Goal: Information Seeking & Learning: Learn about a topic

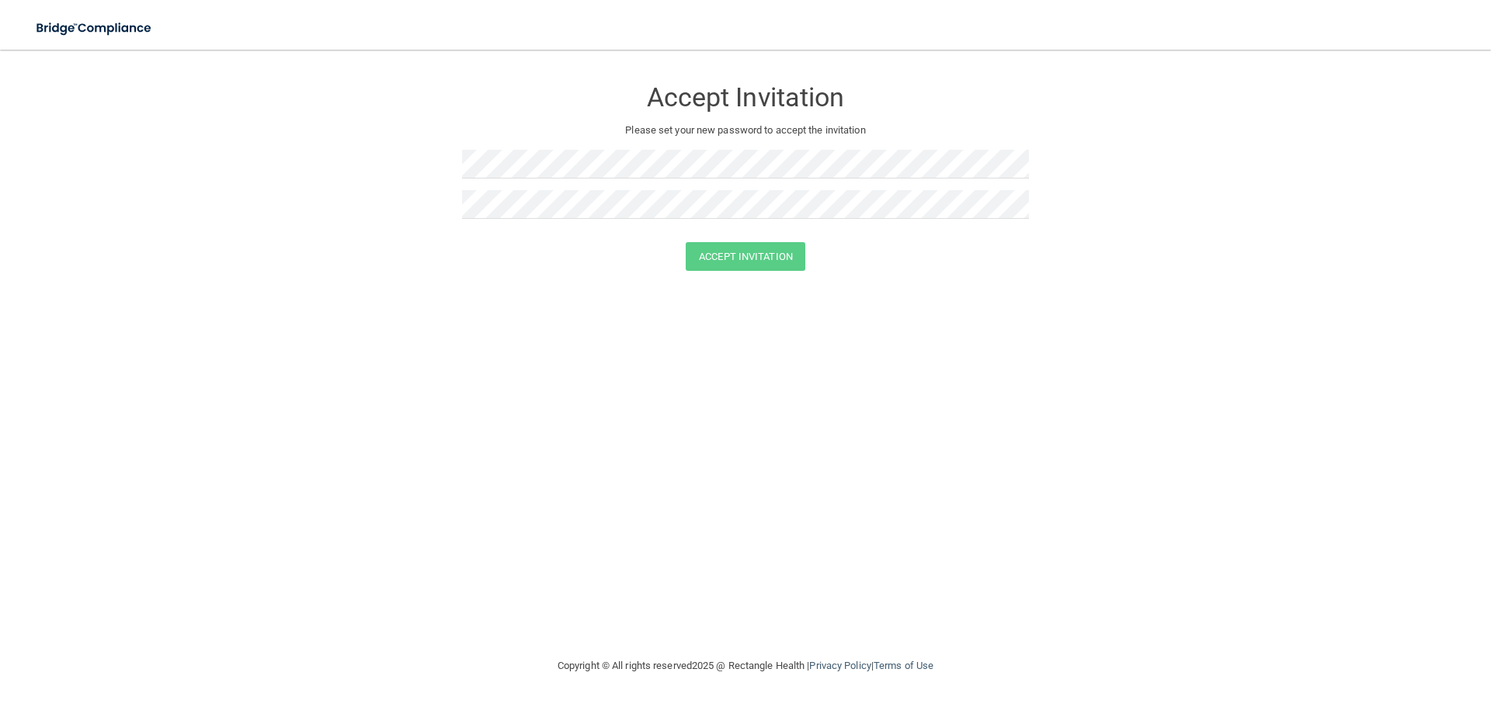
click at [530, 188] on div at bounding box center [745, 170] width 567 height 40
click at [745, 262] on button "Accept Invitation" at bounding box center [746, 256] width 120 height 29
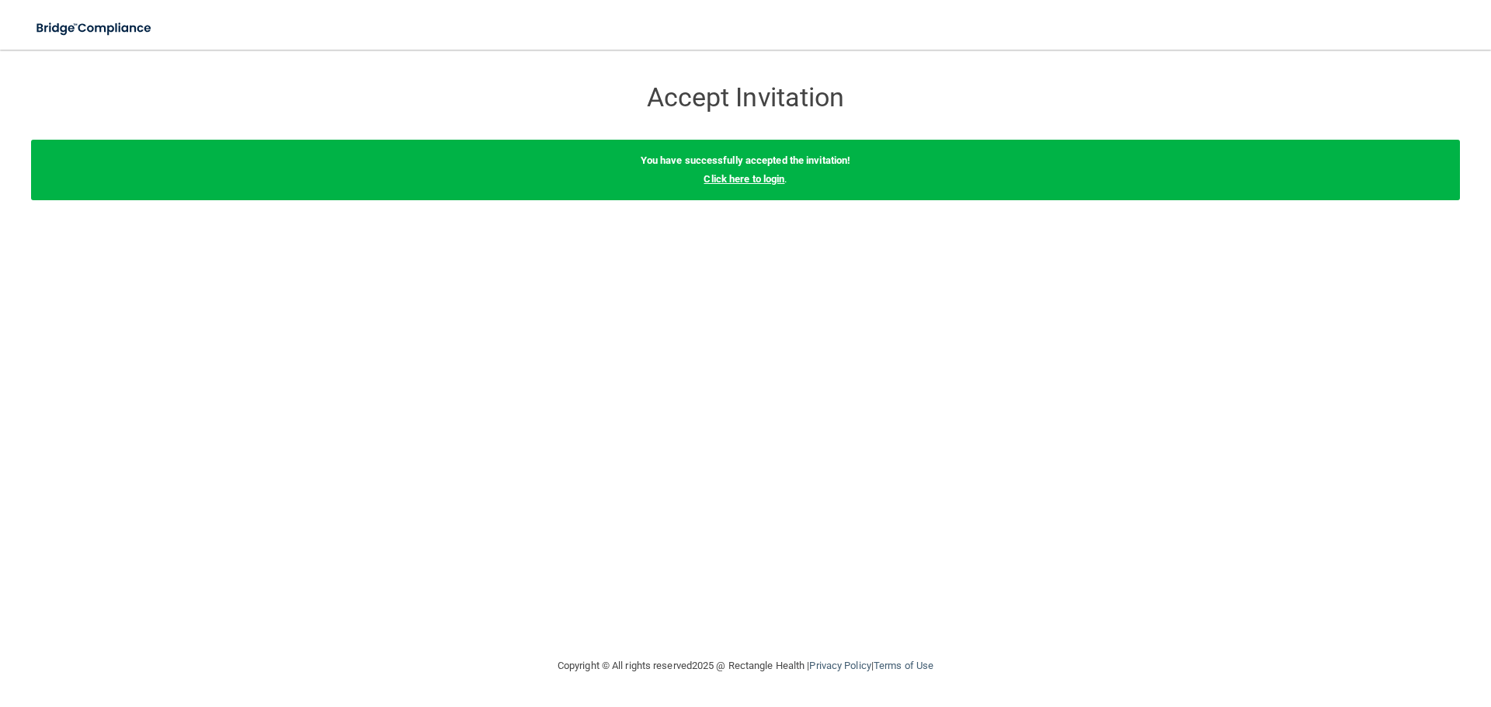
click at [745, 179] on link "Click here to login" at bounding box center [744, 179] width 81 height 12
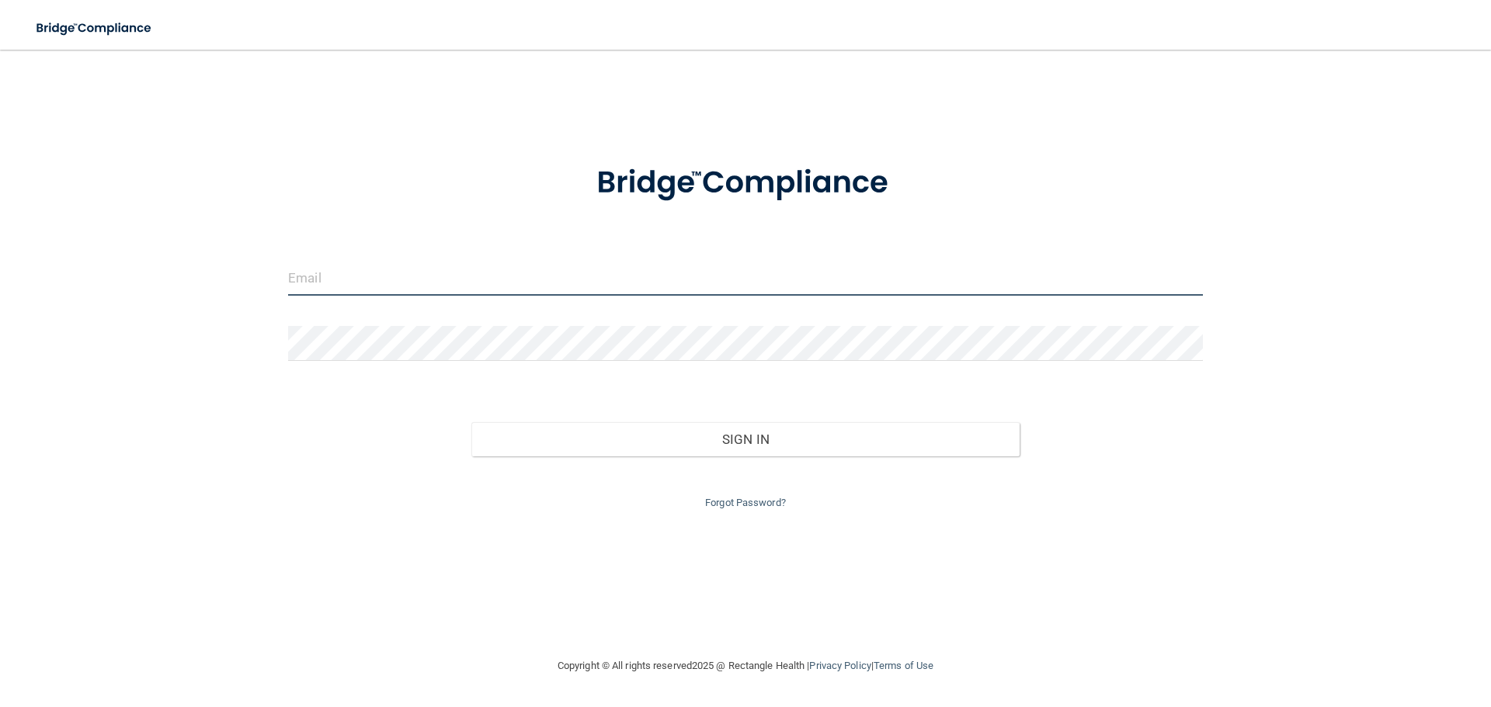
type input "chapindental@gmail.com"
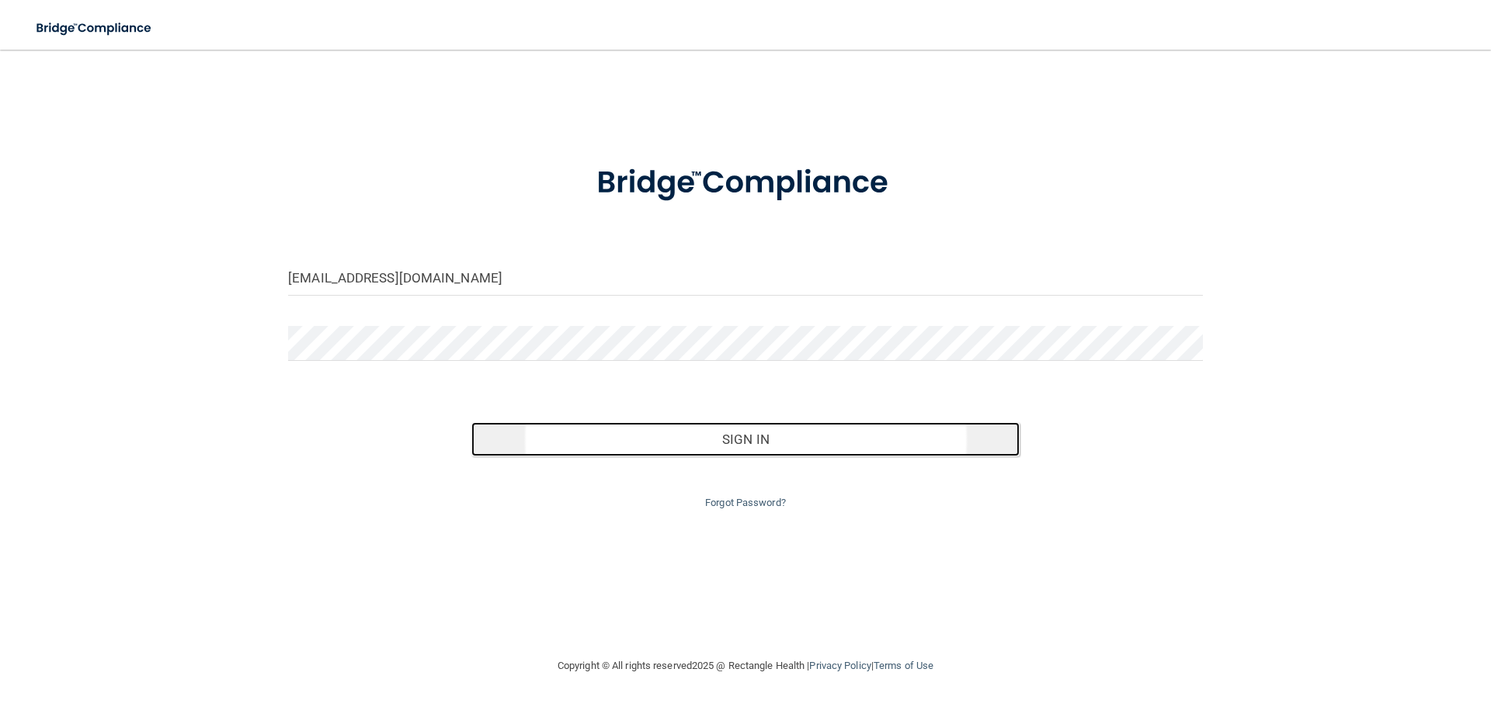
click at [749, 443] on button "Sign In" at bounding box center [745, 439] width 549 height 34
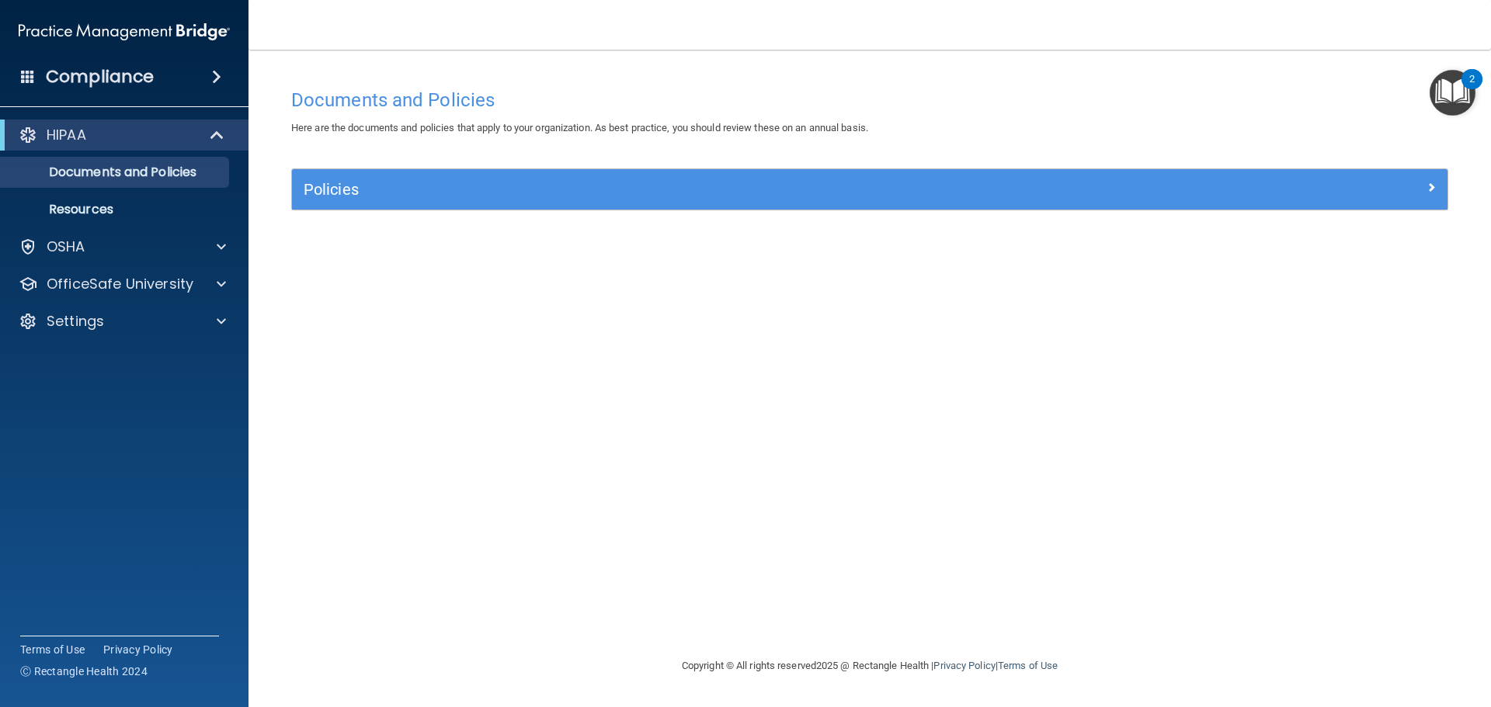
click at [1463, 83] on div "2" at bounding box center [1471, 79] width 21 height 20
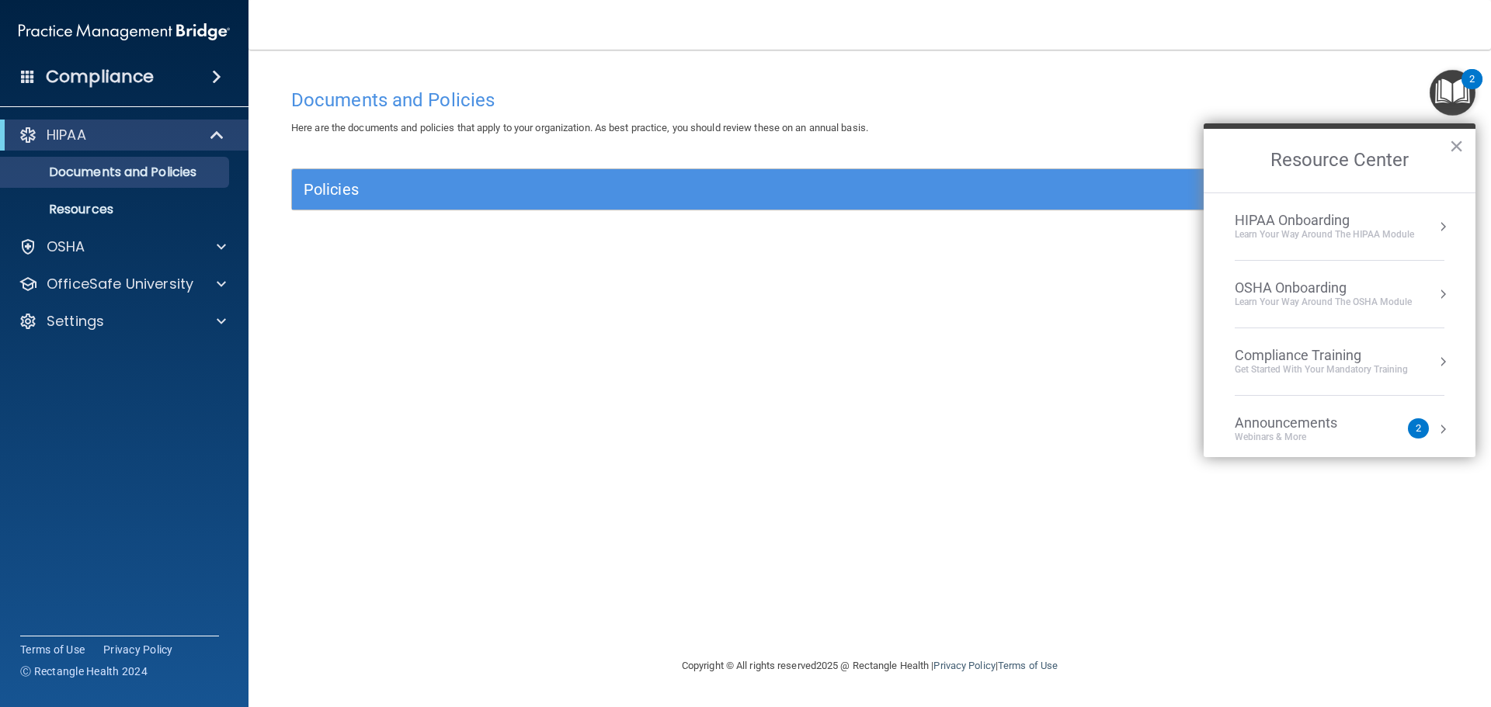
click at [1468, 85] on div "2" at bounding box center [1471, 79] width 21 height 20
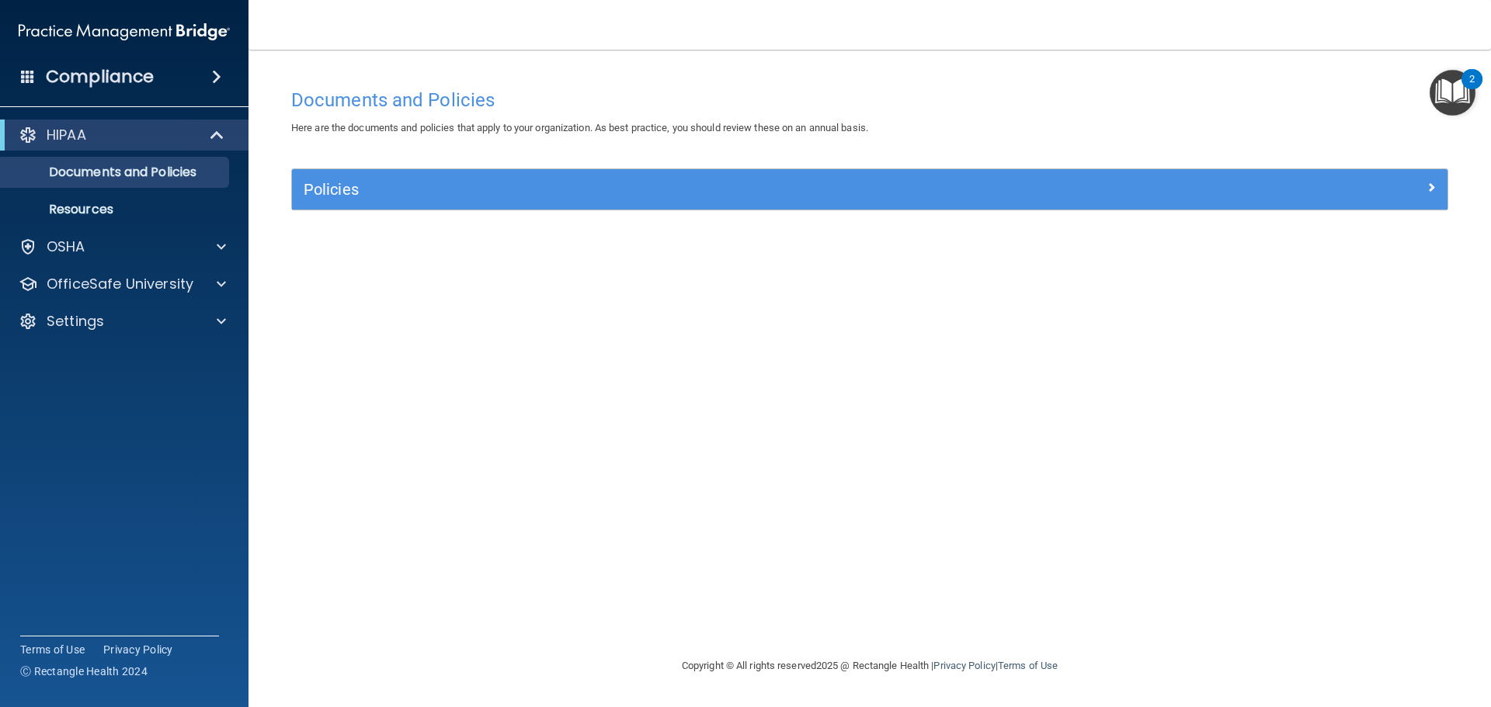
click at [35, 70] on div "Compliance" at bounding box center [124, 77] width 248 height 34
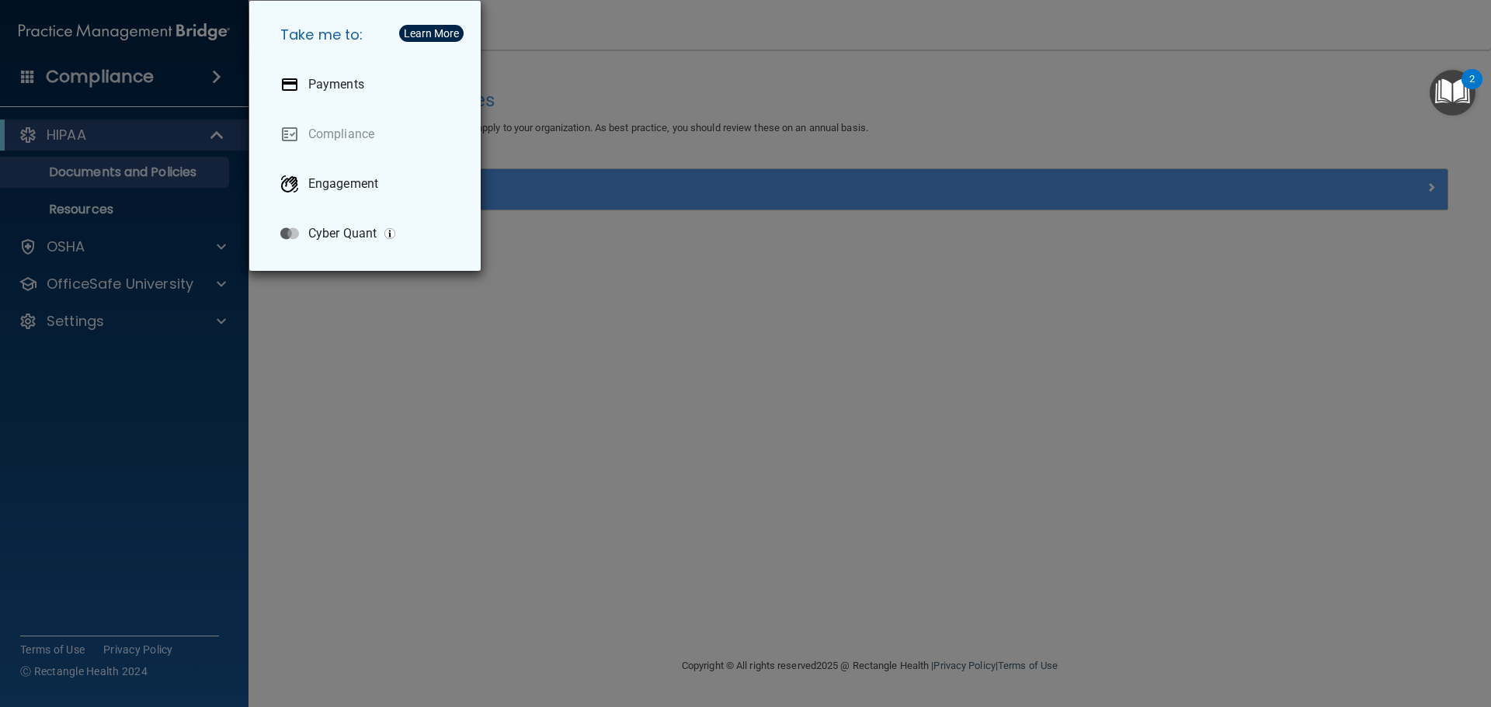
click at [213, 74] on div "Take me to: Payments Compliance Engagement Cyber Quant" at bounding box center [745, 353] width 1491 height 707
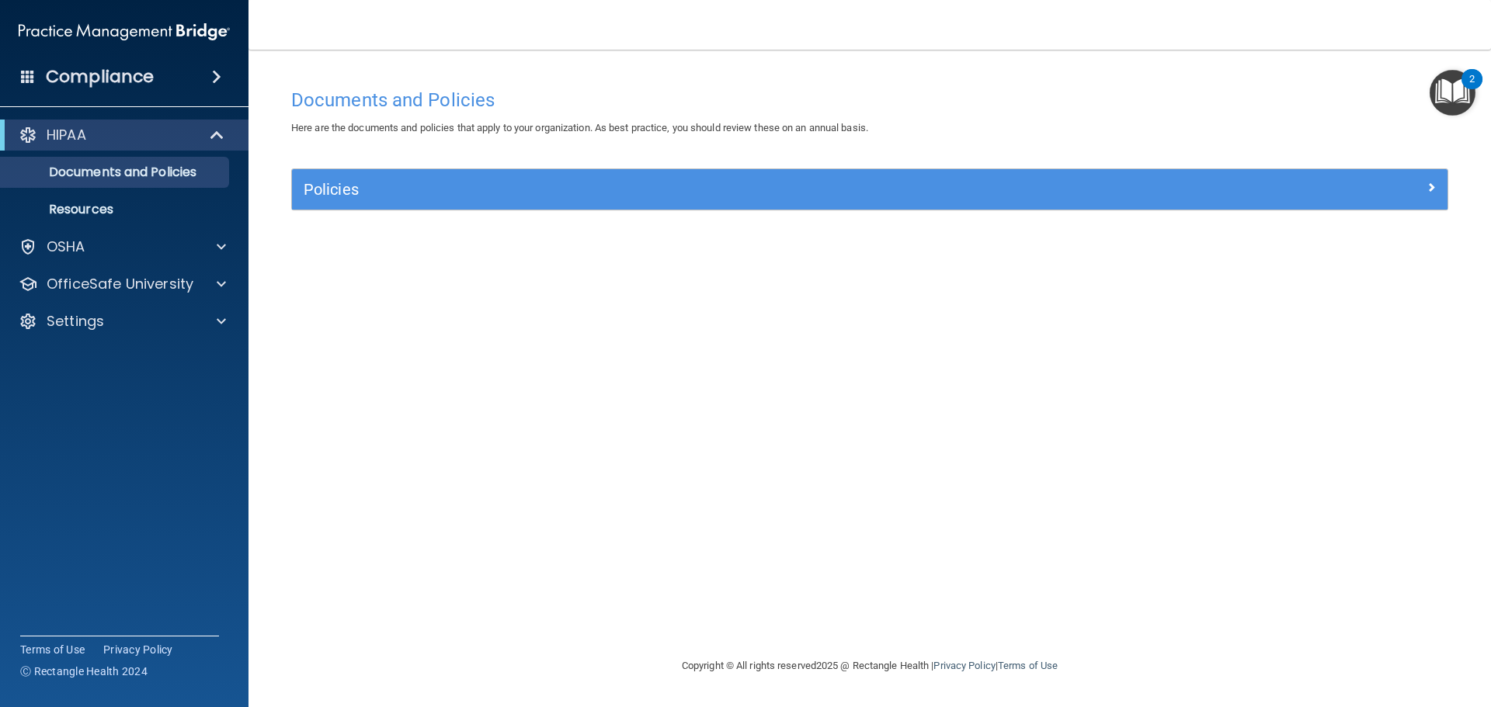
click at [217, 71] on span at bounding box center [216, 77] width 9 height 19
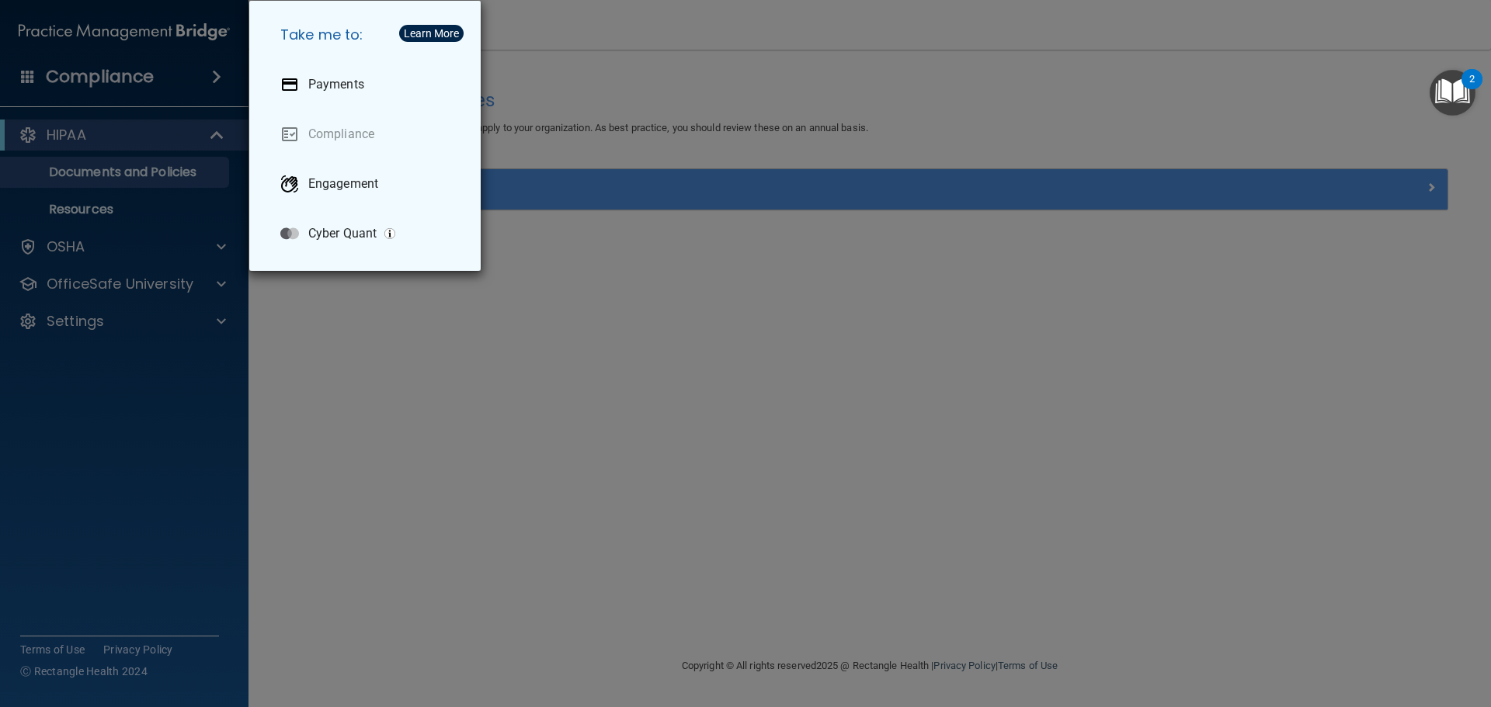
click at [217, 71] on div "Take me to: Payments Compliance Engagement Cyber Quant" at bounding box center [745, 353] width 1491 height 707
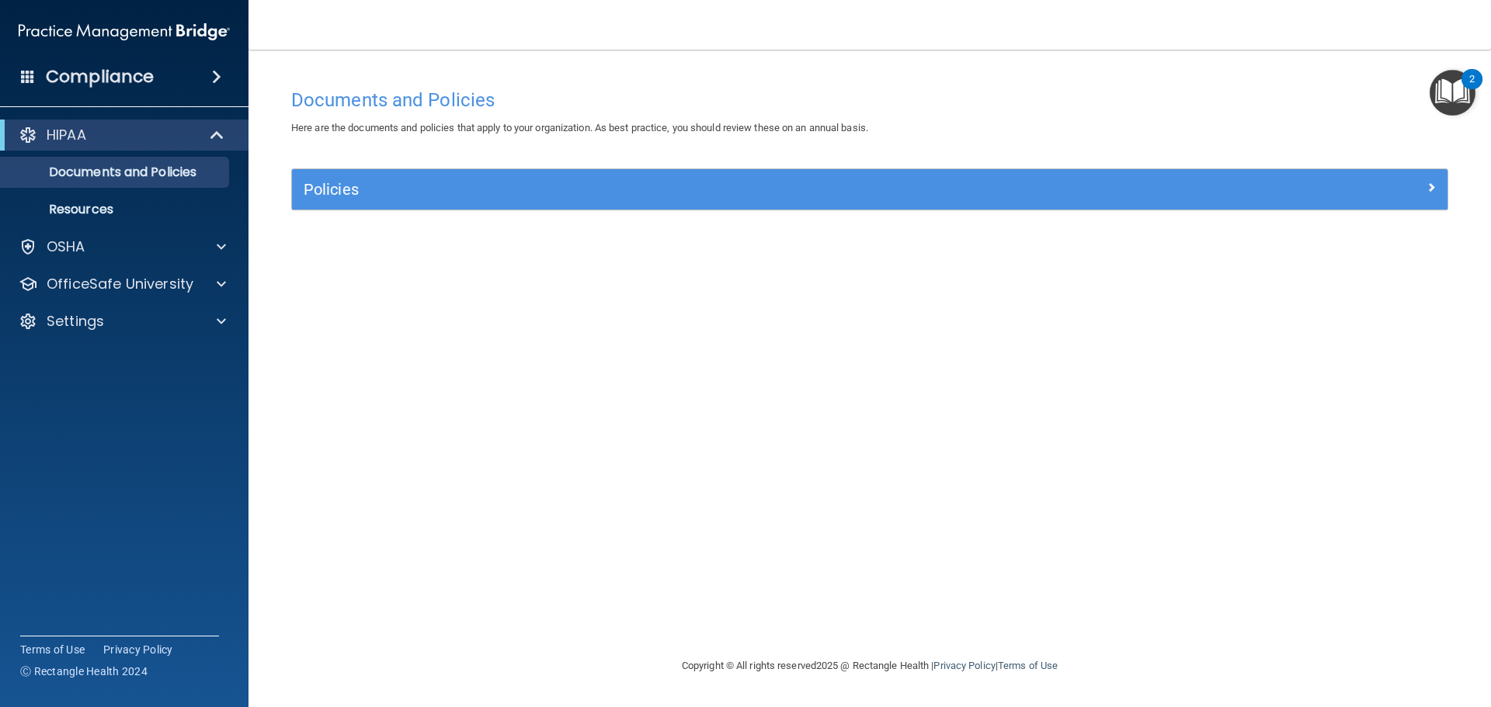
click at [1463, 89] on img "Open Resource Center, 2 new notifications" at bounding box center [1453, 93] width 46 height 46
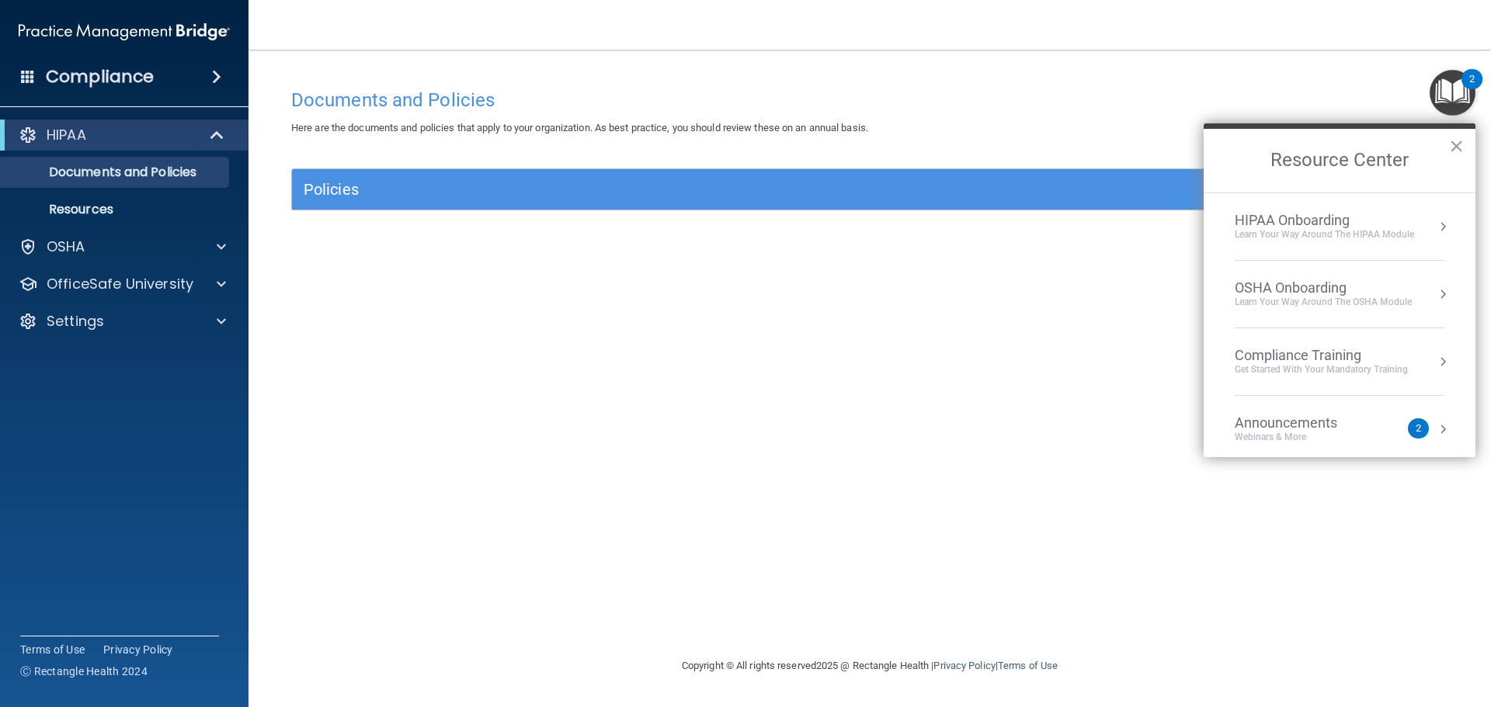
click at [1460, 97] on img "Open Resource Center, 2 new notifications" at bounding box center [1453, 93] width 46 height 46
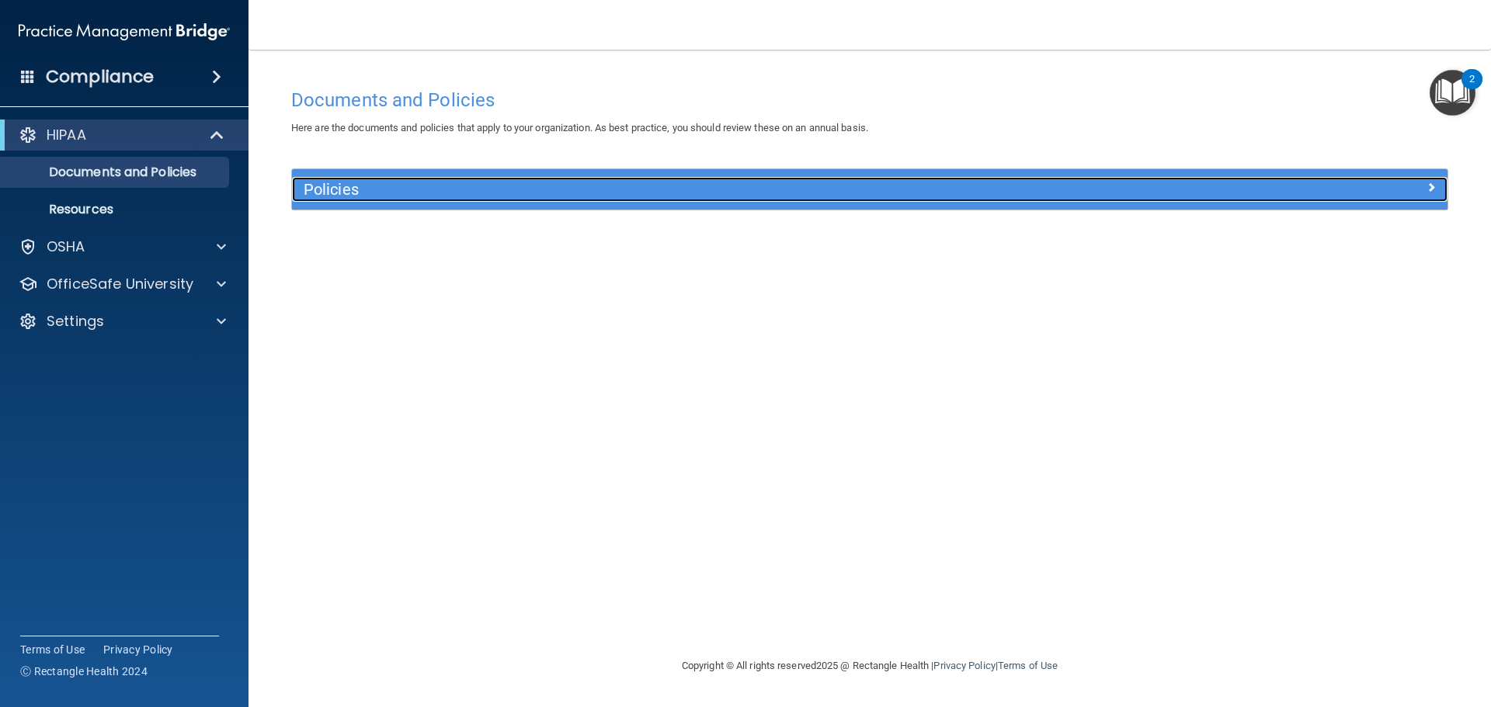
click at [328, 193] on h5 "Policies" at bounding box center [725, 189] width 843 height 17
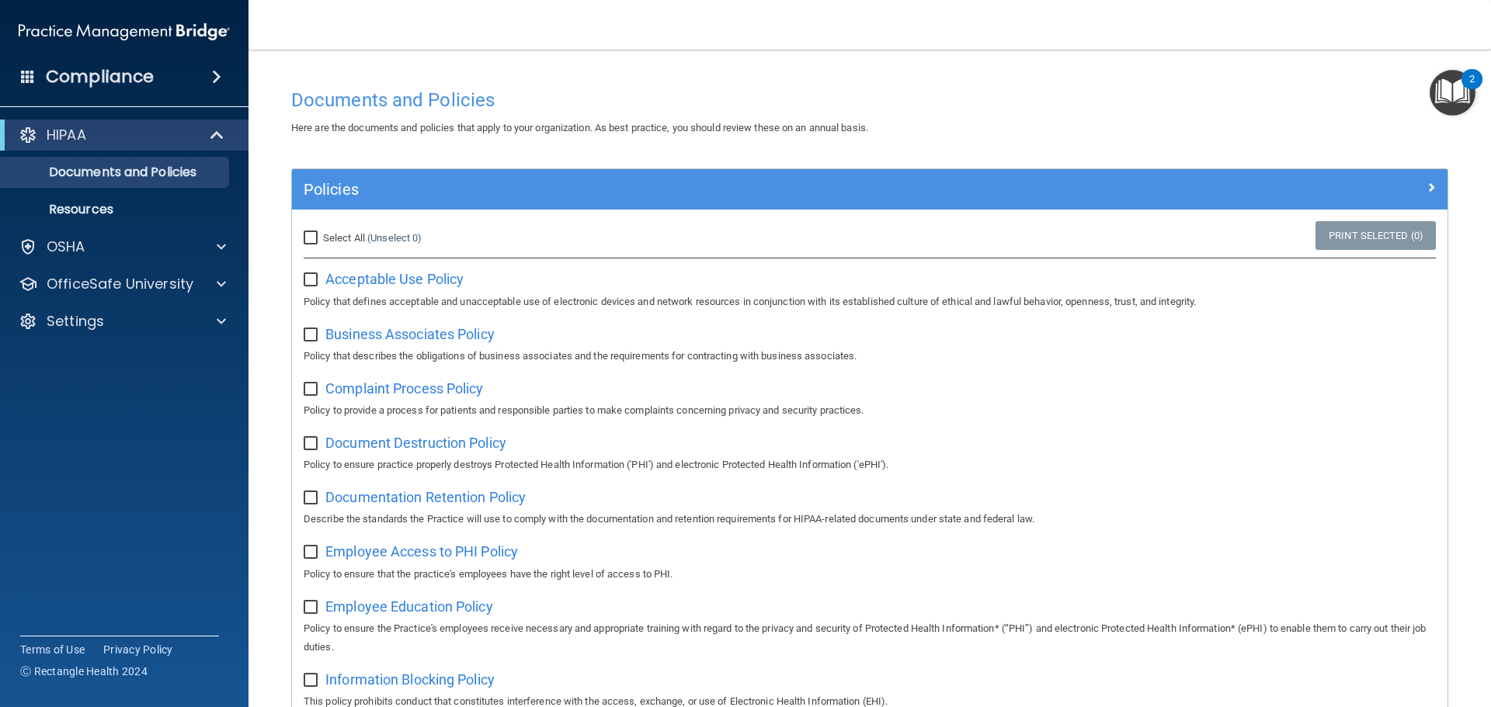
click at [433, 119] on div "Here are the documents and policies that apply to your organization. As best pr…" at bounding box center [870, 128] width 1180 height 19
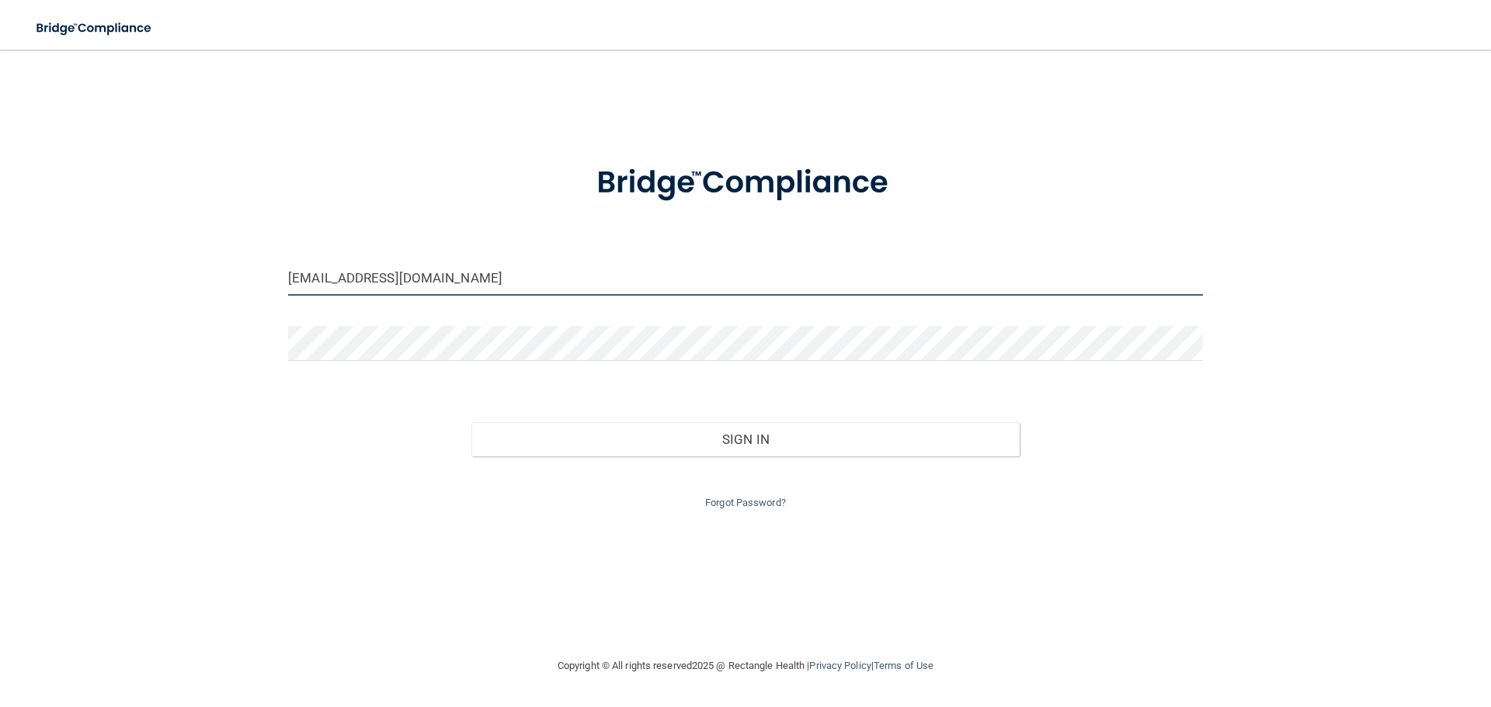
drag, startPoint x: 427, startPoint y: 280, endPoint x: 228, endPoint y: 283, distance: 199.6
click at [228, 283] on div "chapindental@gmail.com Invalid email/password. You don't have permission to acc…" at bounding box center [745, 353] width 1429 height 576
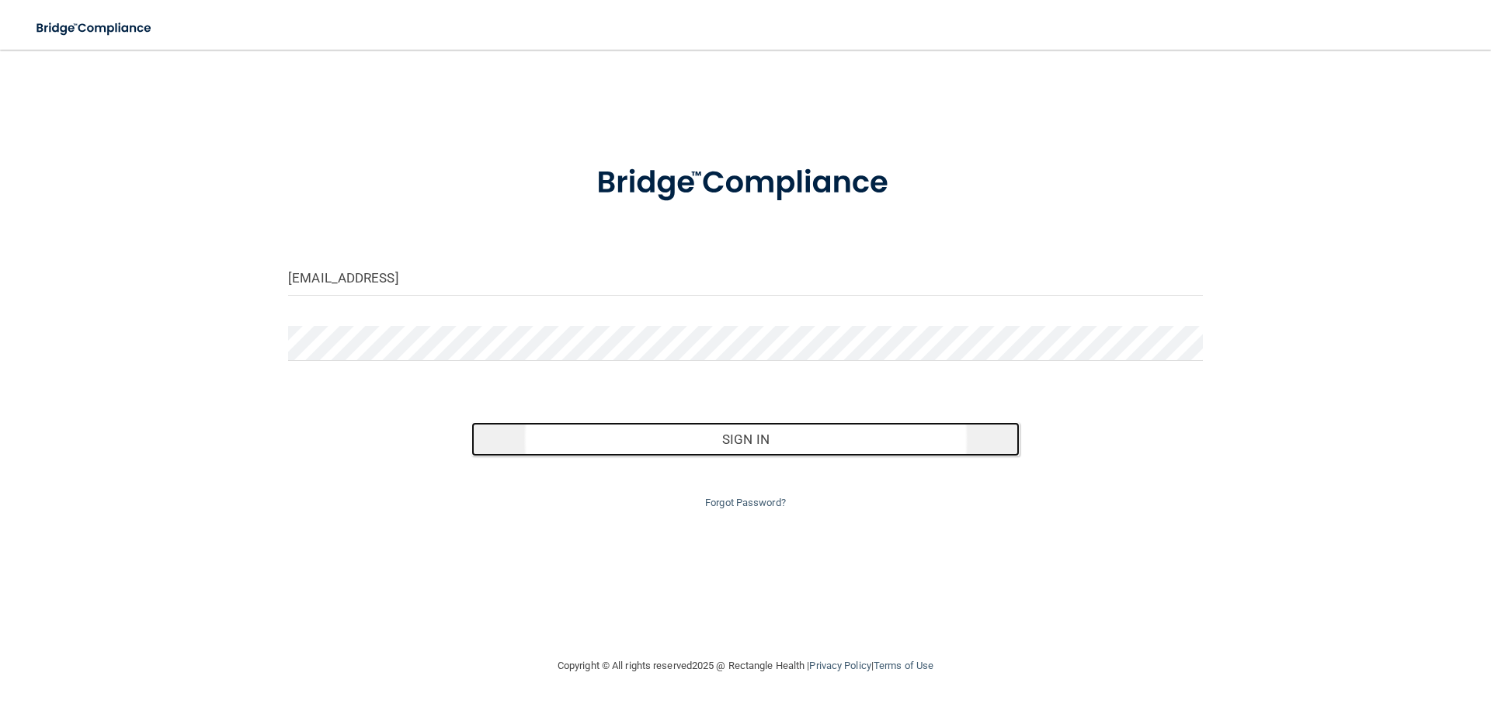
click at [726, 451] on button "Sign In" at bounding box center [745, 439] width 549 height 34
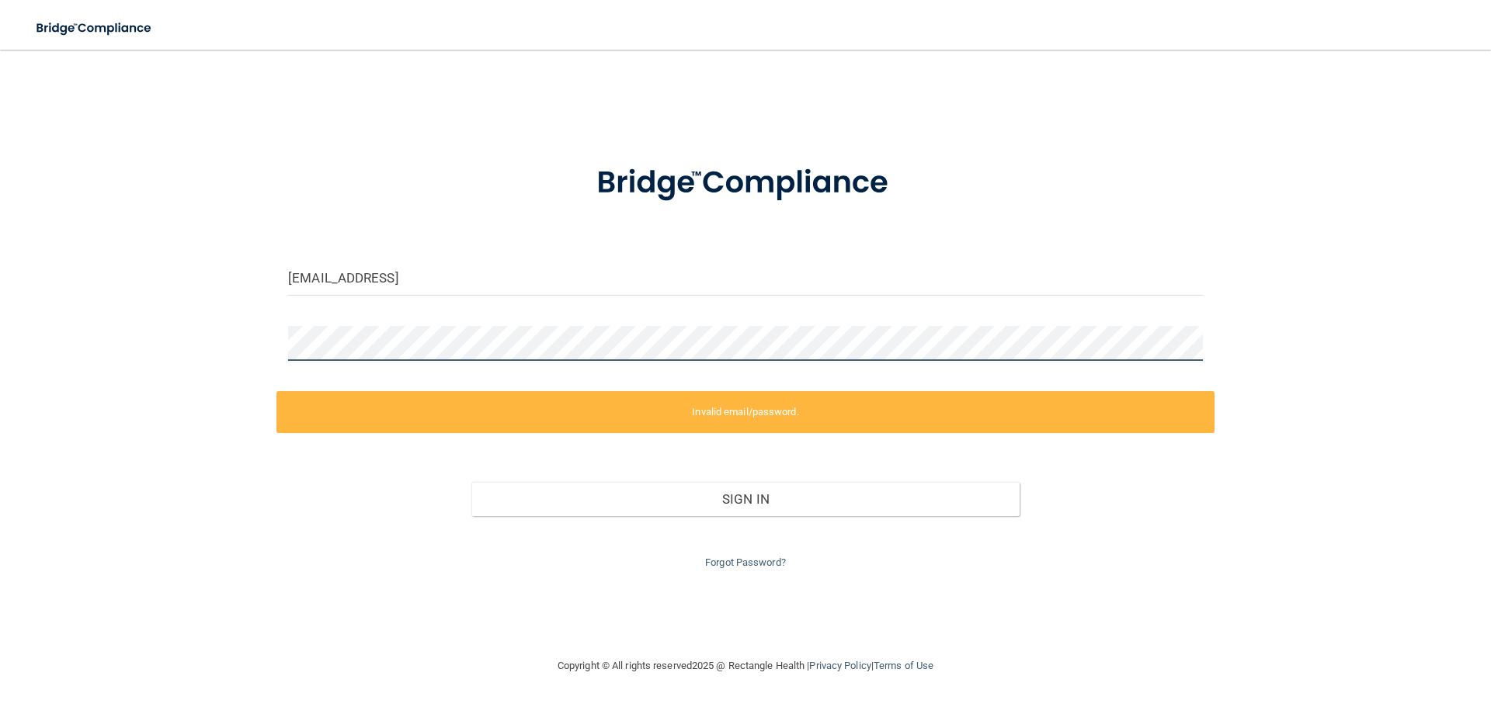
click at [253, 331] on div "missyjanice2@gmail.comm Invalid email/password. You don't have permission to ac…" at bounding box center [745, 353] width 1429 height 576
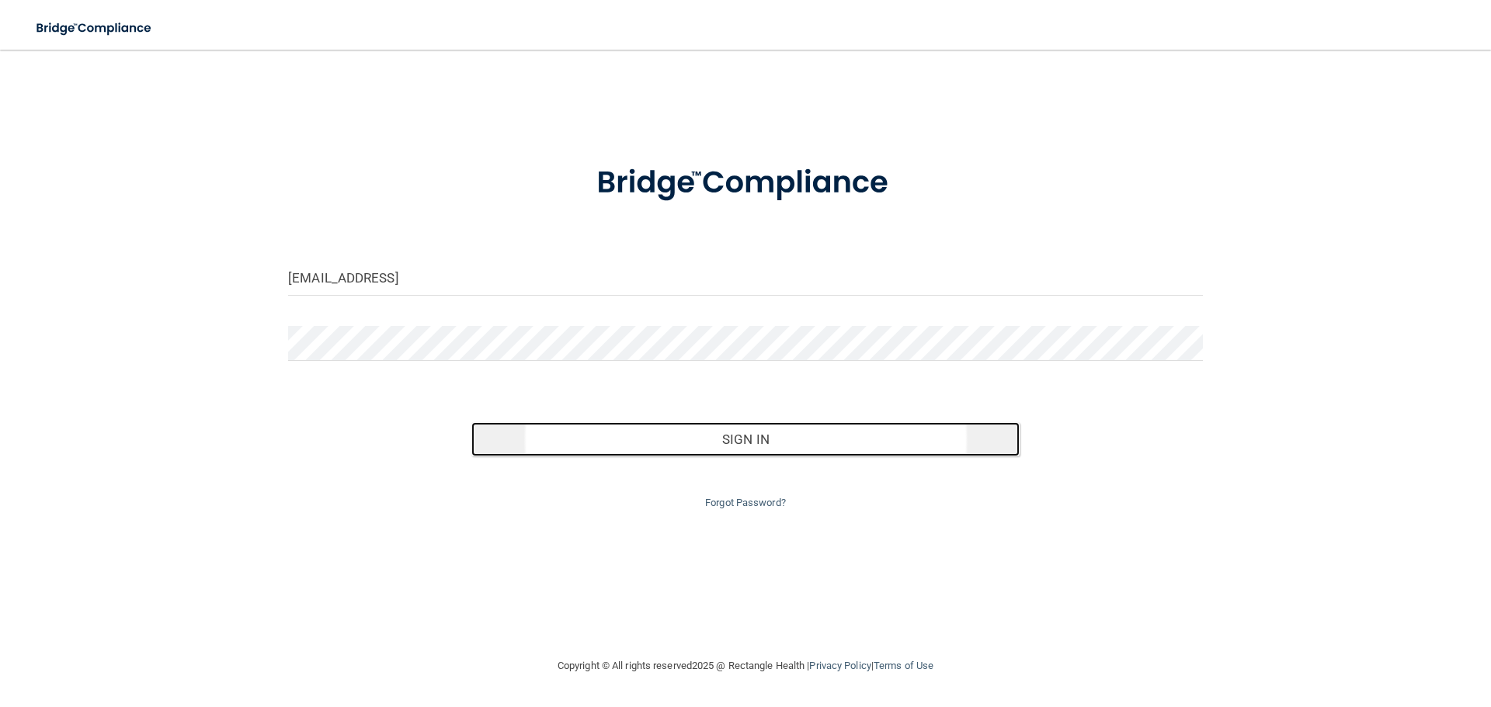
drag, startPoint x: 756, startPoint y: 438, endPoint x: 764, endPoint y: 432, distance: 9.9
click at [756, 438] on button "Sign In" at bounding box center [745, 439] width 549 height 34
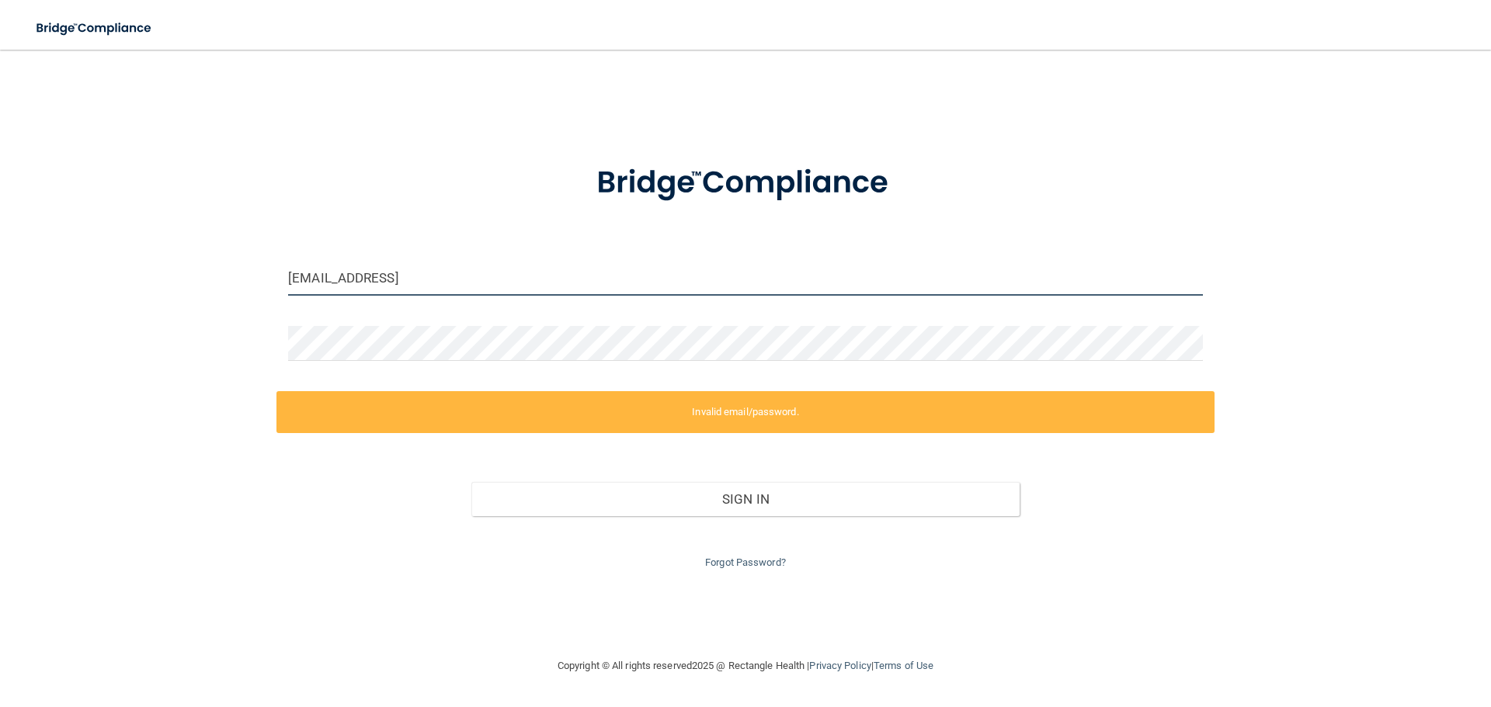
drag, startPoint x: 457, startPoint y: 279, endPoint x: 443, endPoint y: 279, distance: 14.0
click at [443, 279] on input "missyjanice2@gmail.comm" at bounding box center [745, 278] width 915 height 35
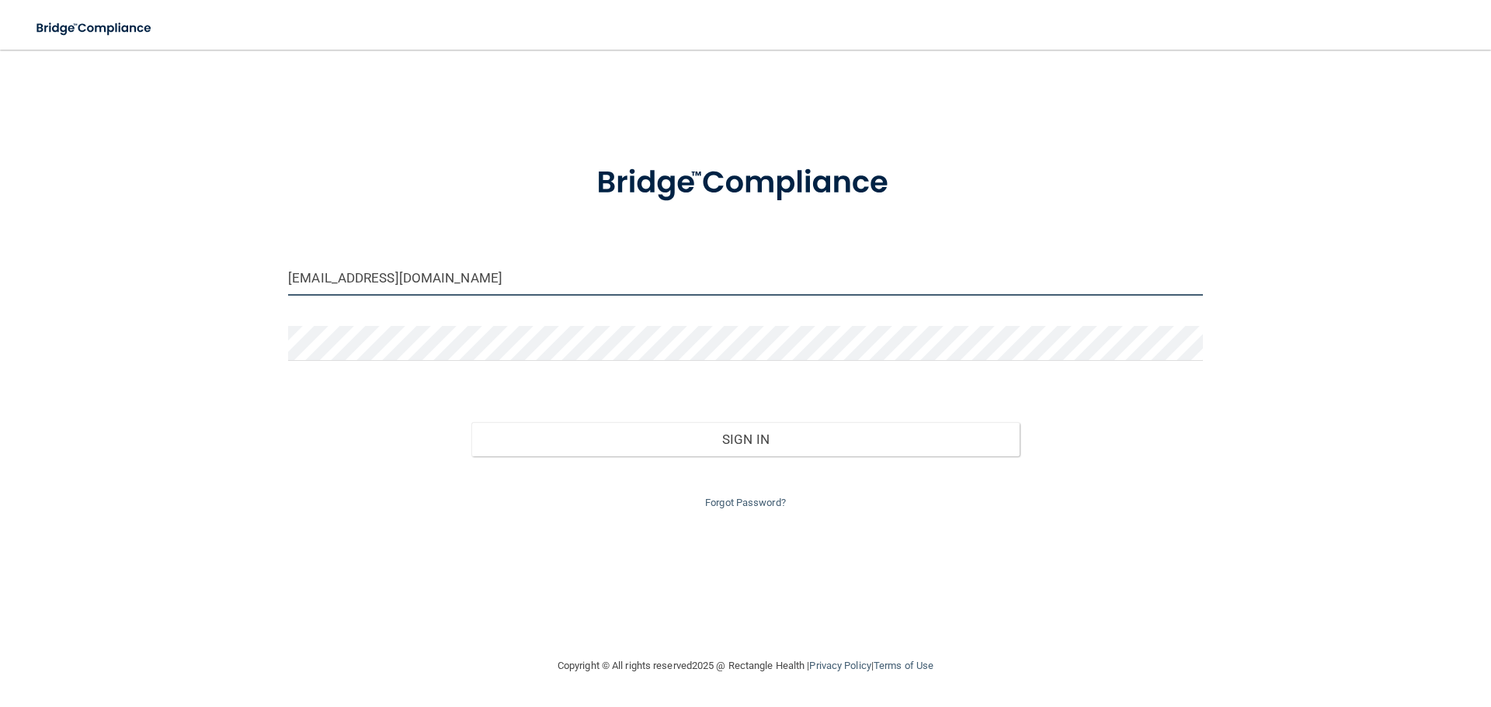
type input "[EMAIL_ADDRESS][DOMAIN_NAME]"
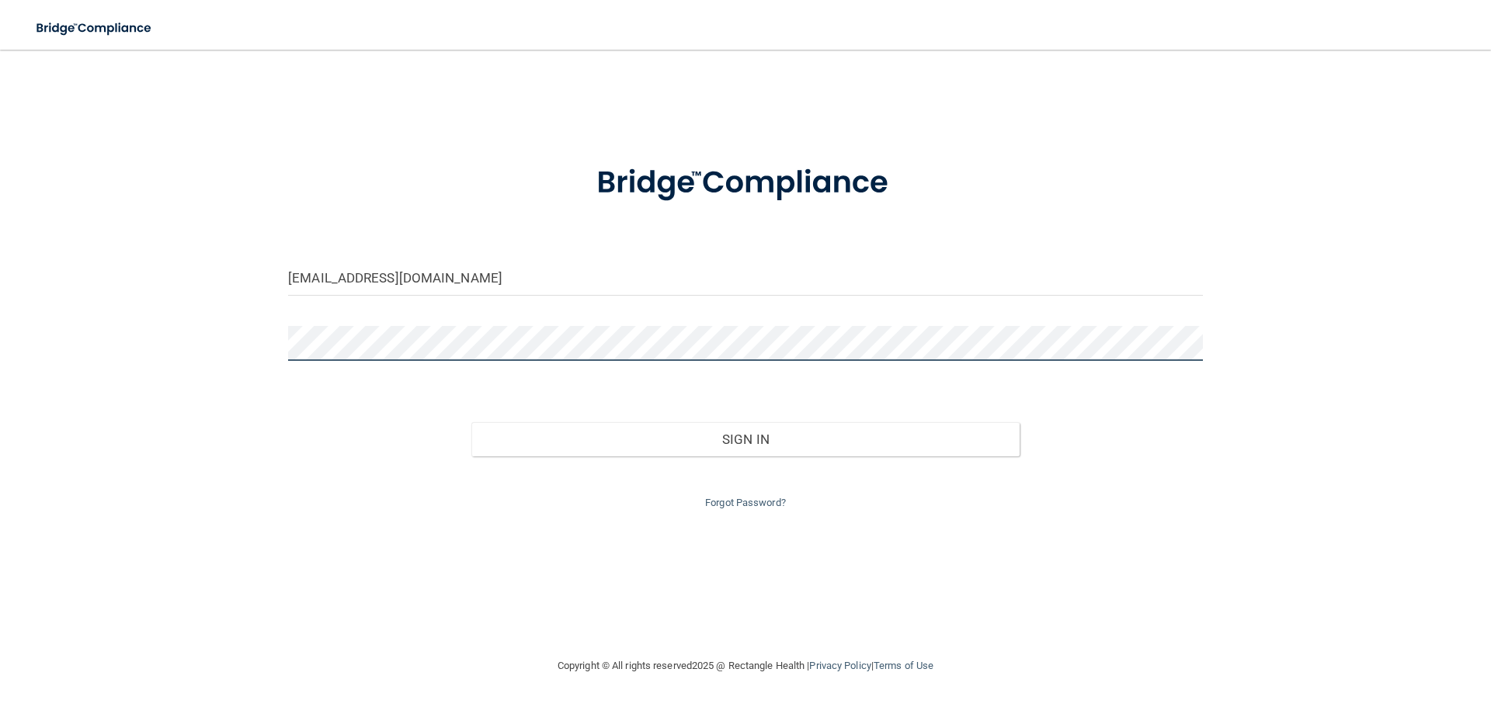
click at [193, 371] on div "missyjanice2@gmail.com Invalid email/password. You don't have permission to acc…" at bounding box center [745, 353] width 1429 height 576
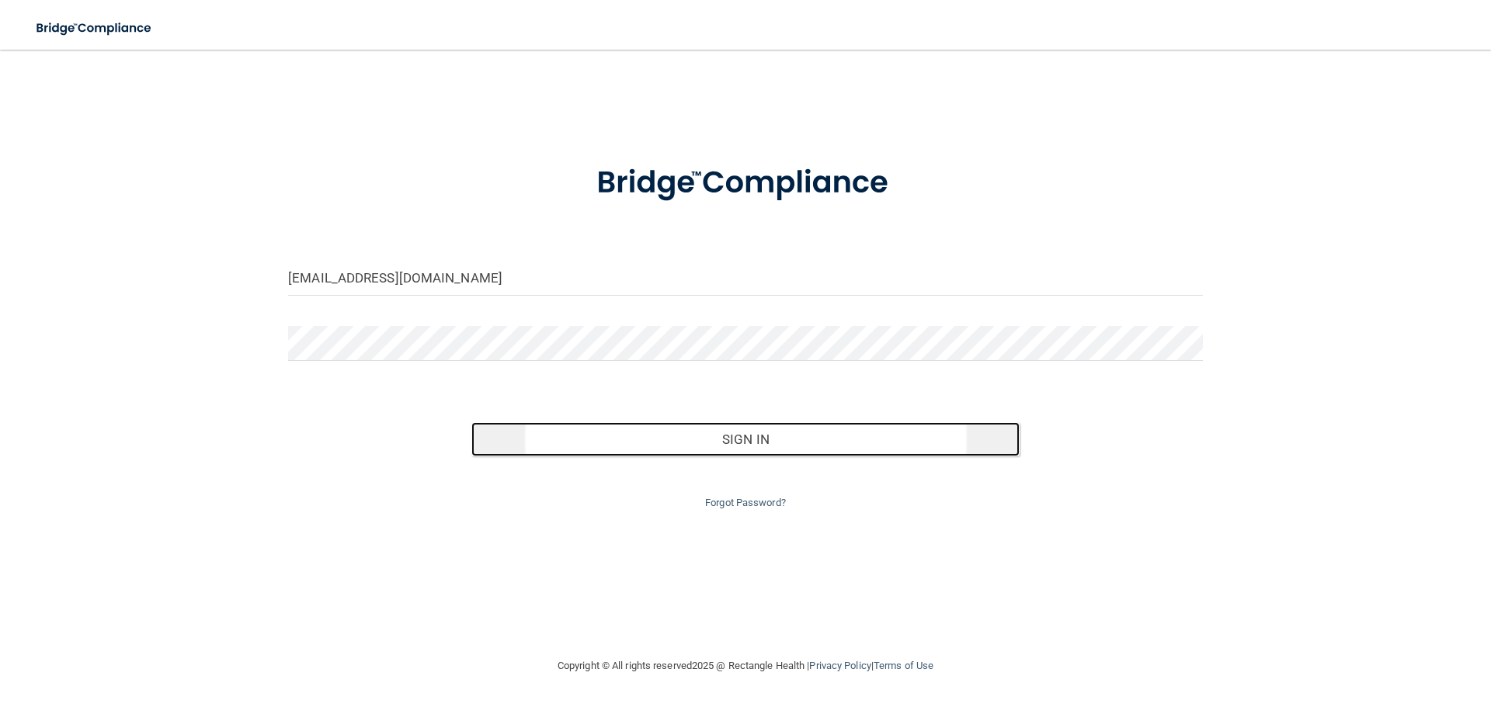
click at [784, 436] on button "Sign In" at bounding box center [745, 439] width 549 height 34
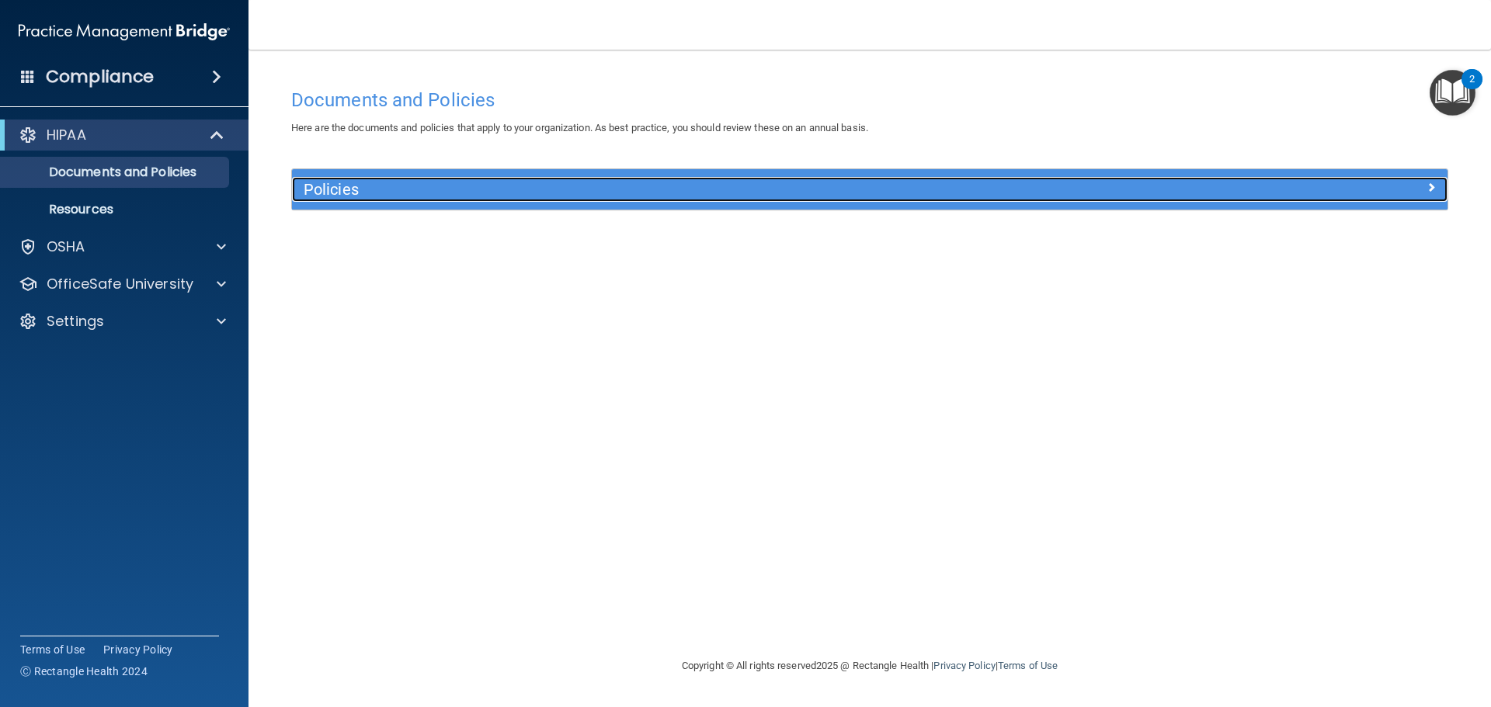
click at [1430, 185] on span at bounding box center [1431, 187] width 9 height 19
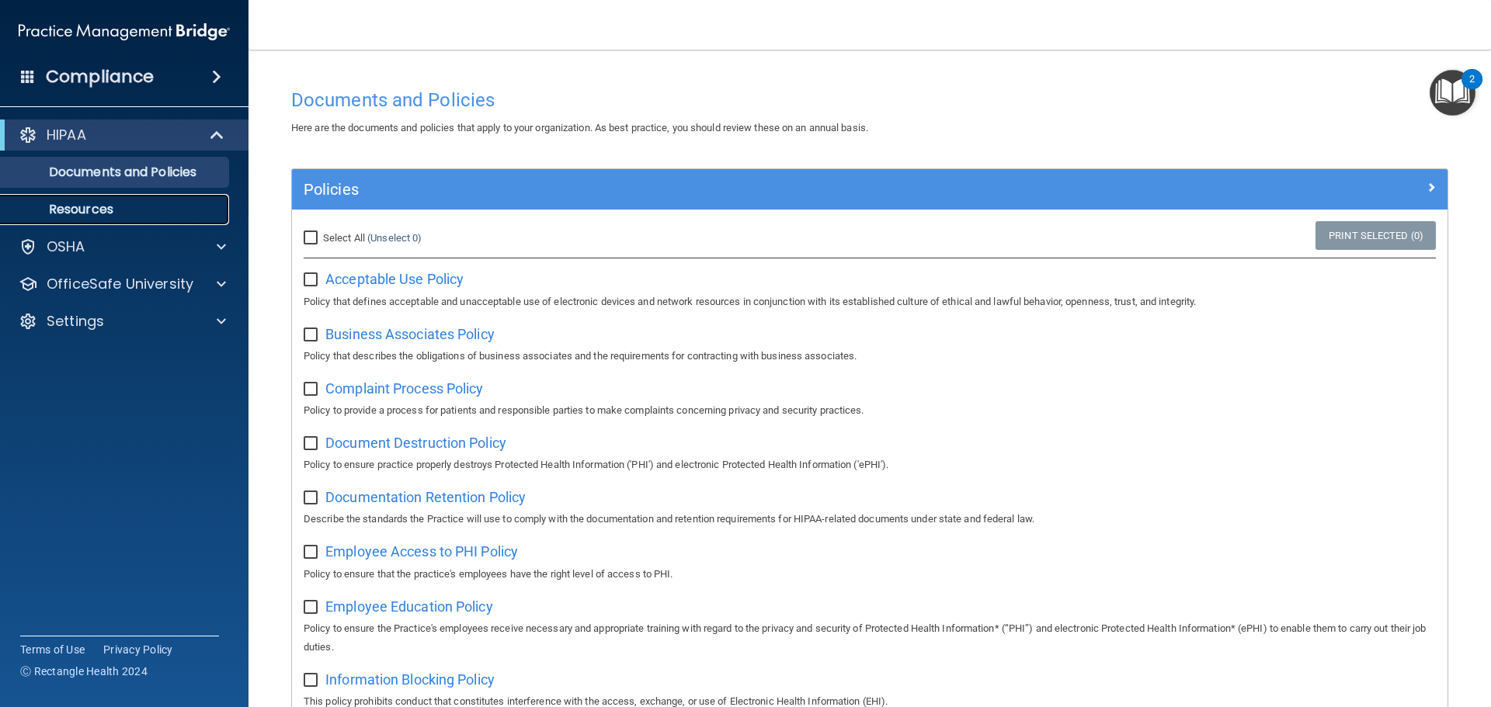
click at [119, 209] on p "Resources" at bounding box center [116, 210] width 212 height 16
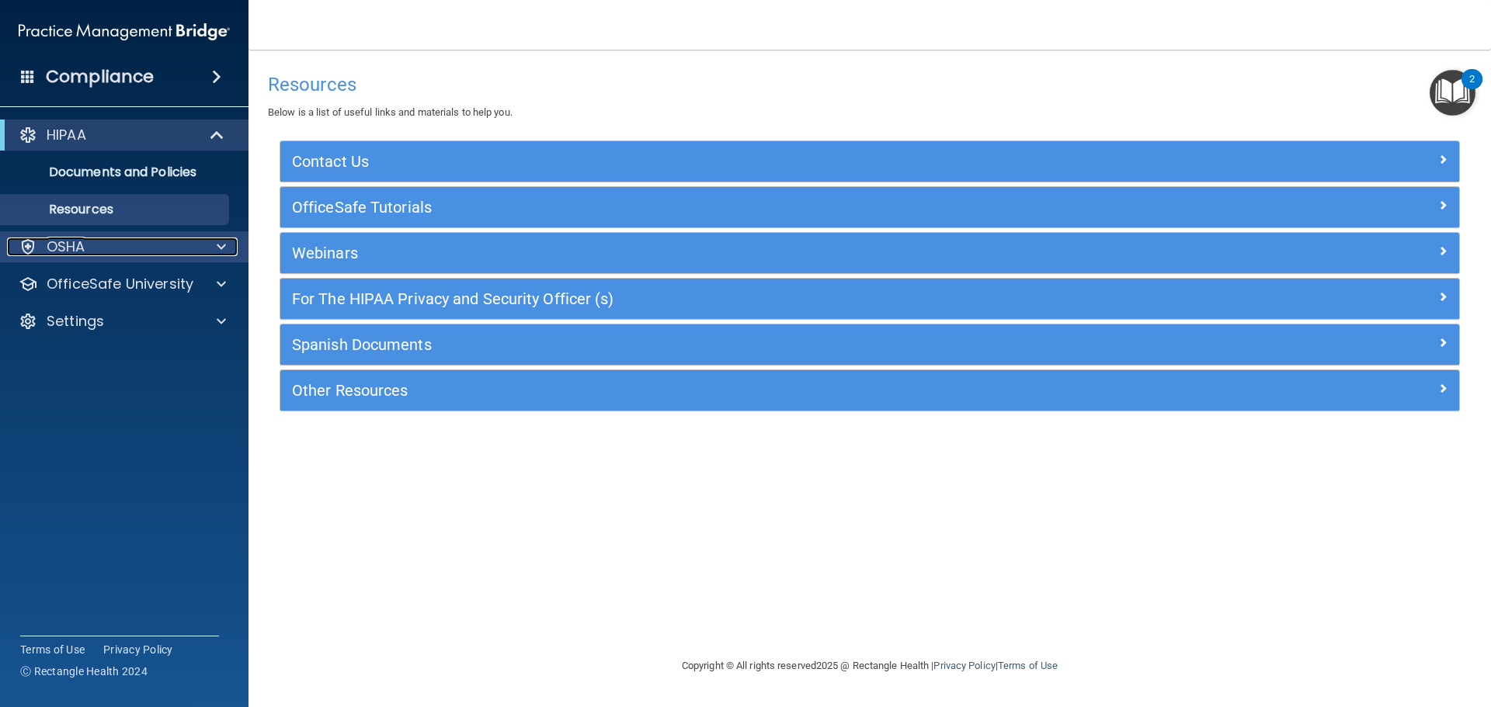
click at [106, 248] on div "OSHA" at bounding box center [103, 247] width 193 height 19
click at [77, 244] on p "OSHA" at bounding box center [66, 247] width 39 height 19
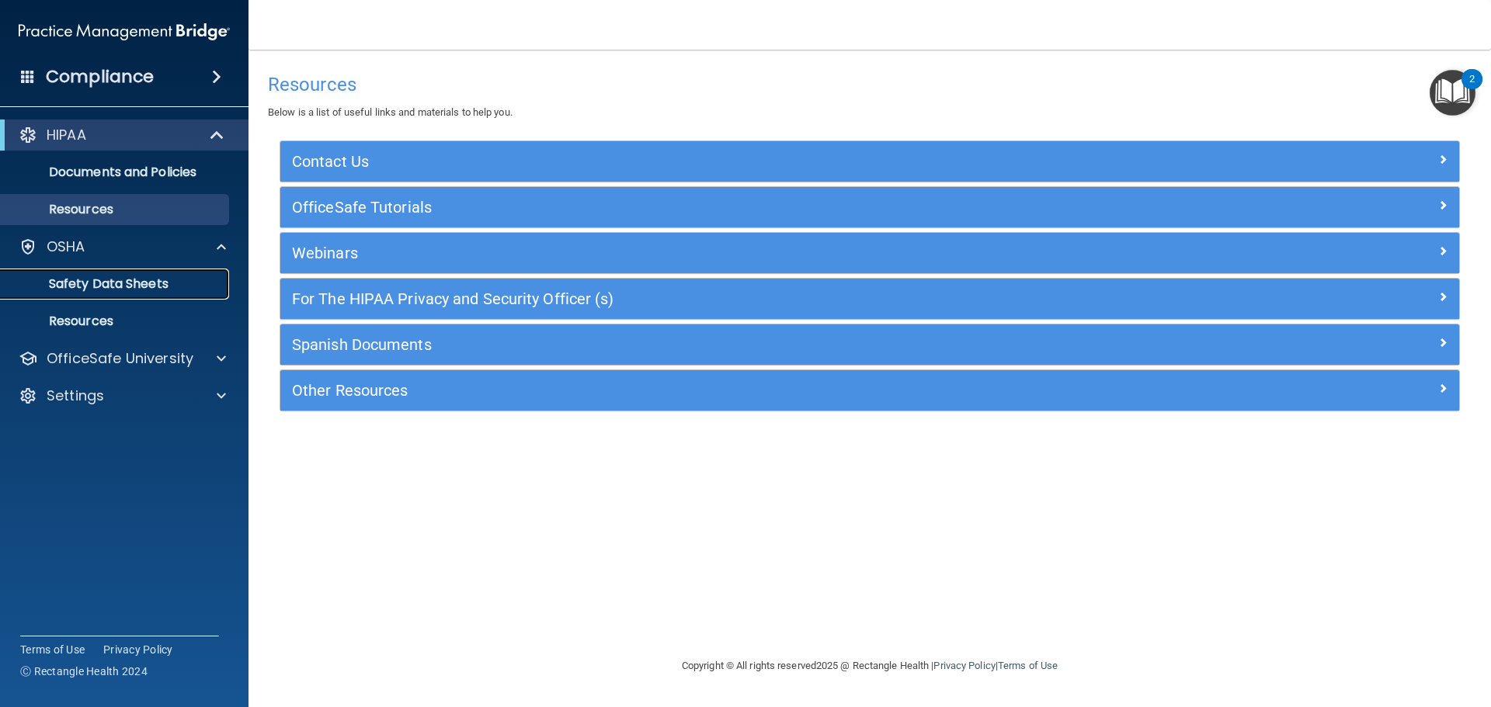
click at [86, 280] on p "Safety Data Sheets" at bounding box center [116, 284] width 212 height 16
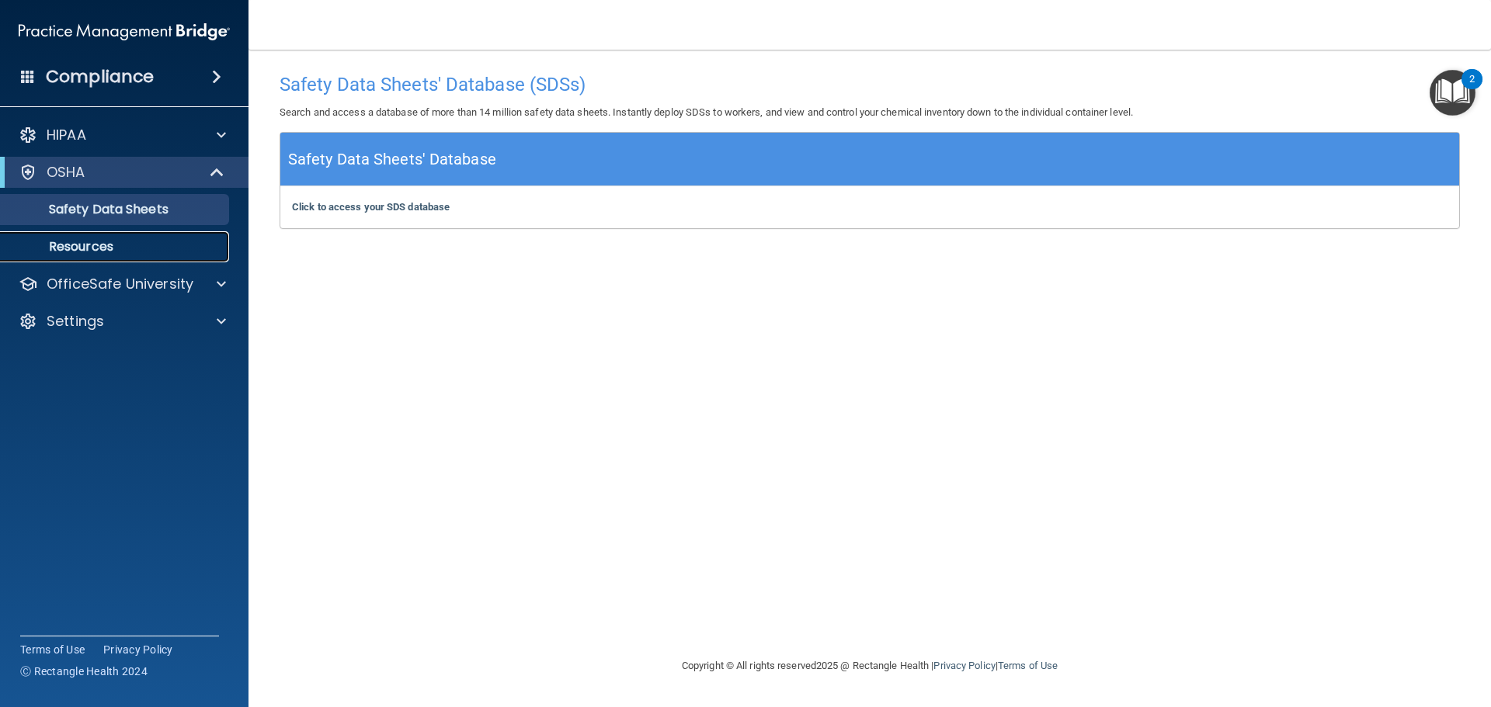
click at [99, 248] on p "Resources" at bounding box center [116, 247] width 212 height 16
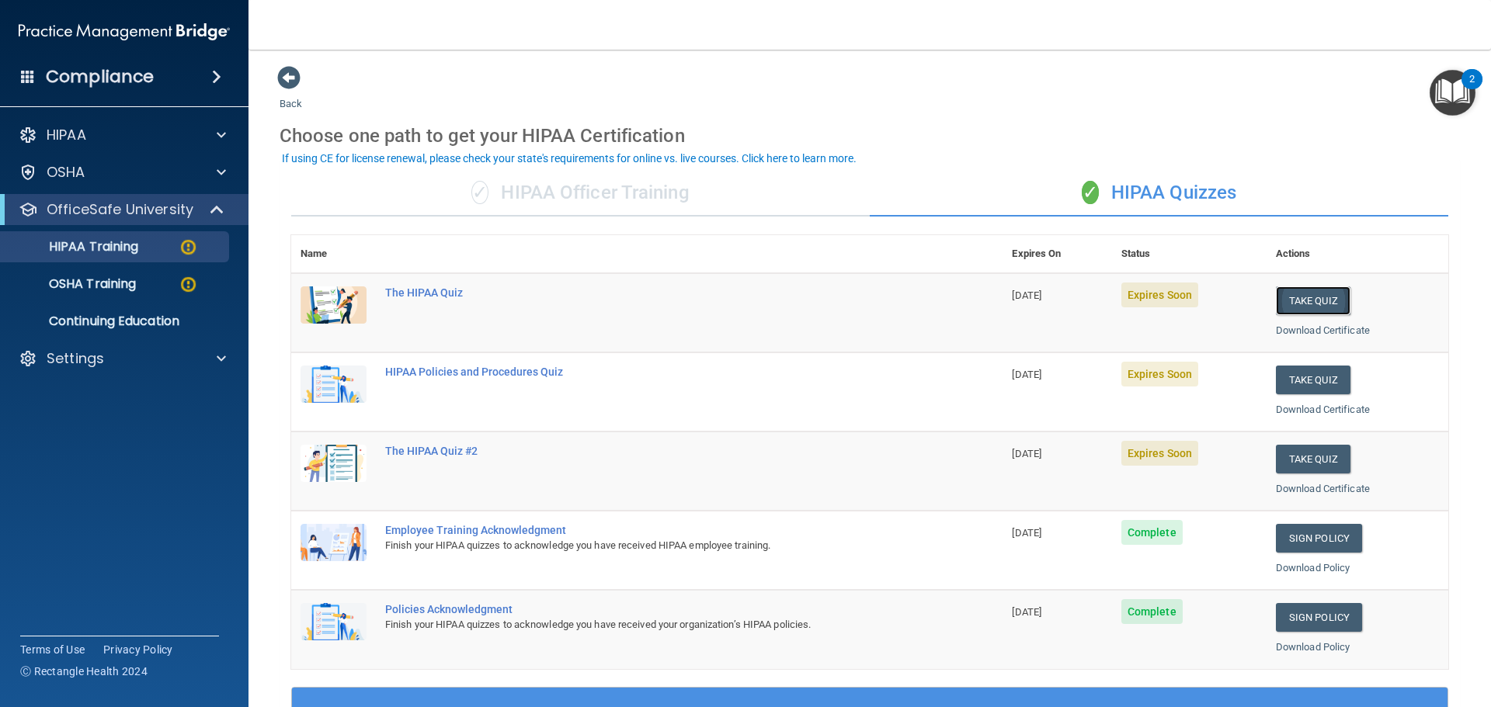
click at [1305, 299] on button "Take Quiz" at bounding box center [1313, 301] width 75 height 29
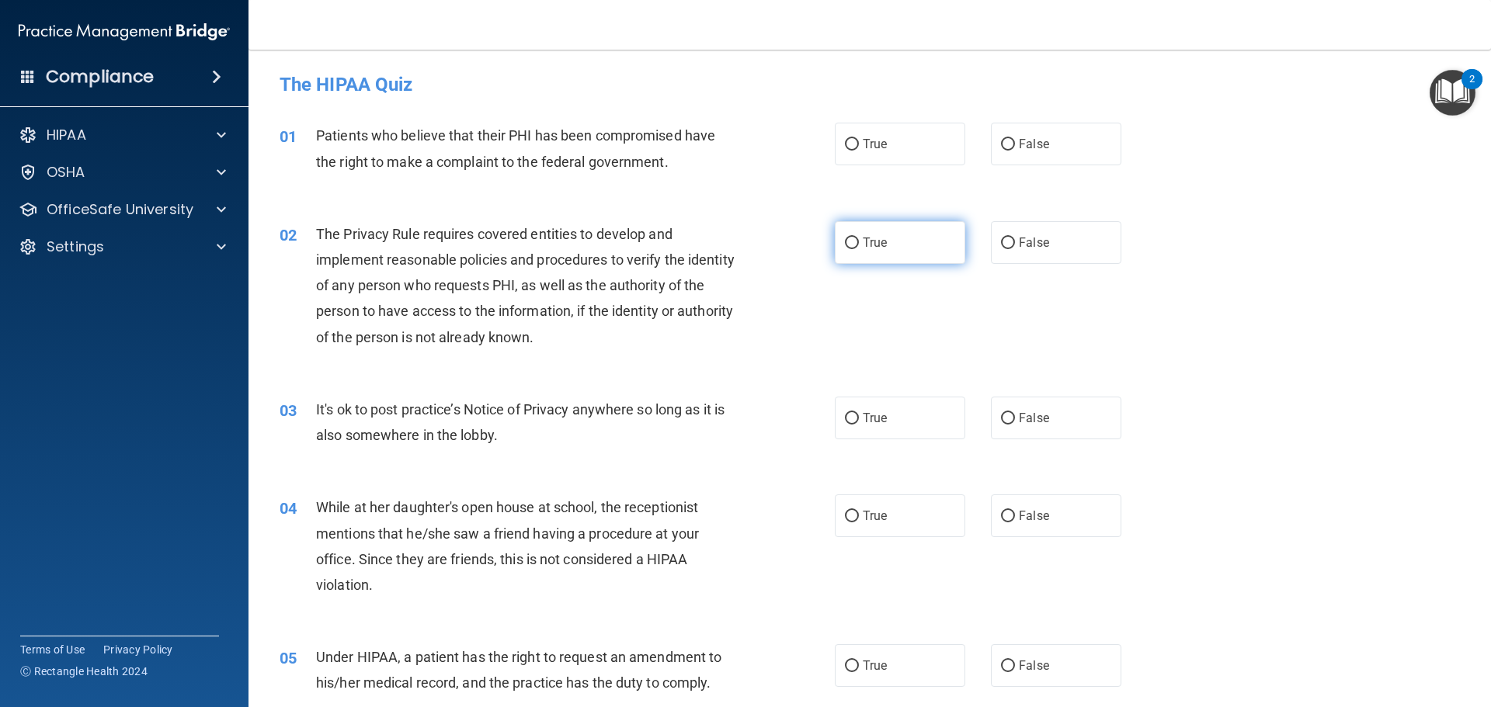
click at [849, 245] on input "True" at bounding box center [852, 244] width 14 height 12
radio input "true"
click at [846, 423] on input "True" at bounding box center [852, 419] width 14 height 12
radio input "true"
click at [1001, 142] on input "False" at bounding box center [1008, 145] width 14 height 12
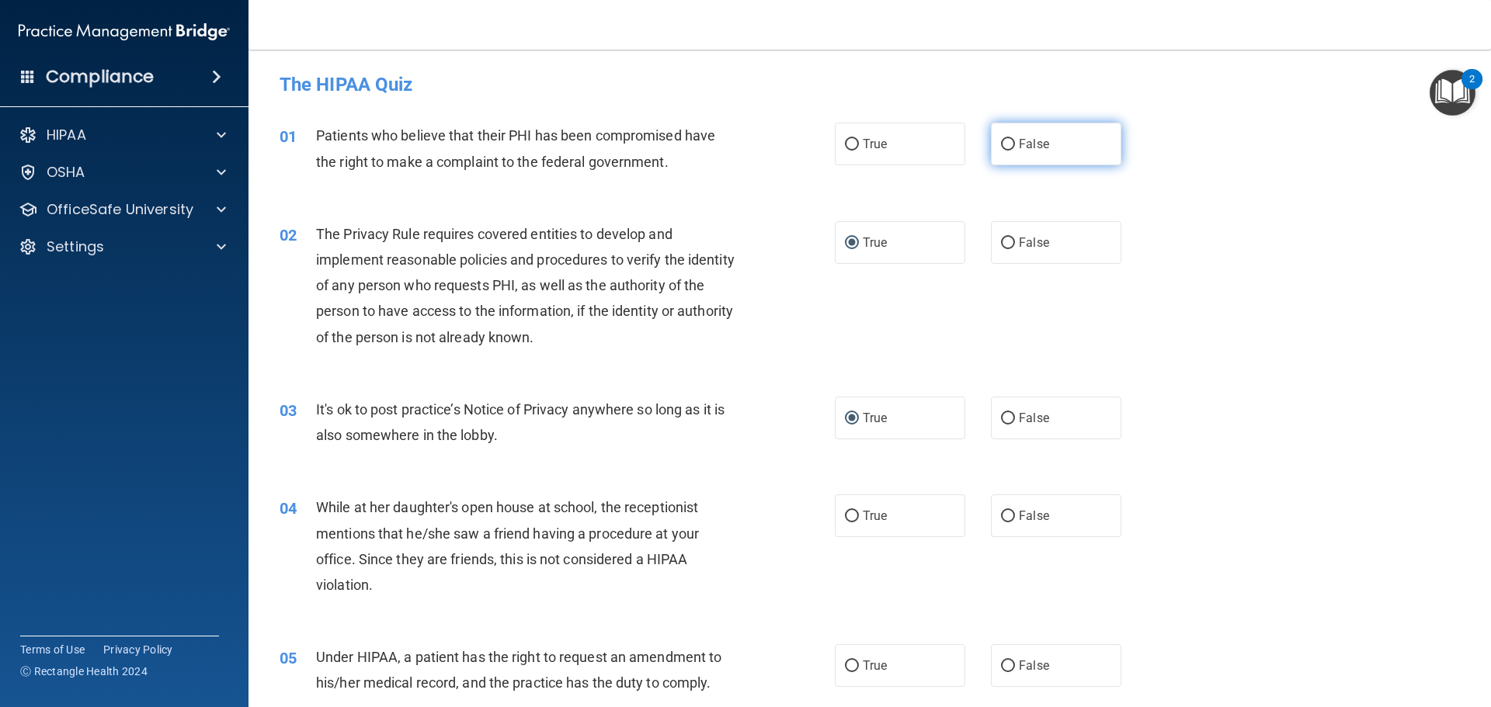
radio input "true"
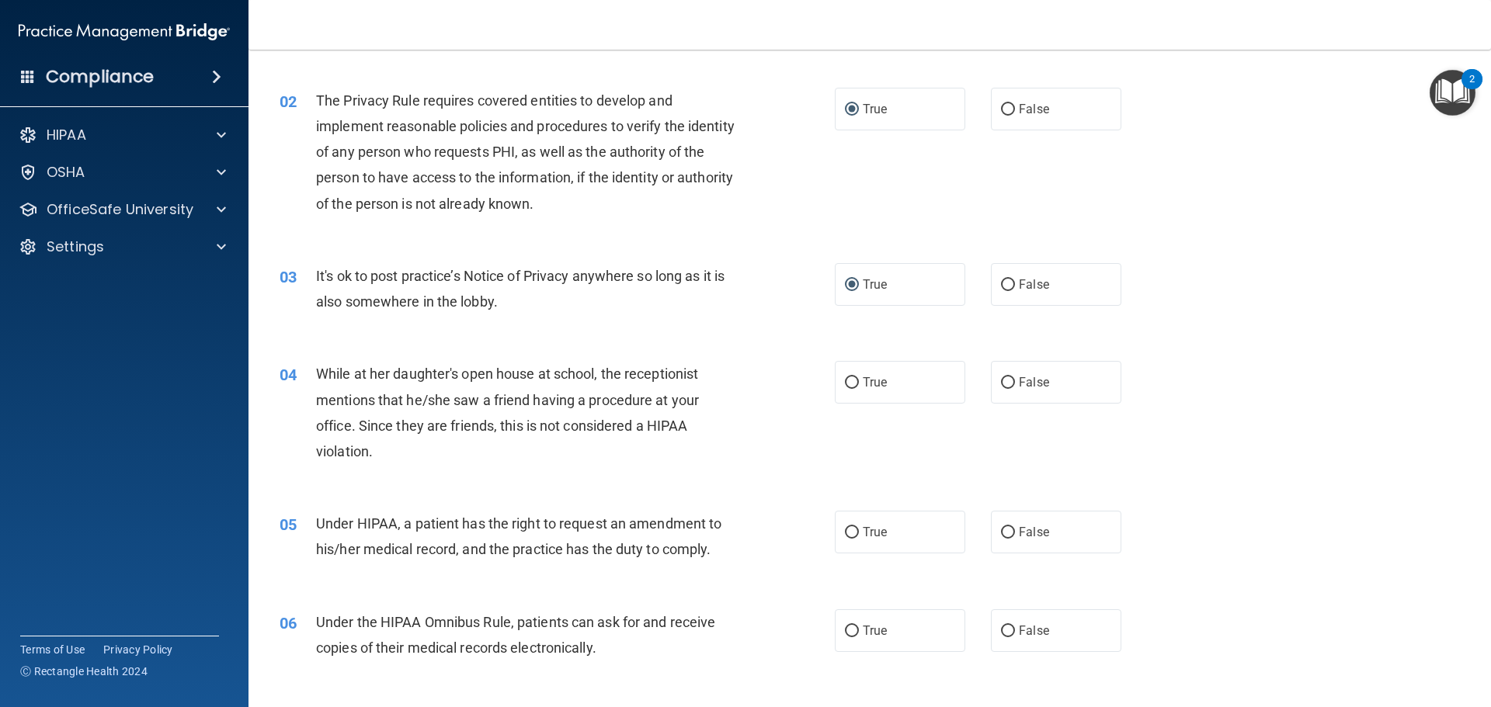
scroll to position [155, 0]
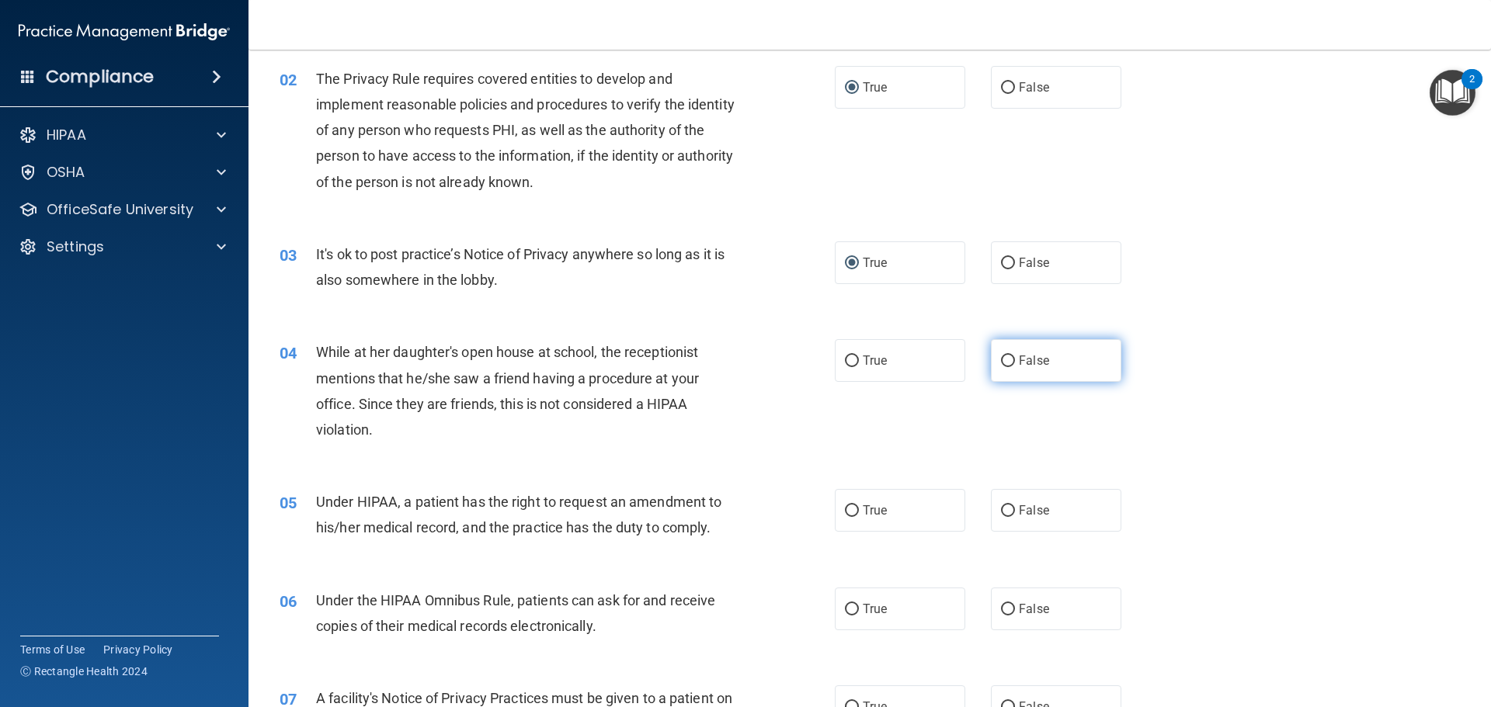
click at [1001, 360] on input "False" at bounding box center [1008, 362] width 14 height 12
radio input "true"
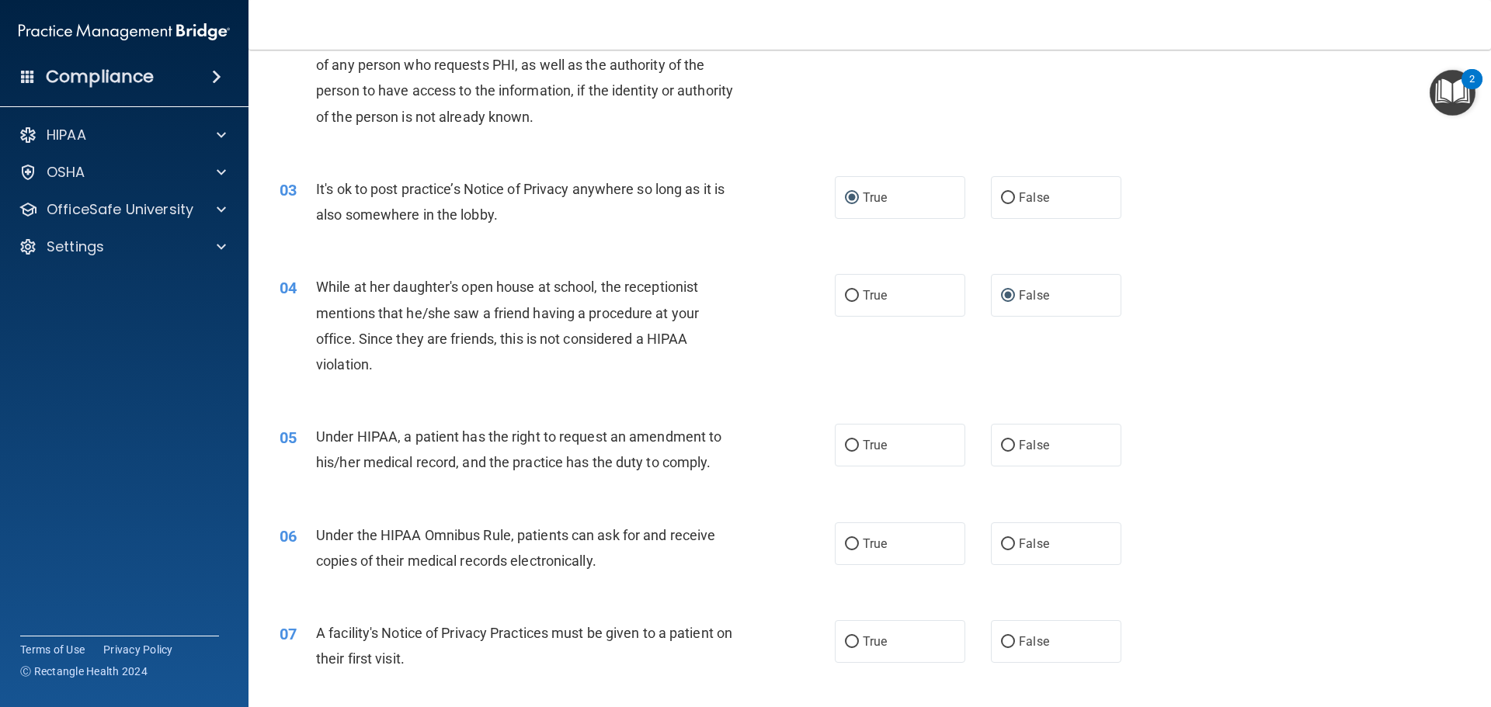
scroll to position [311, 0]
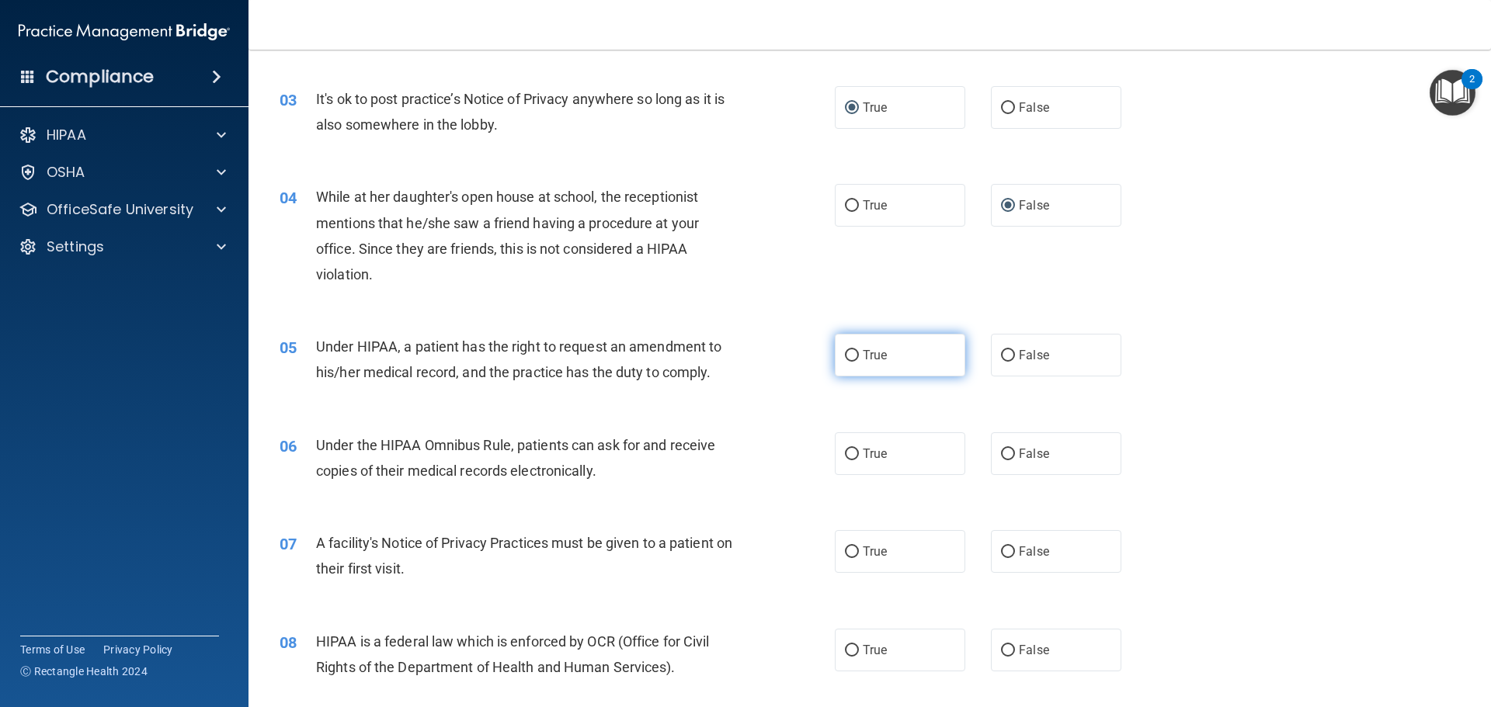
click at [845, 353] on input "True" at bounding box center [852, 356] width 14 height 12
radio input "true"
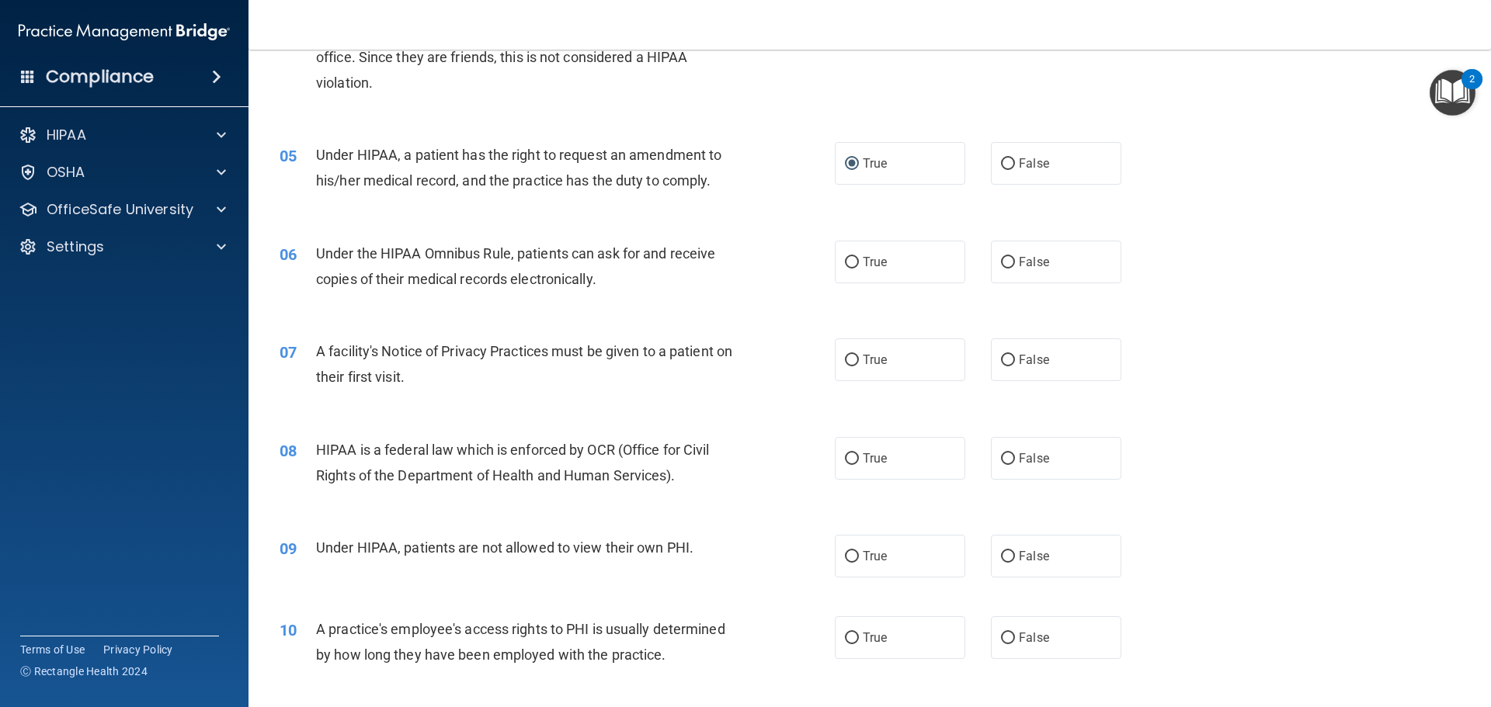
scroll to position [466, 0]
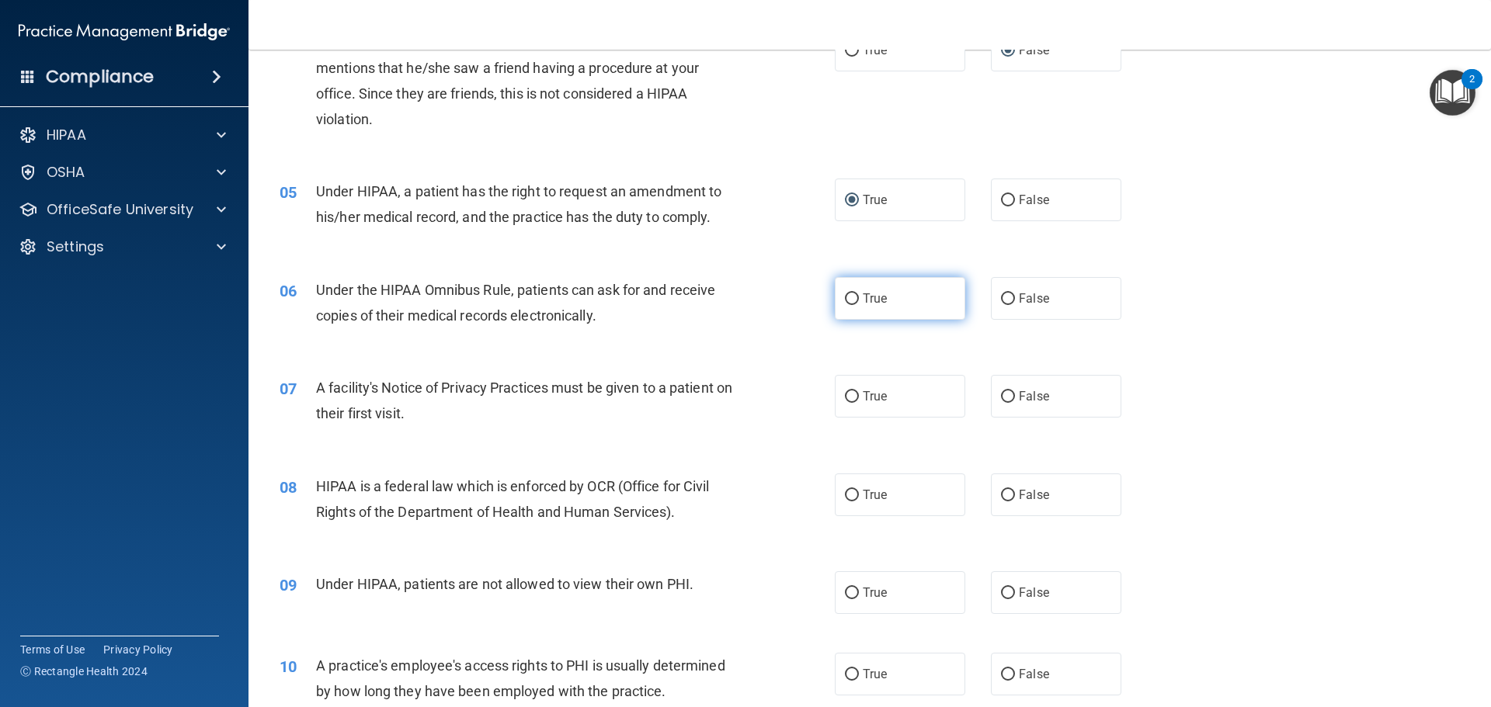
click at [851, 302] on input "True" at bounding box center [852, 300] width 14 height 12
radio input "true"
click at [850, 398] on input "True" at bounding box center [852, 397] width 14 height 12
radio input "true"
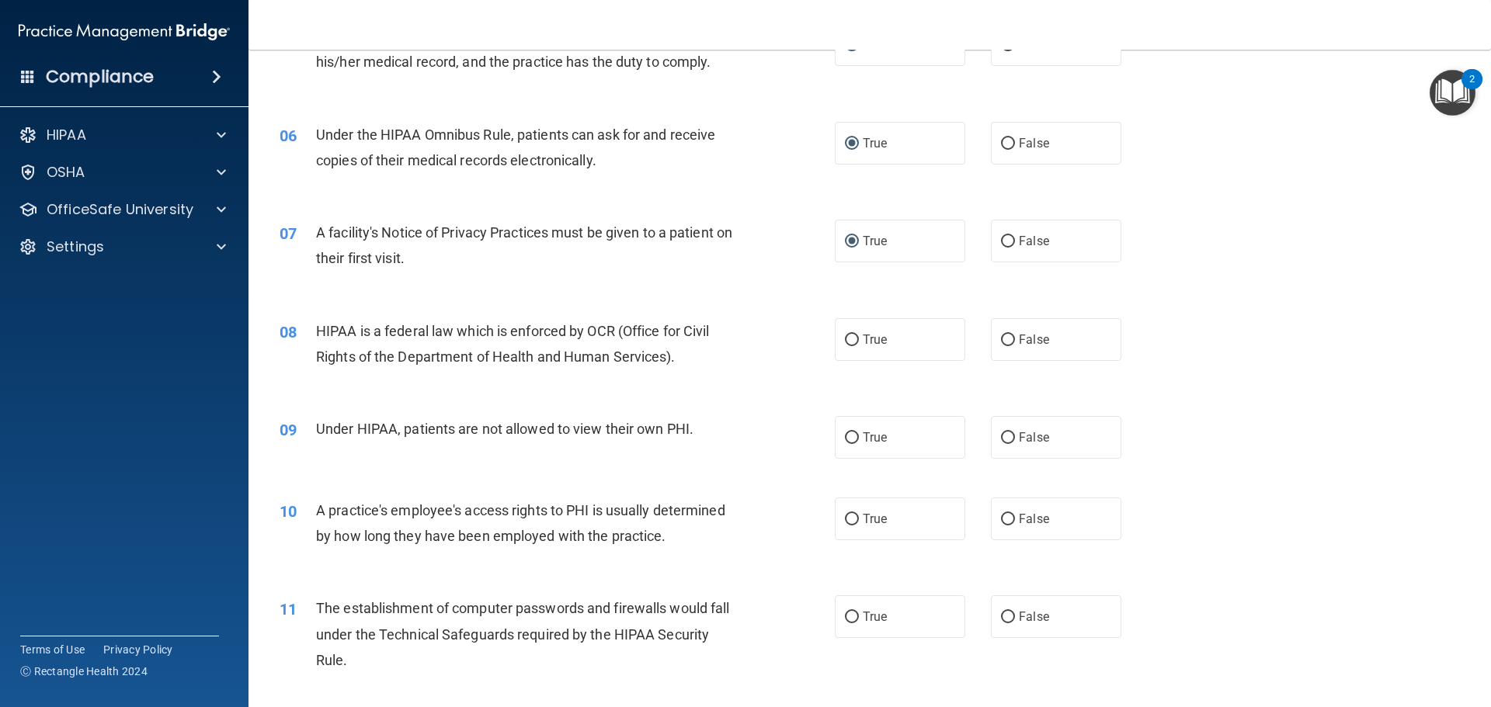
scroll to position [699, 0]
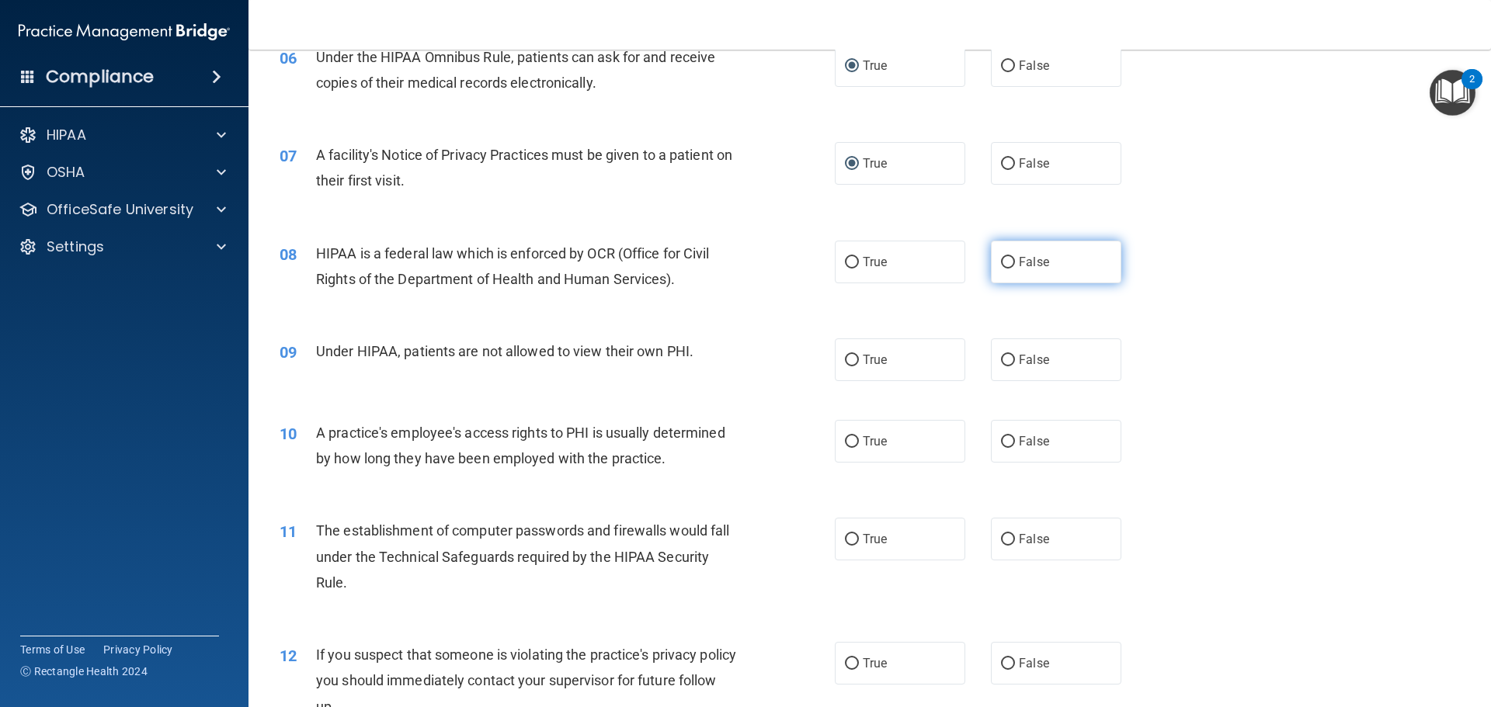
click at [1004, 262] on input "False" at bounding box center [1008, 263] width 14 height 12
radio input "true"
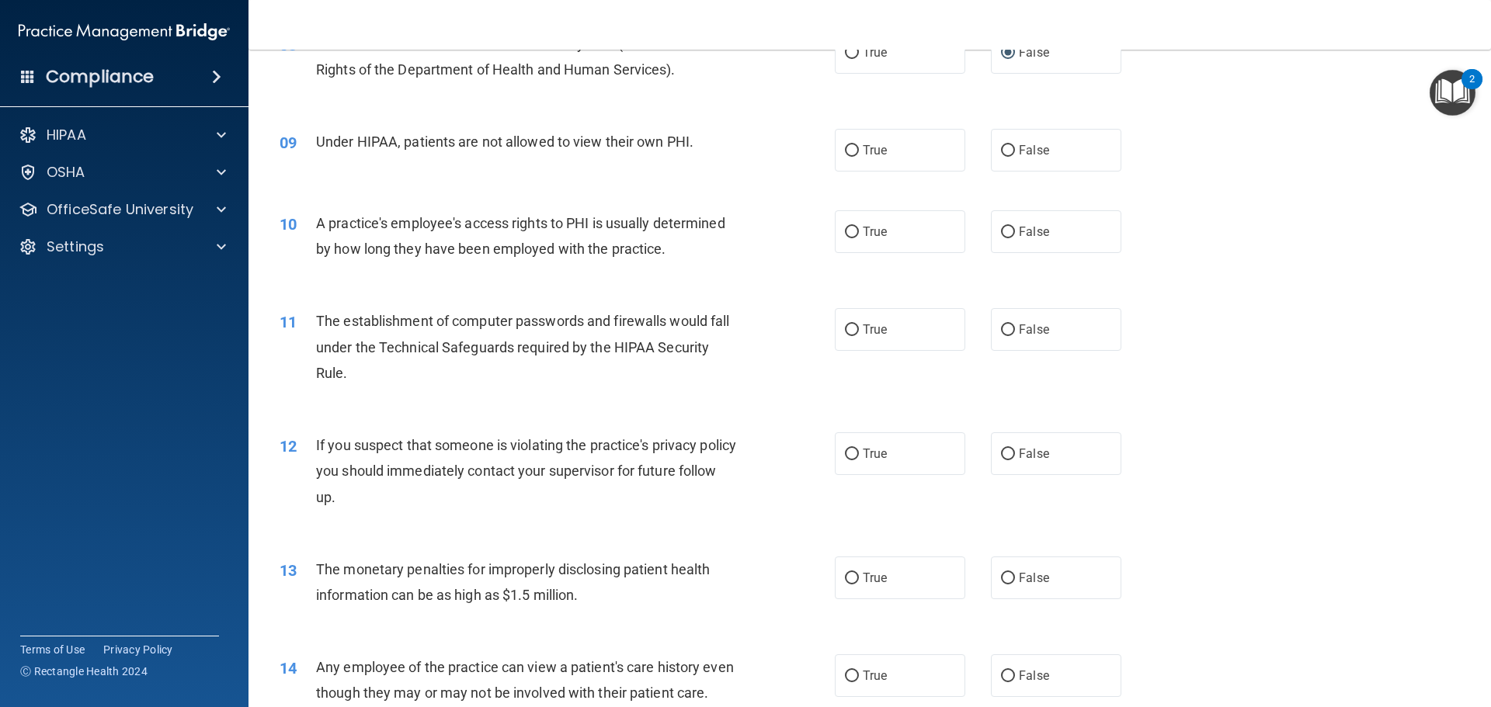
scroll to position [932, 0]
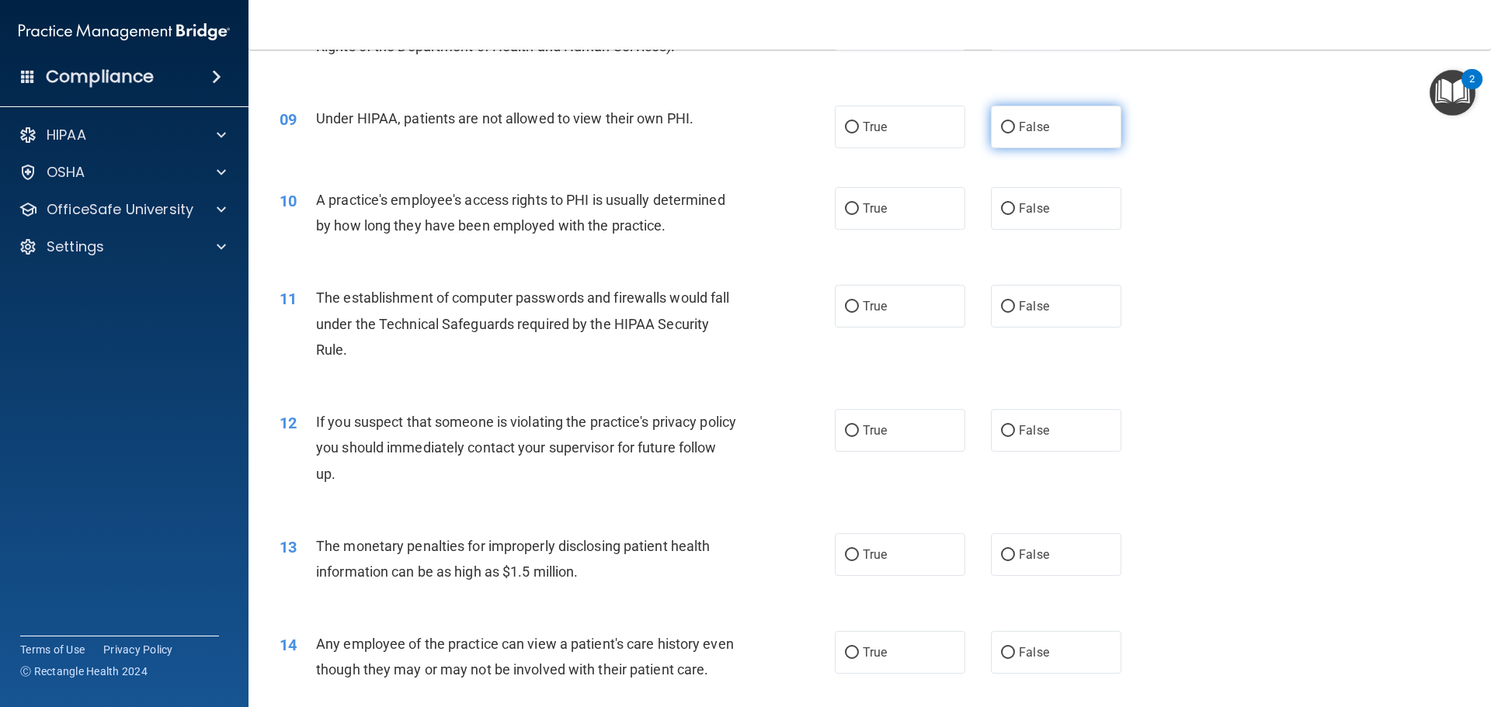
click at [1004, 125] on input "False" at bounding box center [1008, 128] width 14 height 12
radio input "true"
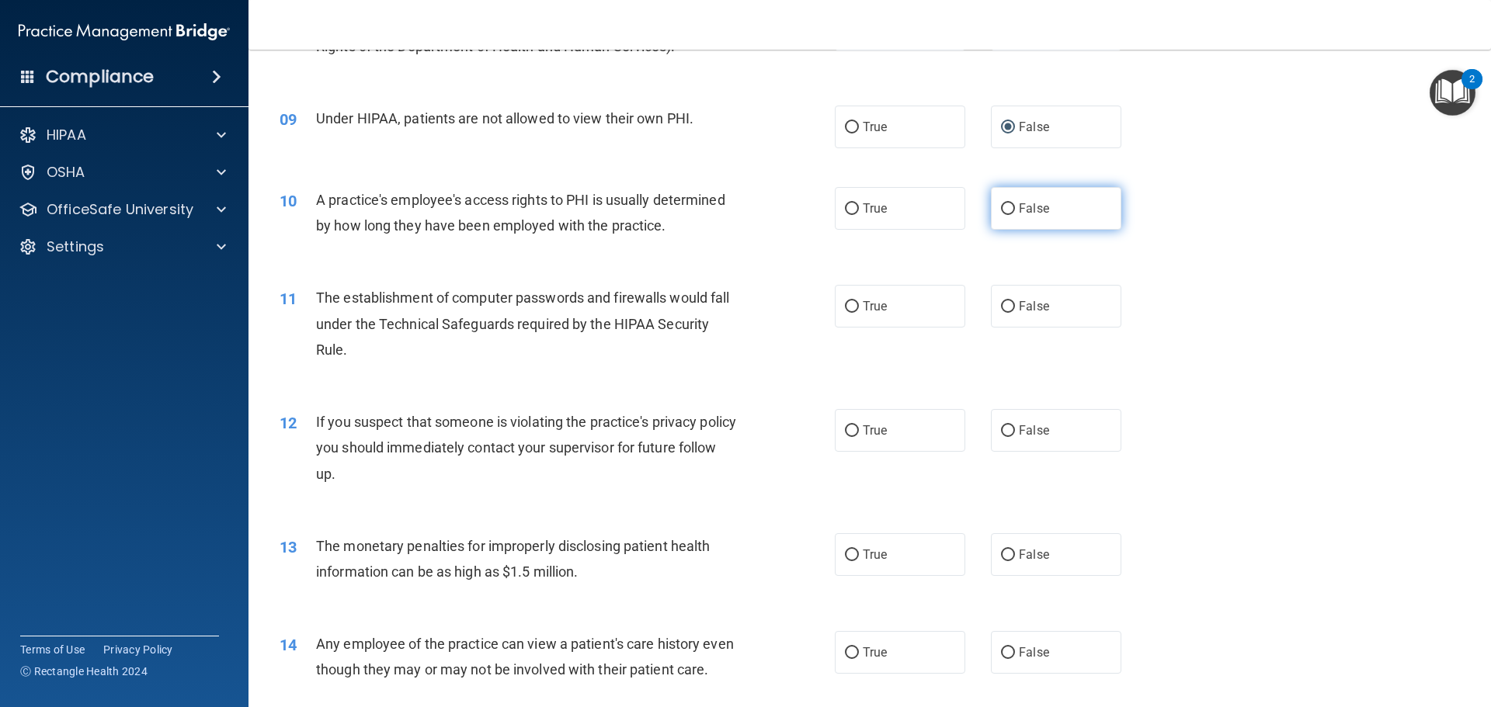
click at [1001, 211] on input "False" at bounding box center [1008, 209] width 14 height 12
radio input "true"
click at [848, 308] on input "True" at bounding box center [852, 307] width 14 height 12
radio input "true"
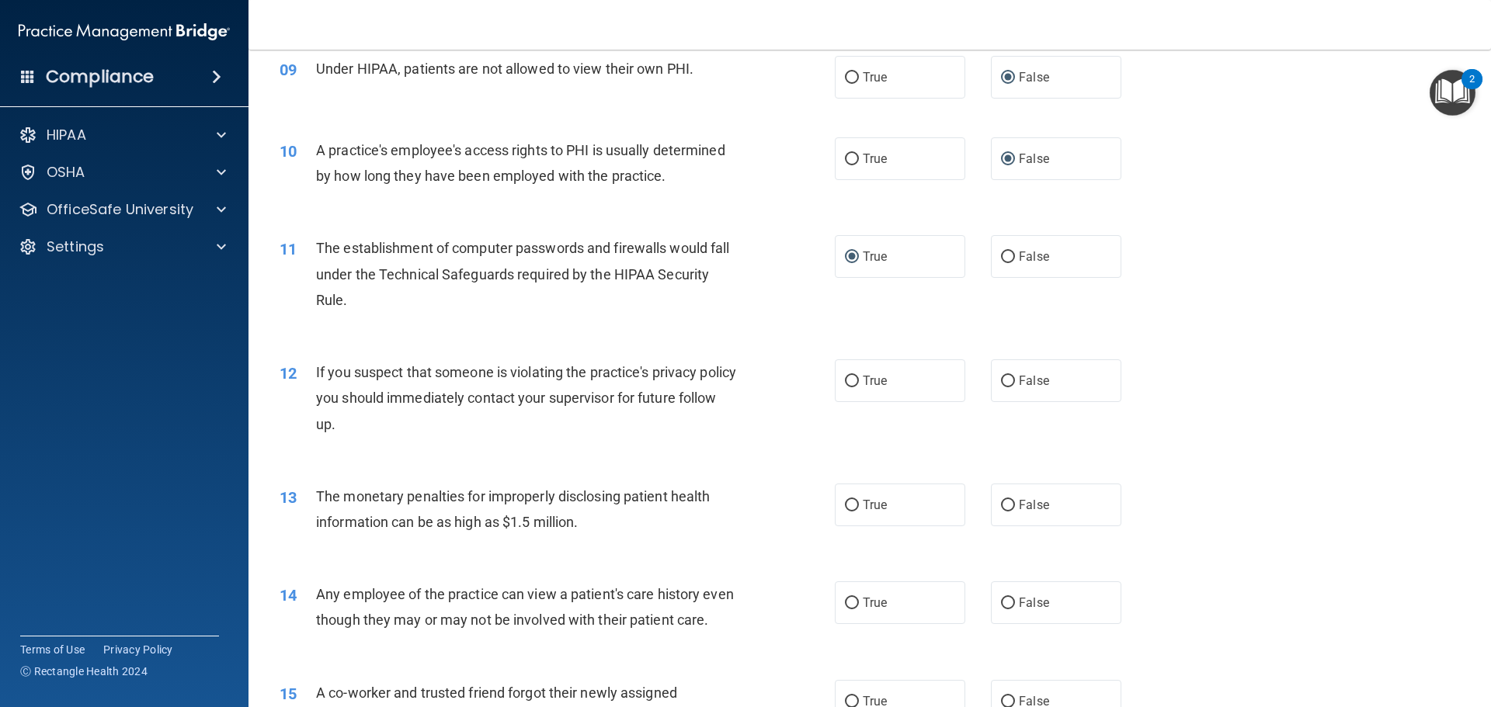
scroll to position [1010, 0]
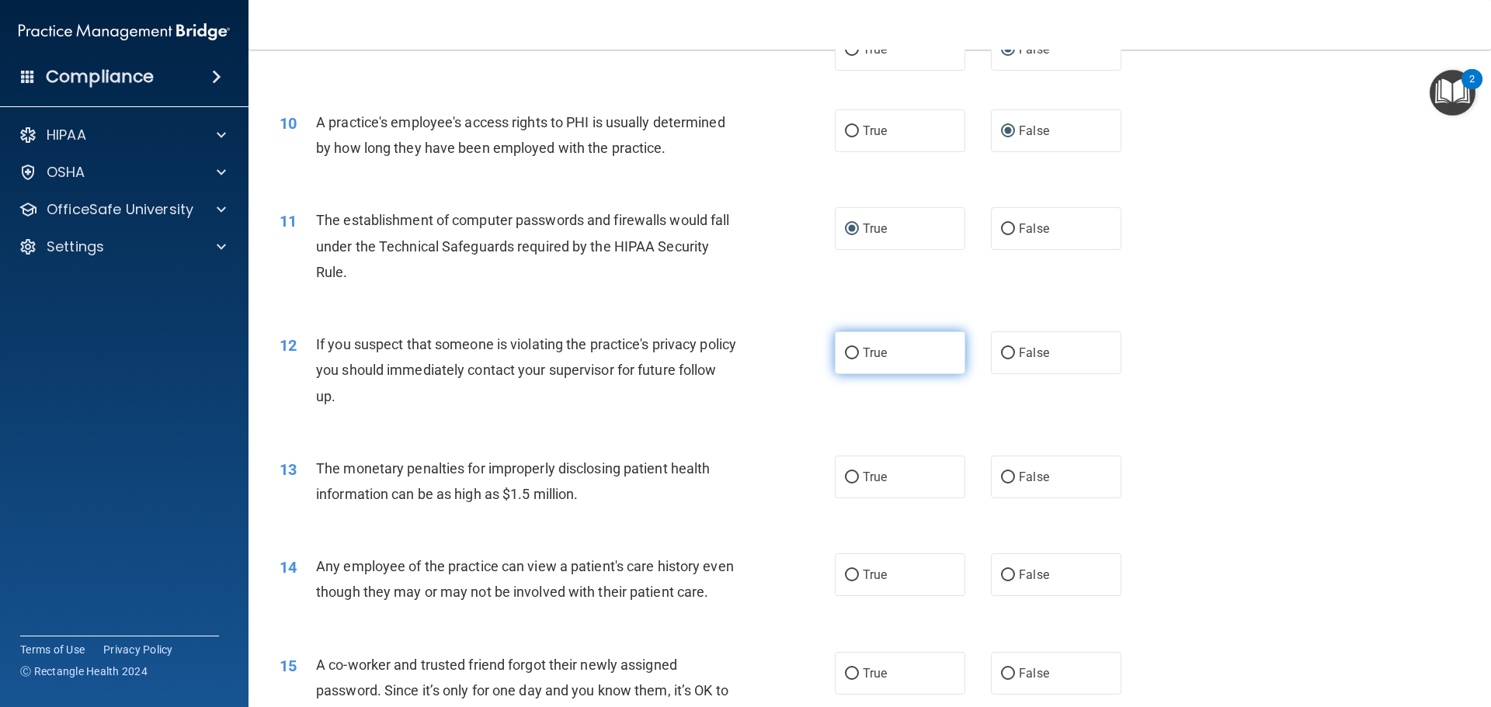
click at [850, 354] on input "True" at bounding box center [852, 354] width 14 height 12
radio input "true"
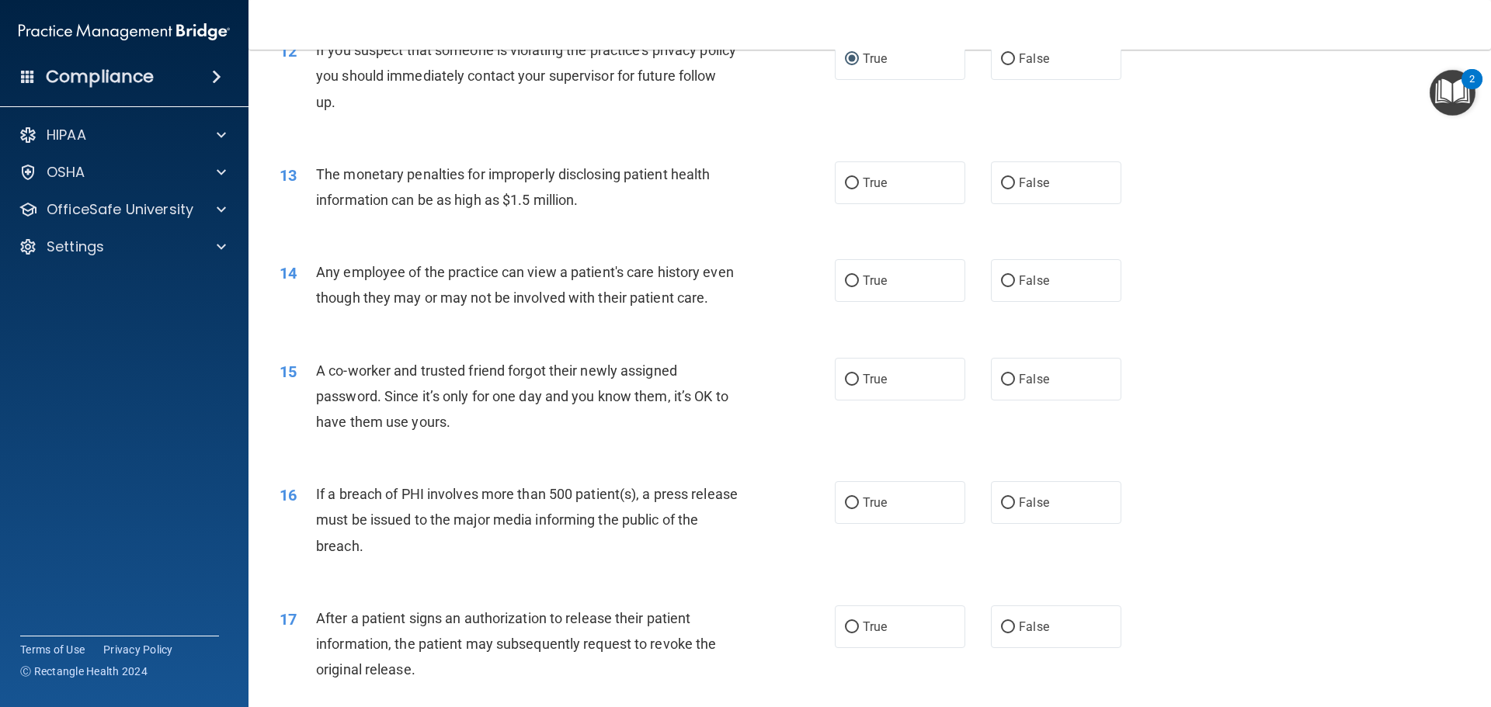
scroll to position [1320, 0]
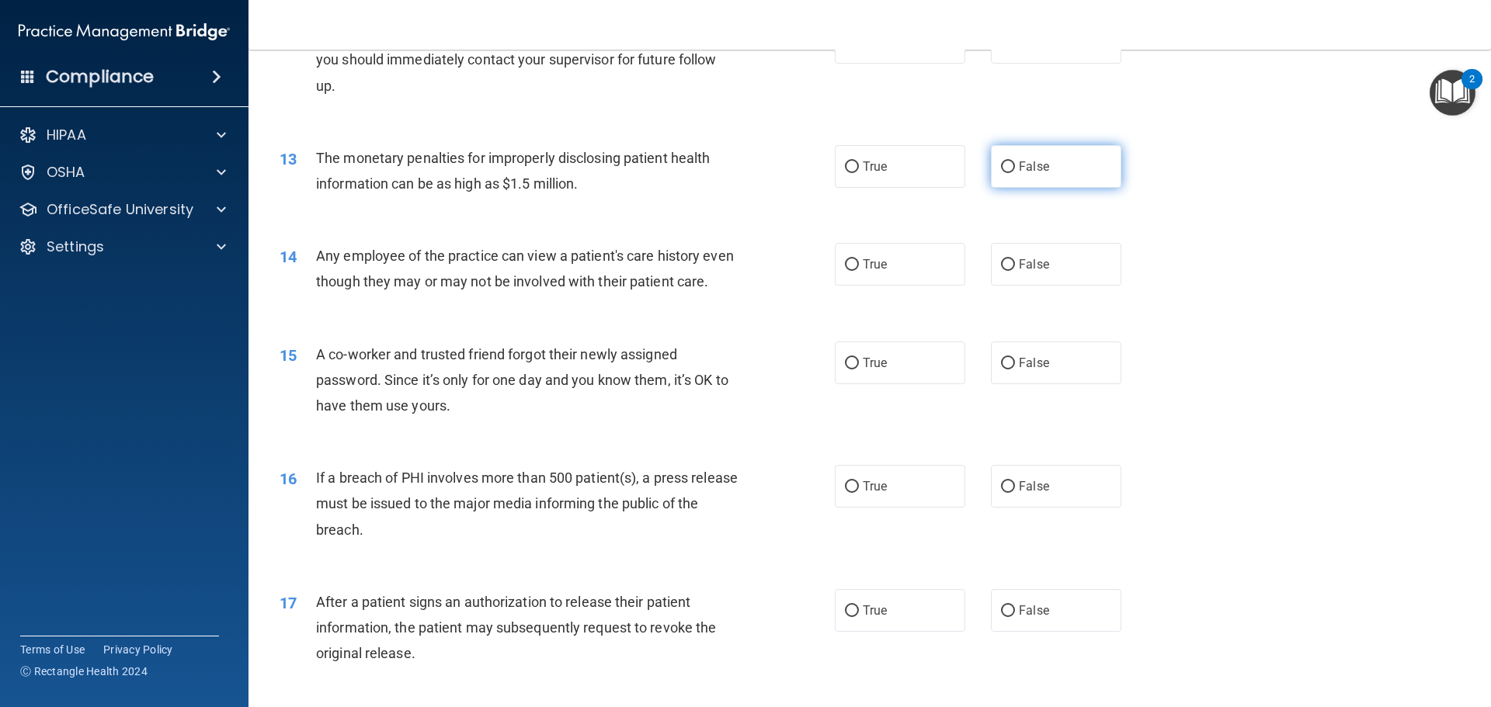
click at [1001, 167] on input "False" at bounding box center [1008, 168] width 14 height 12
radio input "true"
click at [845, 267] on input "True" at bounding box center [852, 265] width 14 height 12
radio input "true"
drag, startPoint x: 998, startPoint y: 384, endPoint x: 986, endPoint y: 387, distance: 11.9
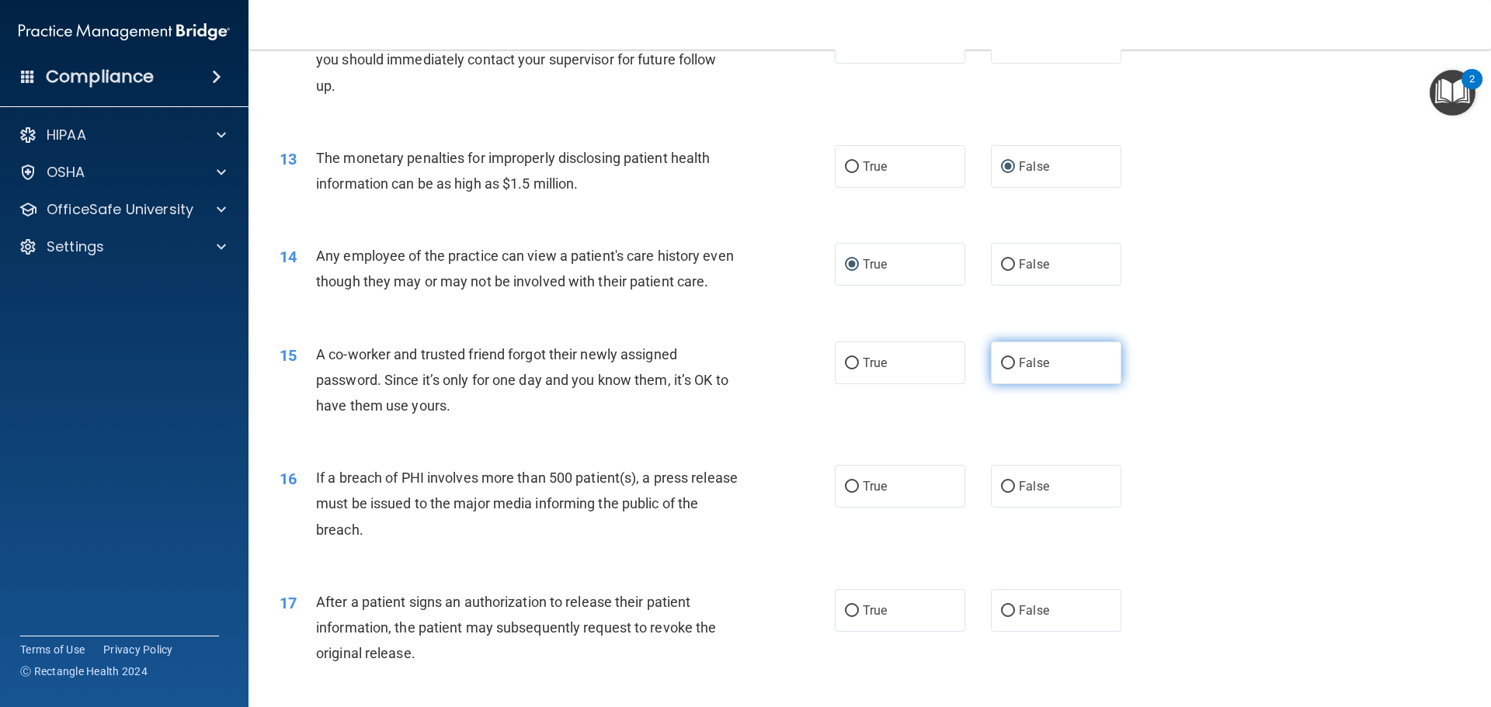
click at [1001, 370] on input "False" at bounding box center [1008, 364] width 14 height 12
radio input "true"
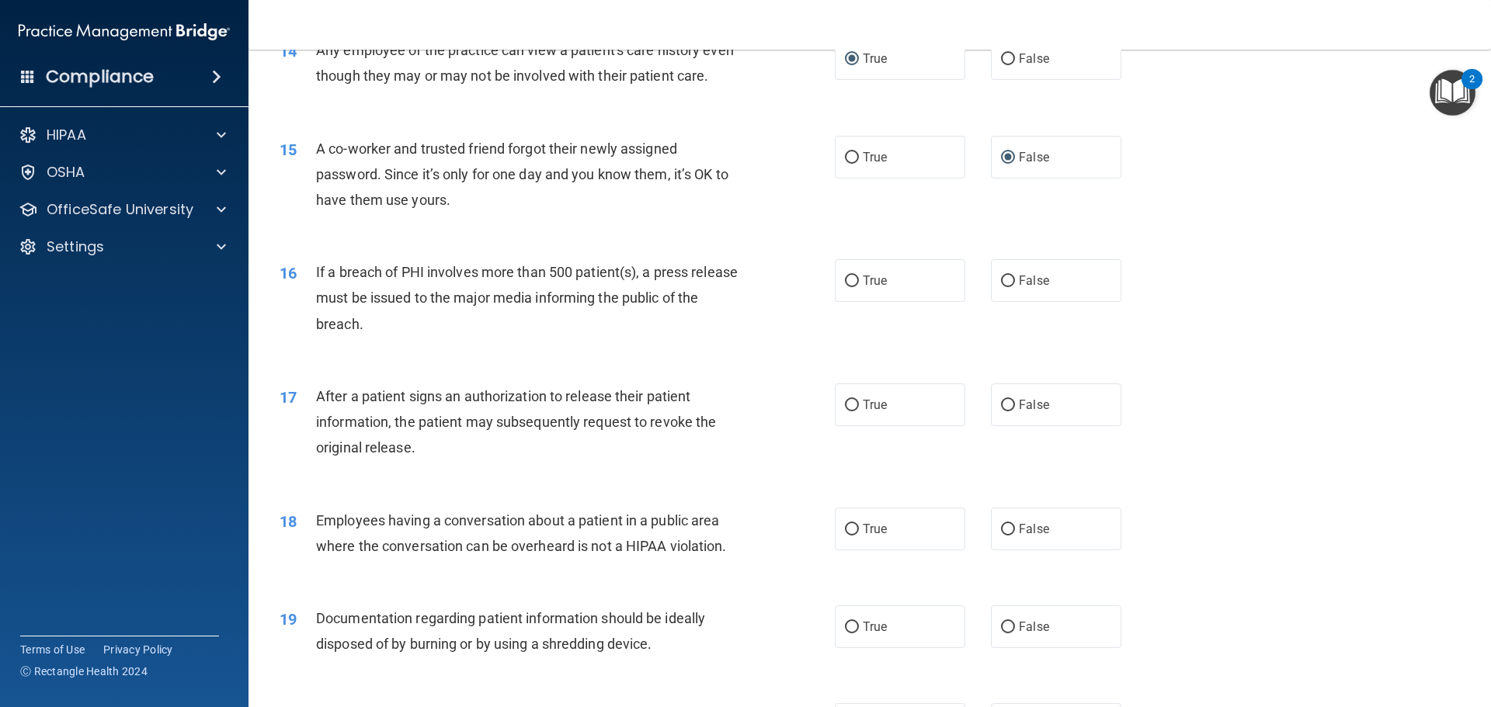
scroll to position [1553, 0]
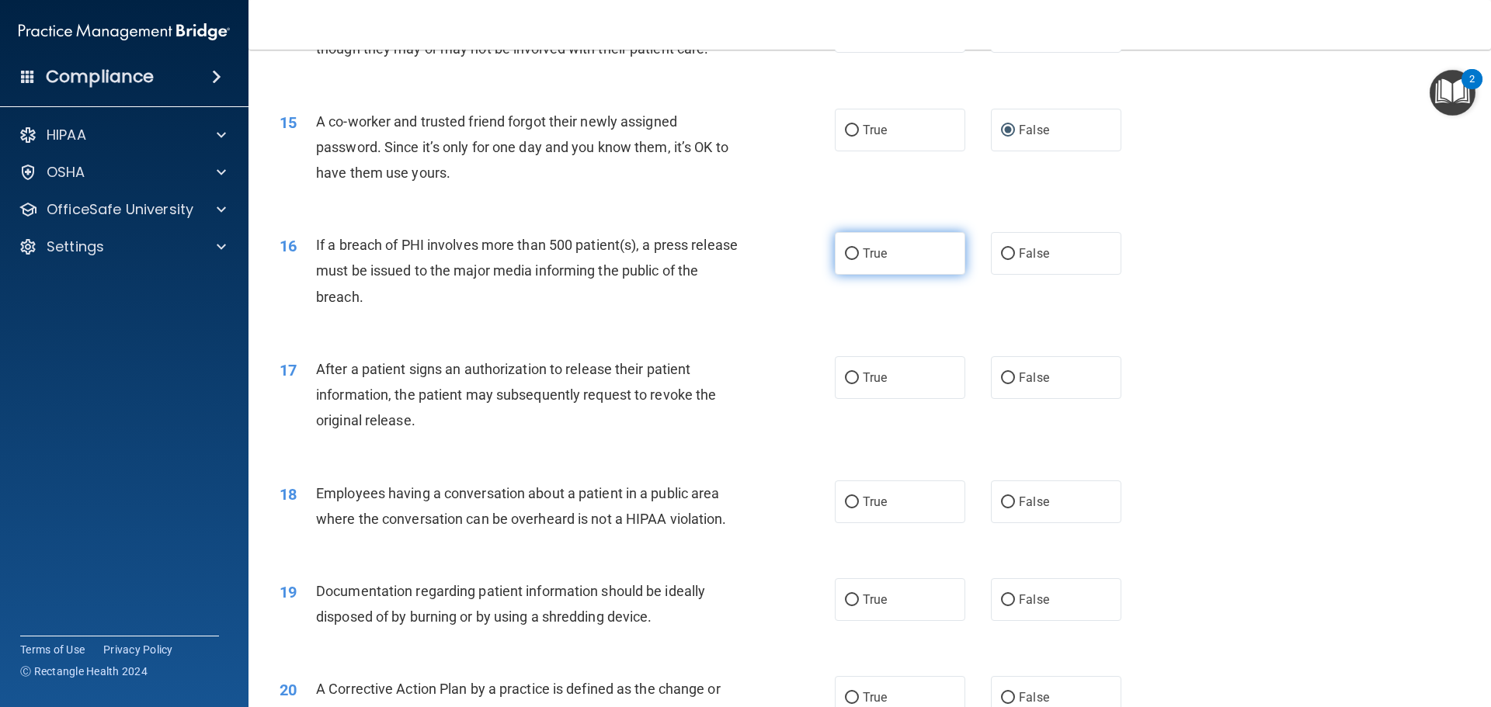
click at [850, 260] on input "True" at bounding box center [852, 254] width 14 height 12
radio input "true"
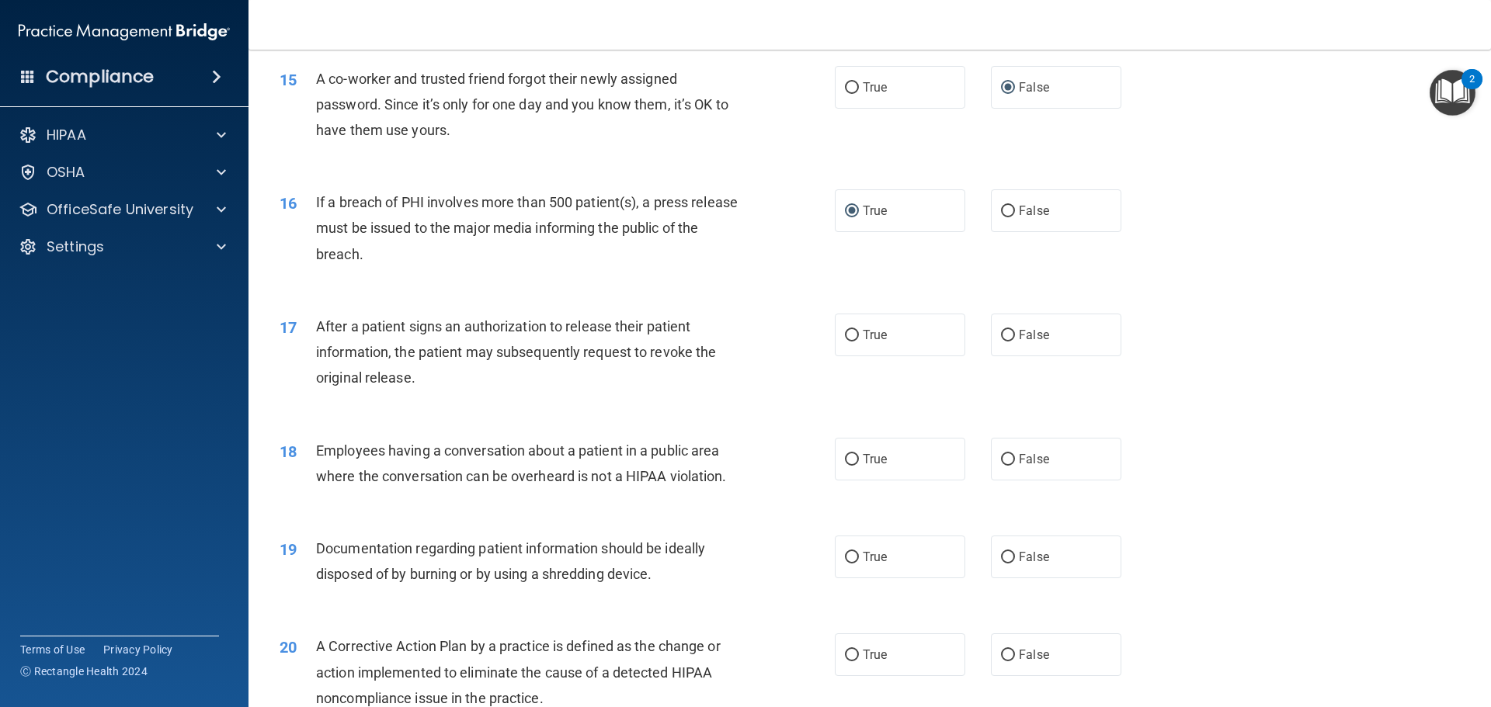
scroll to position [1631, 0]
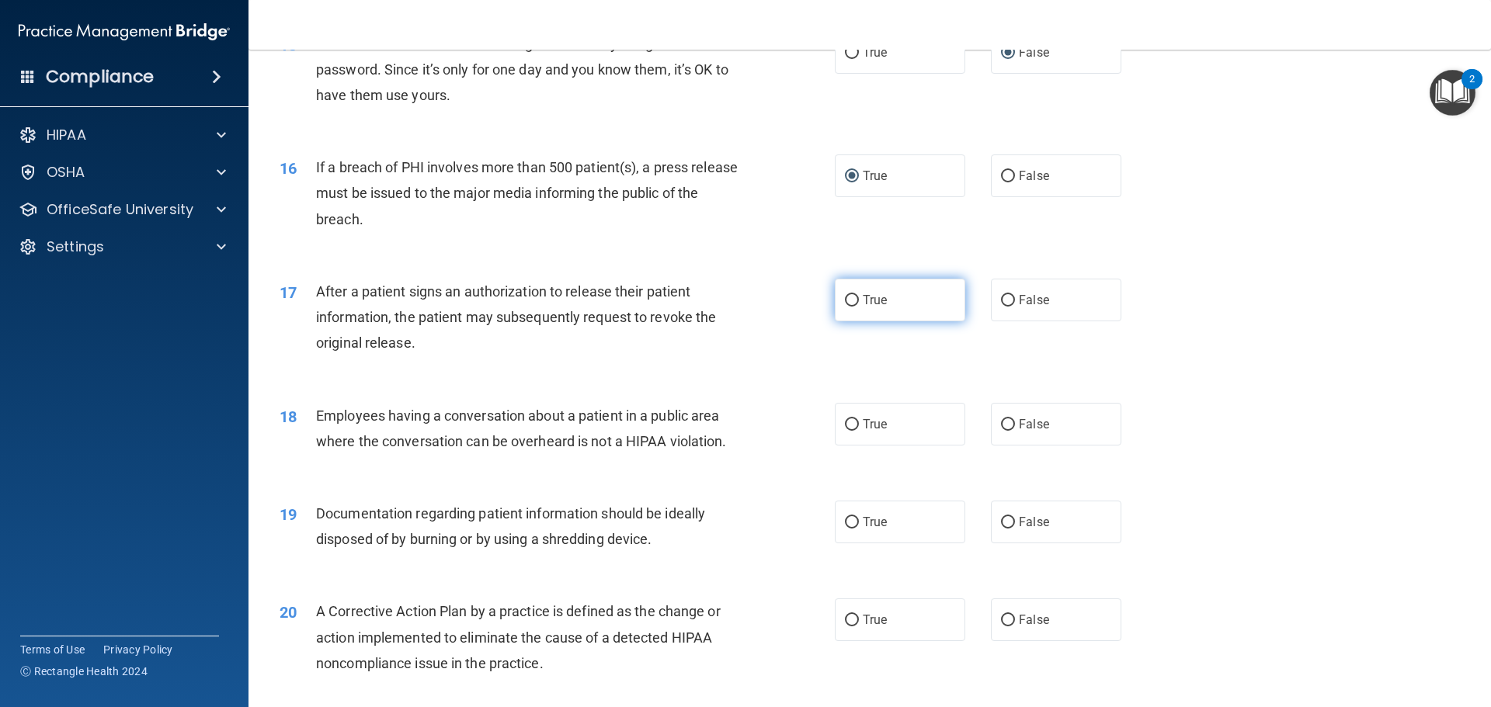
click at [848, 307] on input "True" at bounding box center [852, 301] width 14 height 12
radio input "true"
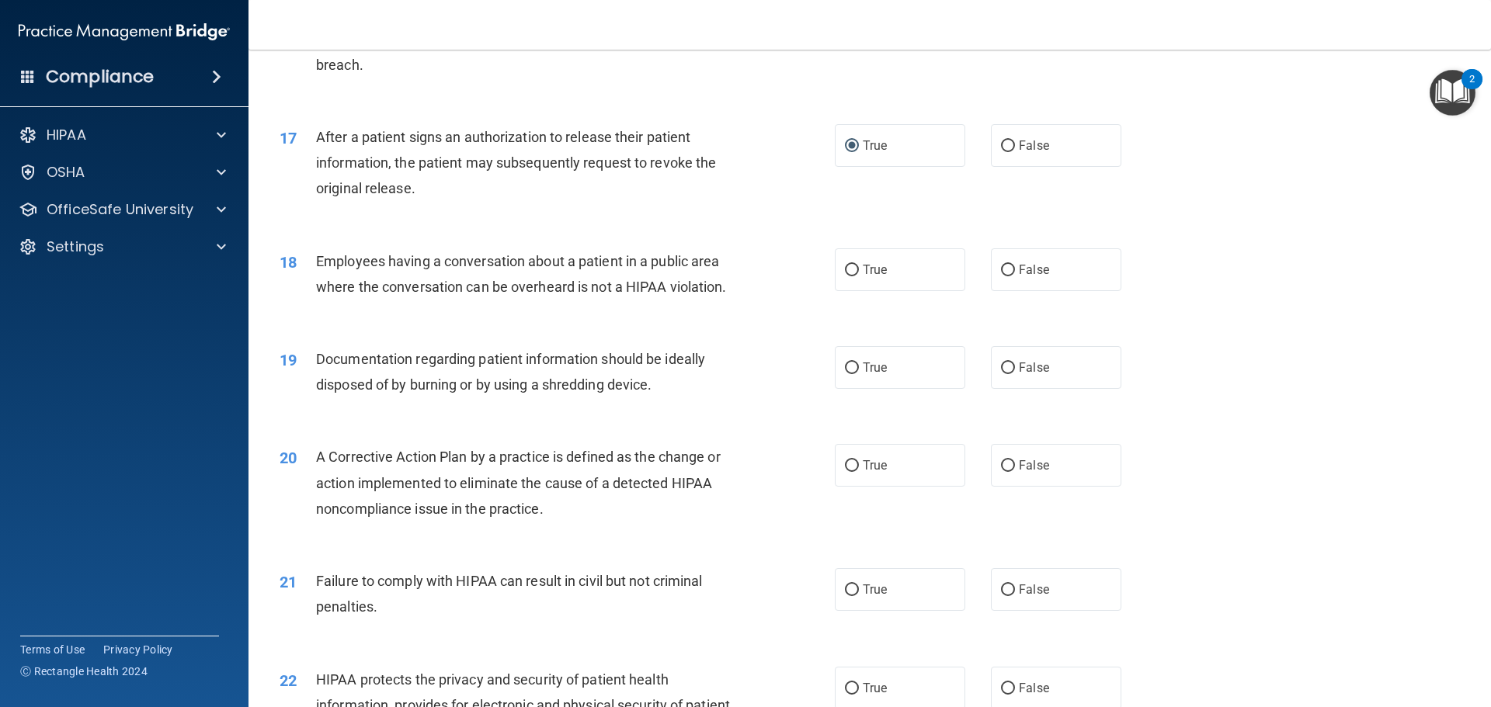
scroll to position [1786, 0]
click at [1005, 276] on input "False" at bounding box center [1008, 270] width 14 height 12
radio input "true"
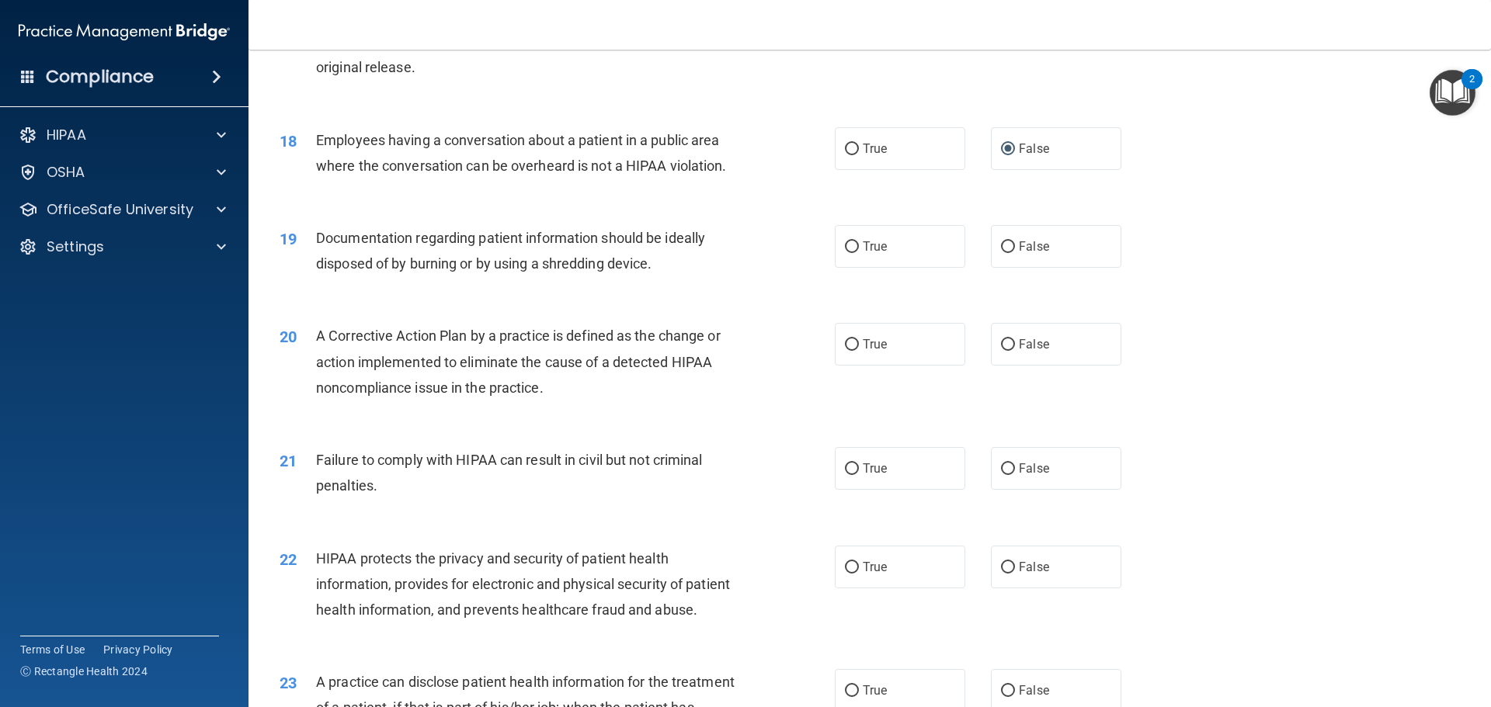
scroll to position [1941, 0]
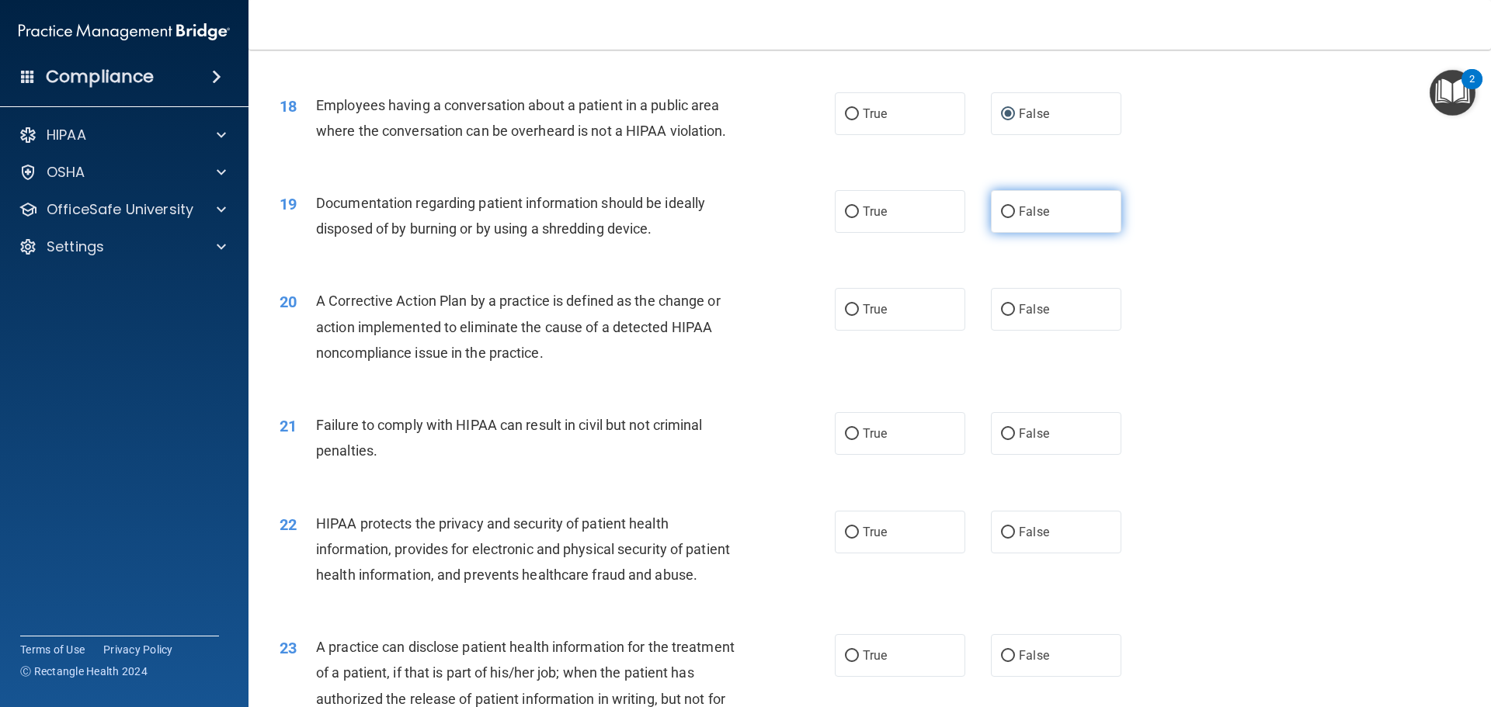
click at [1001, 218] on input "False" at bounding box center [1008, 213] width 14 height 12
radio input "true"
drag, startPoint x: 843, startPoint y: 341, endPoint x: 833, endPoint y: 343, distance: 9.6
click at [845, 316] on input "True" at bounding box center [852, 310] width 14 height 12
radio input "true"
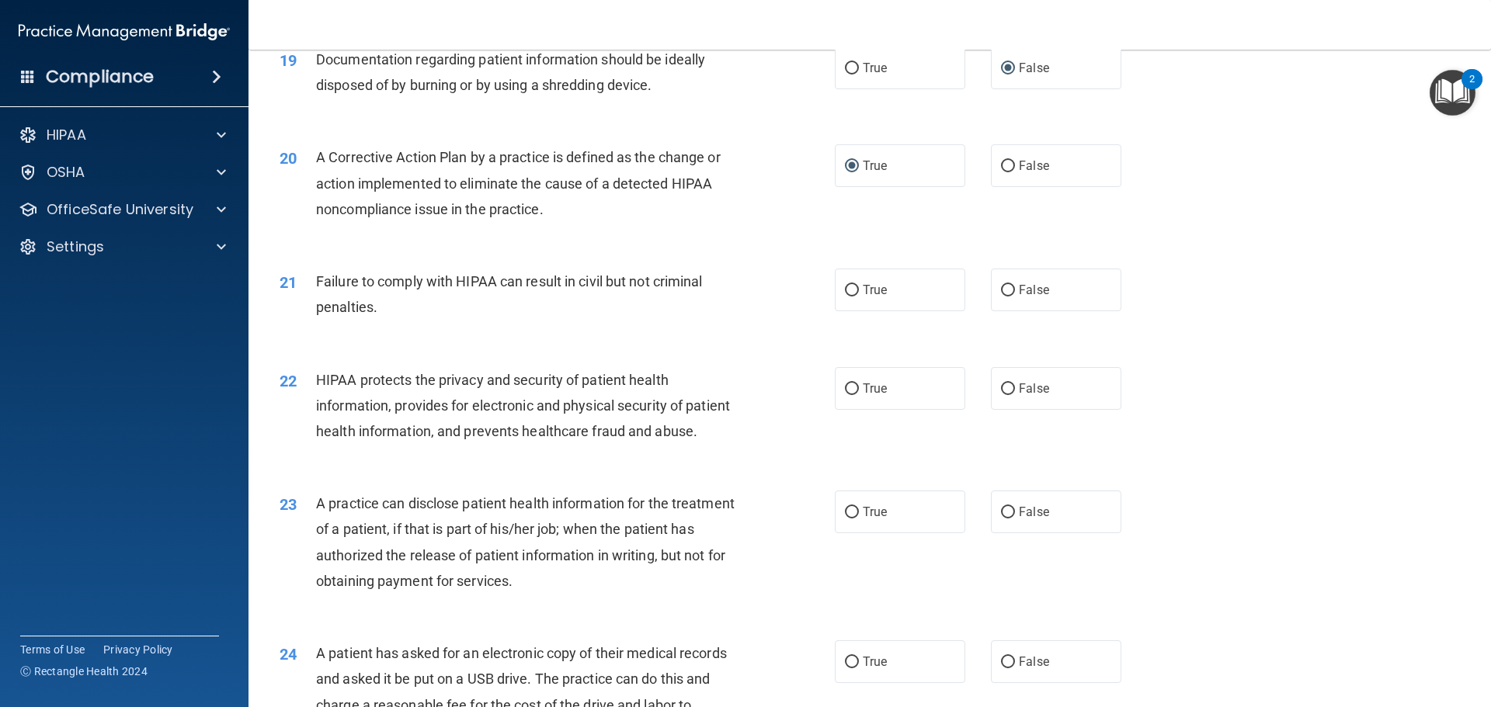
scroll to position [2097, 0]
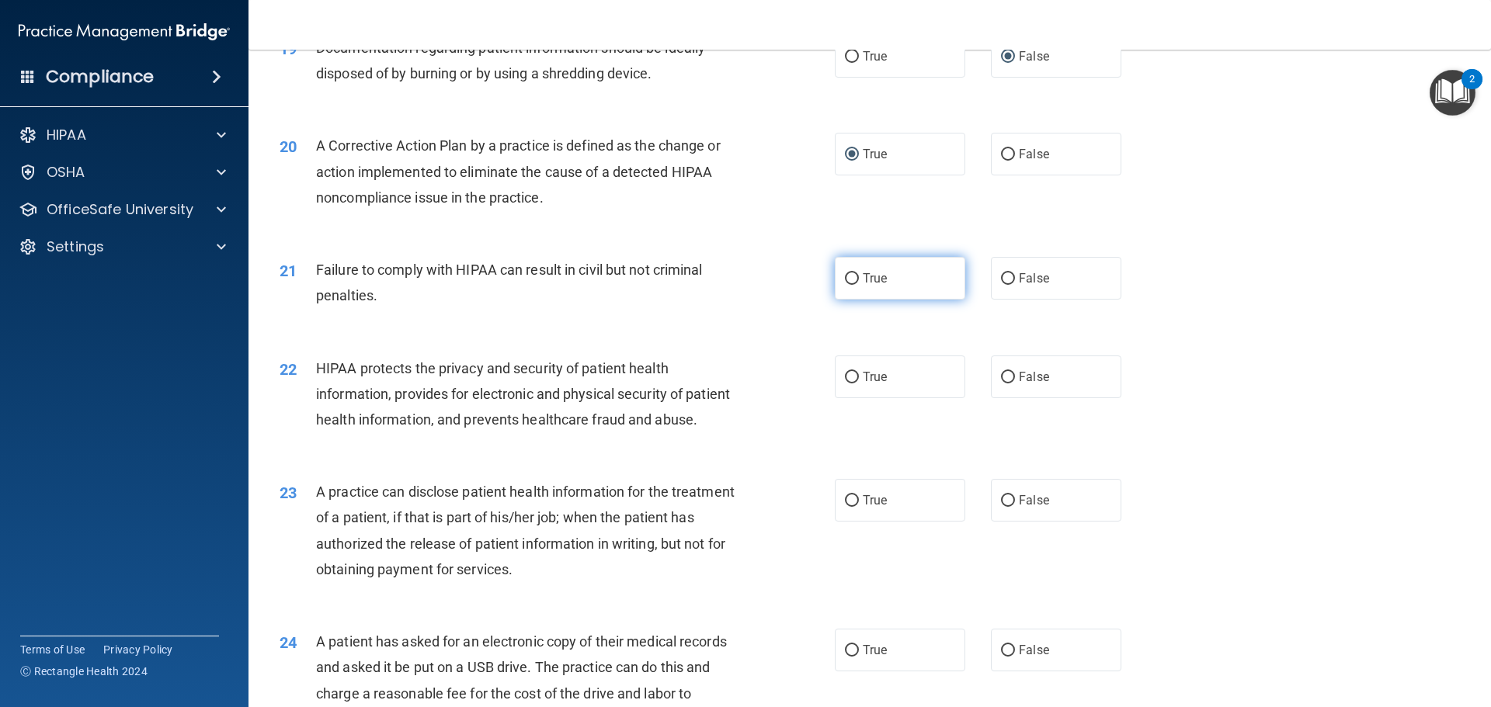
click at [851, 285] on input "True" at bounding box center [852, 279] width 14 height 12
radio input "true"
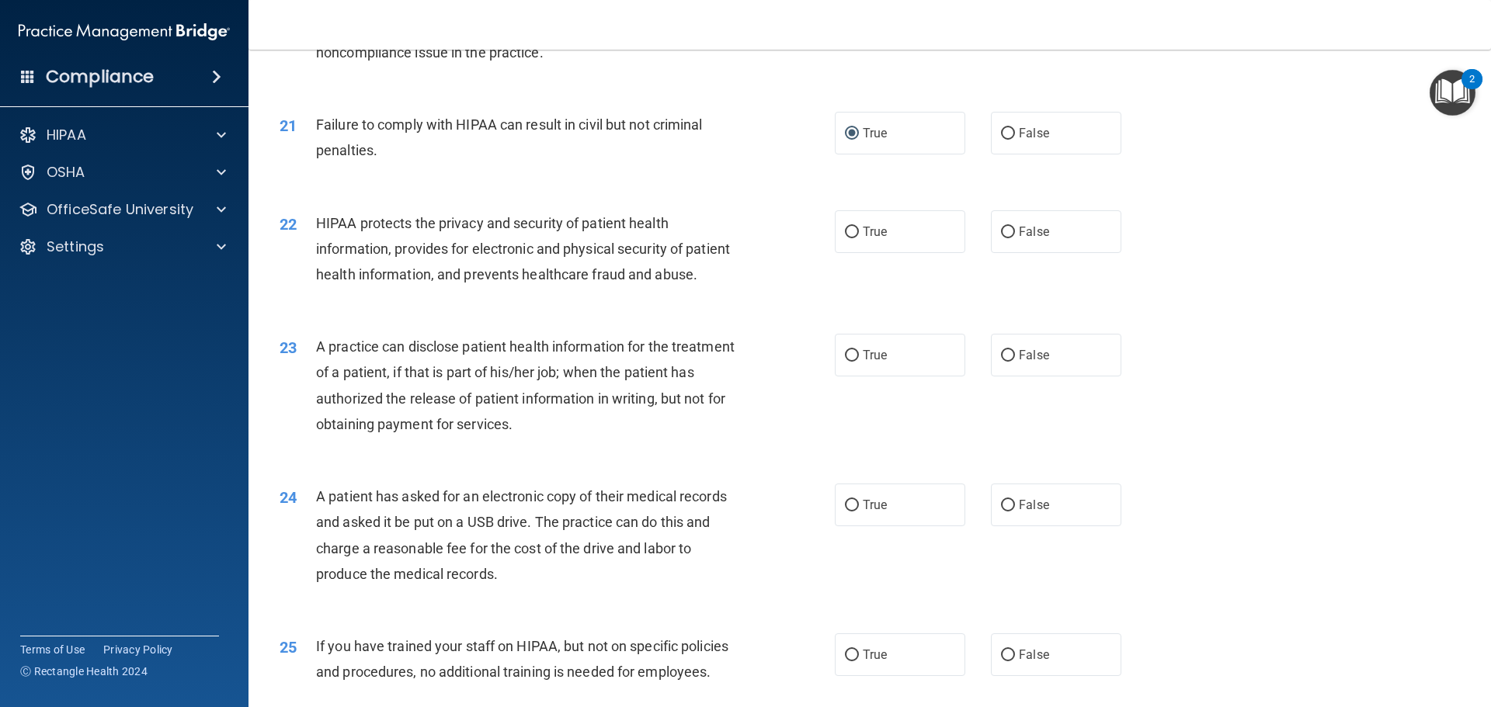
scroll to position [2252, 0]
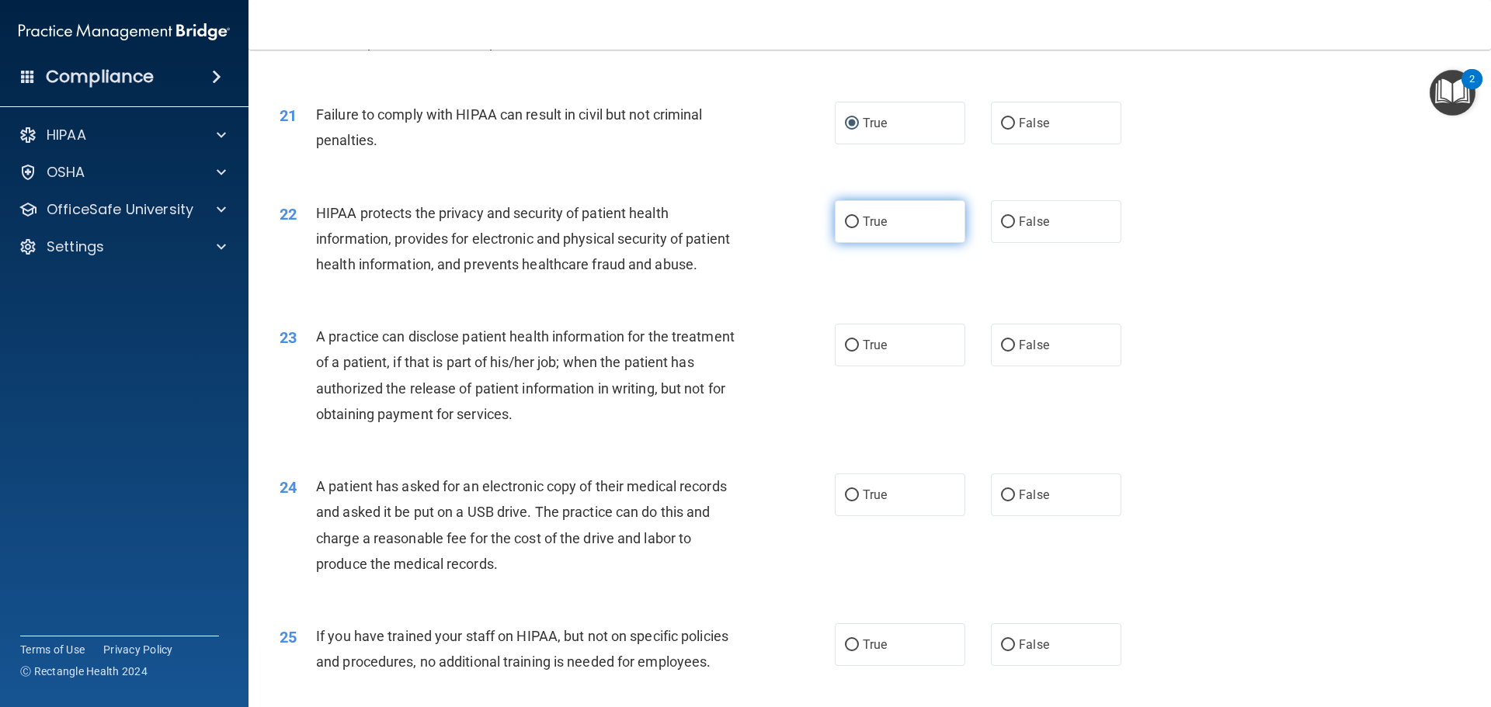
click at [845, 228] on input "True" at bounding box center [852, 223] width 14 height 12
radio input "true"
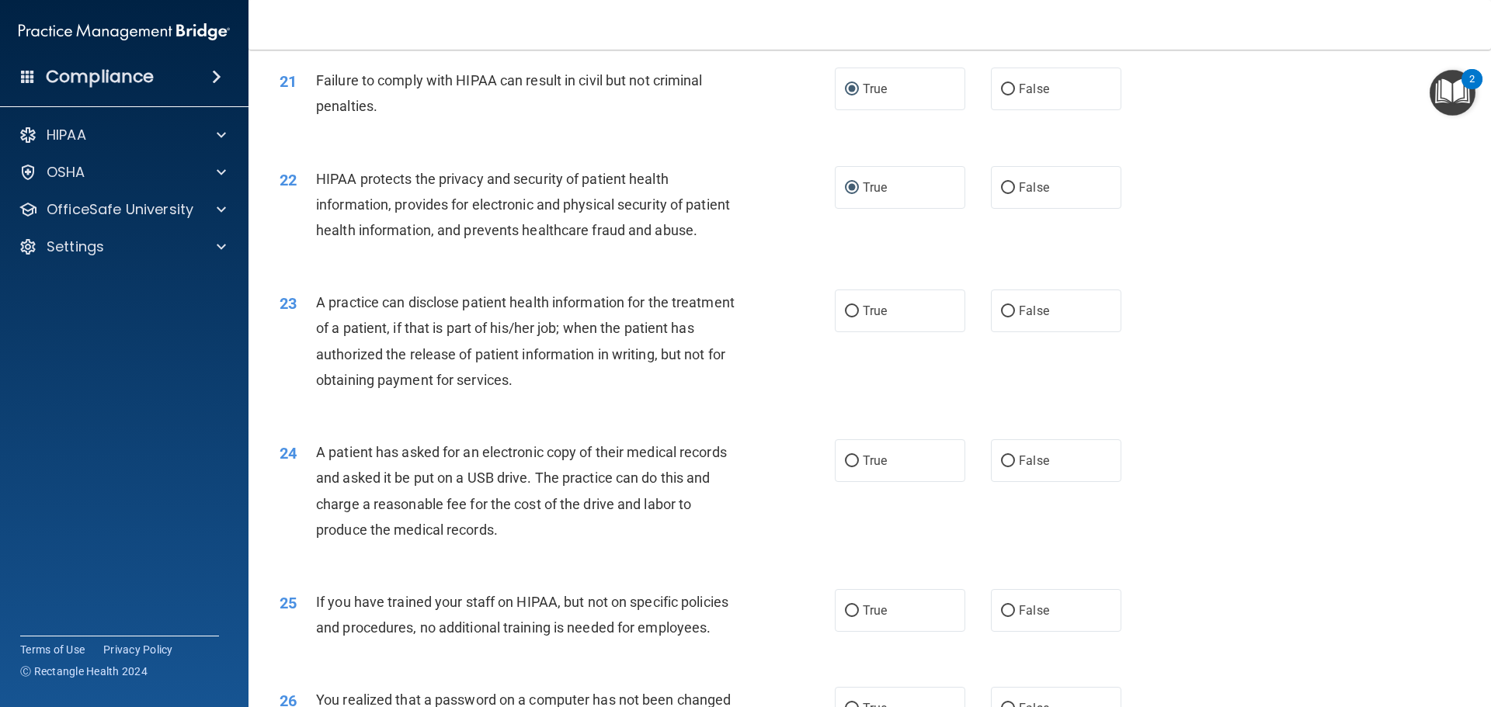
scroll to position [2269, 0]
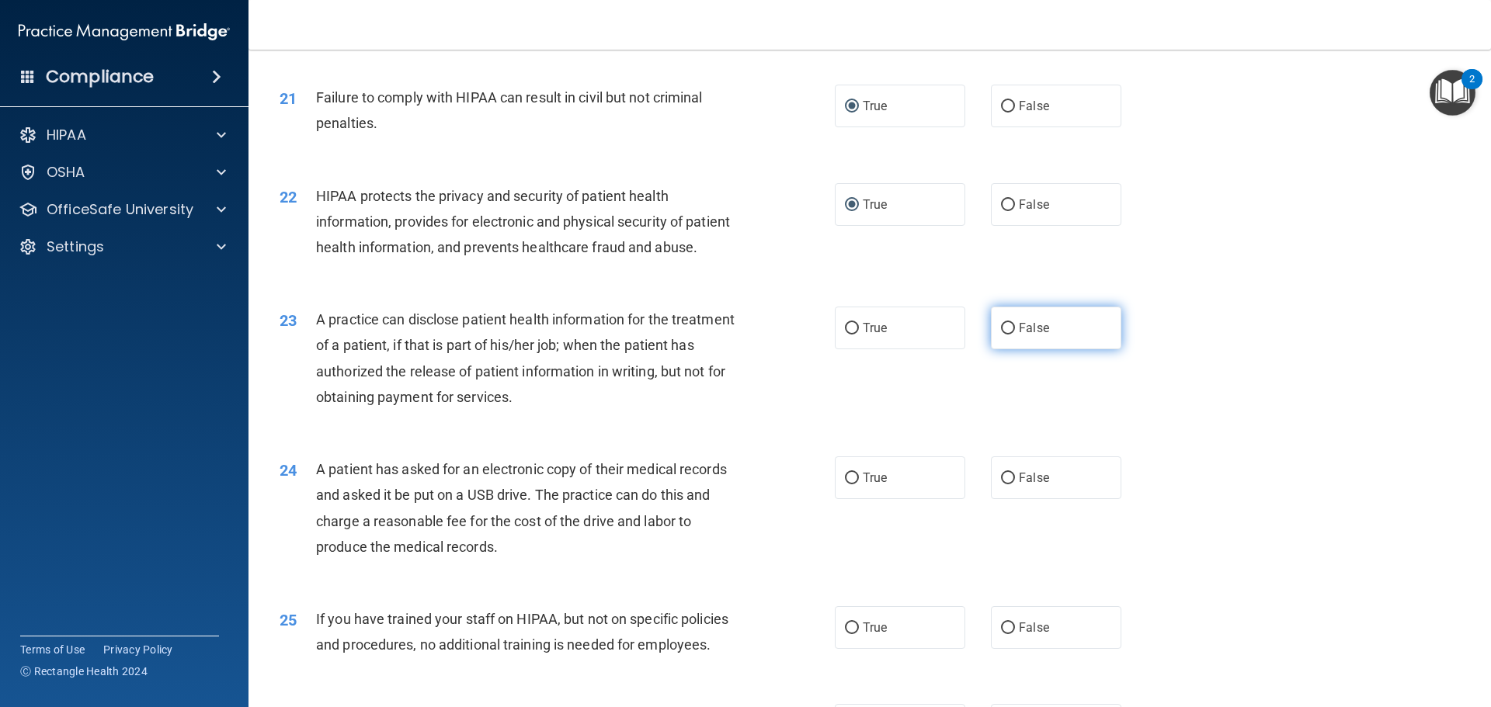
click at [1001, 335] on input "False" at bounding box center [1008, 329] width 14 height 12
radio input "true"
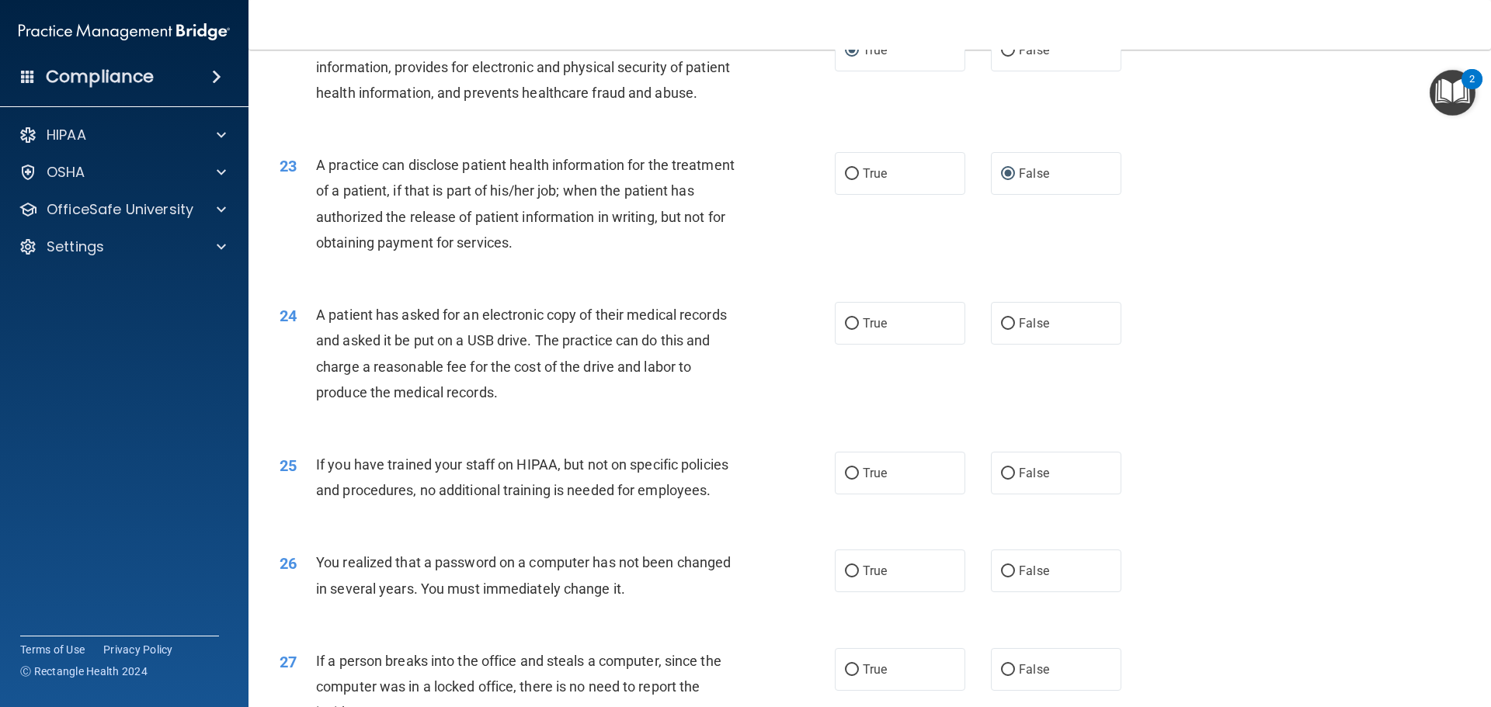
scroll to position [2424, 0]
click at [847, 329] on input "True" at bounding box center [852, 324] width 14 height 12
radio input "true"
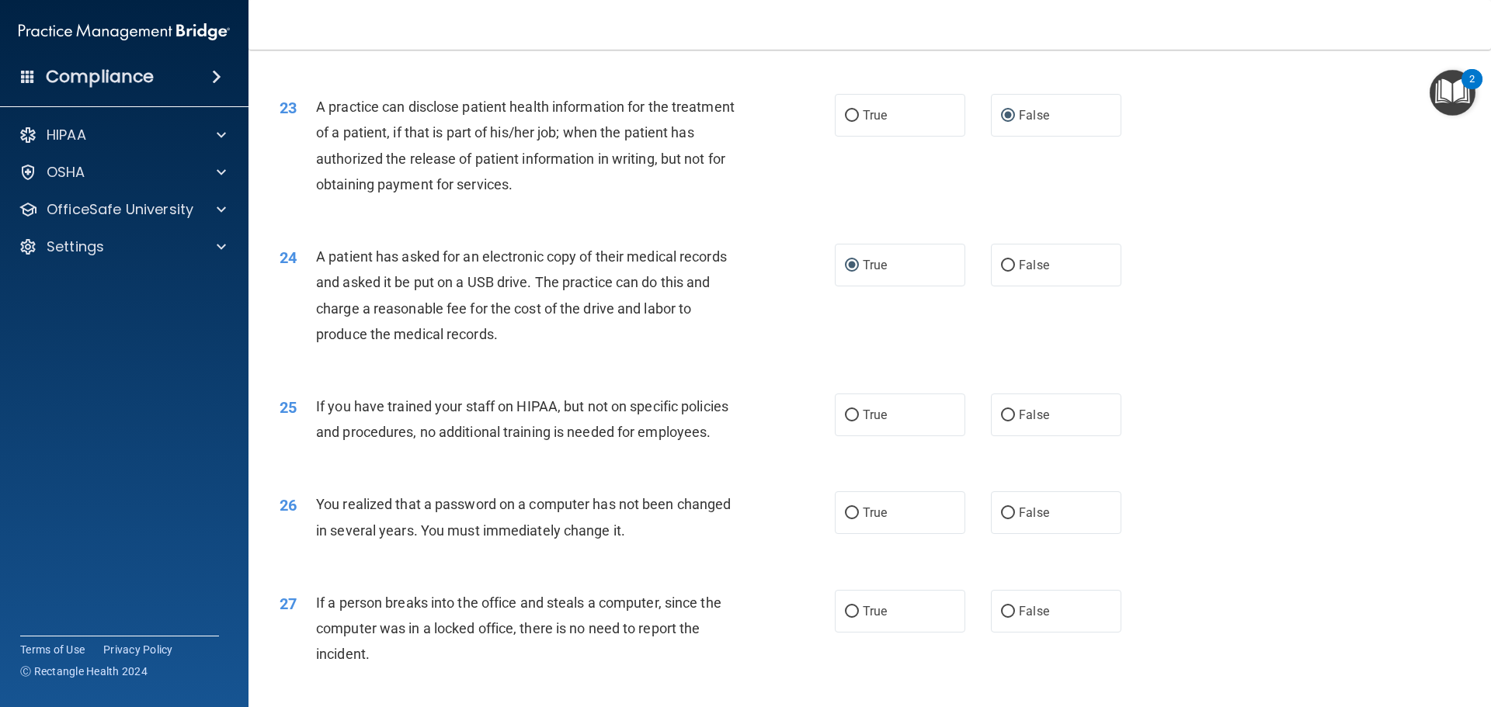
scroll to position [2580, 0]
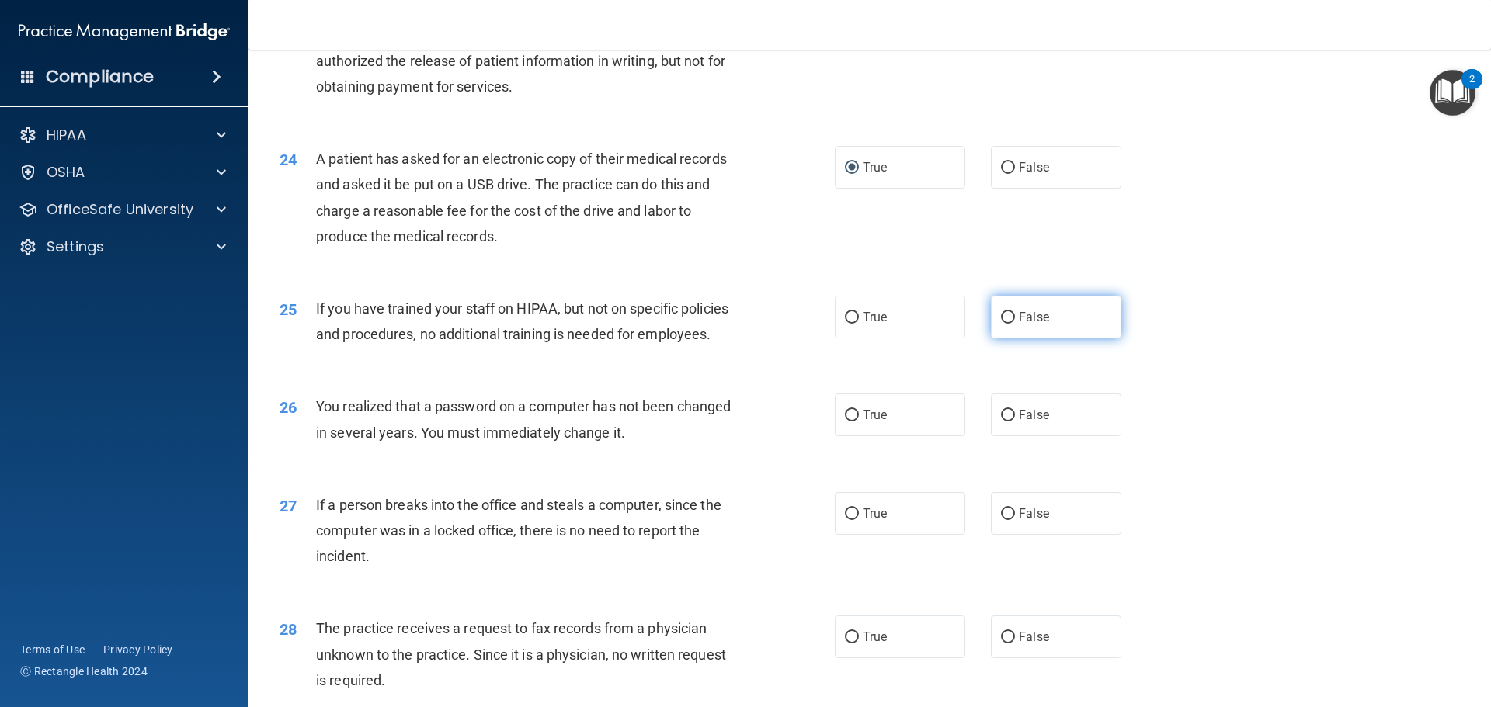
click at [1002, 324] on input "False" at bounding box center [1008, 318] width 14 height 12
radio input "true"
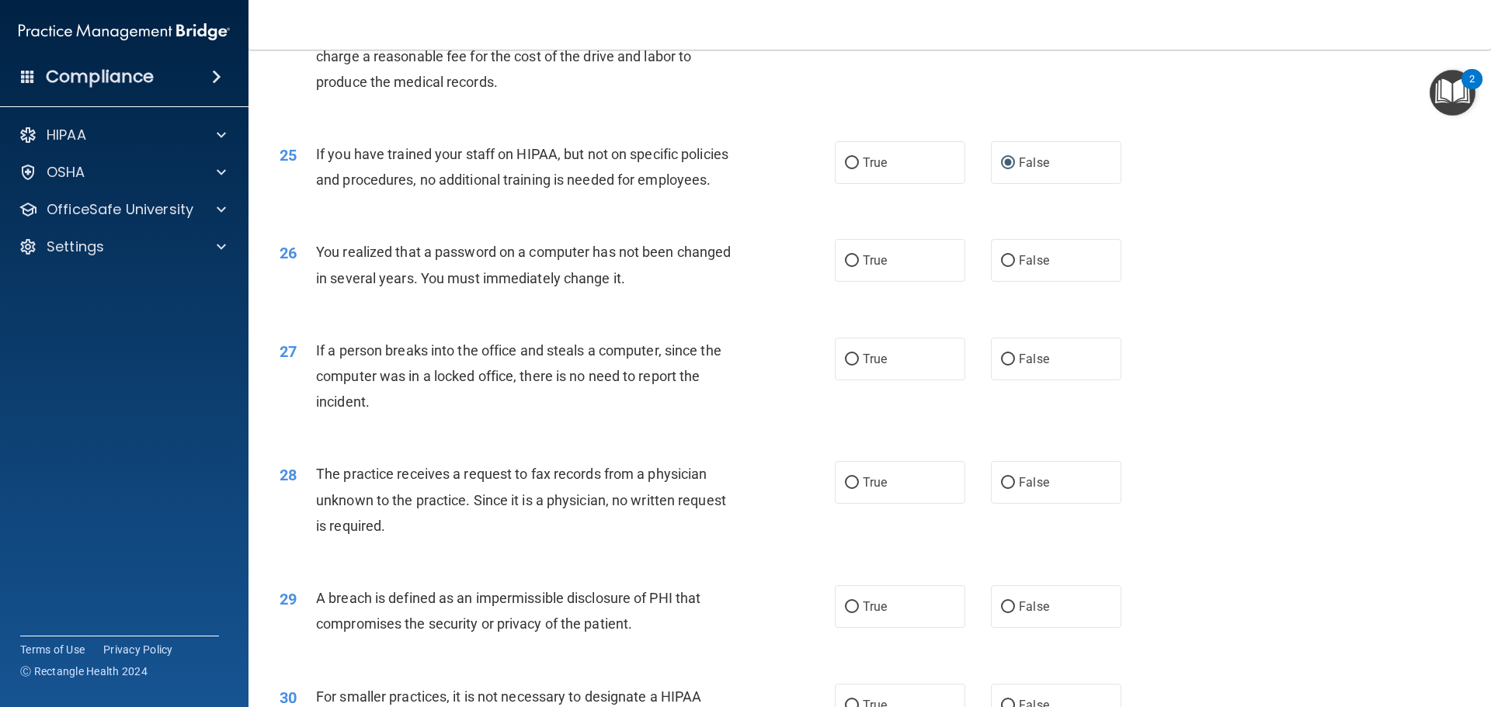
scroll to position [2735, 0]
click at [845, 266] on input "True" at bounding box center [852, 261] width 14 height 12
radio input "true"
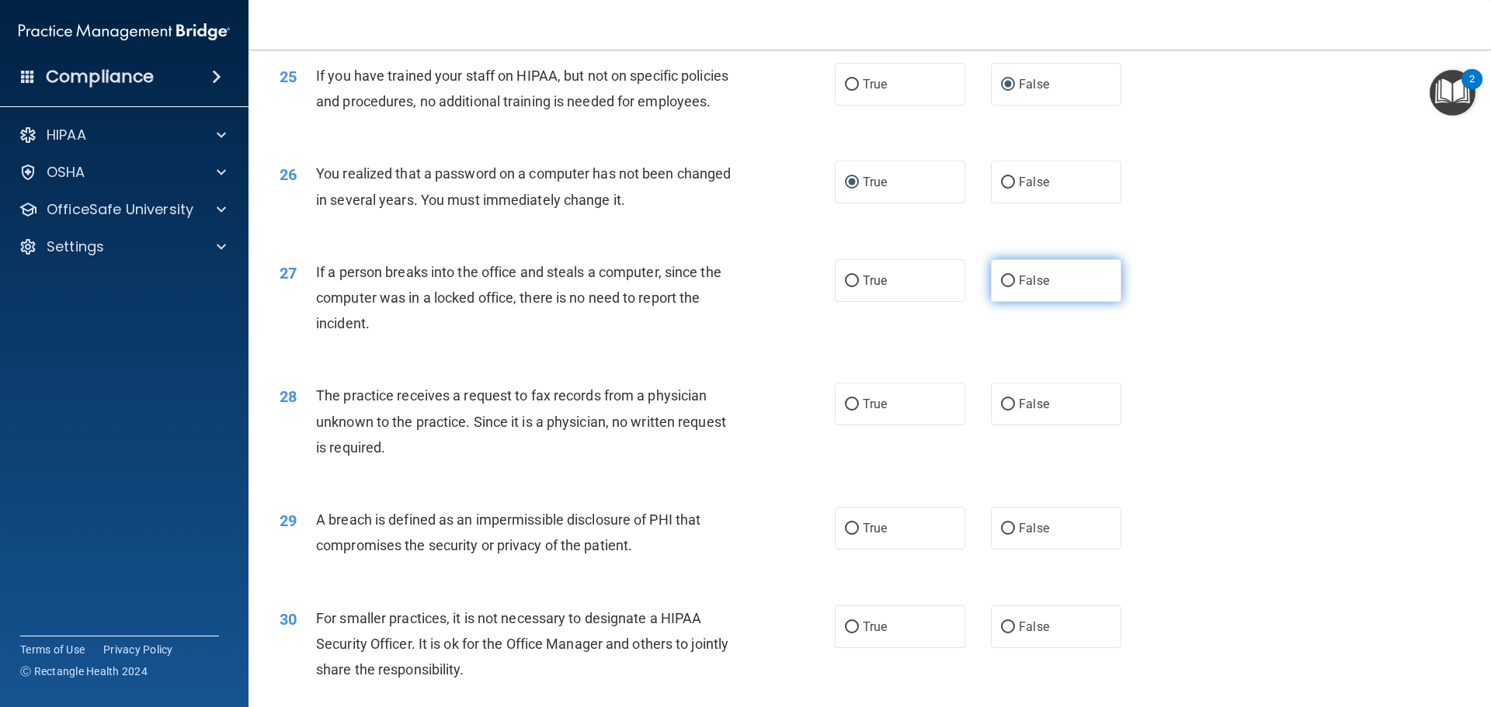
click at [1006, 287] on input "False" at bounding box center [1008, 282] width 14 height 12
radio input "true"
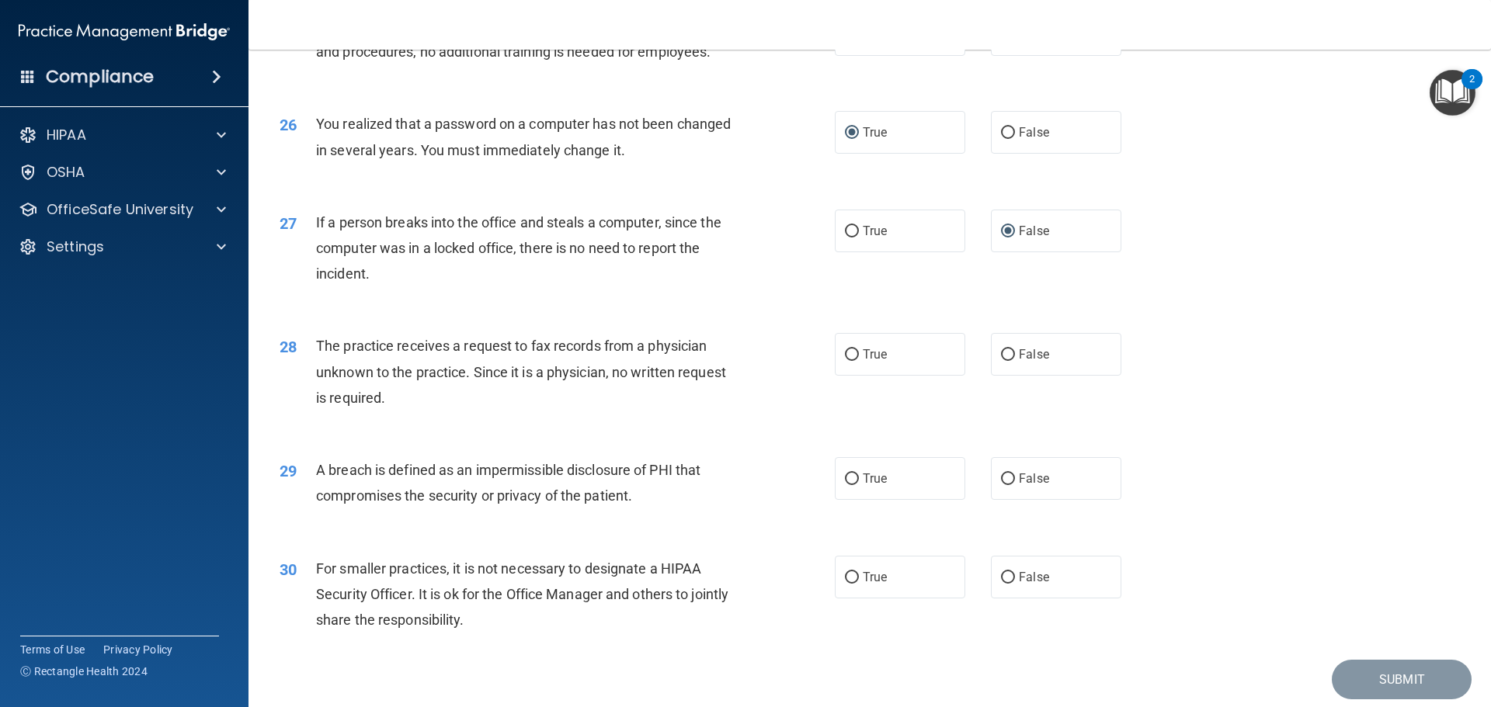
scroll to position [2890, 0]
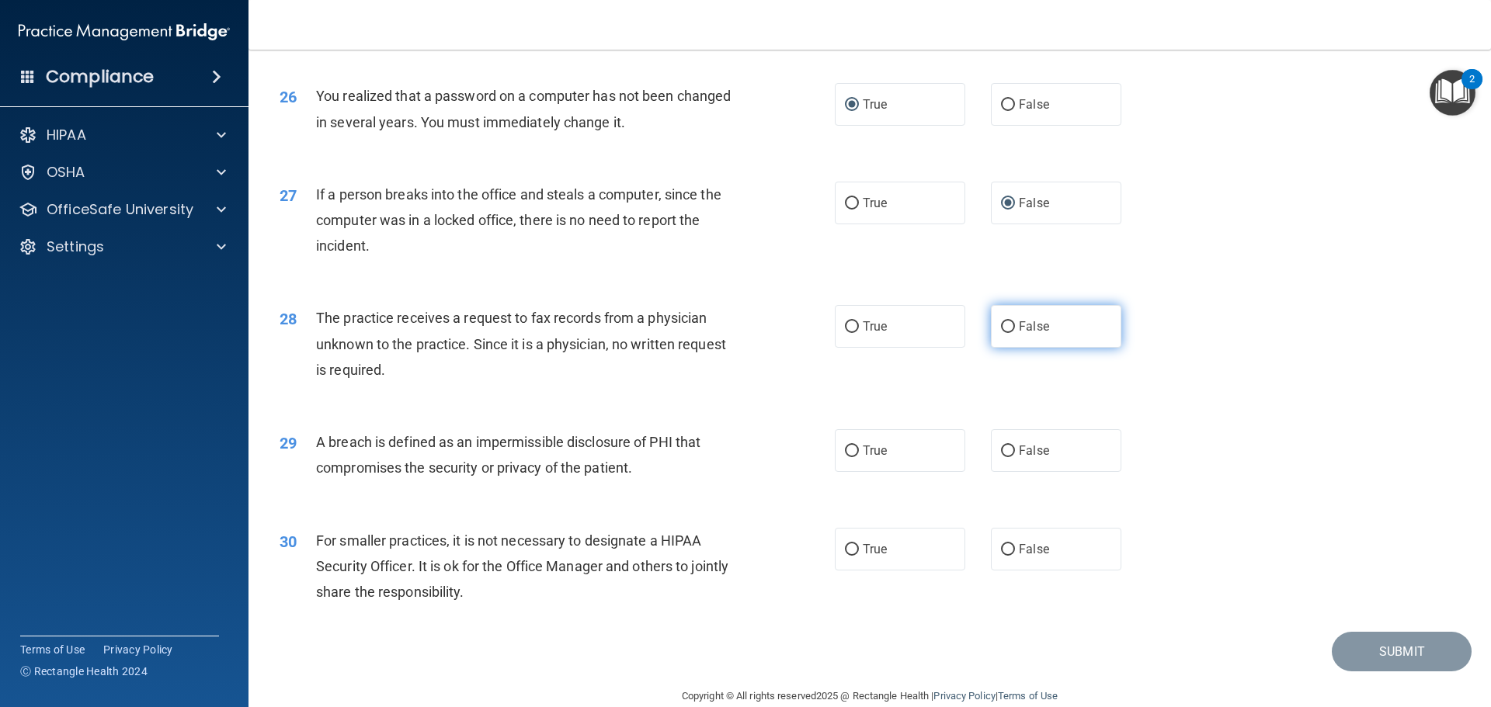
click at [1002, 333] on input "False" at bounding box center [1008, 327] width 14 height 12
radio input "true"
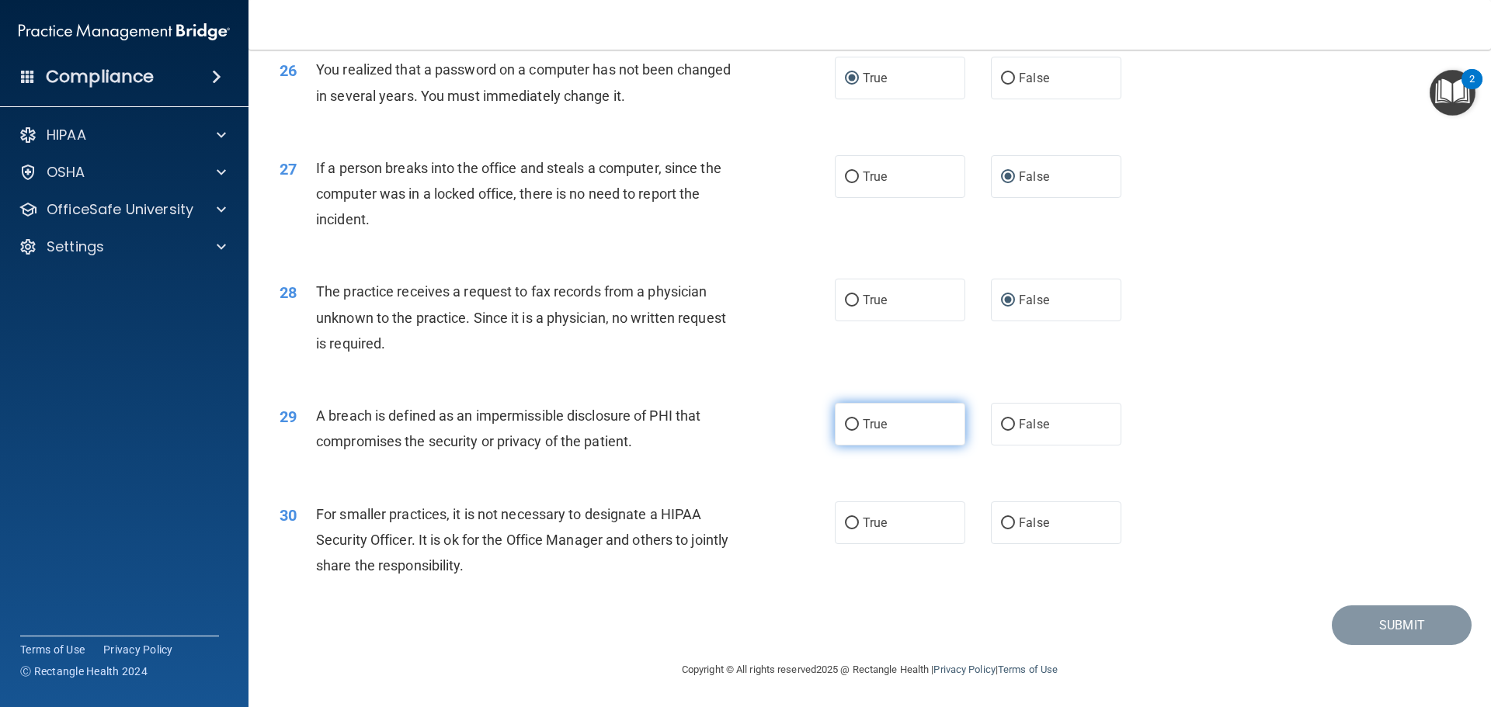
click at [848, 423] on input "True" at bounding box center [852, 425] width 14 height 12
radio input "true"
click at [1003, 524] on input "False" at bounding box center [1008, 524] width 14 height 12
radio input "true"
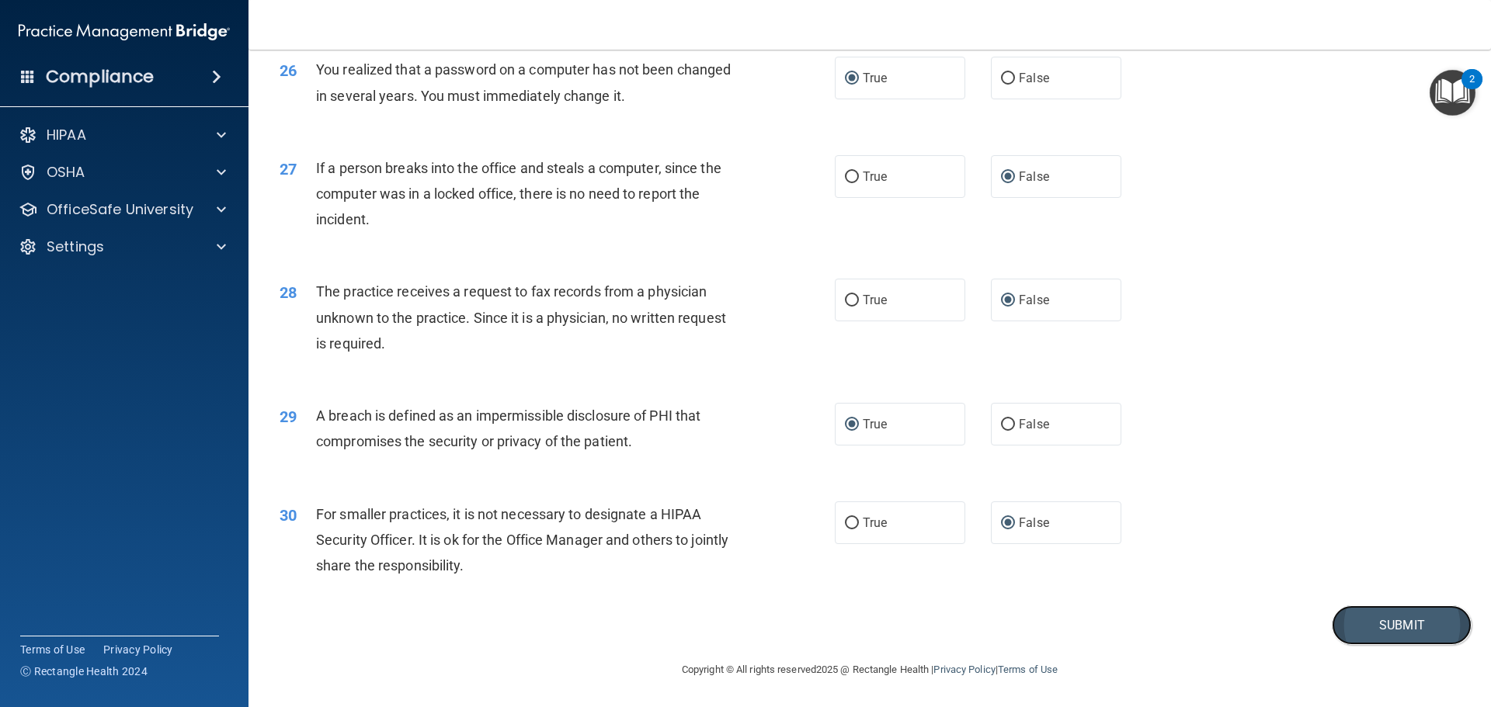
click at [1414, 626] on button "Submit" at bounding box center [1402, 626] width 140 height 40
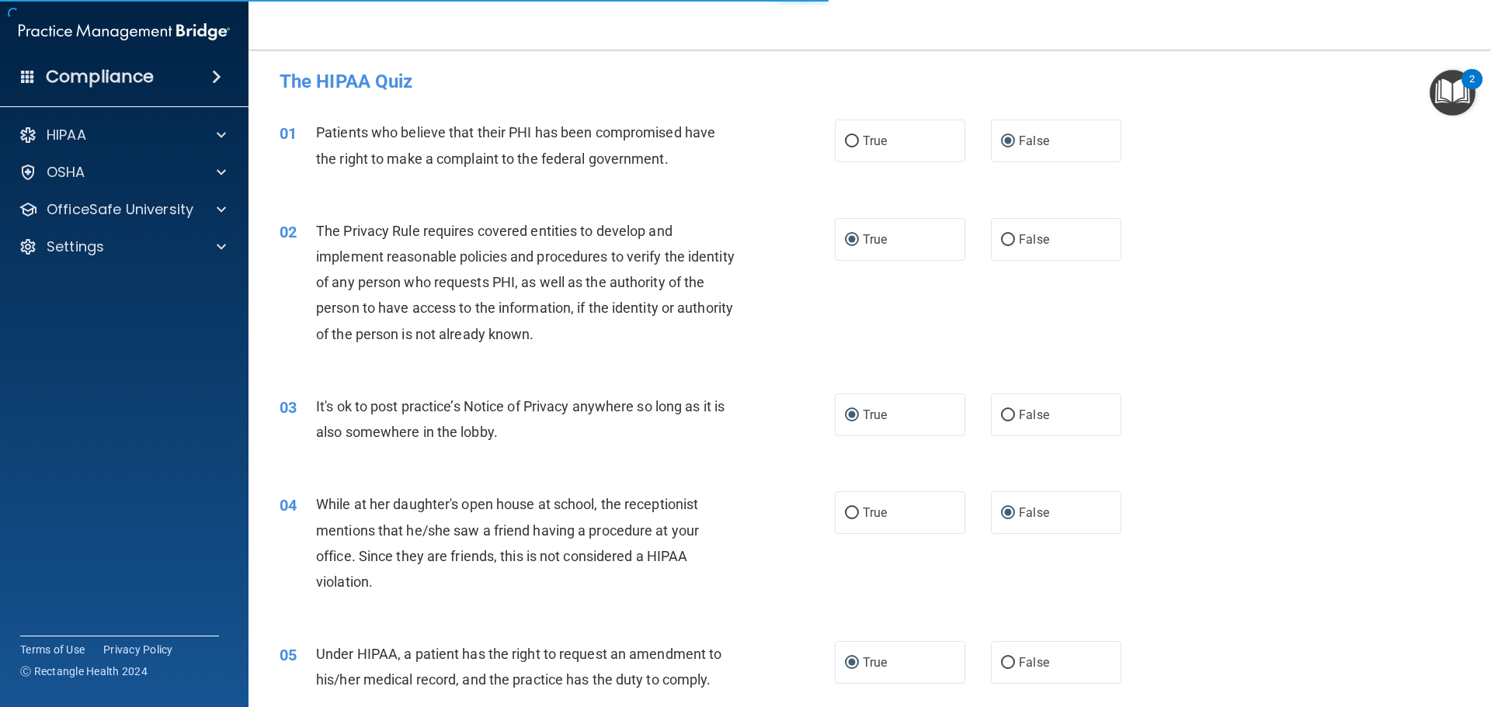
scroll to position [0, 0]
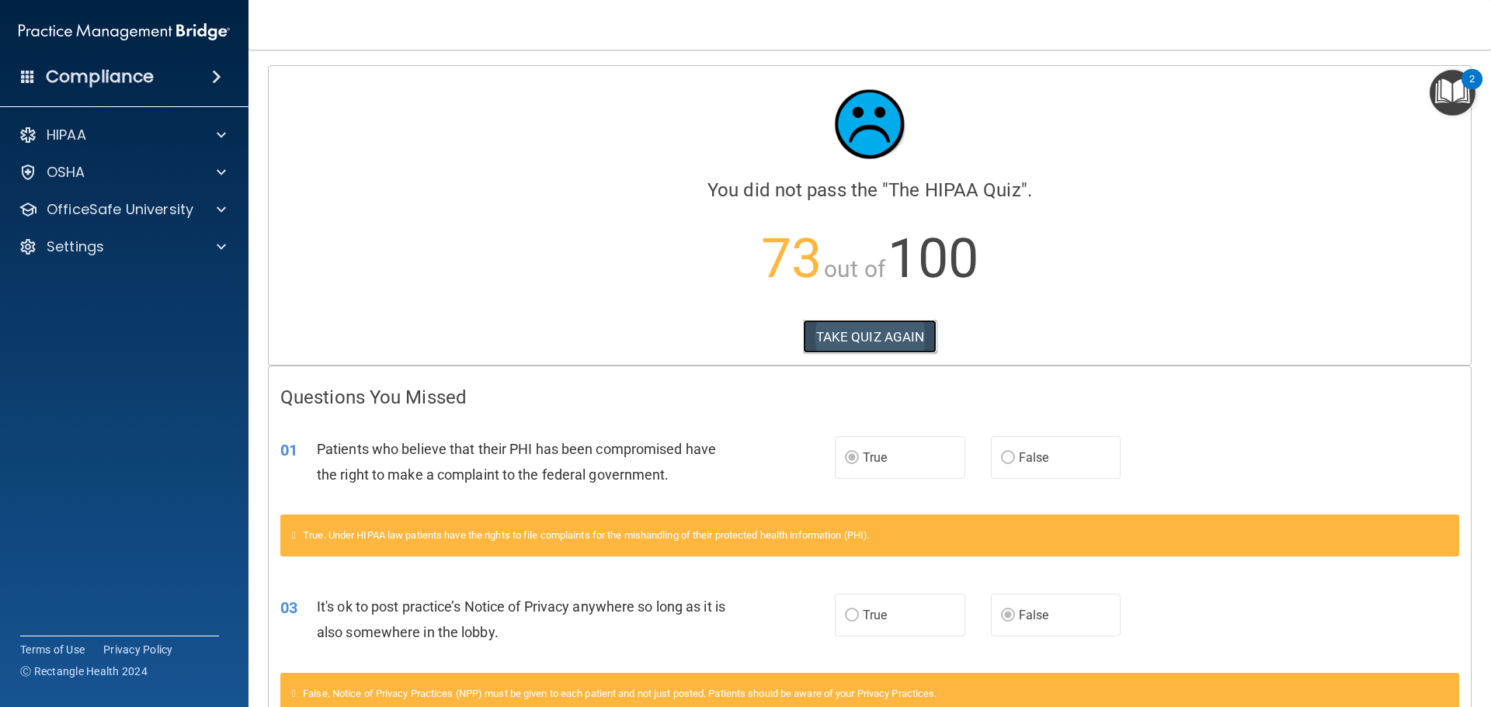
click at [867, 343] on button "TAKE QUIZ AGAIN" at bounding box center [870, 337] width 134 height 34
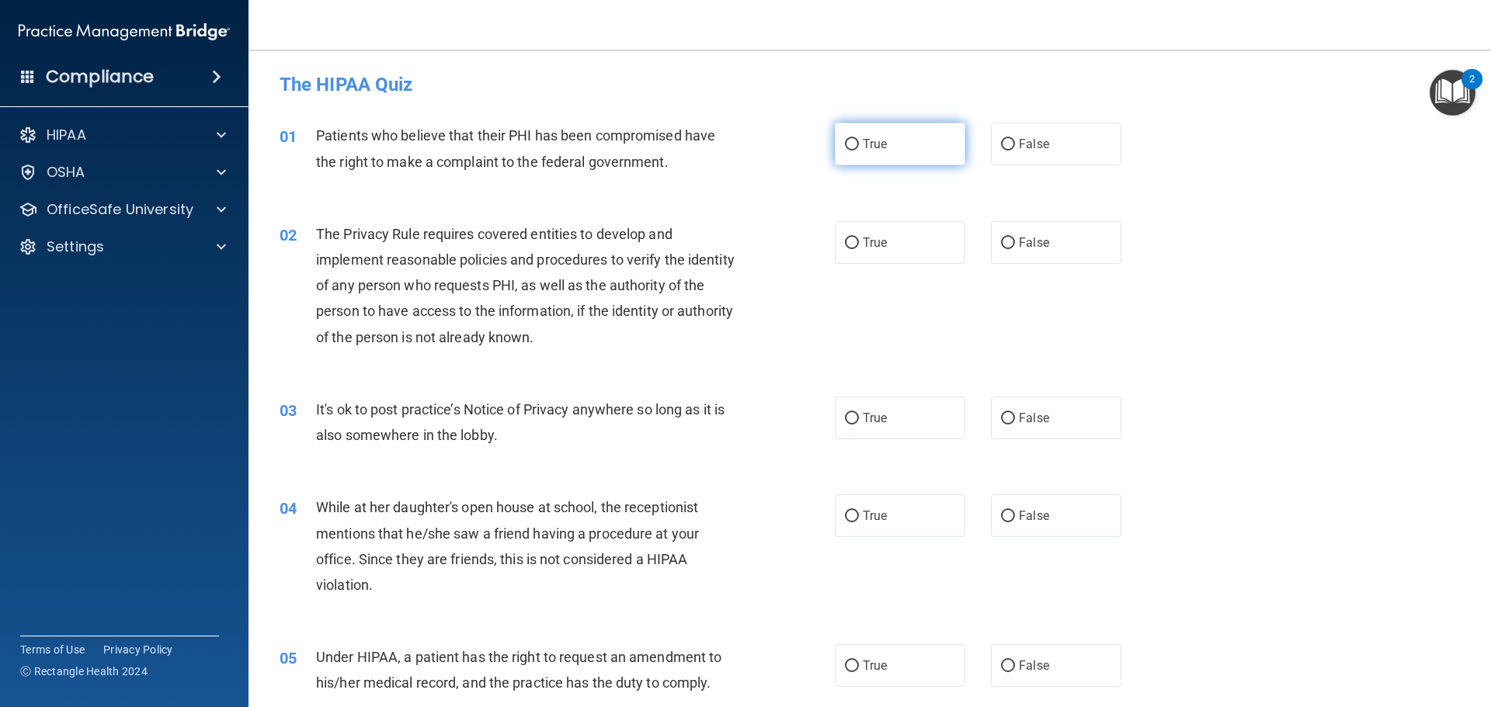
click at [888, 148] on label "True" at bounding box center [900, 144] width 130 height 43
click at [859, 148] on input "True" at bounding box center [852, 145] width 14 height 12
radio input "true"
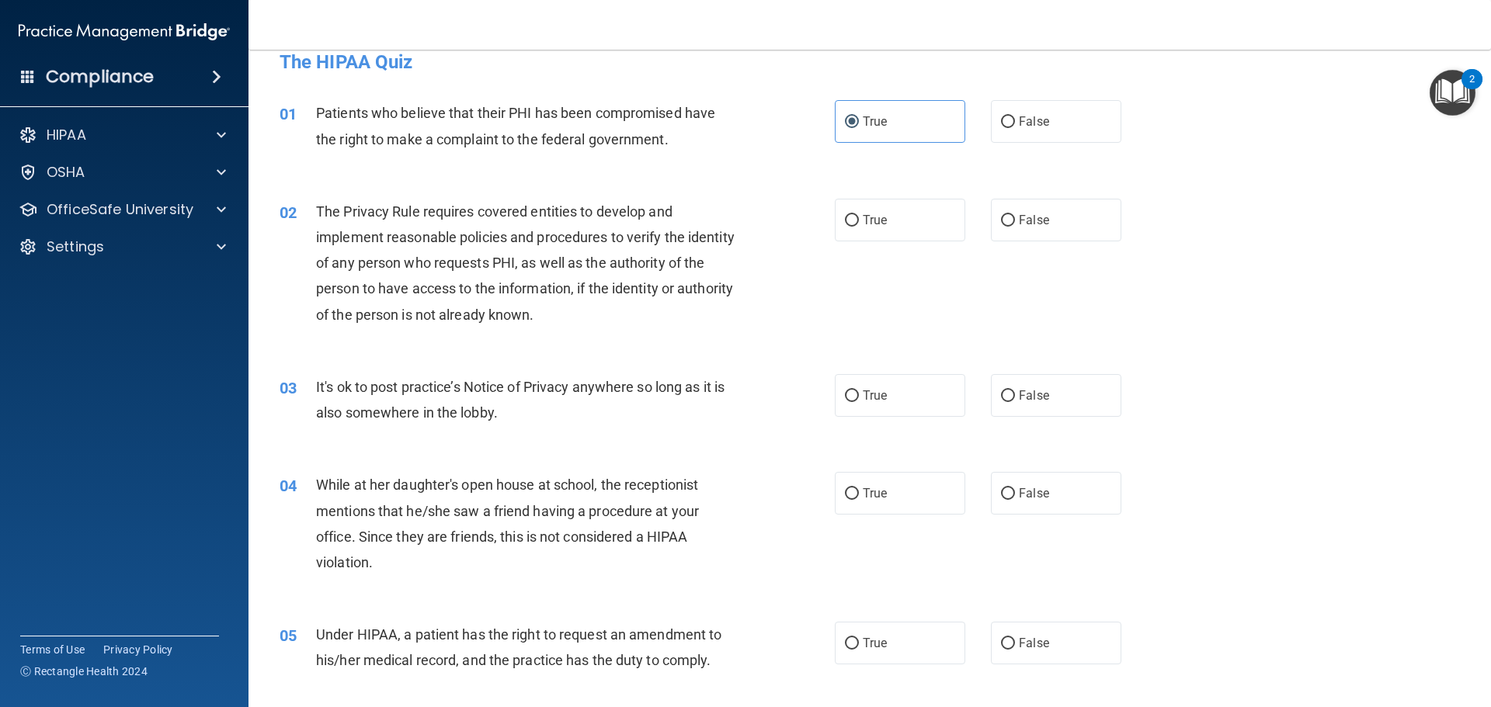
drag, startPoint x: 385, startPoint y: 363, endPoint x: 406, endPoint y: 362, distance: 21.0
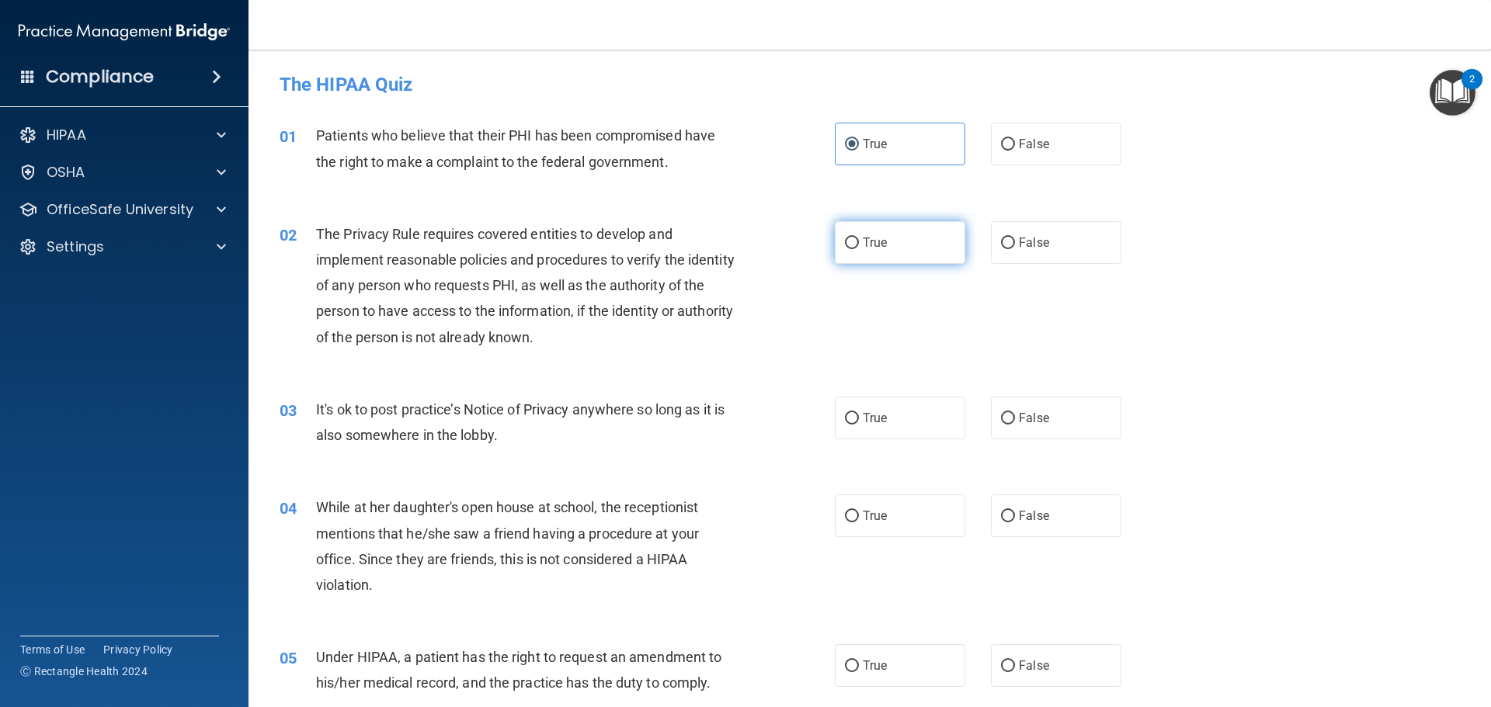
click at [851, 244] on input "True" at bounding box center [852, 244] width 14 height 12
radio input "true"
click at [1001, 416] on input "False" at bounding box center [1008, 419] width 14 height 12
radio input "true"
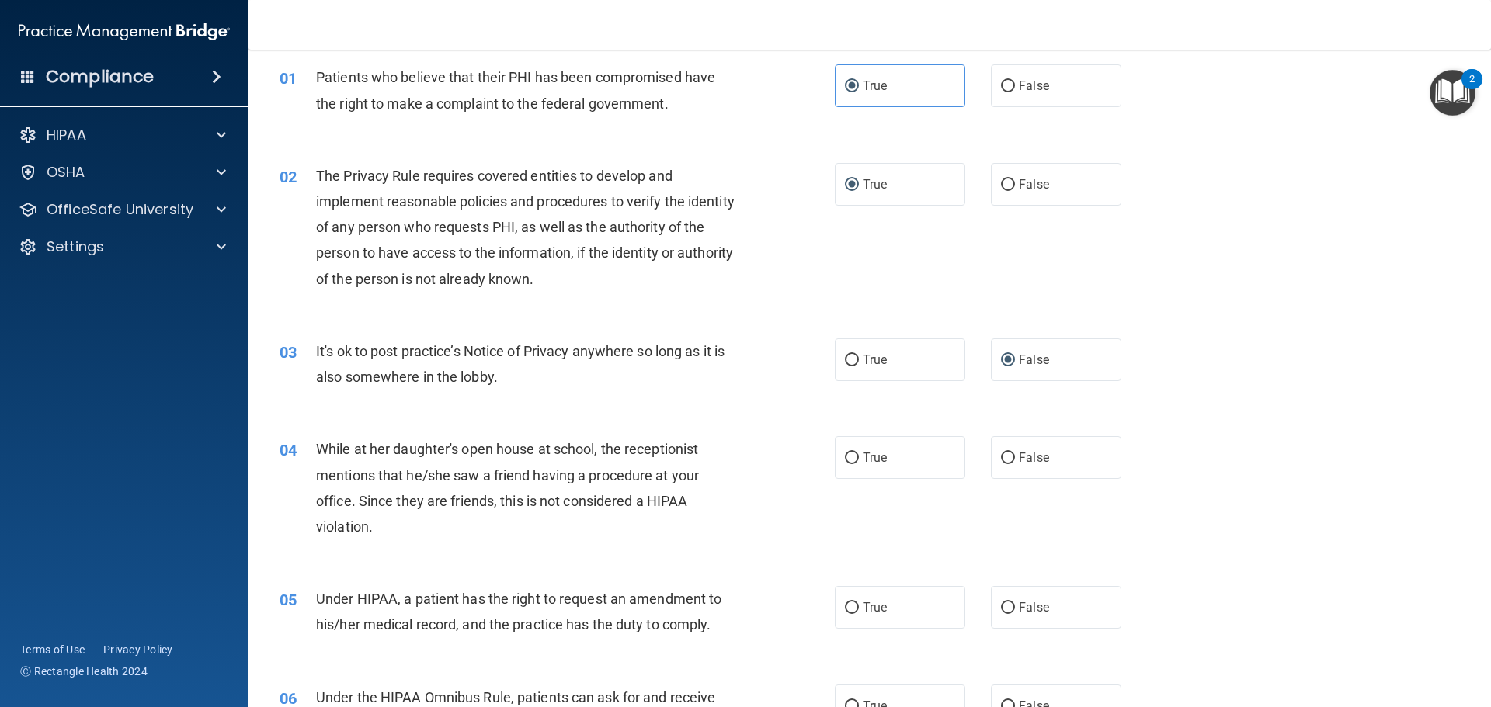
scroll to position [155, 0]
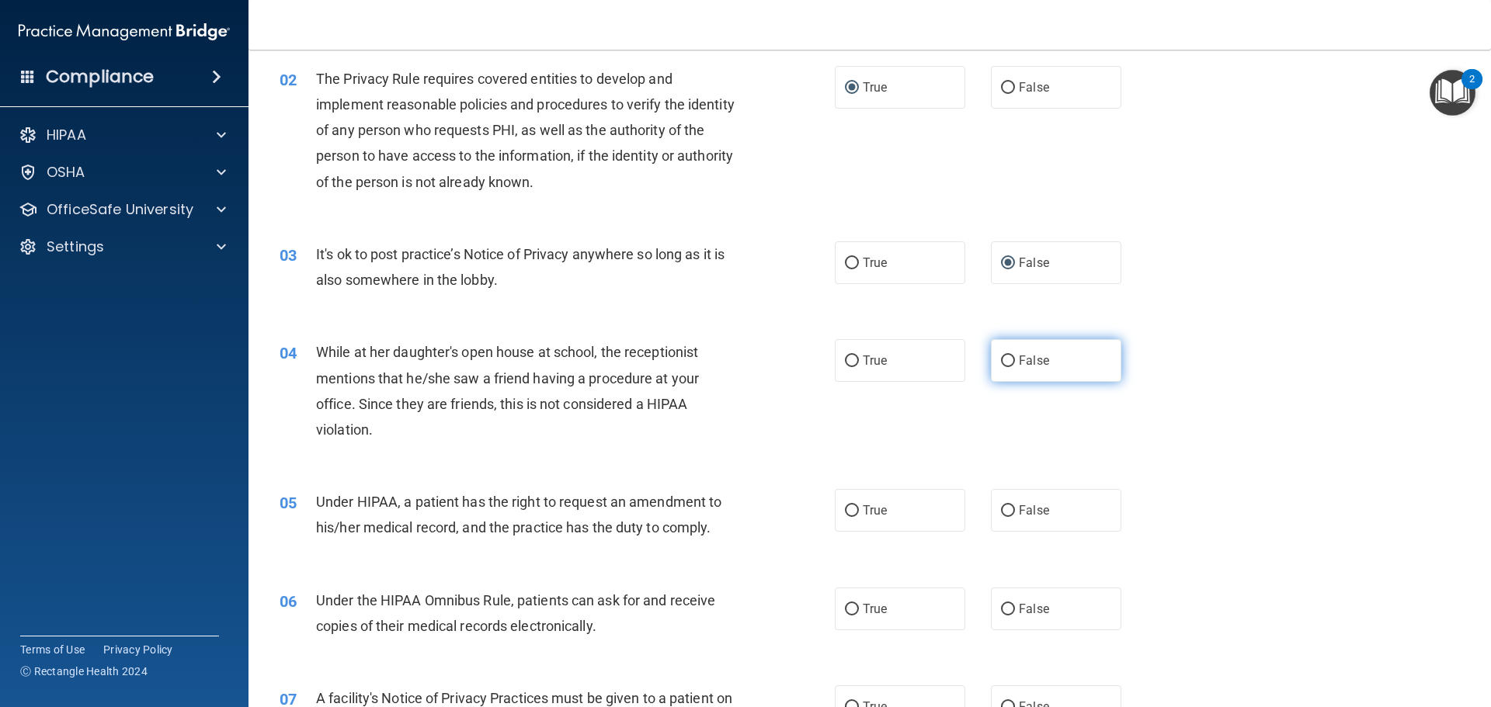
click at [1006, 360] on input "False" at bounding box center [1008, 362] width 14 height 12
radio input "true"
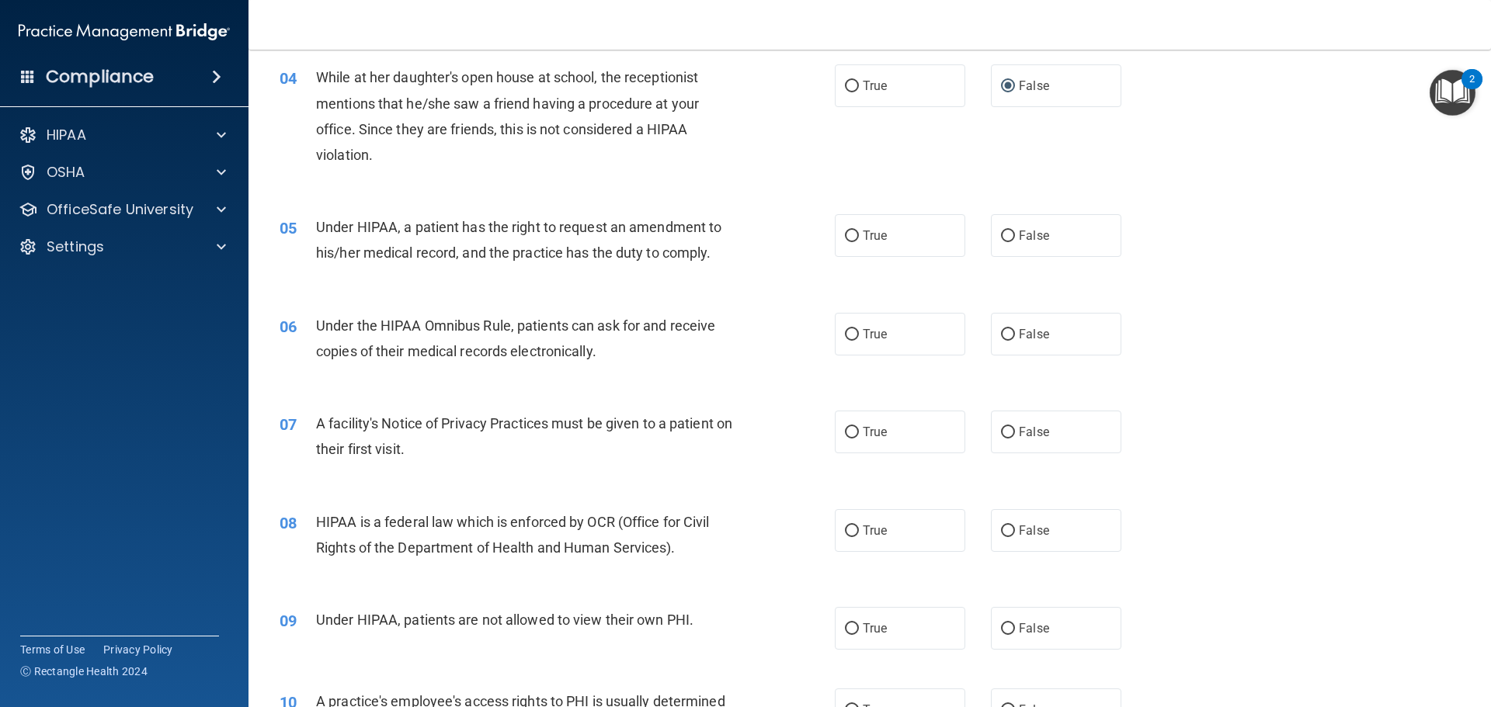
scroll to position [466, 0]
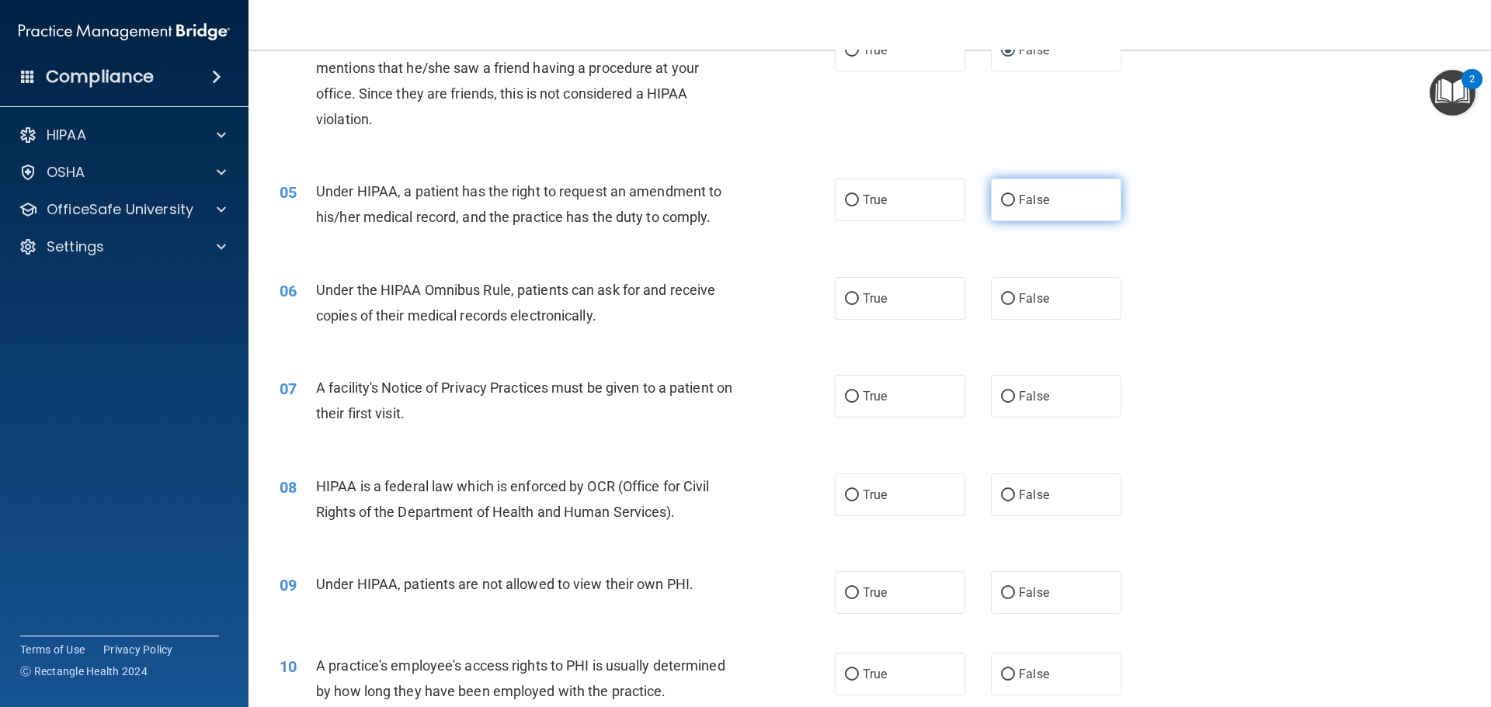
click at [1003, 200] on input "False" at bounding box center [1008, 201] width 14 height 12
radio input "true"
click at [850, 297] on input "True" at bounding box center [852, 300] width 14 height 12
radio input "true"
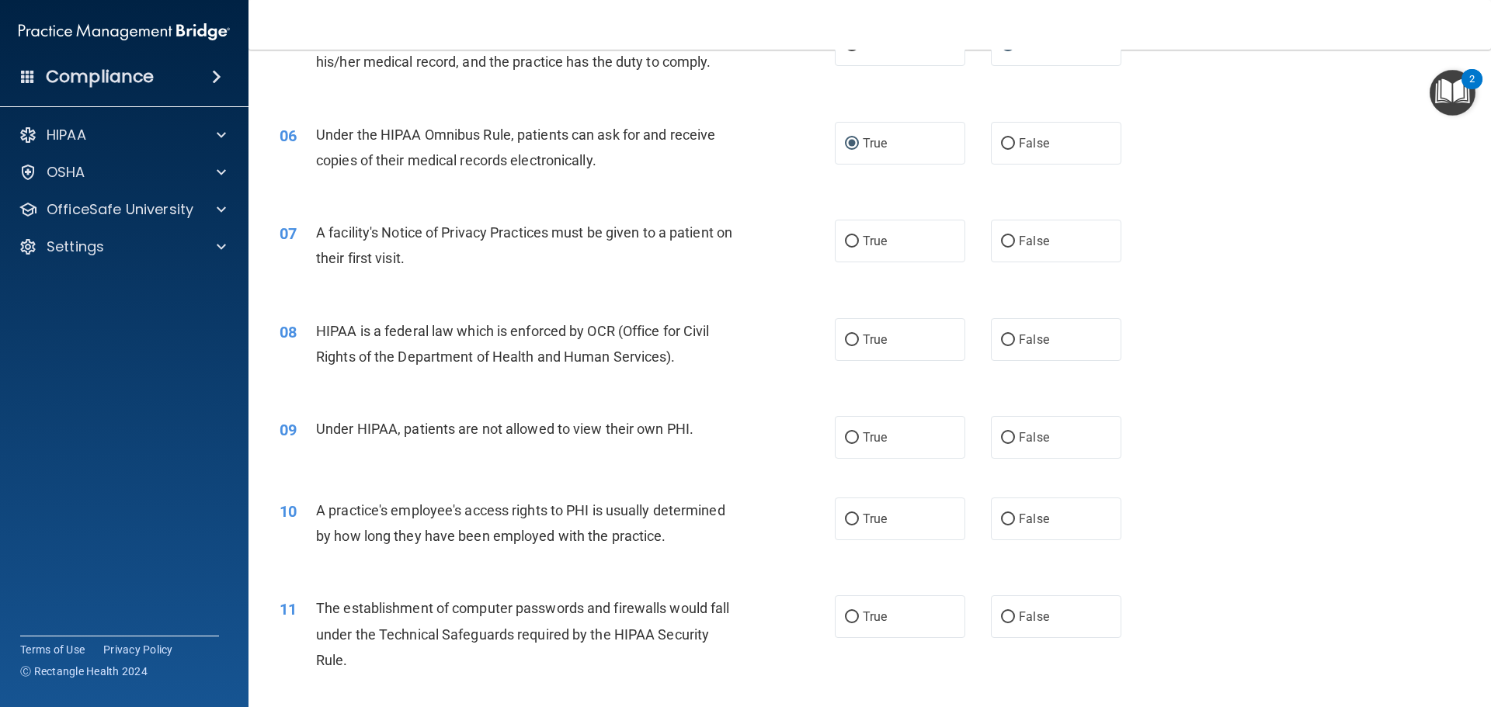
scroll to position [699, 0]
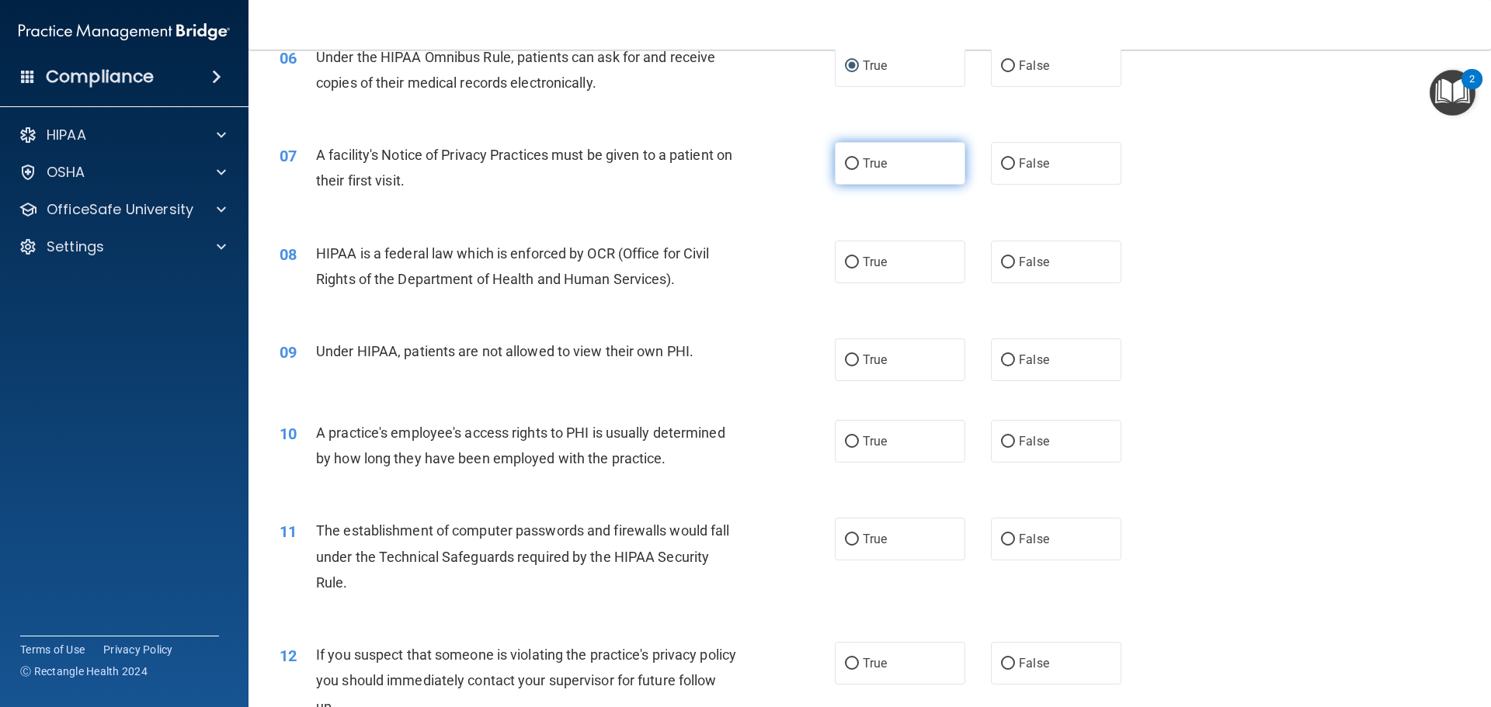
click at [846, 158] on input "True" at bounding box center [852, 164] width 14 height 12
radio input "true"
click at [851, 260] on input "True" at bounding box center [852, 263] width 14 height 12
radio input "true"
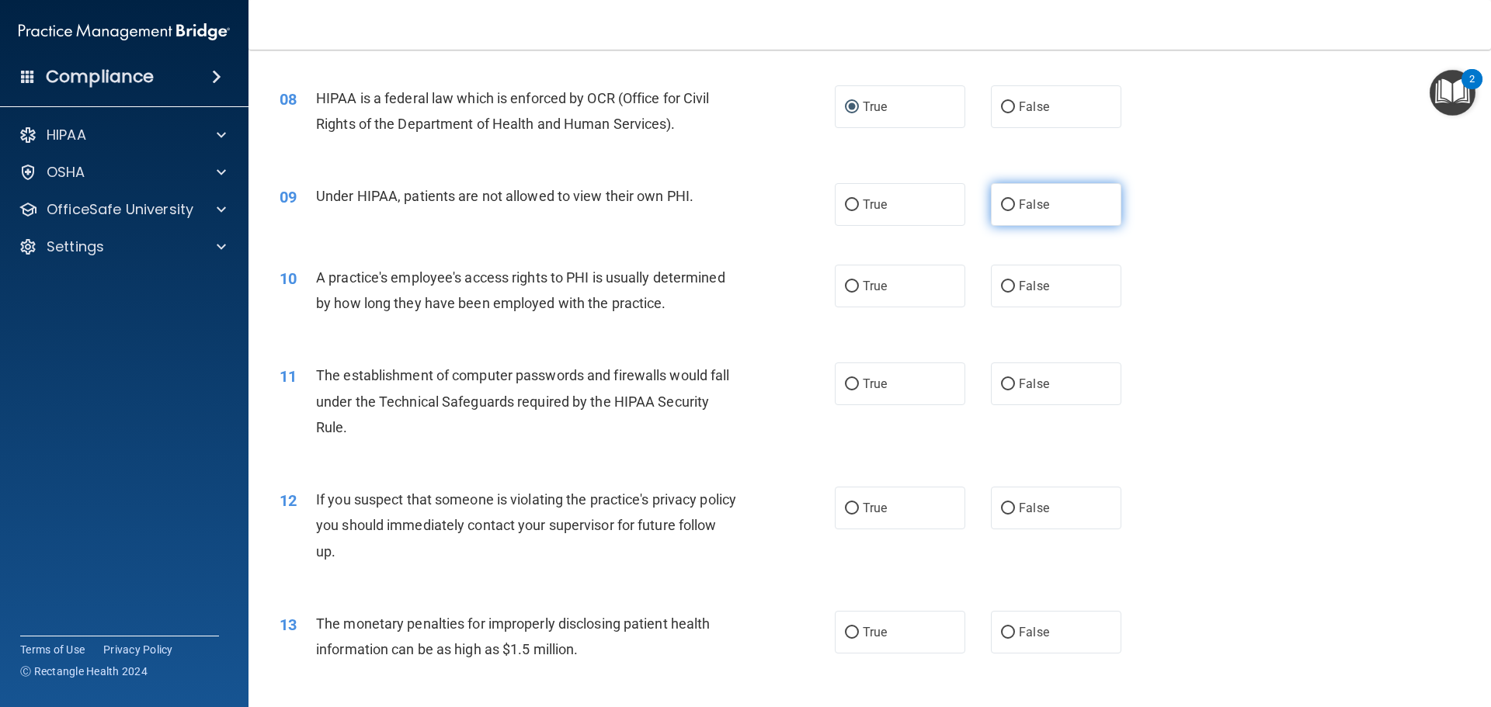
click at [1001, 203] on input "False" at bounding box center [1008, 206] width 14 height 12
radio input "true"
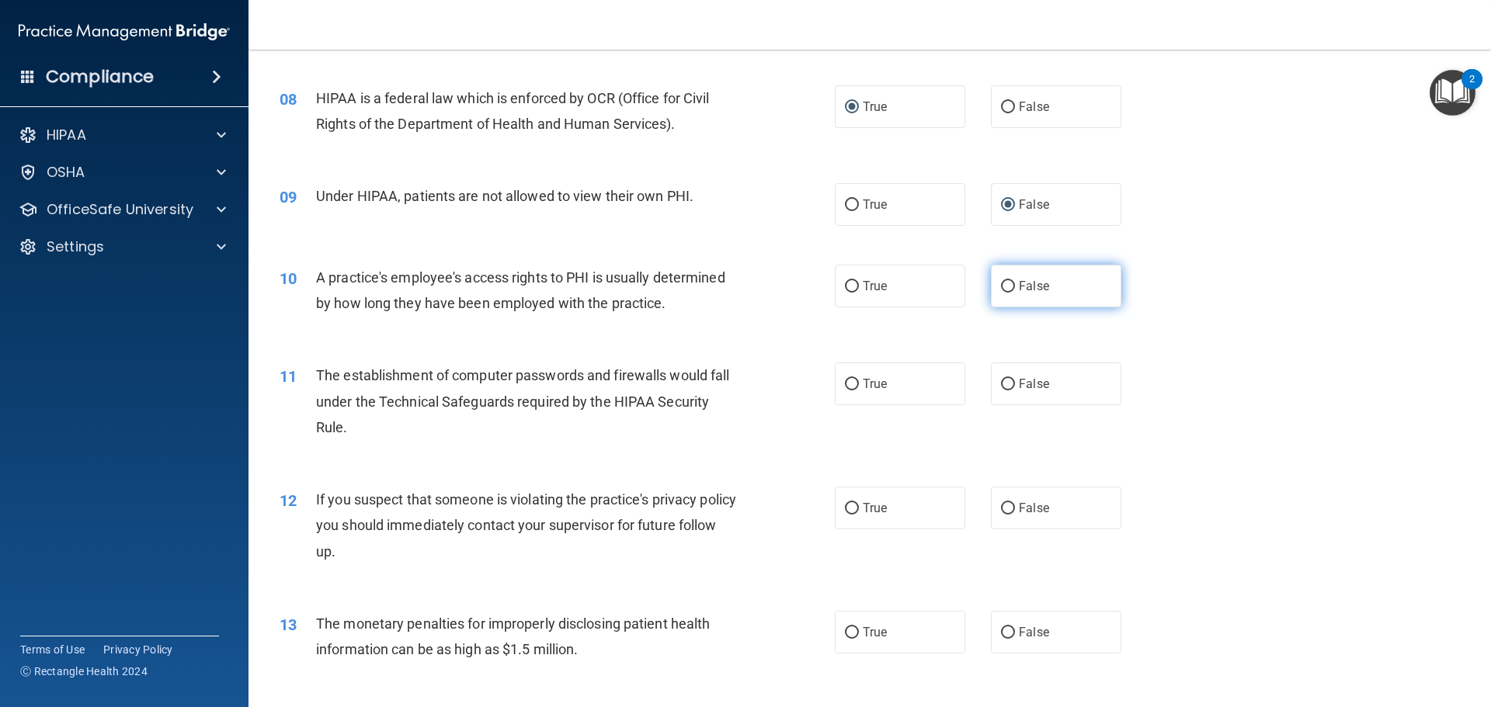
click at [1001, 286] on input "False" at bounding box center [1008, 287] width 14 height 12
radio input "true"
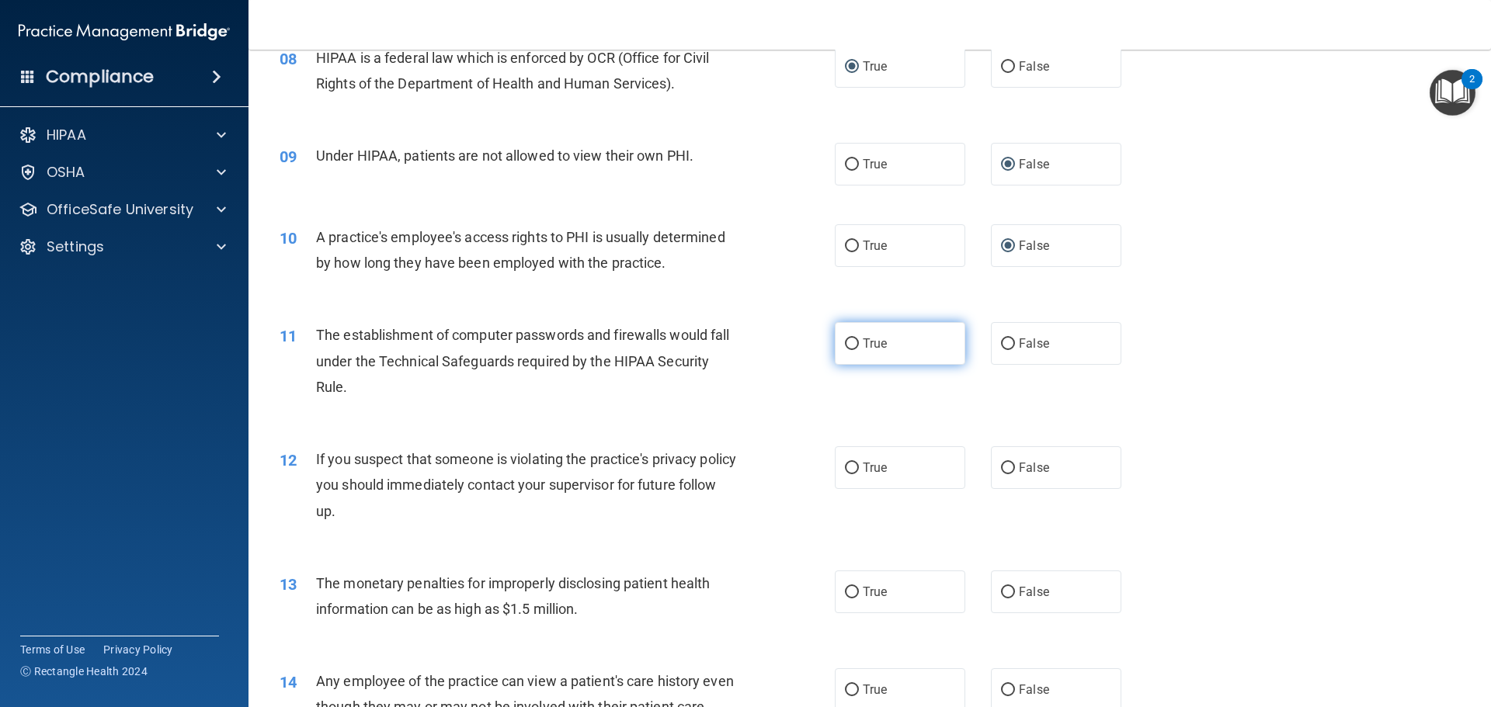
scroll to position [932, 0]
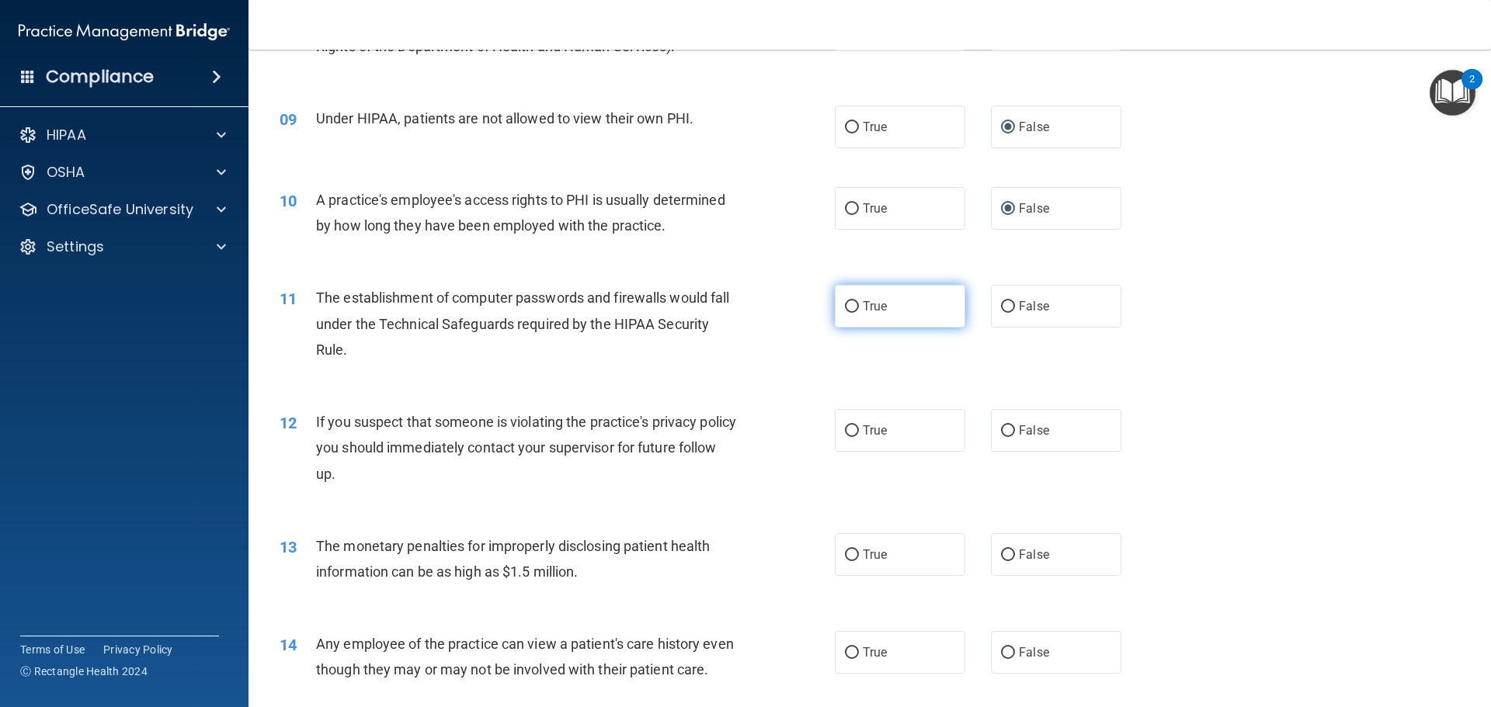
click at [846, 303] on input "True" at bounding box center [852, 307] width 14 height 12
radio input "true"
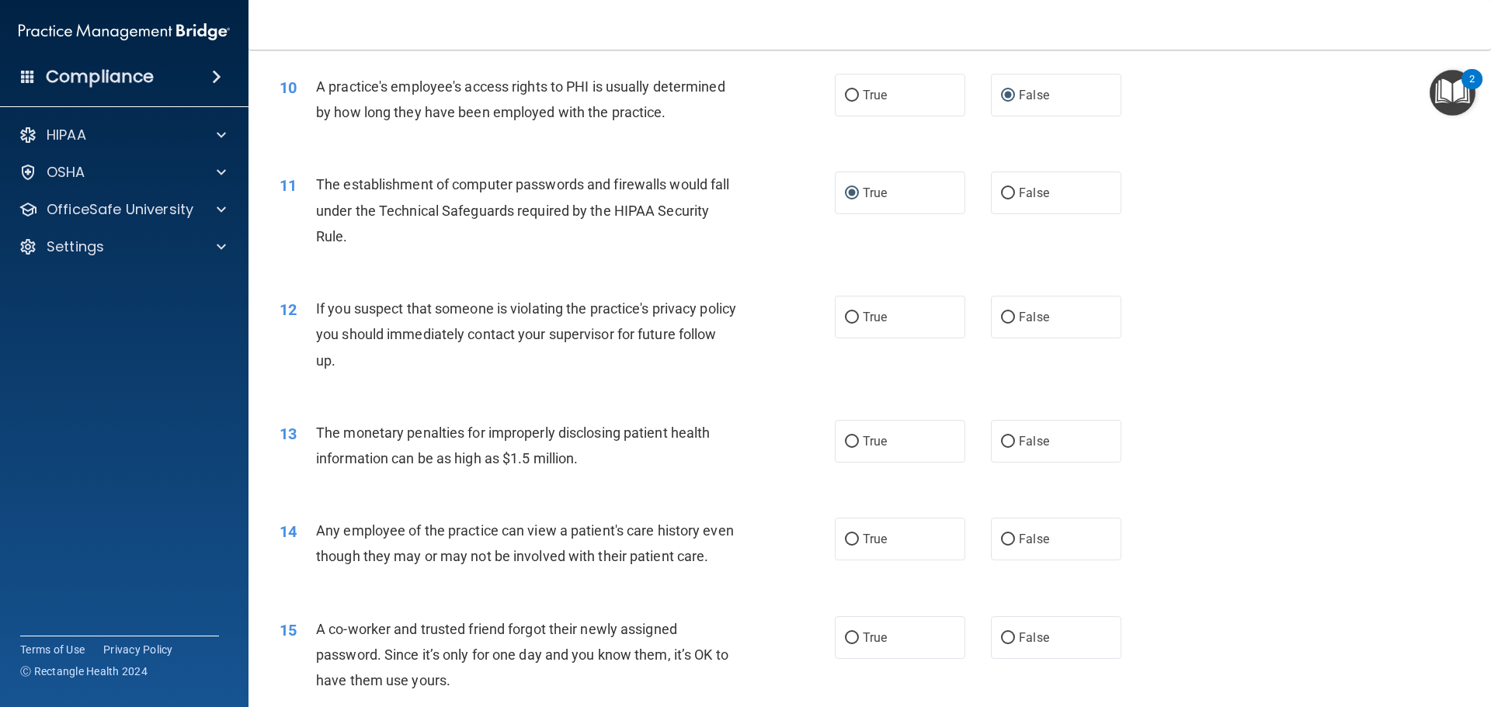
scroll to position [1087, 0]
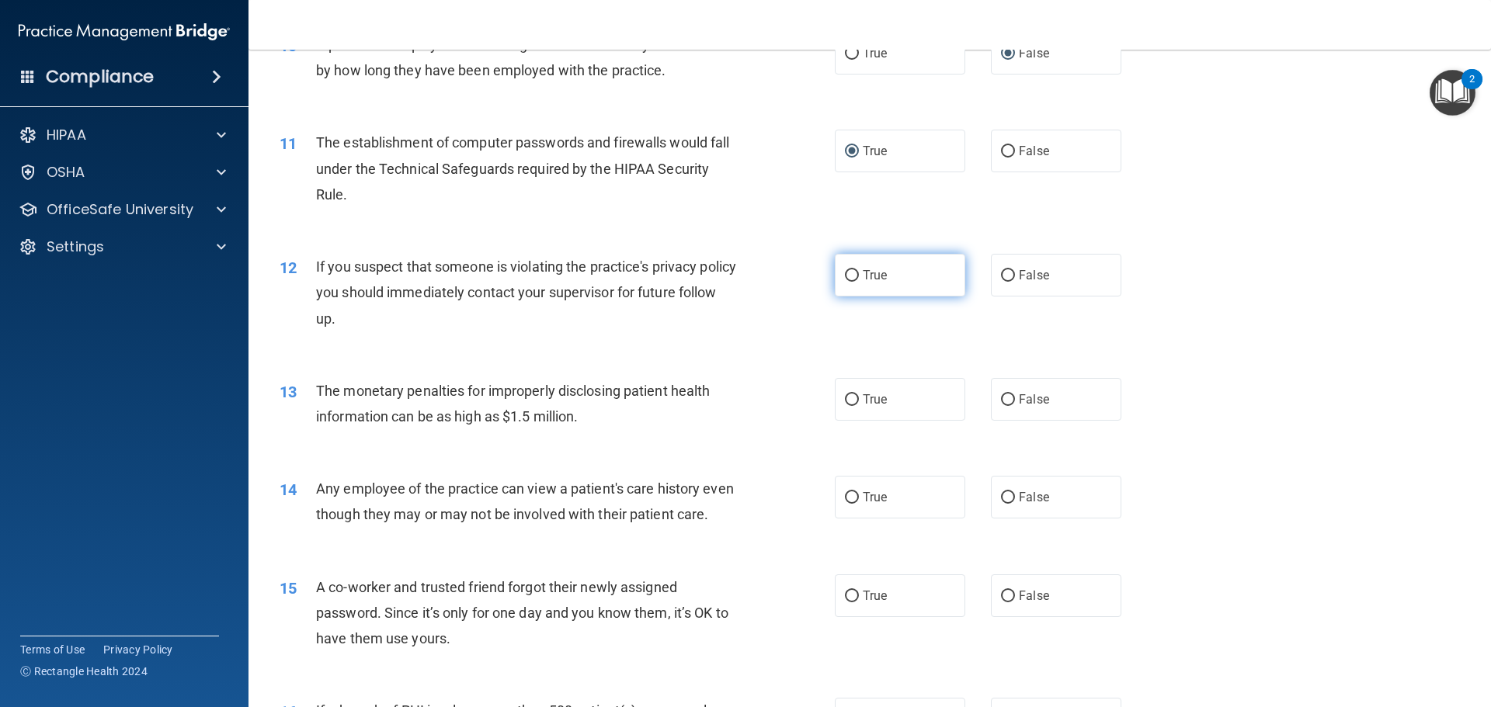
click at [856, 272] on label "True" at bounding box center [900, 275] width 130 height 43
click at [856, 272] on input "True" at bounding box center [852, 276] width 14 height 12
radio input "true"
click at [849, 396] on input "True" at bounding box center [852, 400] width 14 height 12
radio input "true"
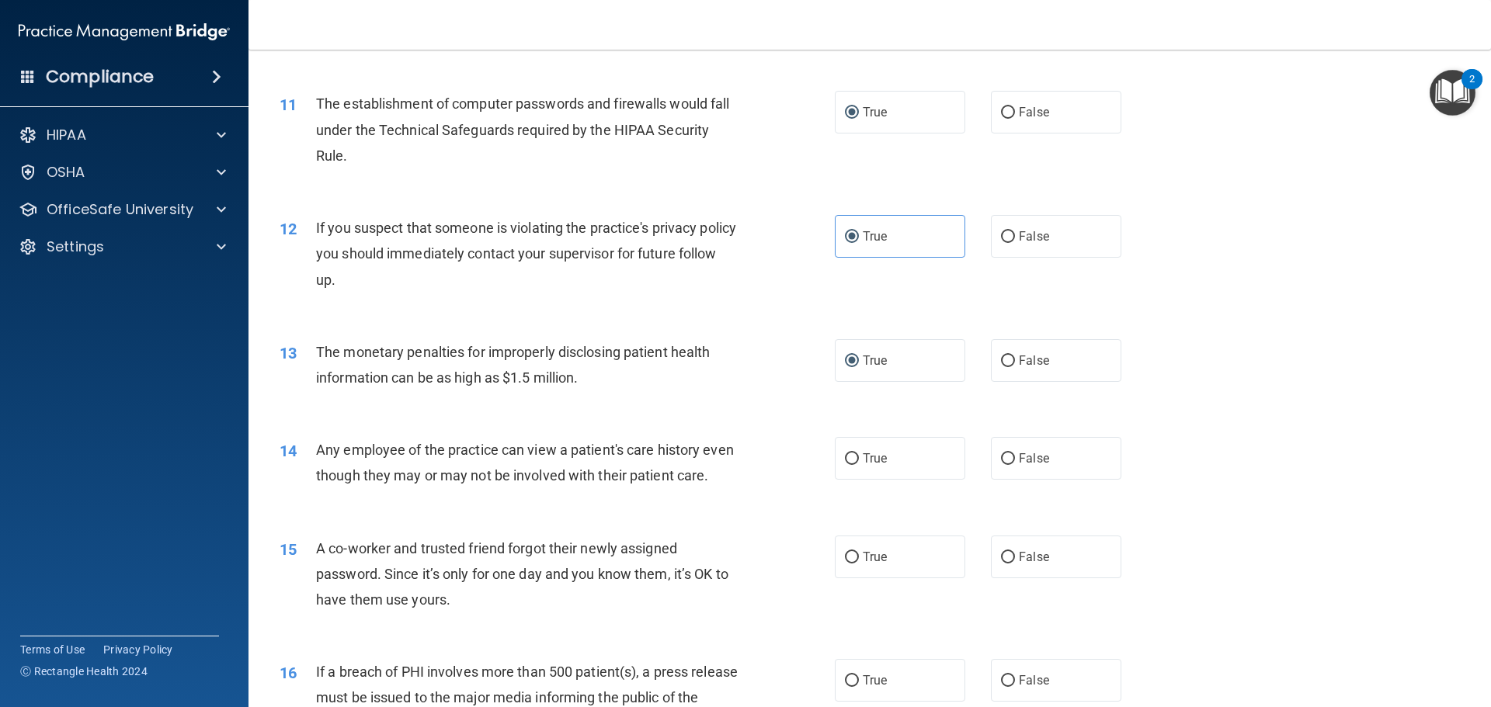
scroll to position [1165, 0]
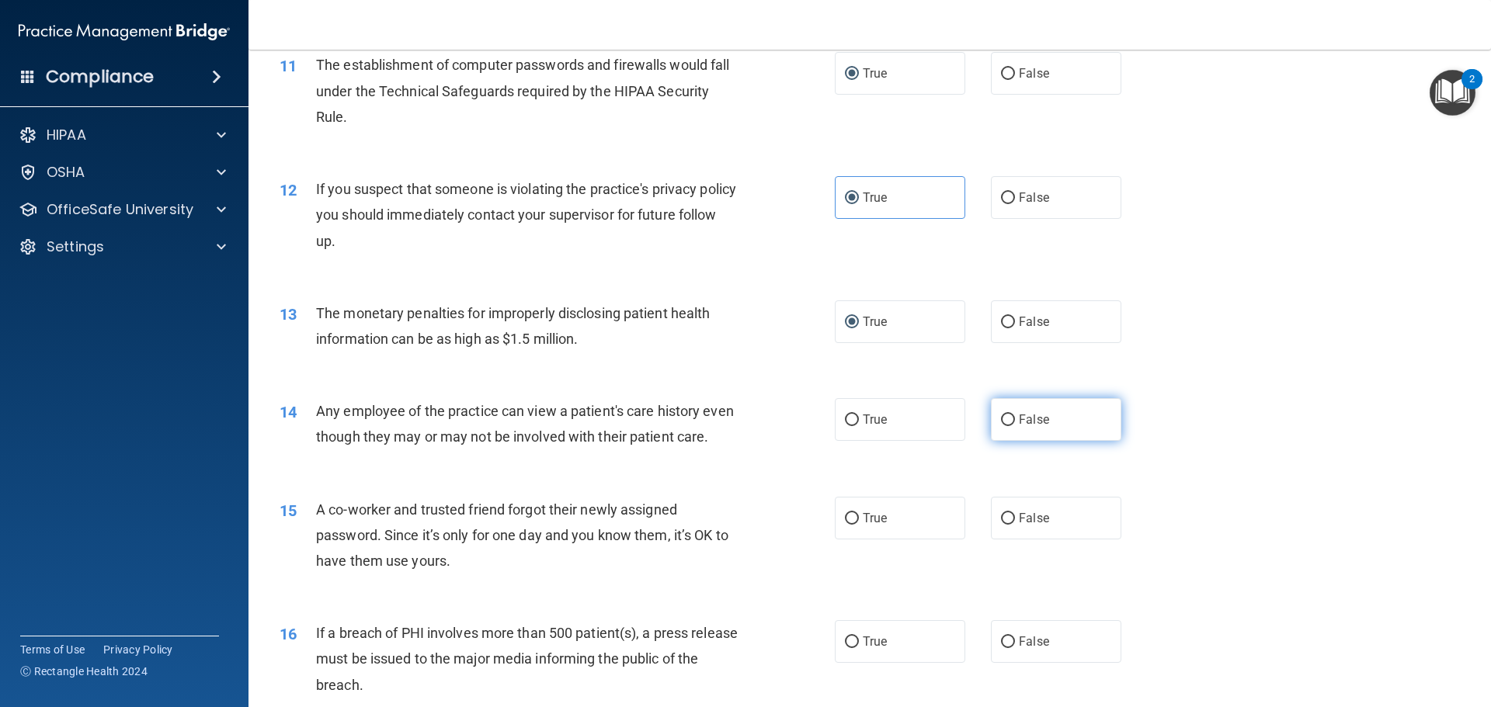
click at [1001, 420] on input "False" at bounding box center [1008, 421] width 14 height 12
radio input "true"
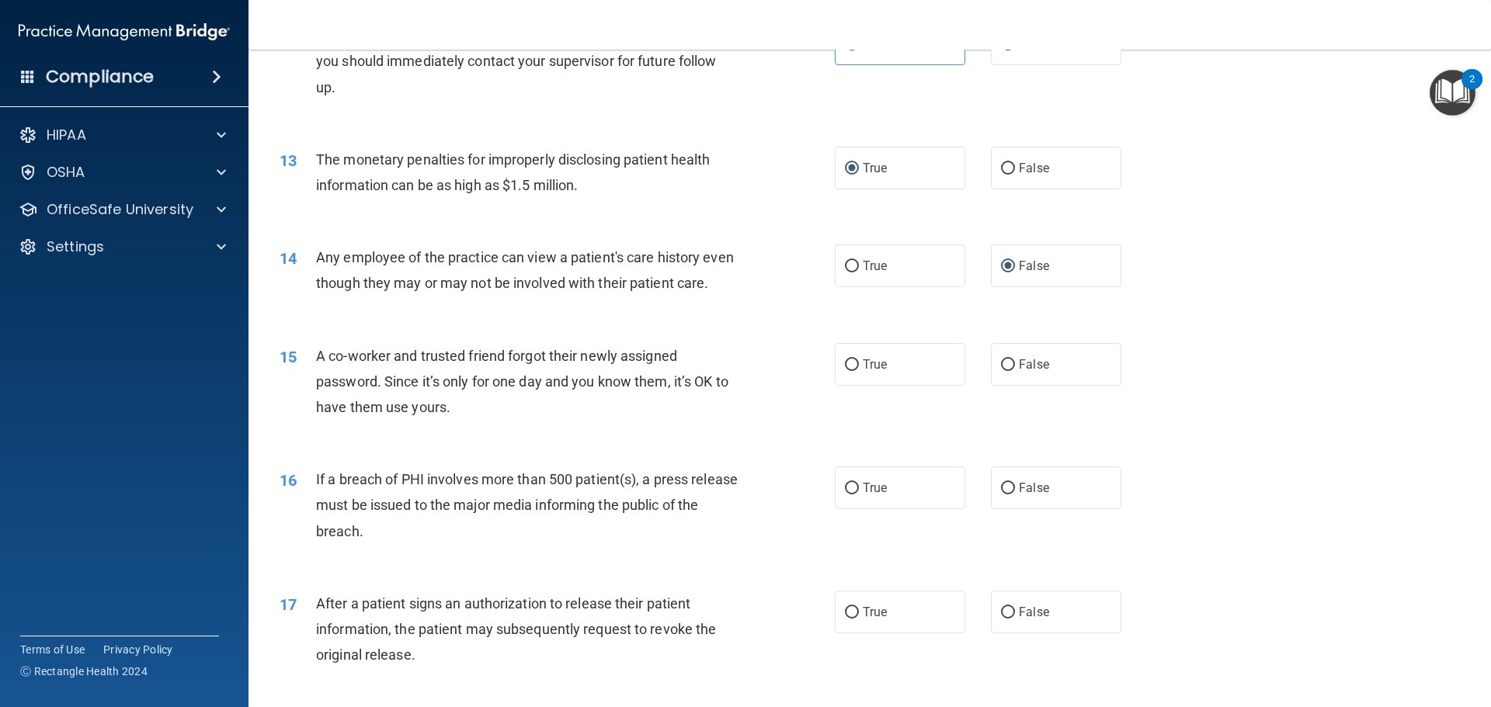
scroll to position [1320, 0]
click at [1001, 370] on input "False" at bounding box center [1008, 364] width 14 height 12
radio input "true"
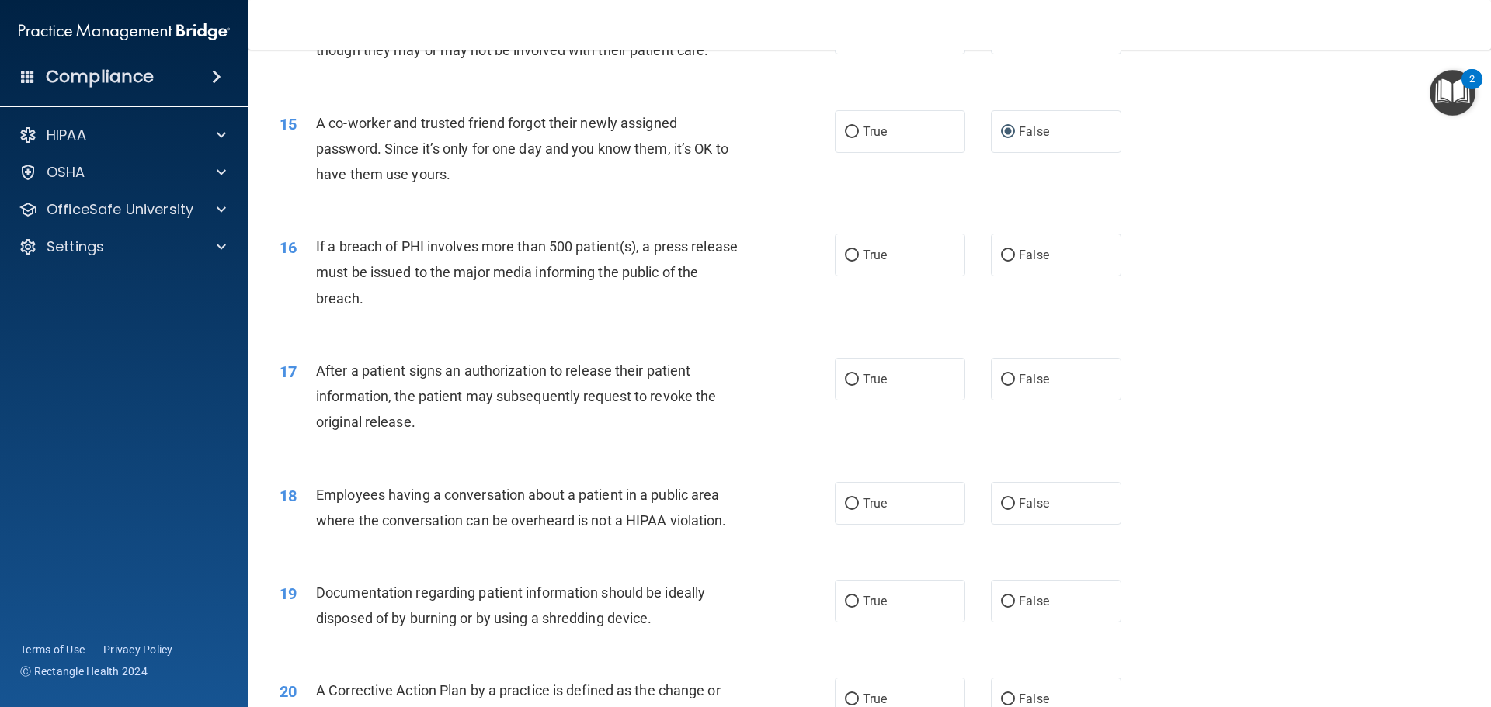
scroll to position [1553, 0]
click at [846, 260] on input "True" at bounding box center [852, 254] width 14 height 12
radio input "true"
click at [852, 384] on input "True" at bounding box center [852, 379] width 14 height 12
radio input "true"
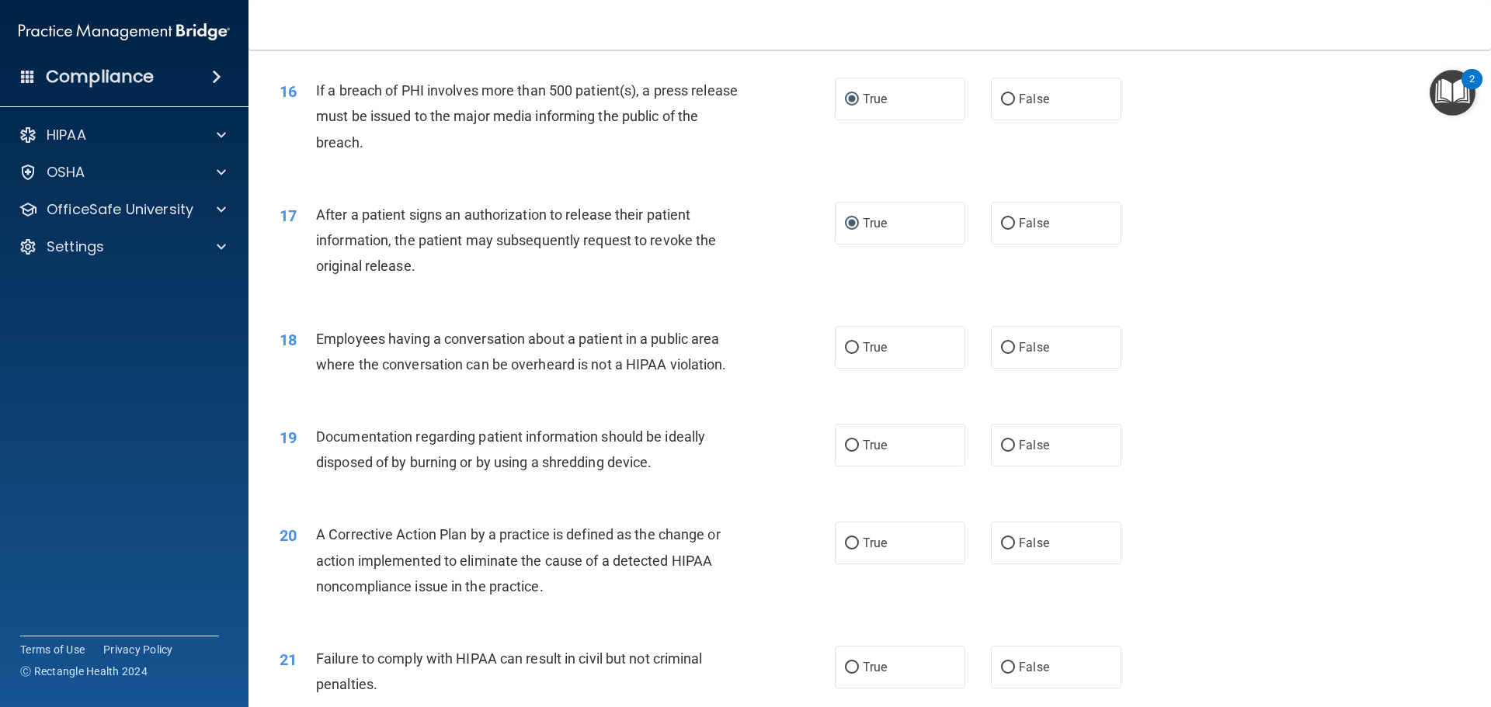
scroll to position [1708, 0]
click at [1008, 368] on label "False" at bounding box center [1056, 346] width 130 height 43
click at [1008, 353] on input "False" at bounding box center [1008, 348] width 14 height 12
radio input "true"
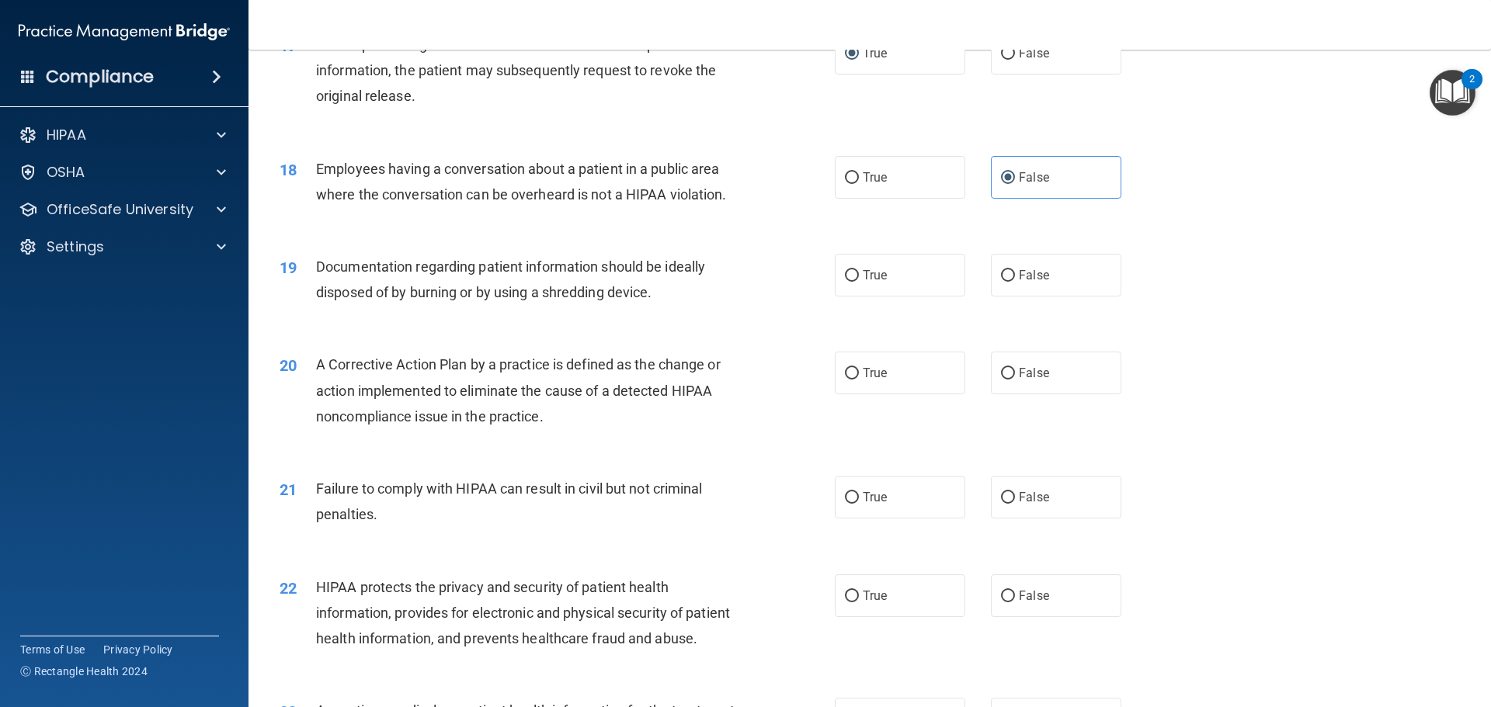
scroll to position [1941, 0]
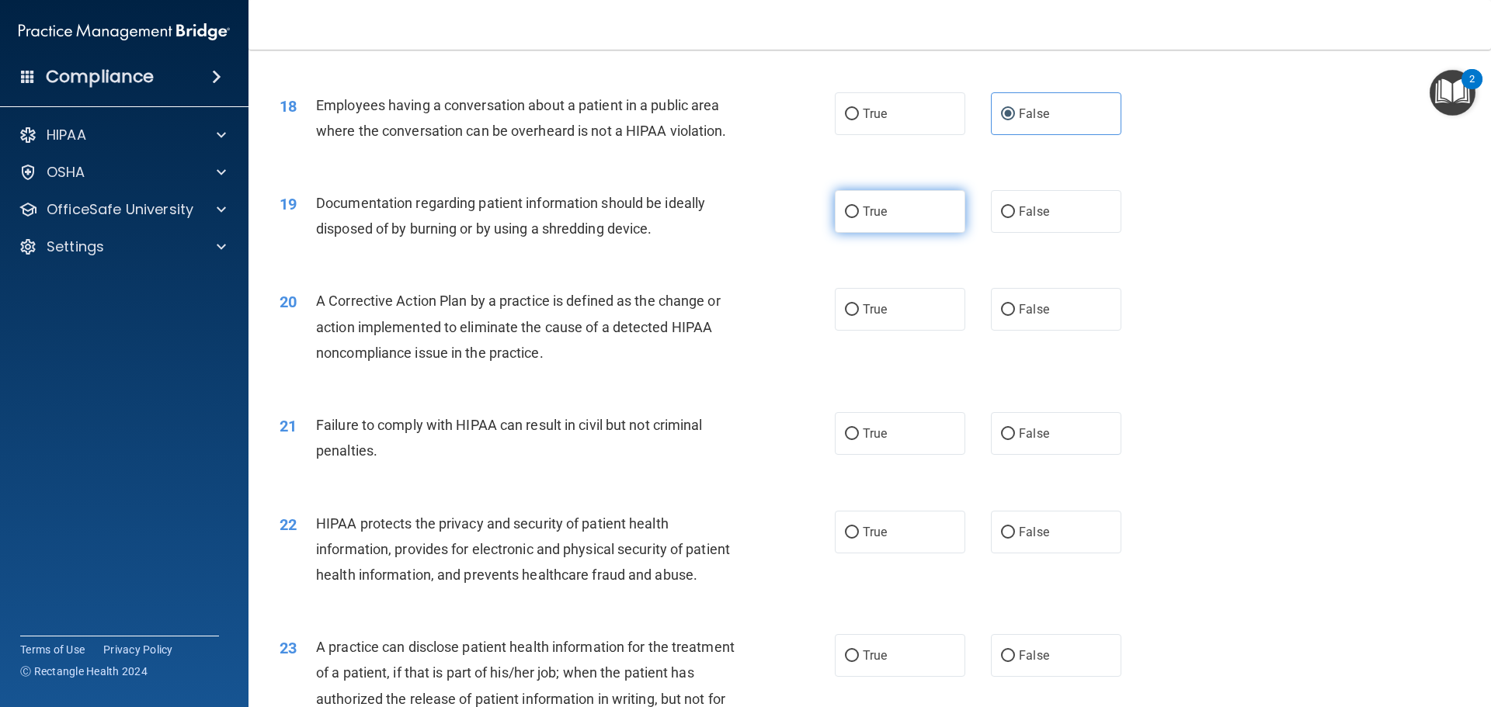
click at [847, 218] on input "True" at bounding box center [852, 213] width 14 height 12
radio input "true"
click at [848, 316] on input "True" at bounding box center [852, 310] width 14 height 12
radio input "true"
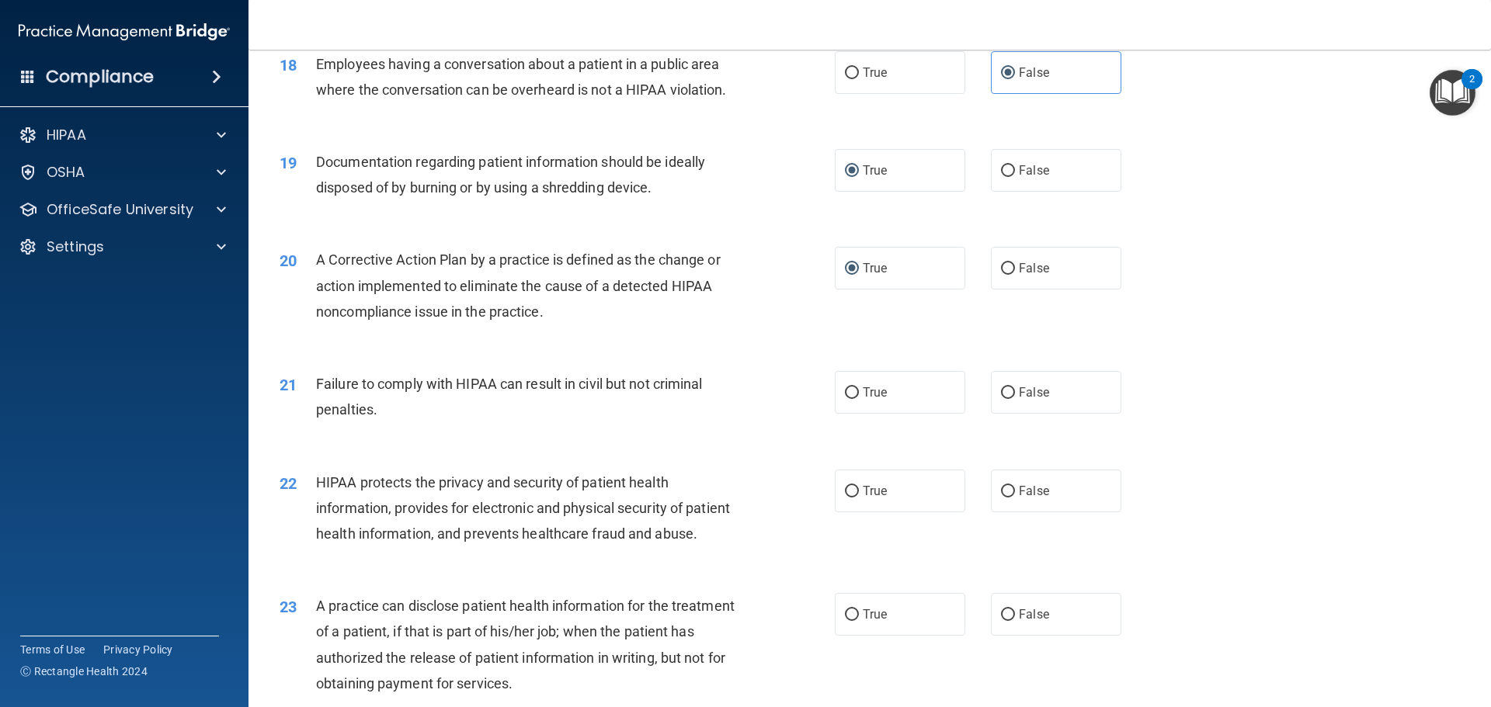
scroll to position [2019, 0]
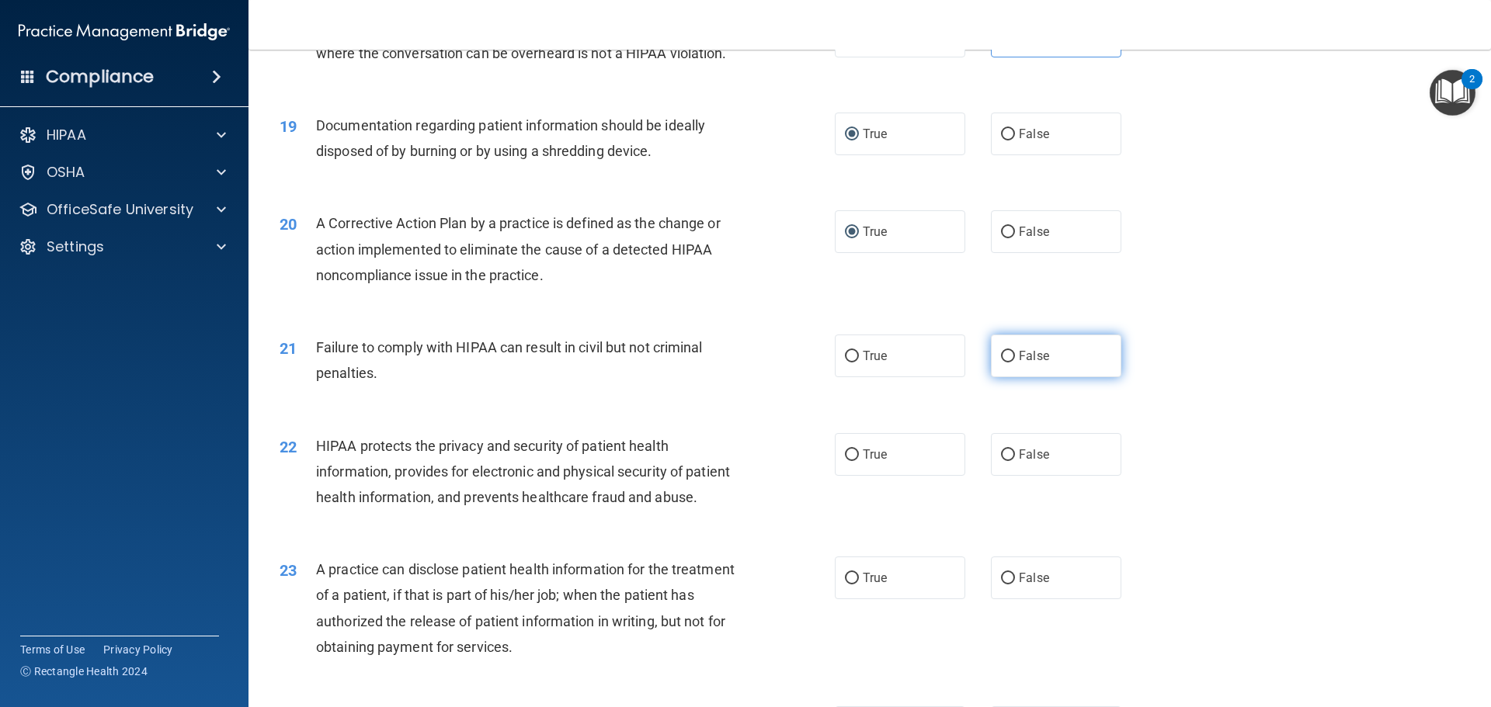
click at [1001, 363] on input "False" at bounding box center [1008, 357] width 14 height 12
radio input "true"
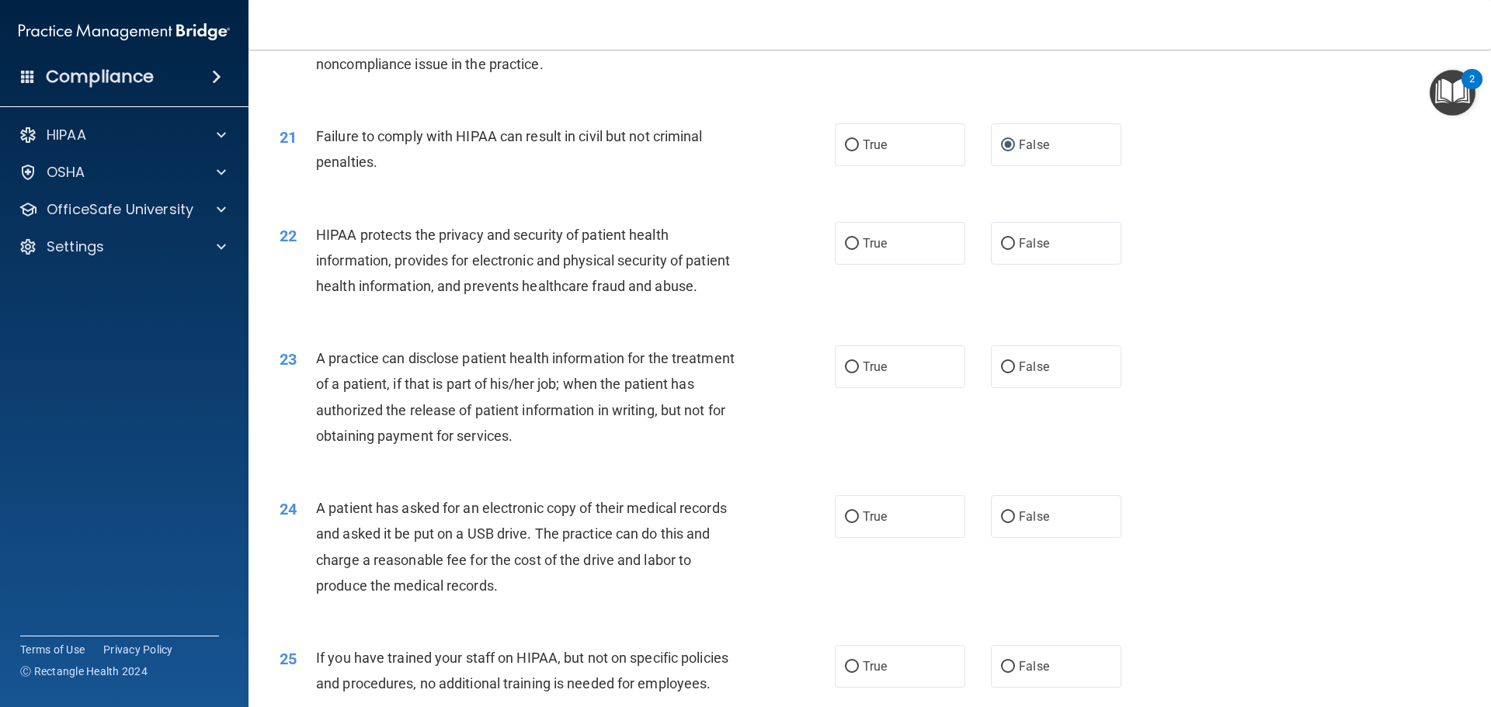
scroll to position [2252, 0]
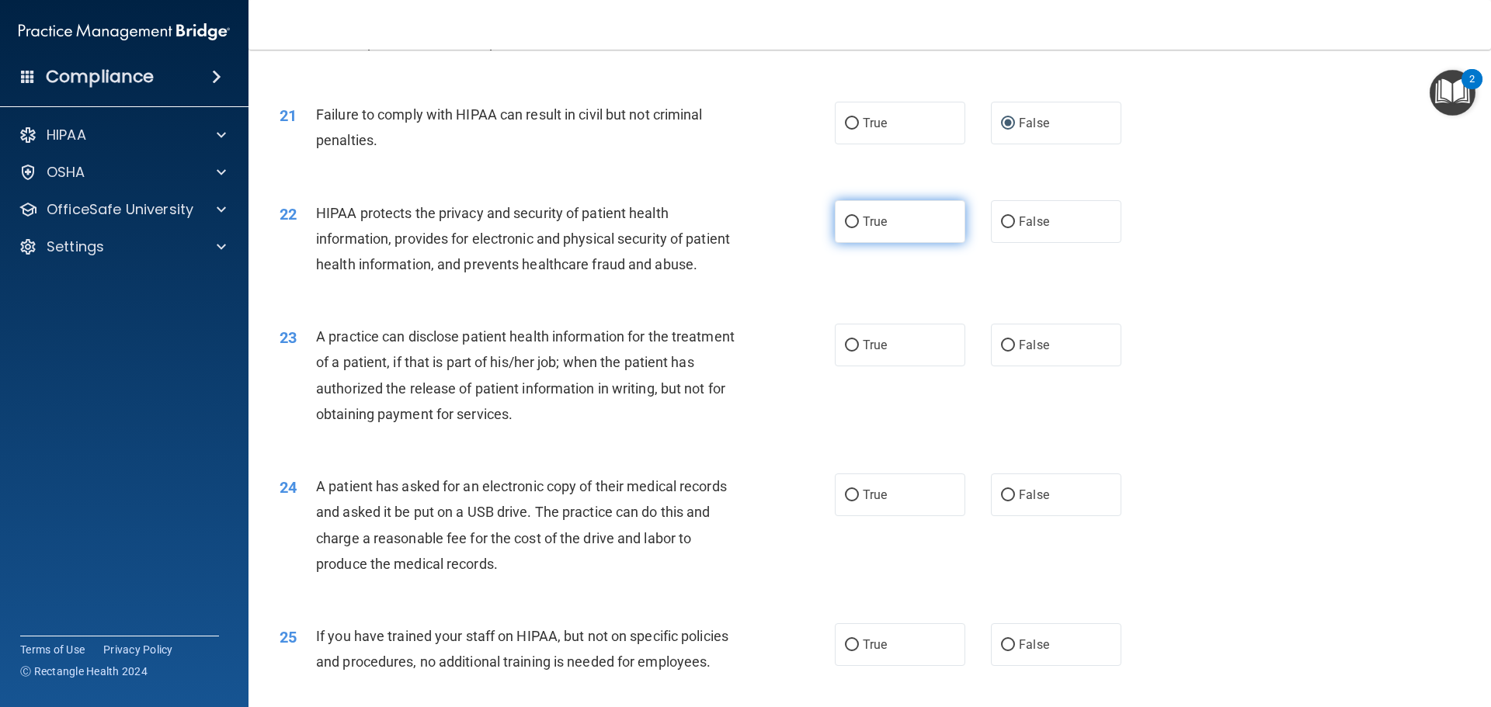
click at [851, 228] on input "True" at bounding box center [852, 223] width 14 height 12
radio input "true"
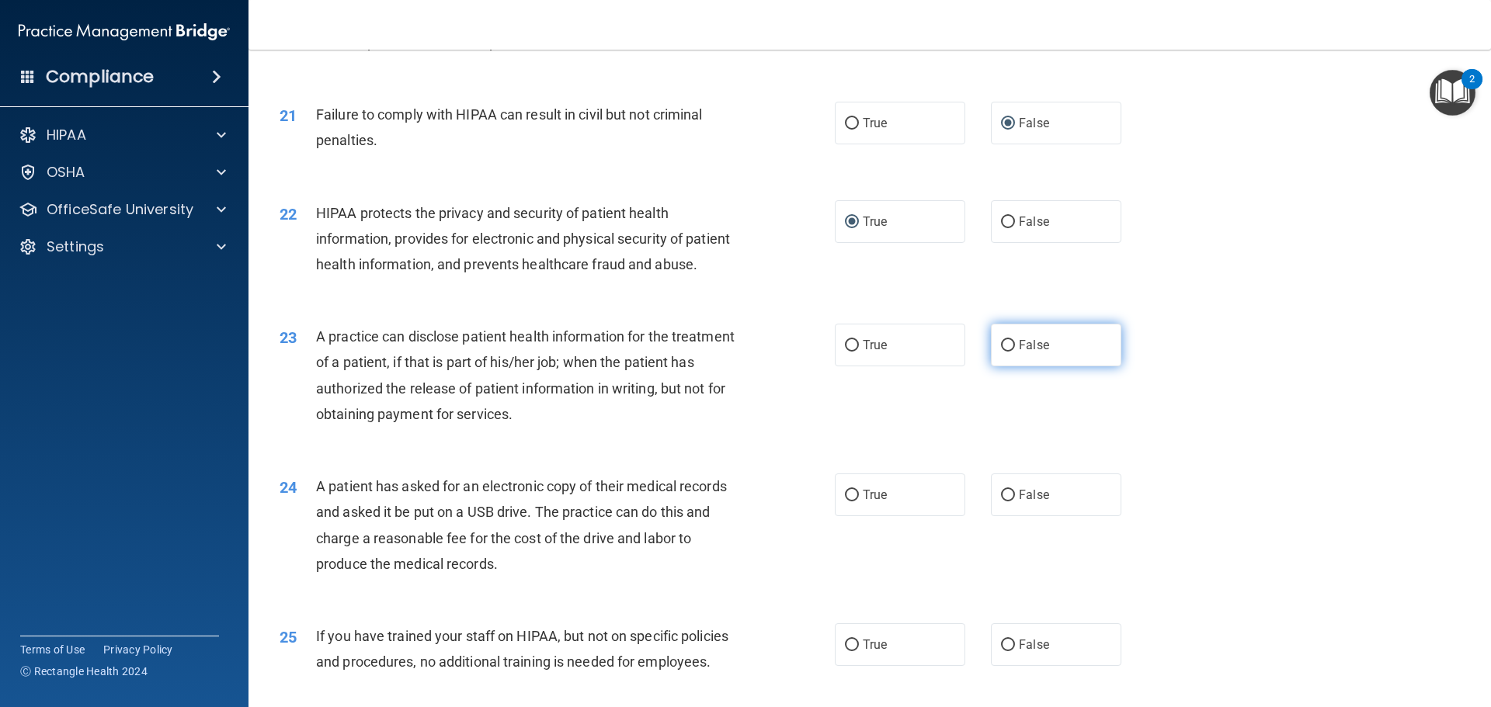
click at [1003, 352] on input "False" at bounding box center [1008, 346] width 14 height 12
radio input "true"
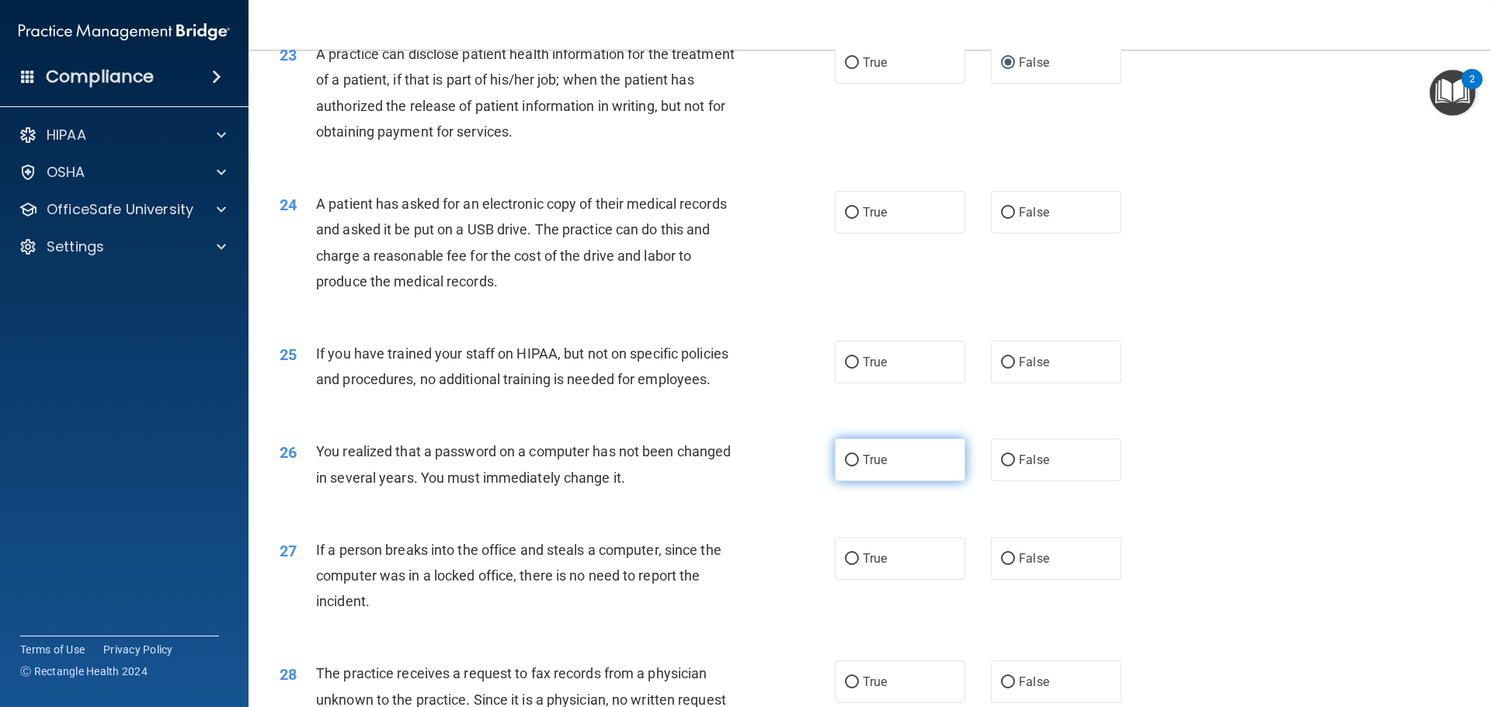
scroll to position [2563, 0]
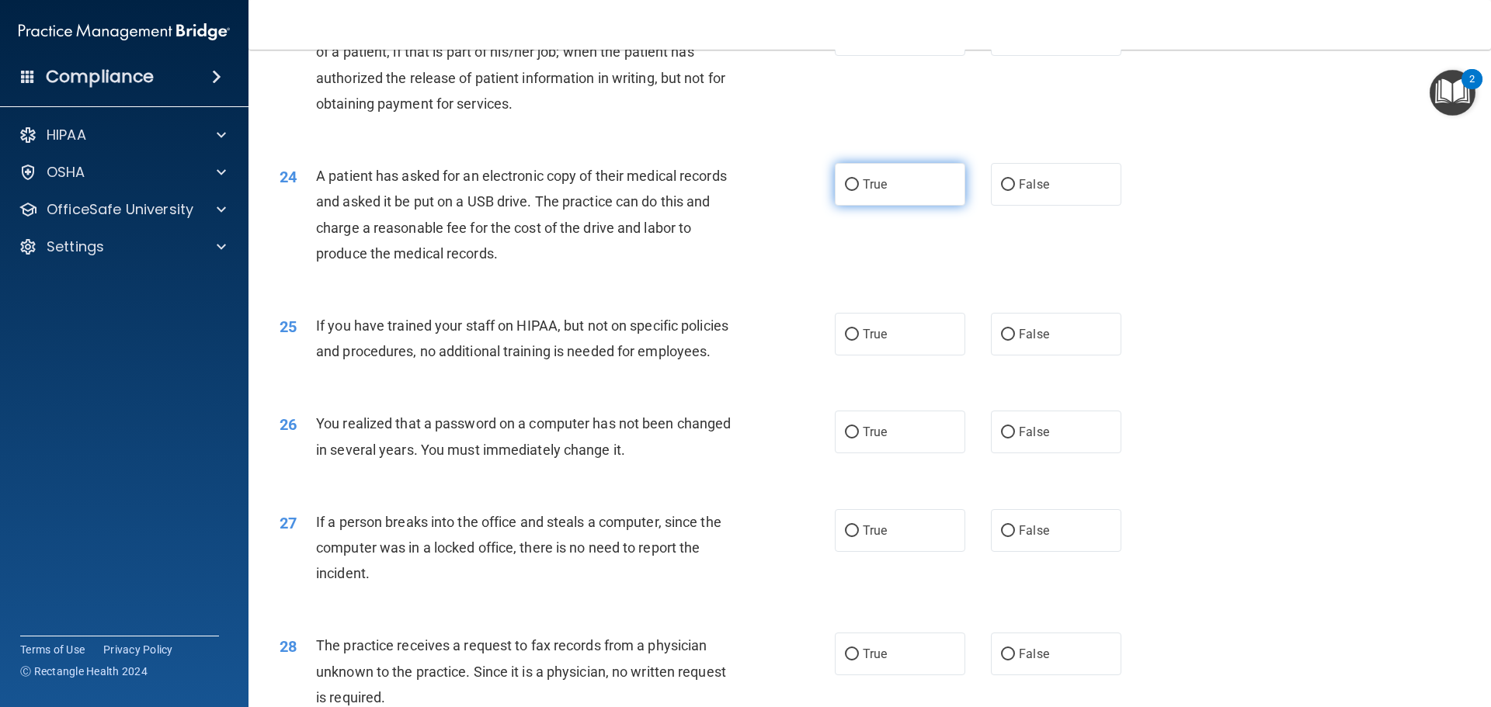
drag, startPoint x: 850, startPoint y: 228, endPoint x: 850, endPoint y: 250, distance: 22.5
click at [850, 206] on label "True" at bounding box center [900, 184] width 130 height 43
click at [850, 191] on input "True" at bounding box center [852, 185] width 14 height 12
radio input "true"
click at [1006, 341] on input "False" at bounding box center [1008, 335] width 14 height 12
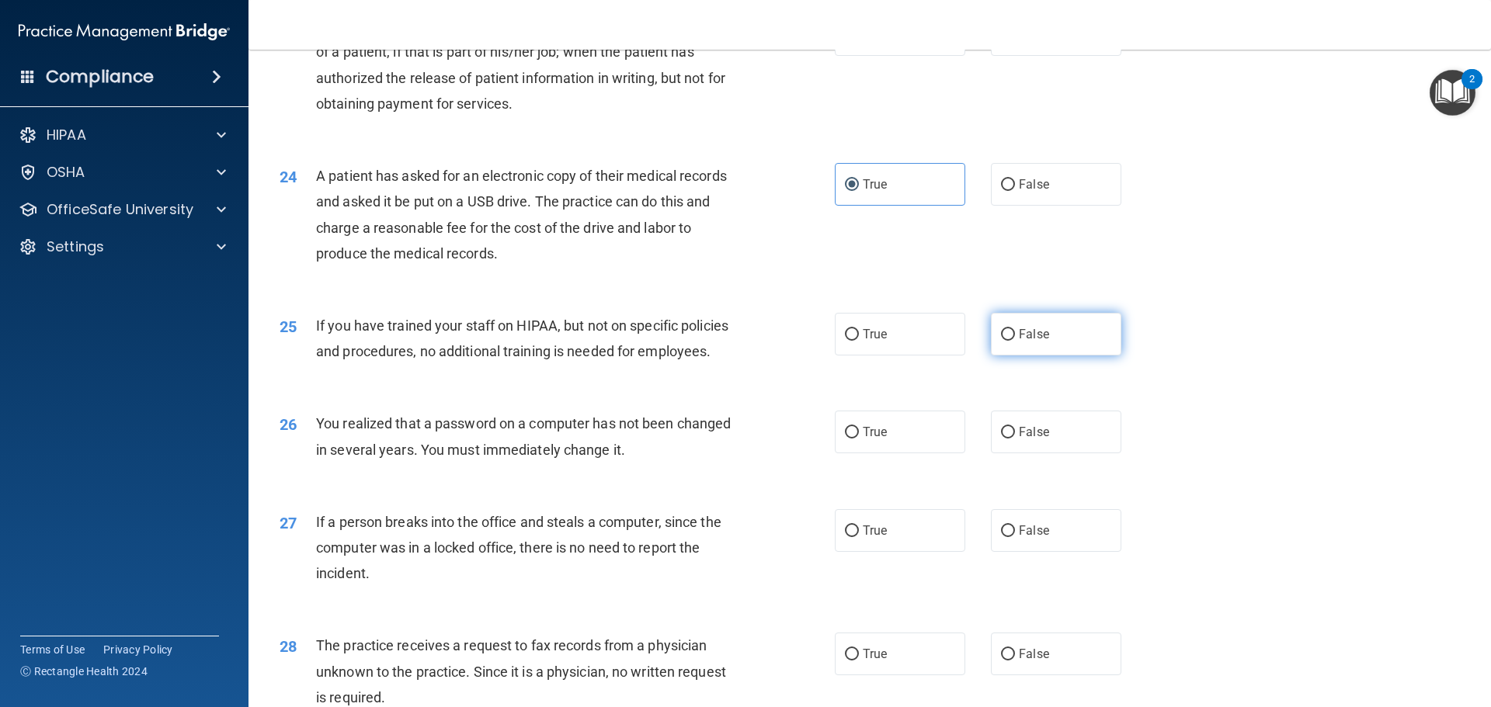
radio input "true"
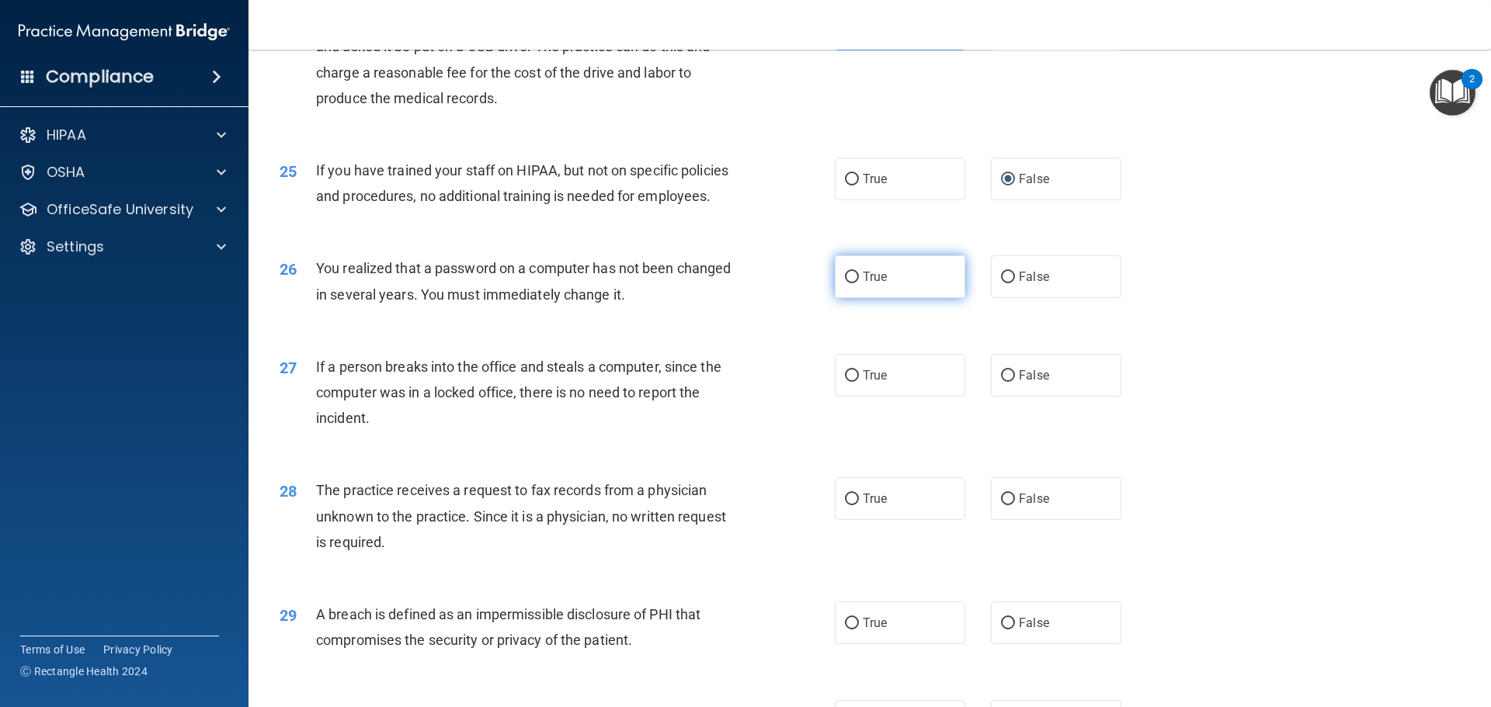
click at [853, 283] on input "True" at bounding box center [852, 278] width 14 height 12
radio input "true"
click at [1005, 382] on input "False" at bounding box center [1008, 376] width 14 height 12
radio input "true"
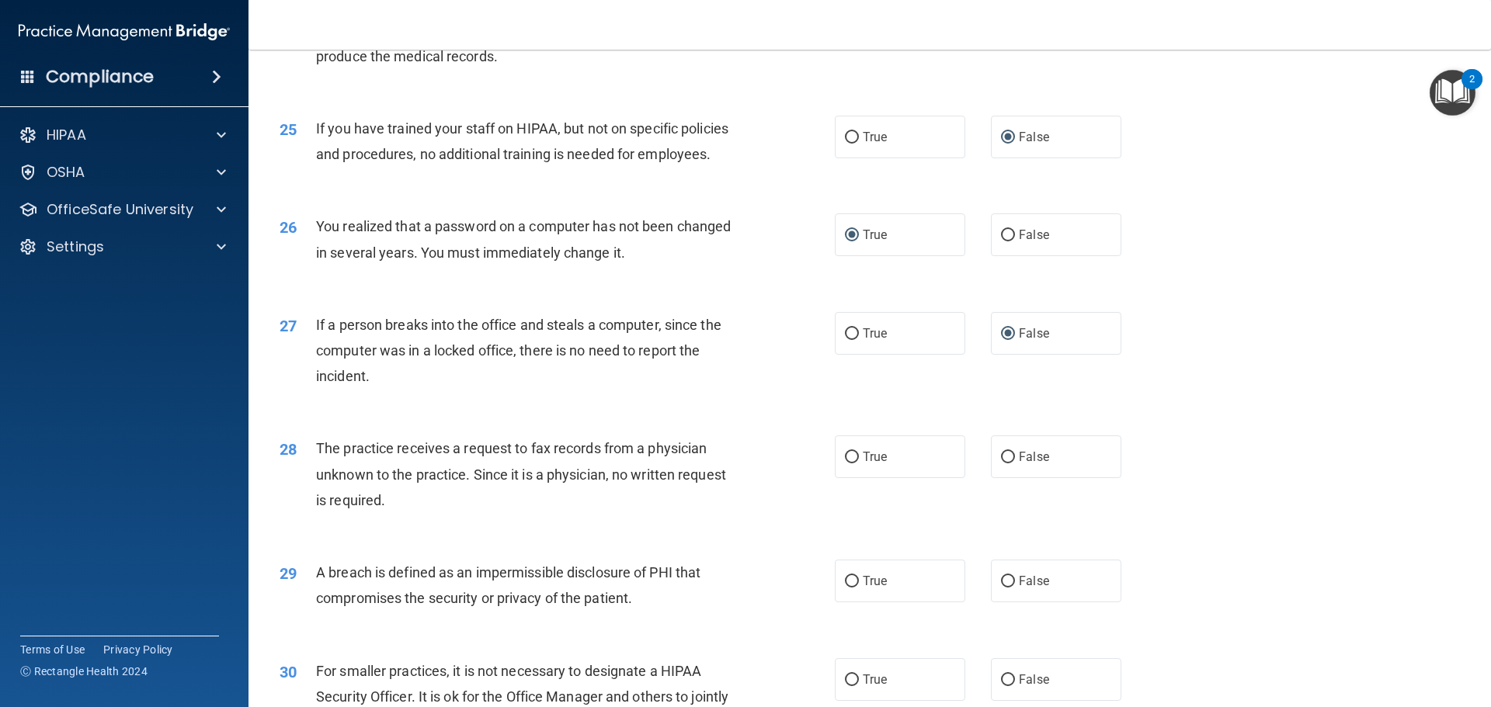
scroll to position [2796, 0]
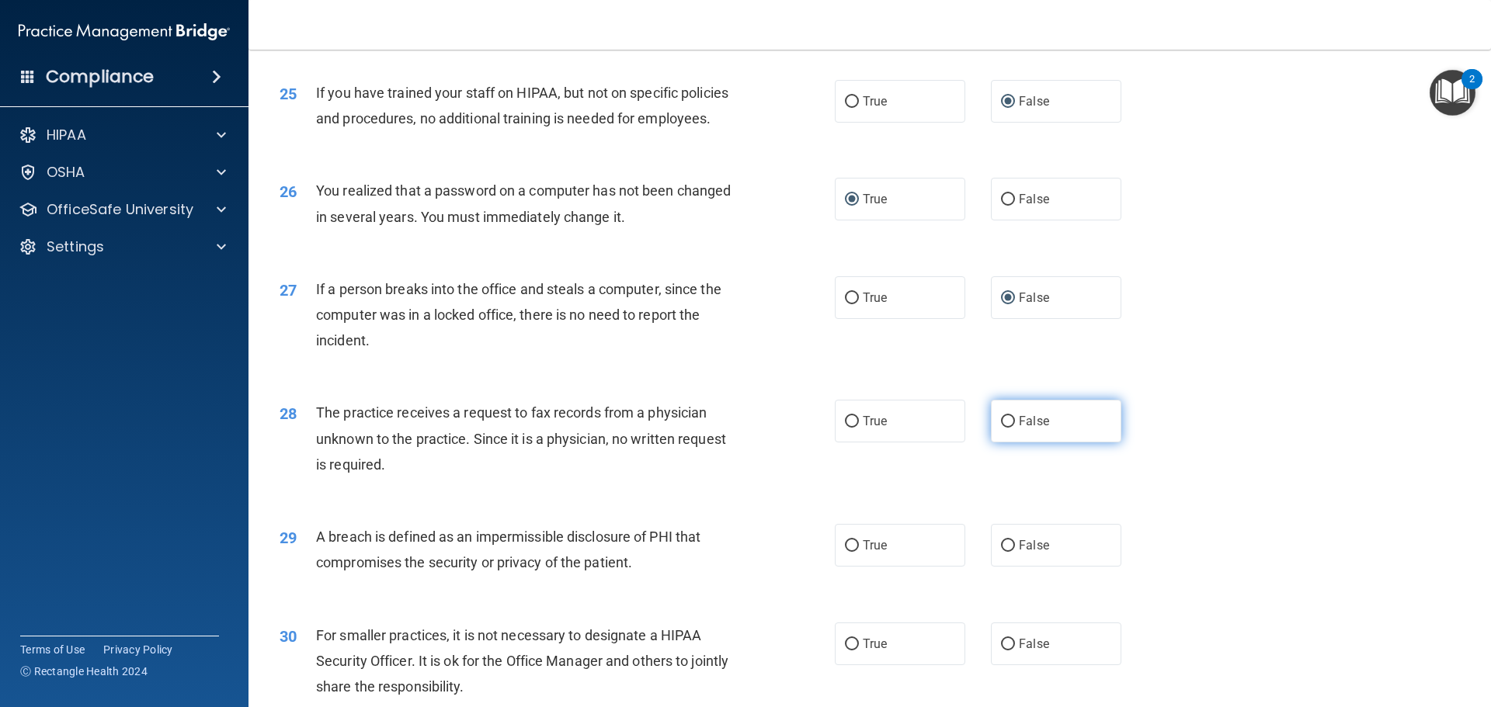
click at [1008, 443] on label "False" at bounding box center [1056, 421] width 130 height 43
click at [1008, 428] on input "False" at bounding box center [1008, 422] width 14 height 12
radio input "true"
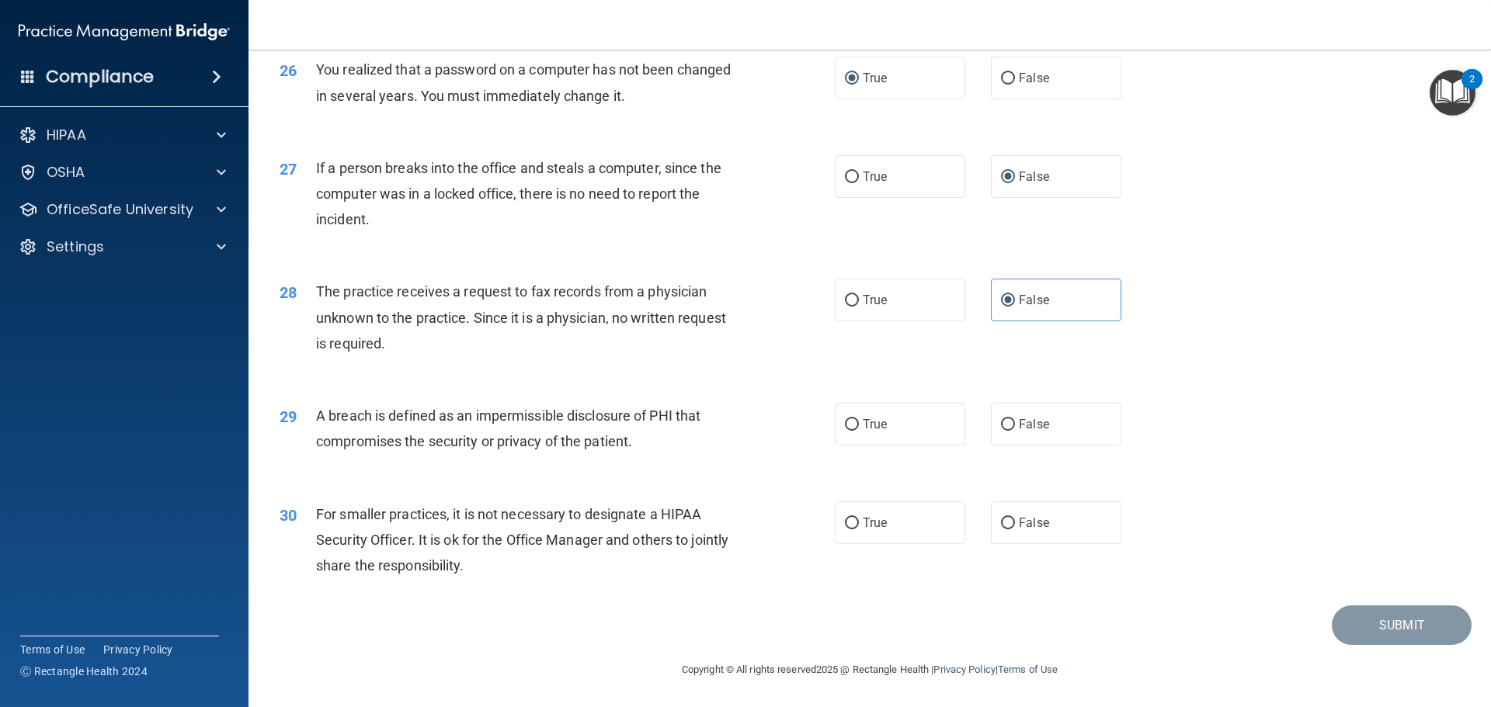
scroll to position [2951, 0]
click at [850, 431] on input "True" at bounding box center [852, 425] width 14 height 12
radio input "true"
click at [1003, 530] on input "False" at bounding box center [1008, 524] width 14 height 12
radio input "true"
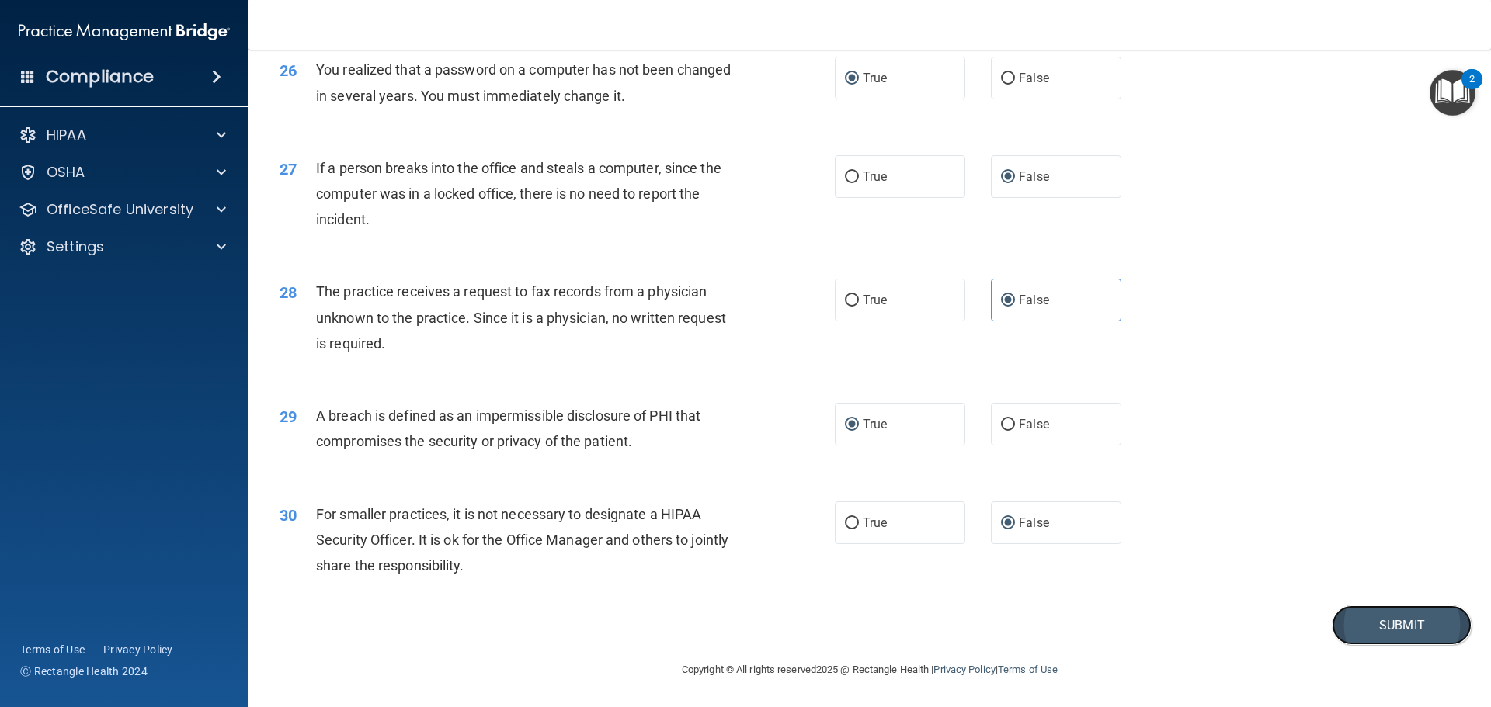
click at [1387, 645] on button "Submit" at bounding box center [1402, 626] width 140 height 40
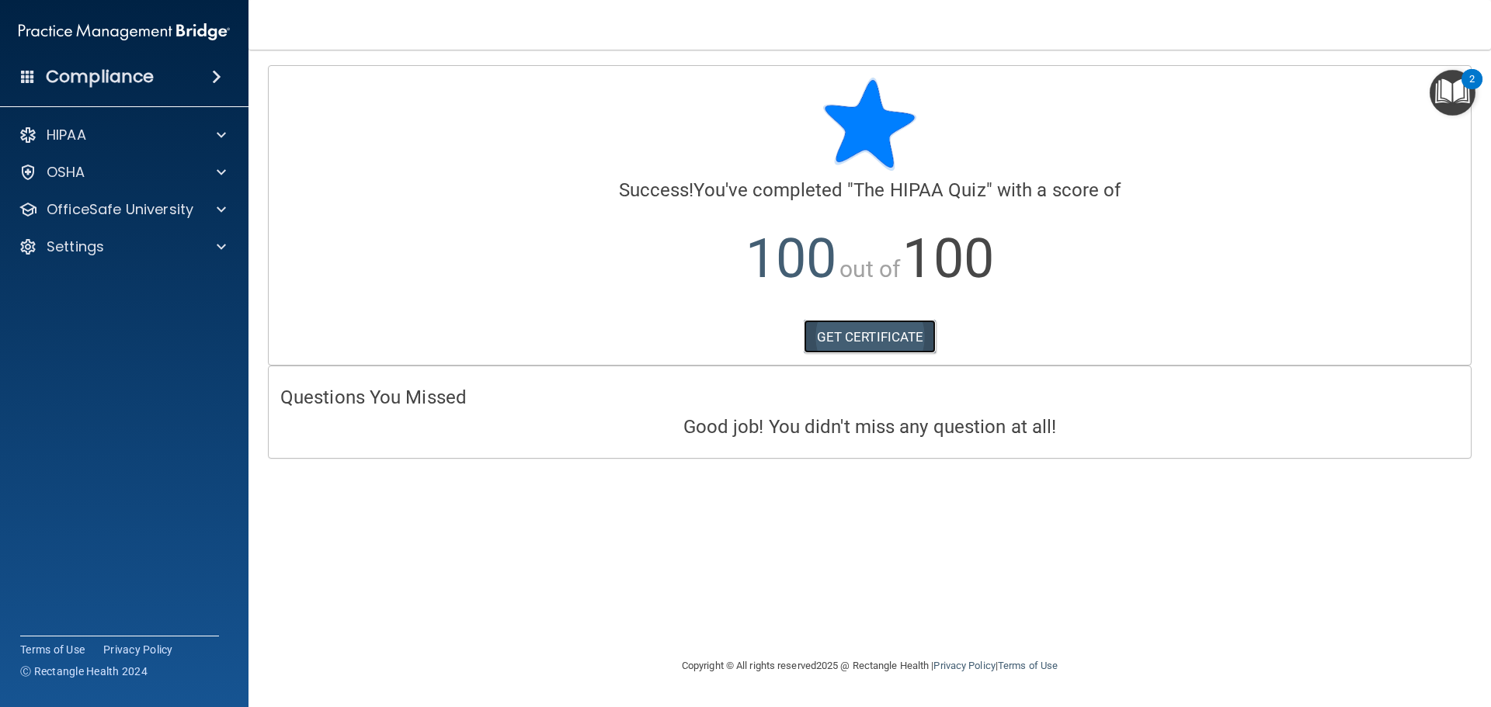
click at [860, 332] on link "GET CERTIFICATE" at bounding box center [870, 337] width 133 height 34
click at [85, 141] on p "HIPAA" at bounding box center [67, 135] width 40 height 19
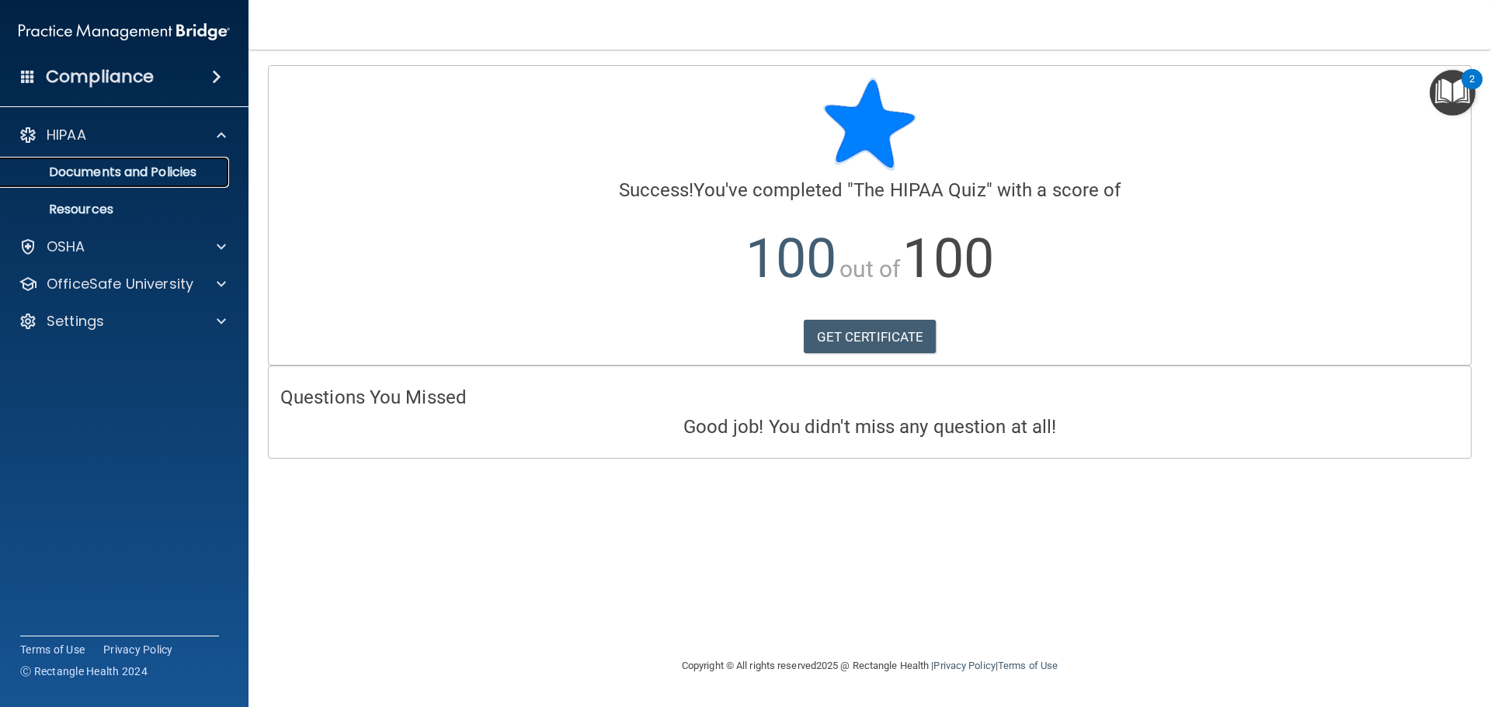
click at [89, 171] on p "Documents and Policies" at bounding box center [116, 173] width 212 height 16
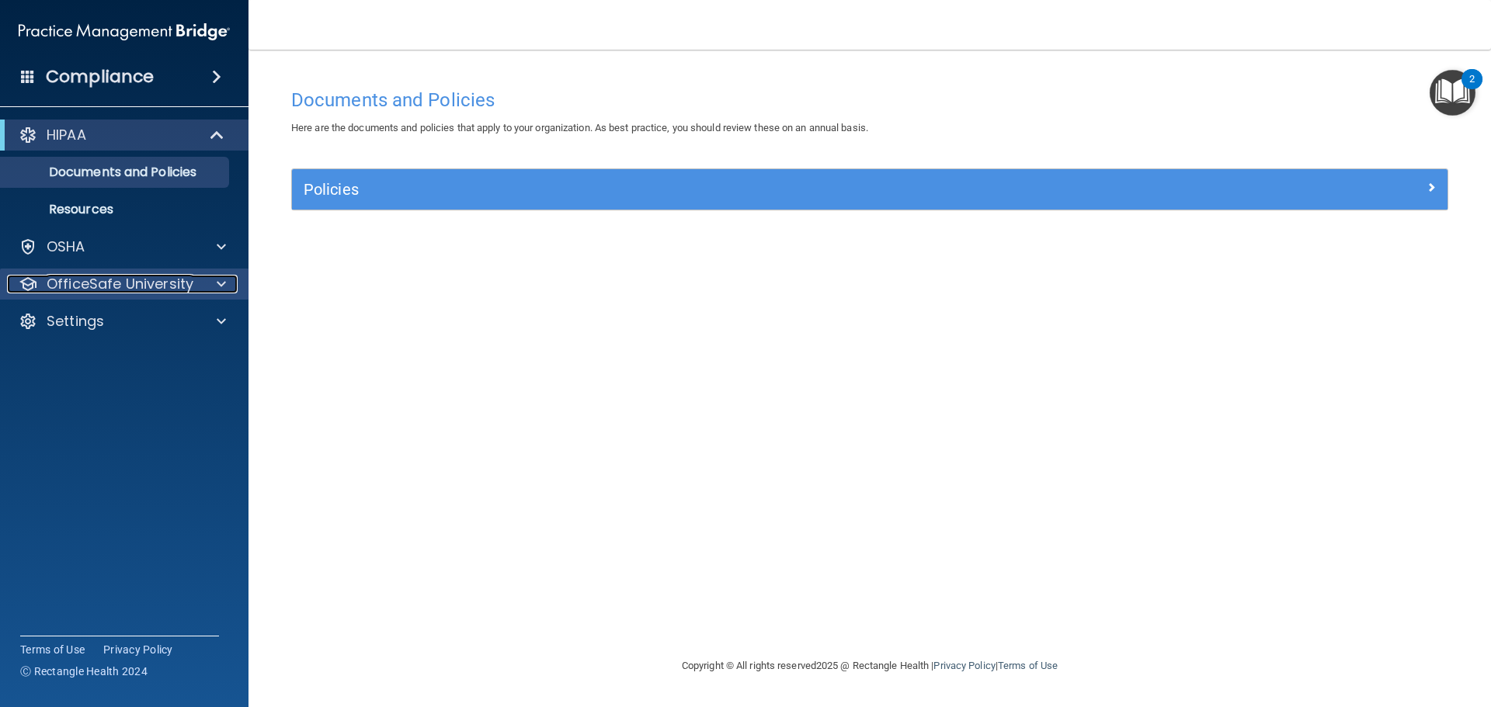
click at [146, 282] on p "OfficeSafe University" at bounding box center [120, 284] width 147 height 19
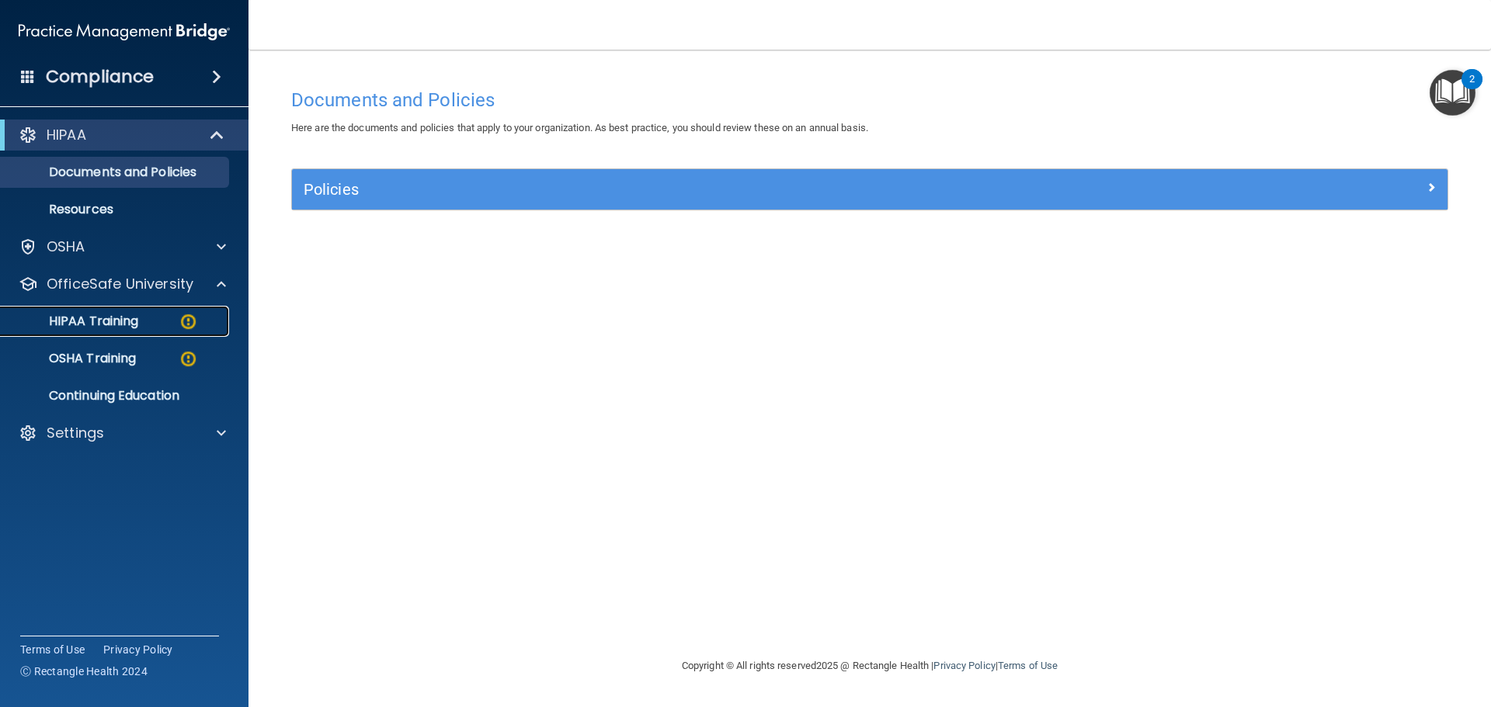
click at [193, 315] on img at bounding box center [188, 321] width 19 height 19
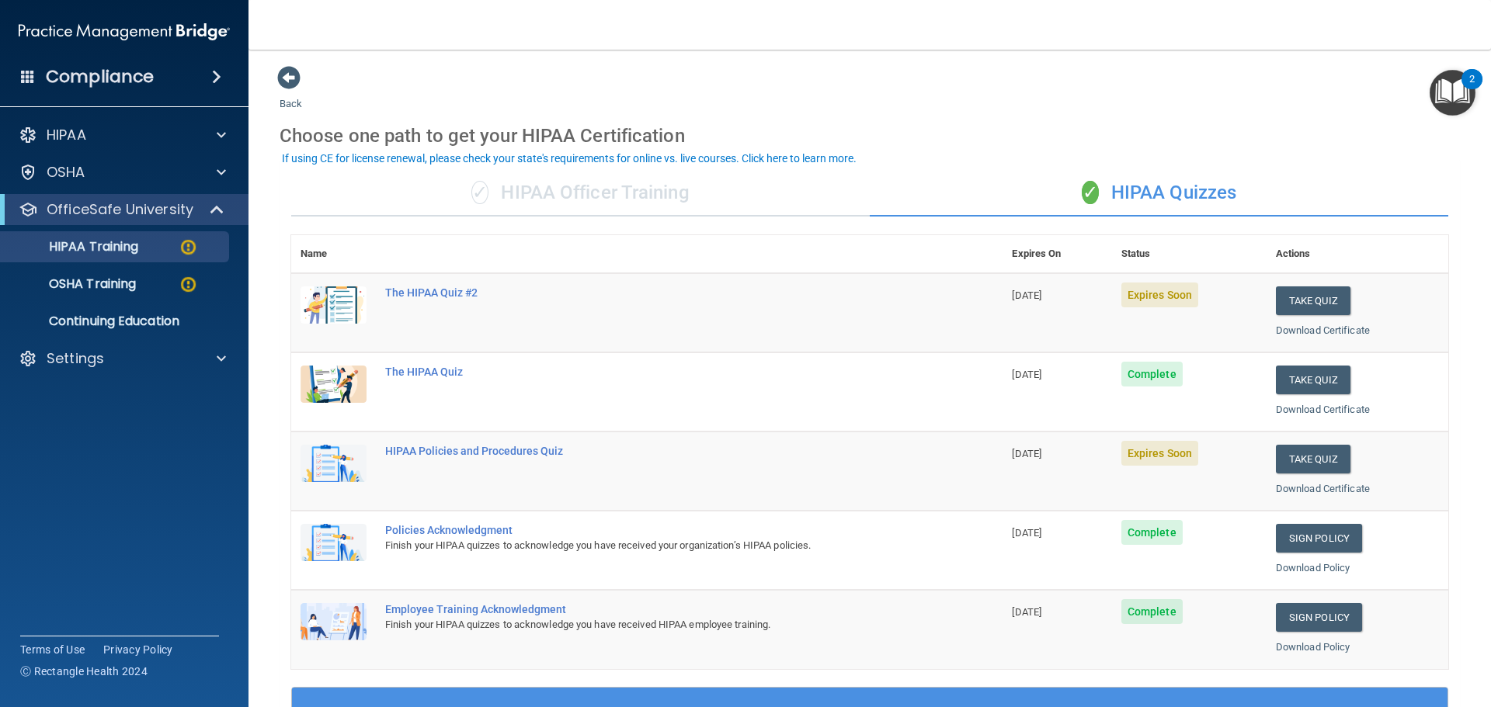
click at [1135, 294] on span "Expires Soon" at bounding box center [1159, 295] width 77 height 25
click at [461, 293] on div "The HIPAA Quiz #2" at bounding box center [655, 293] width 540 height 12
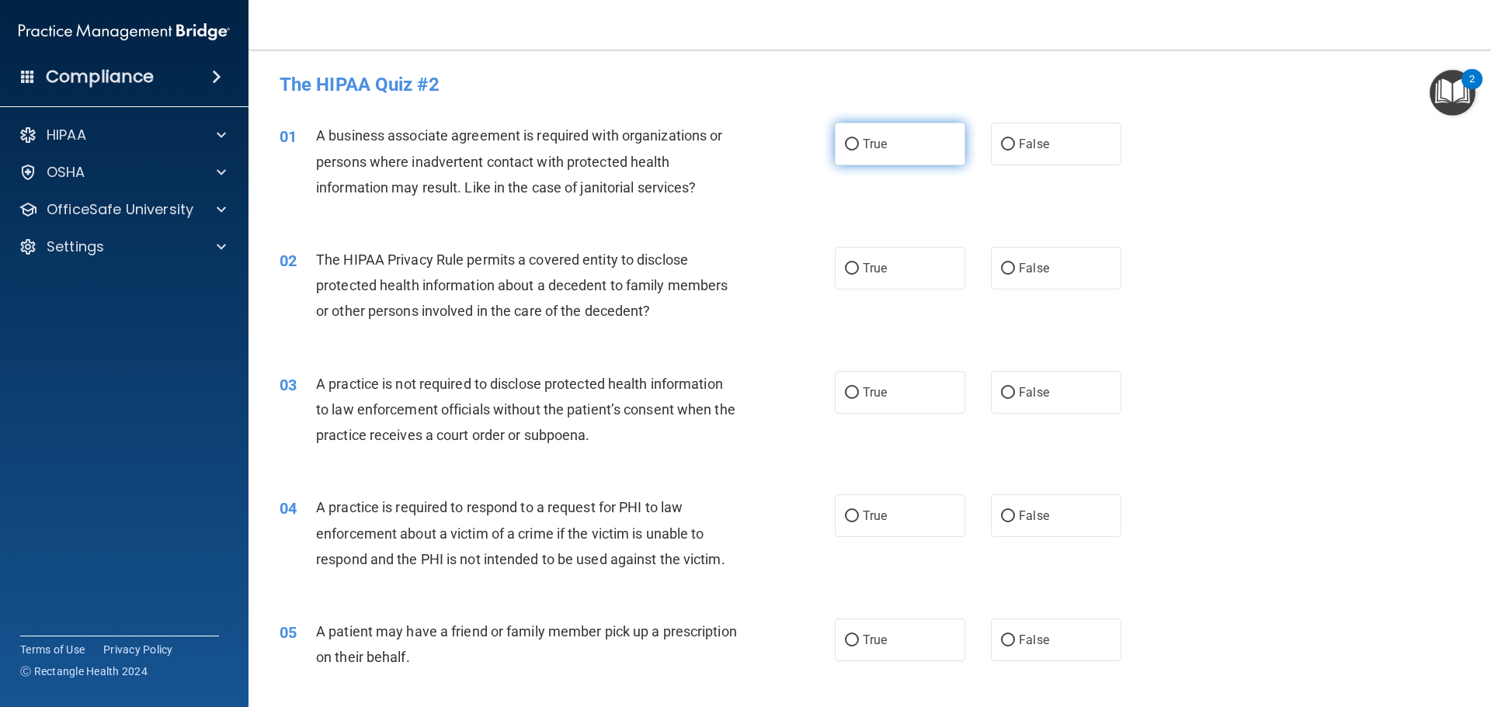
click at [850, 146] on input "True" at bounding box center [852, 145] width 14 height 12
radio input "true"
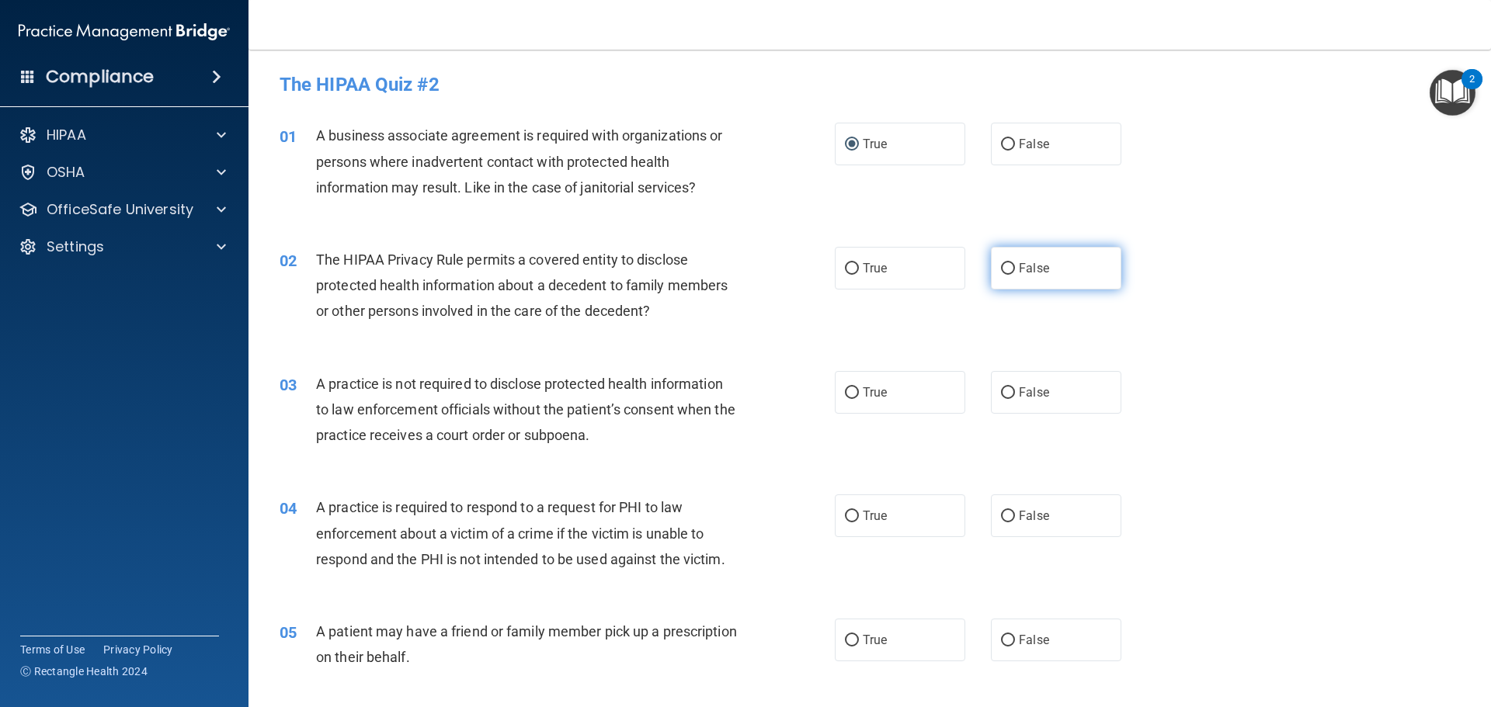
click at [1006, 267] on input "False" at bounding box center [1008, 269] width 14 height 12
radio input "true"
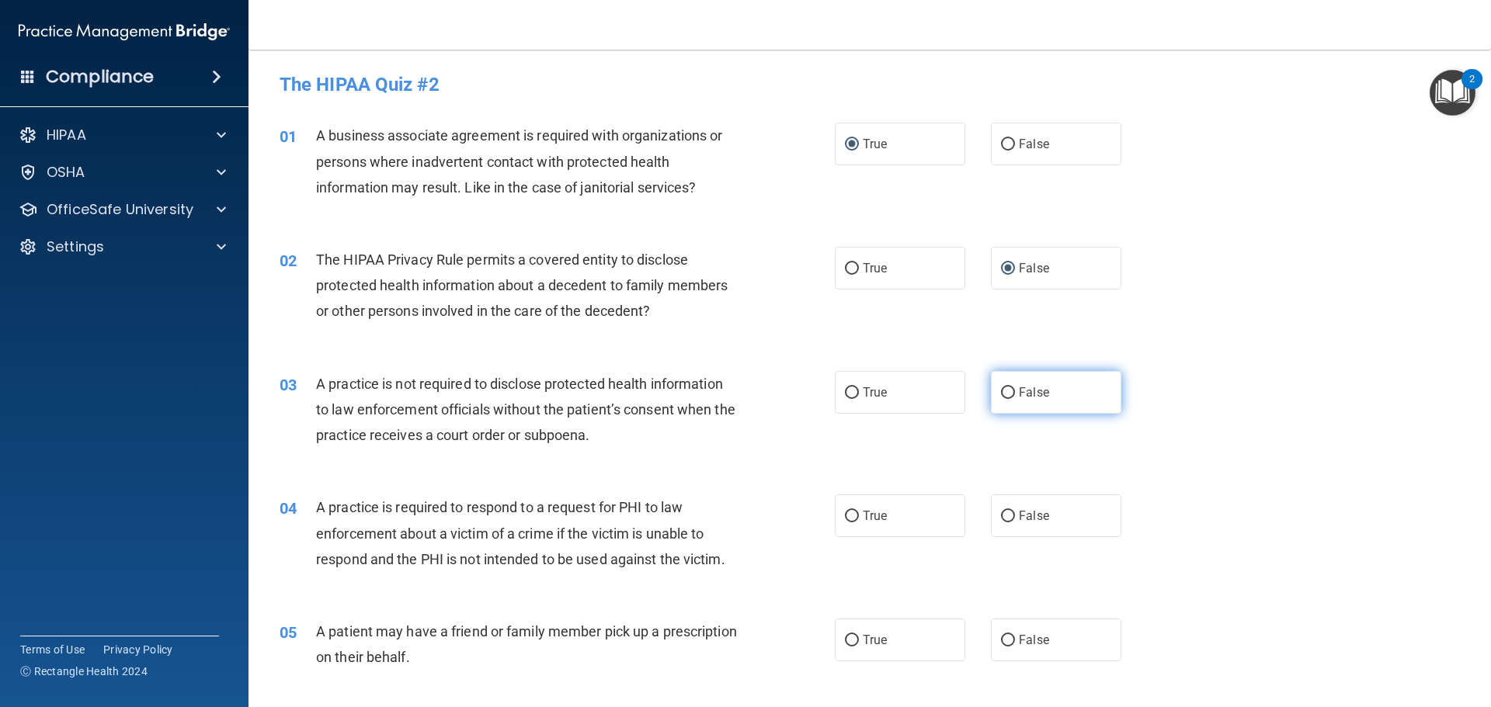
click at [1001, 396] on input "False" at bounding box center [1008, 393] width 14 height 12
radio input "true"
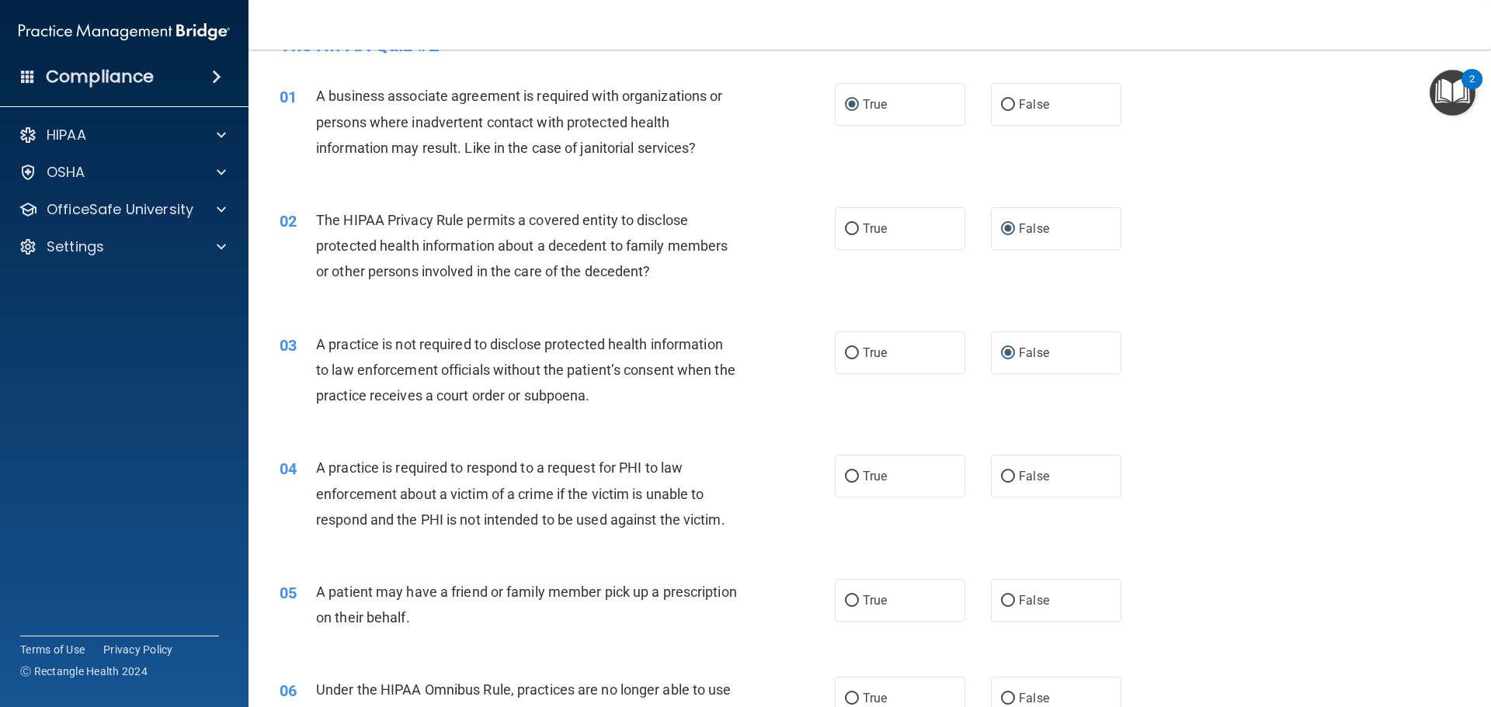
scroll to position [78, 0]
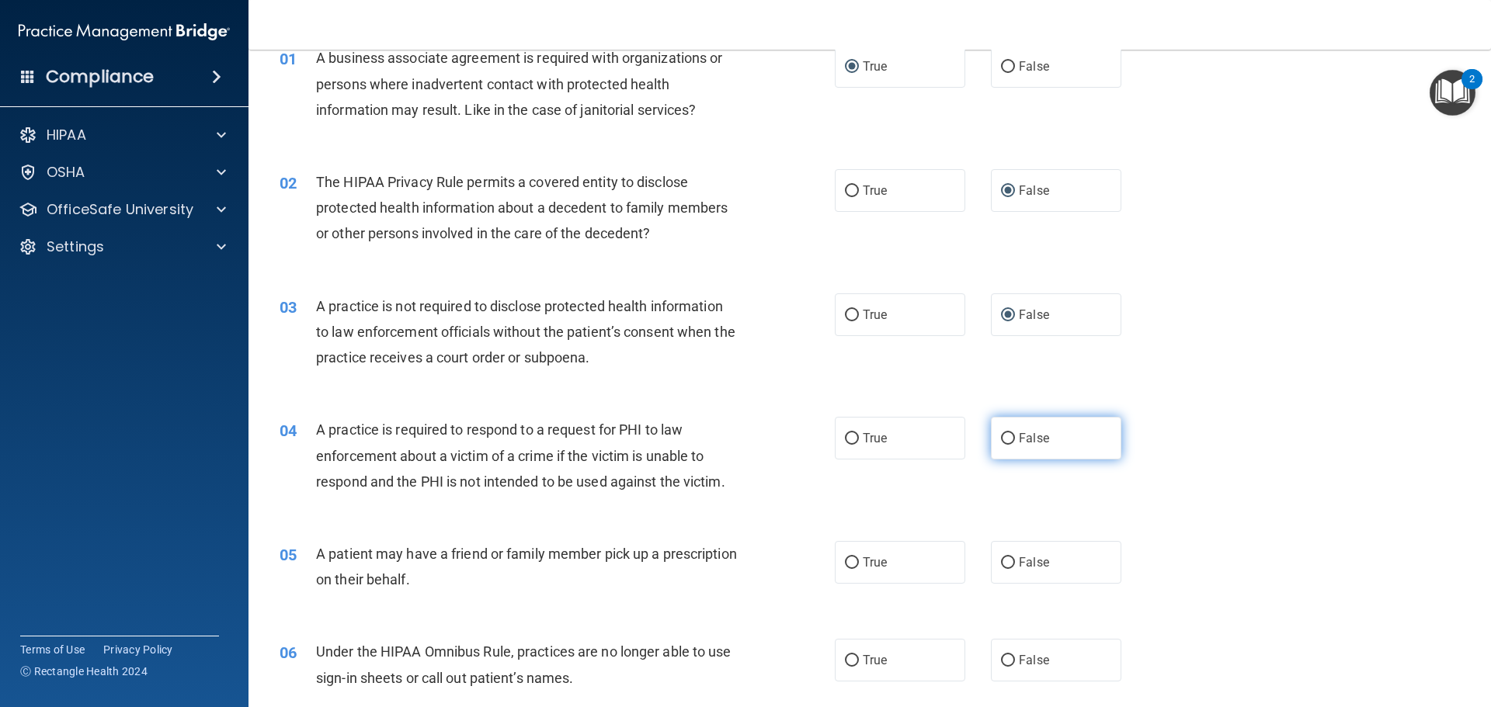
click at [1003, 440] on input "False" at bounding box center [1008, 439] width 14 height 12
radio input "true"
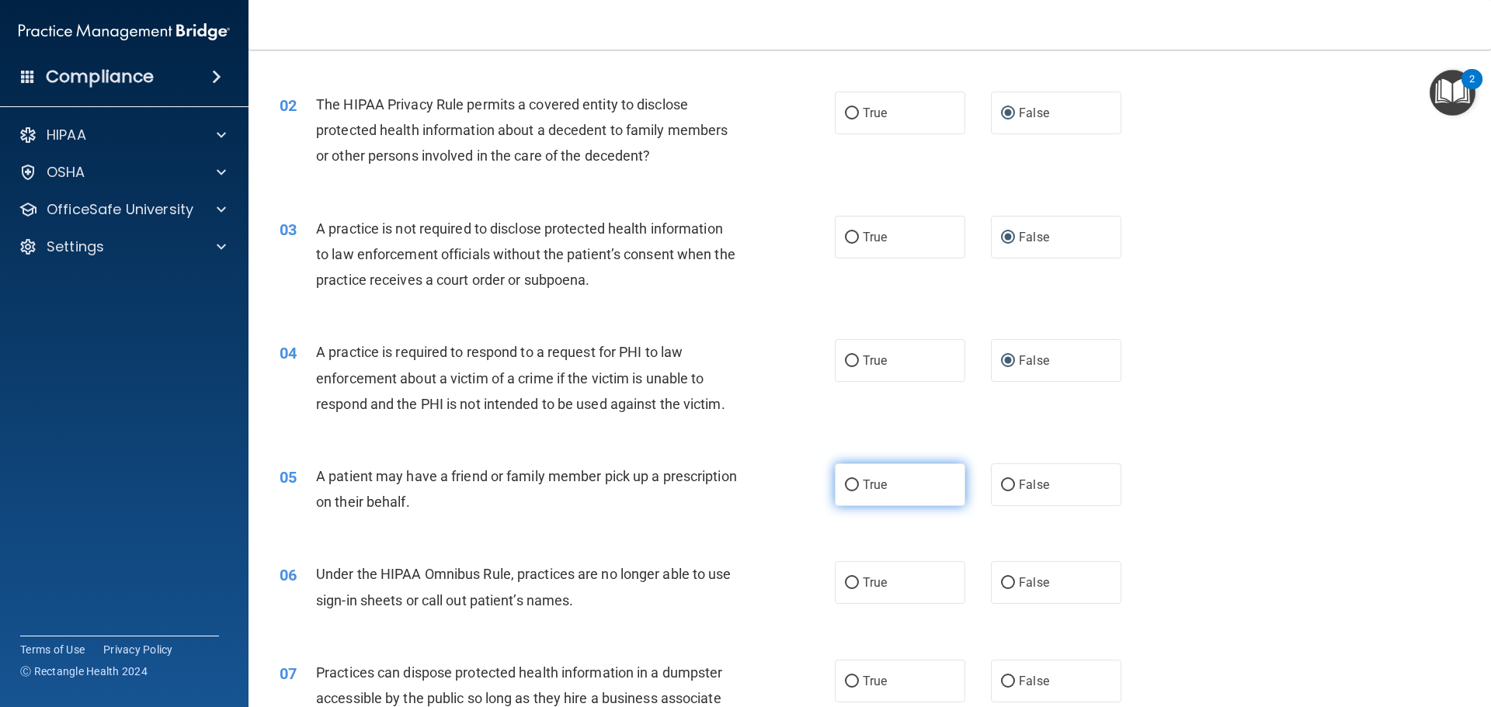
click at [850, 485] on input "True" at bounding box center [852, 486] width 14 height 12
radio input "true"
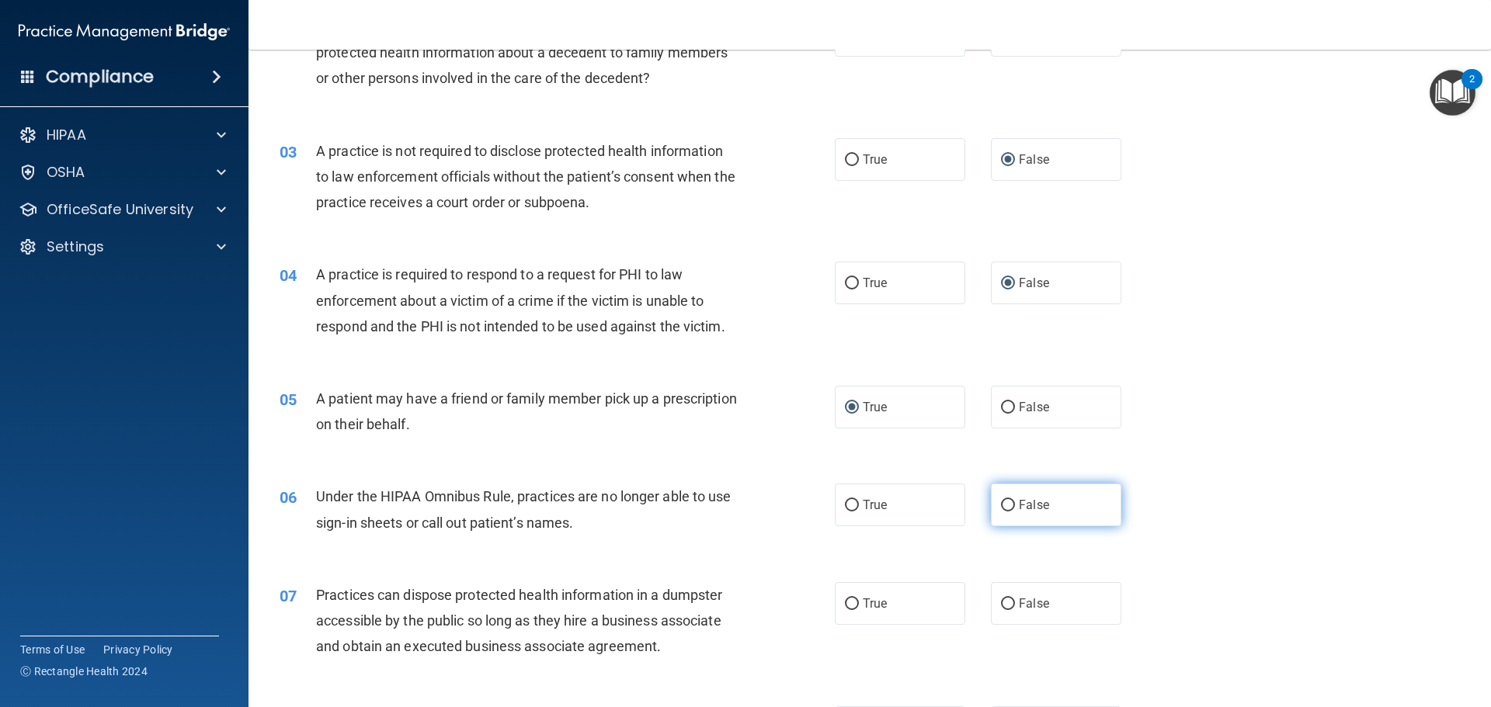
click at [1005, 506] on input "False" at bounding box center [1008, 506] width 14 height 12
radio input "true"
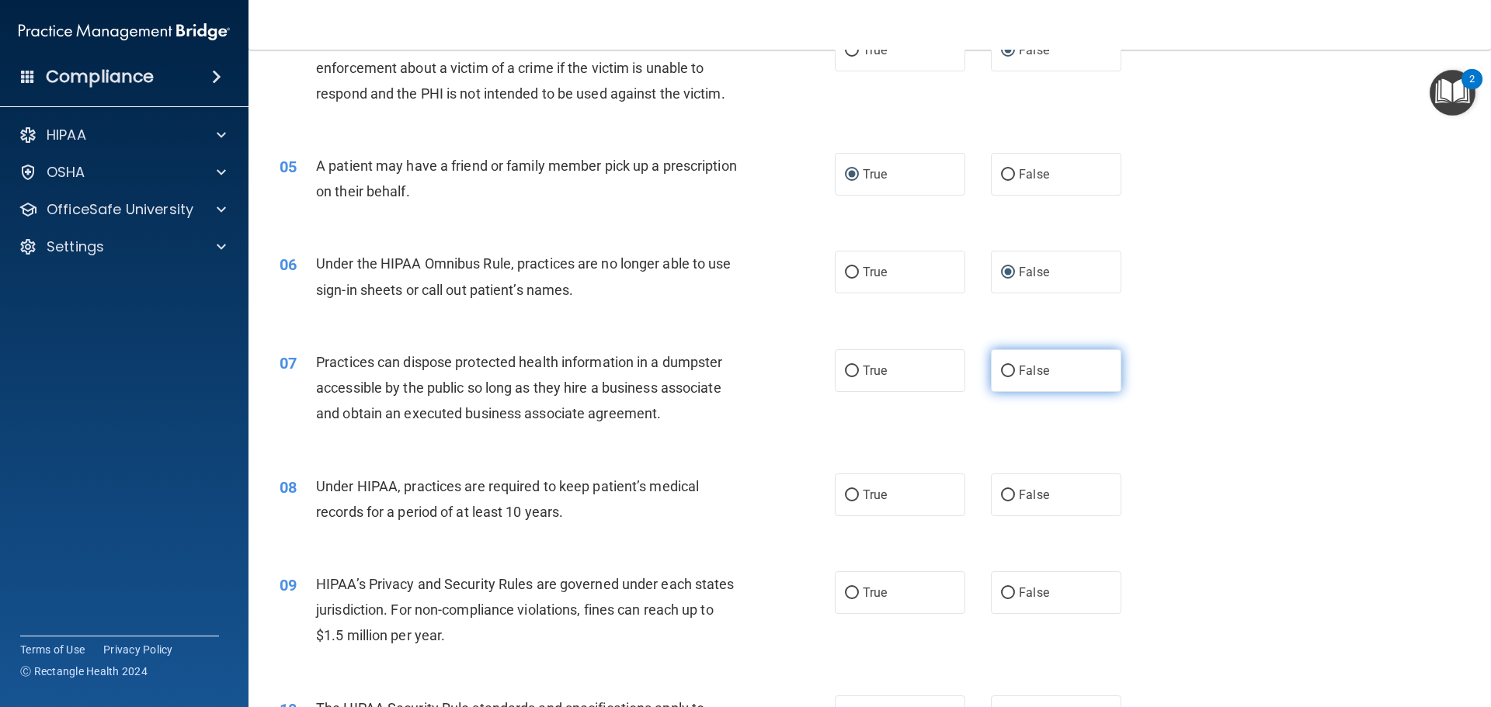
click at [1013, 379] on label "False" at bounding box center [1056, 370] width 130 height 43
click at [1013, 377] on input "False" at bounding box center [1008, 372] width 14 height 12
radio input "true"
click at [851, 506] on label "True" at bounding box center [900, 495] width 130 height 43
click at [851, 502] on input "True" at bounding box center [852, 496] width 14 height 12
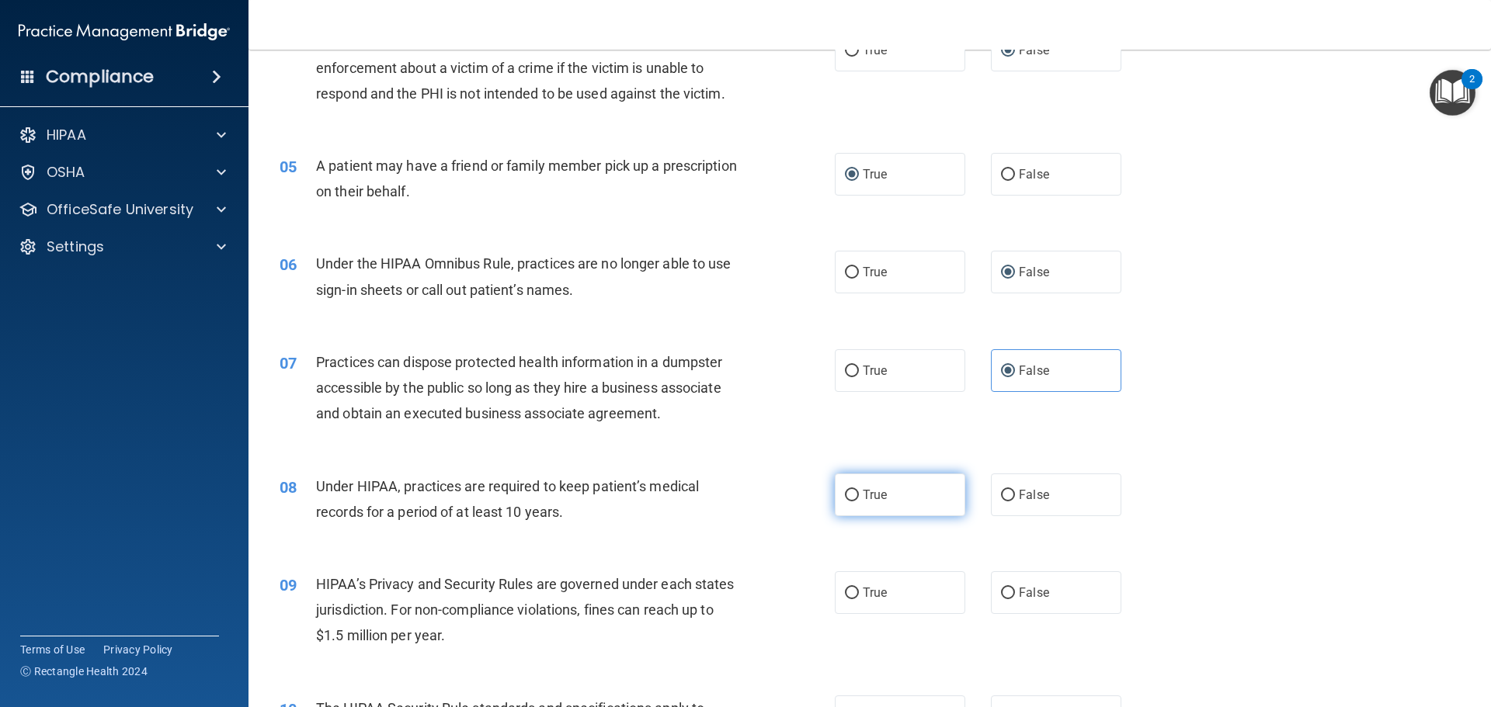
radio input "true"
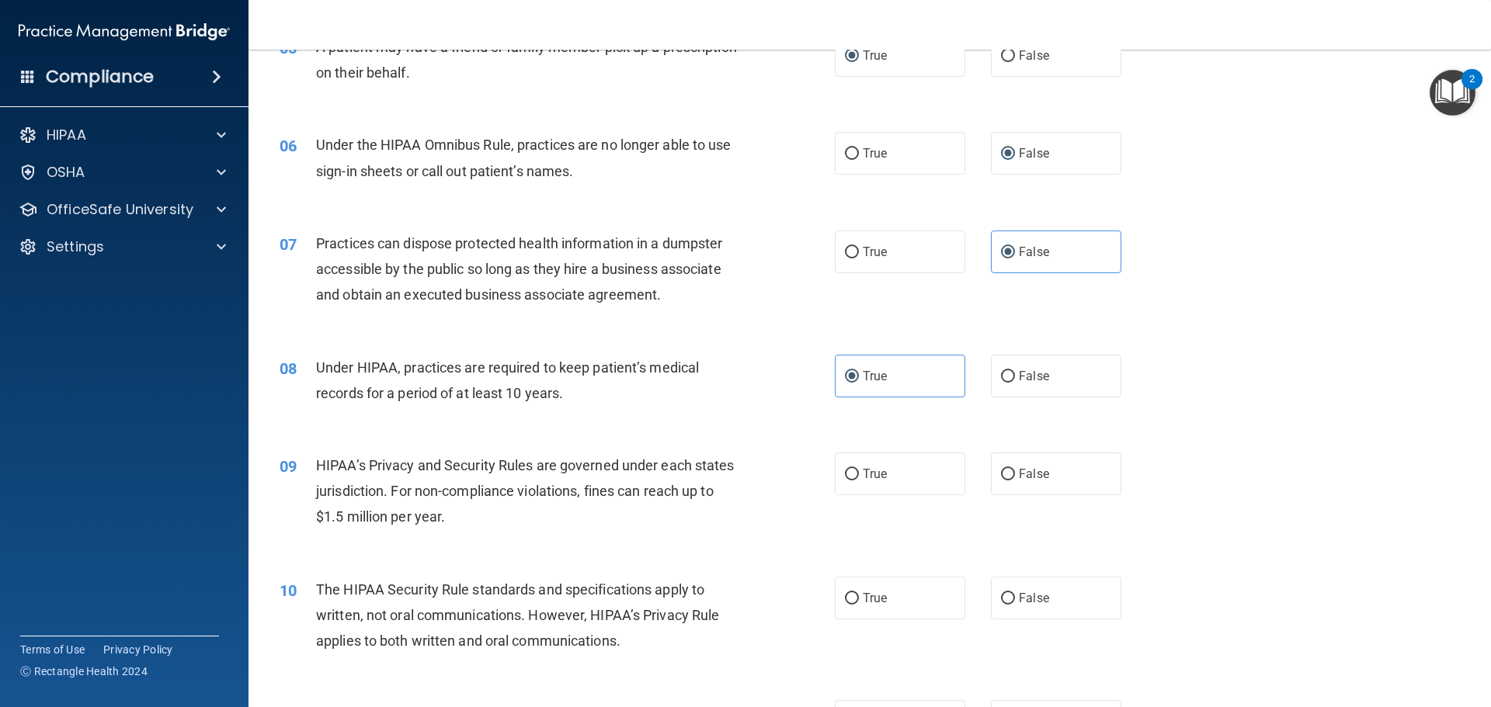
scroll to position [621, 0]
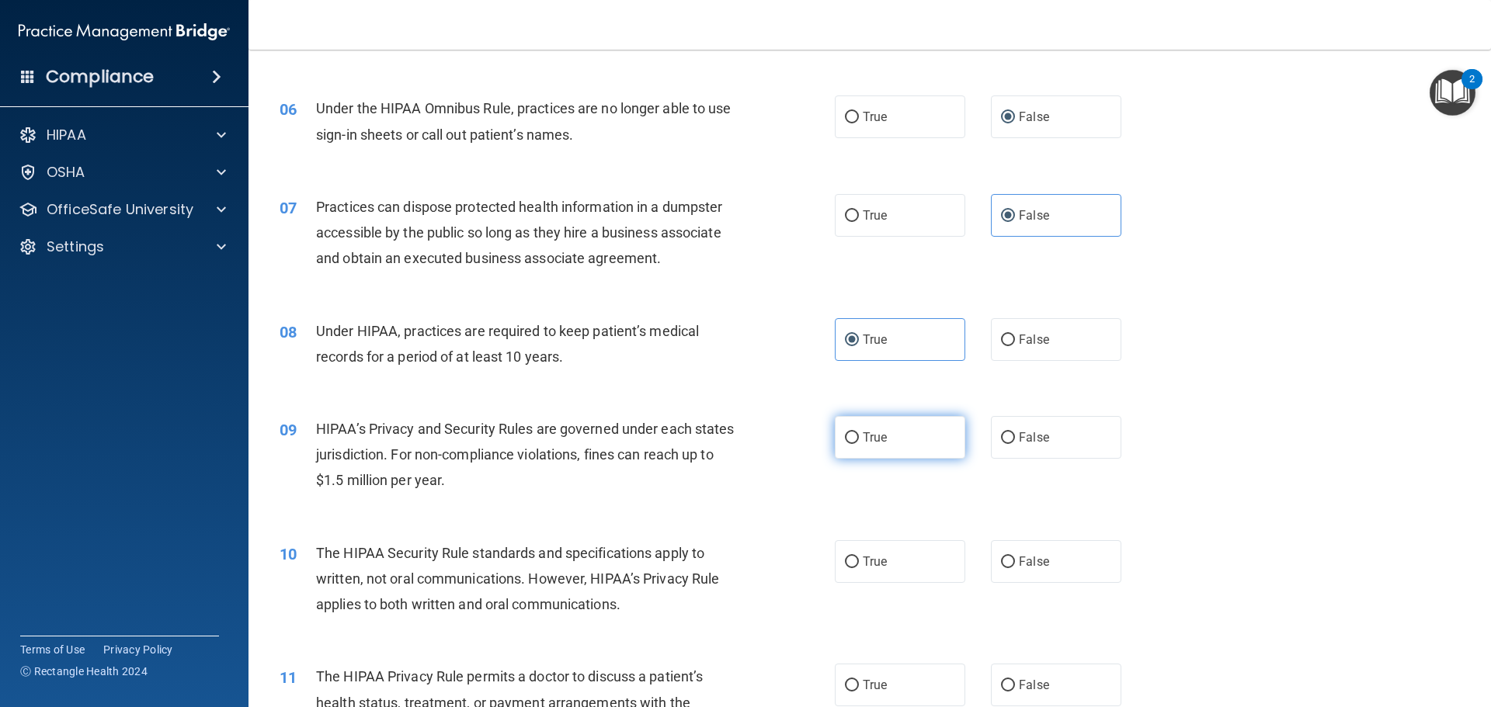
click at [853, 442] on input "True" at bounding box center [852, 439] width 14 height 12
radio input "true"
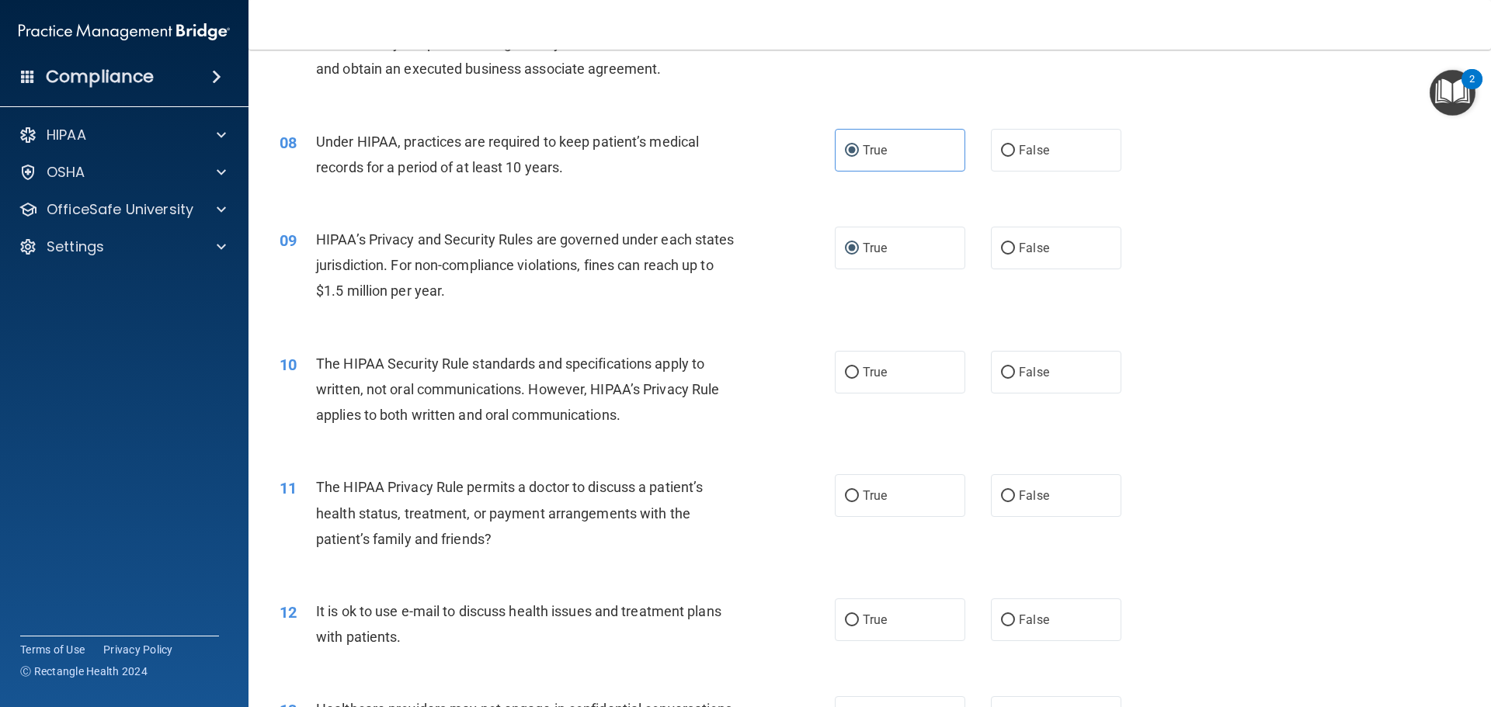
scroll to position [854, 0]
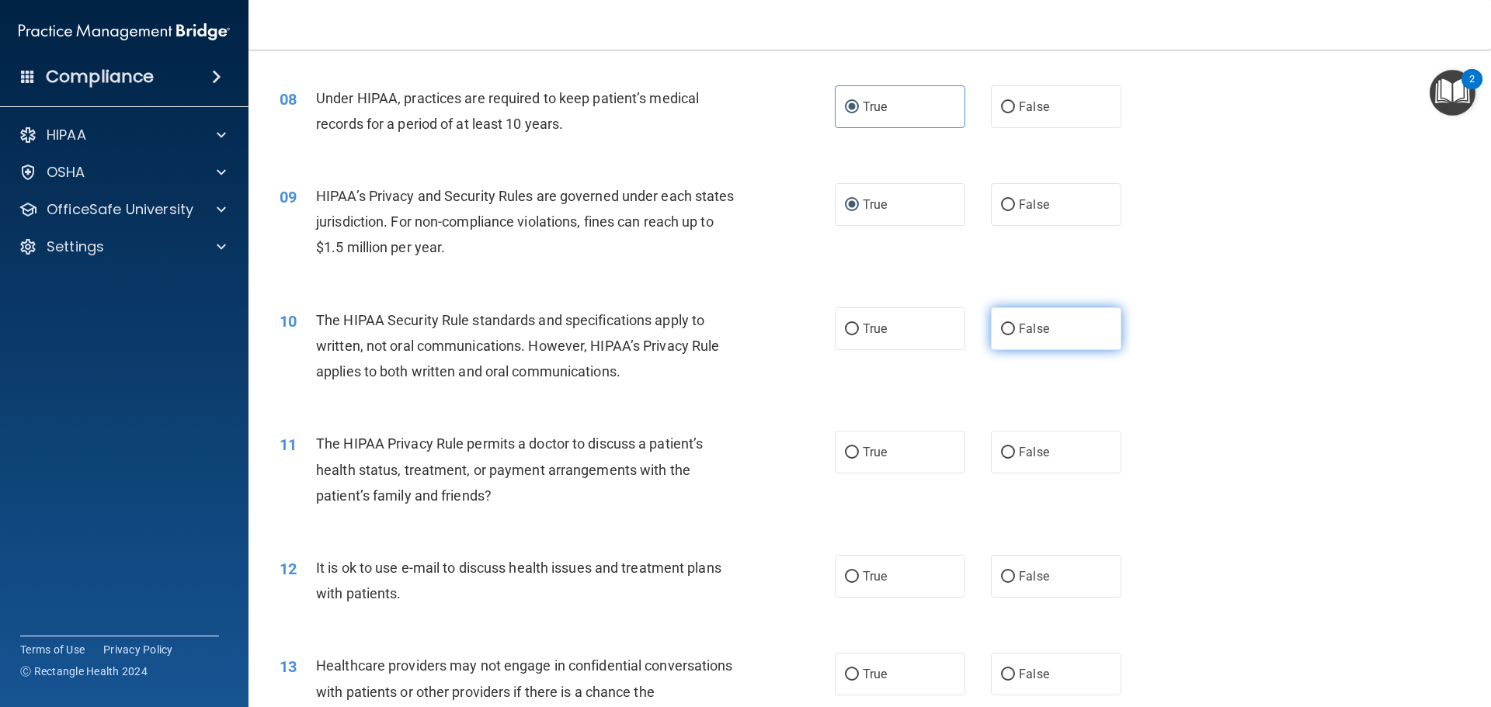
click at [1002, 325] on input "False" at bounding box center [1008, 330] width 14 height 12
radio input "true"
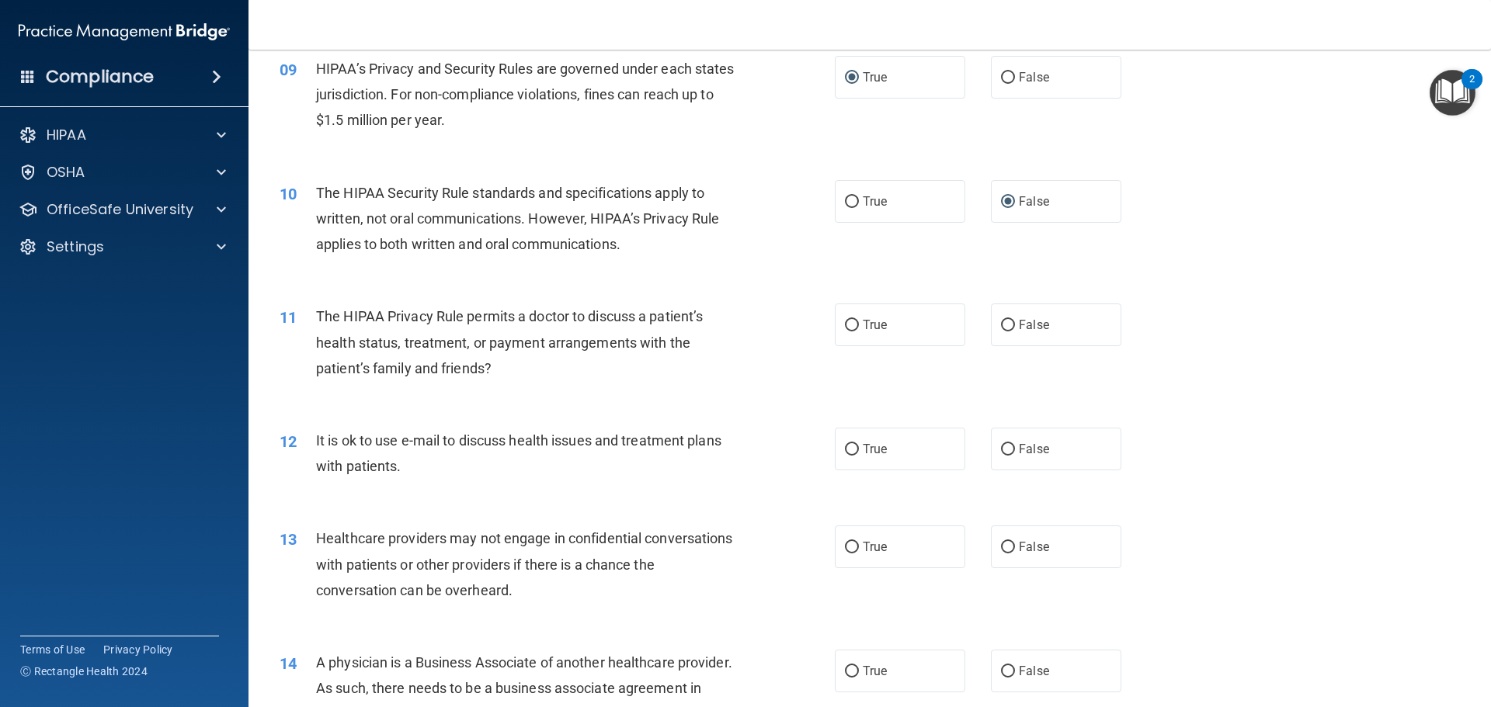
scroll to position [1010, 0]
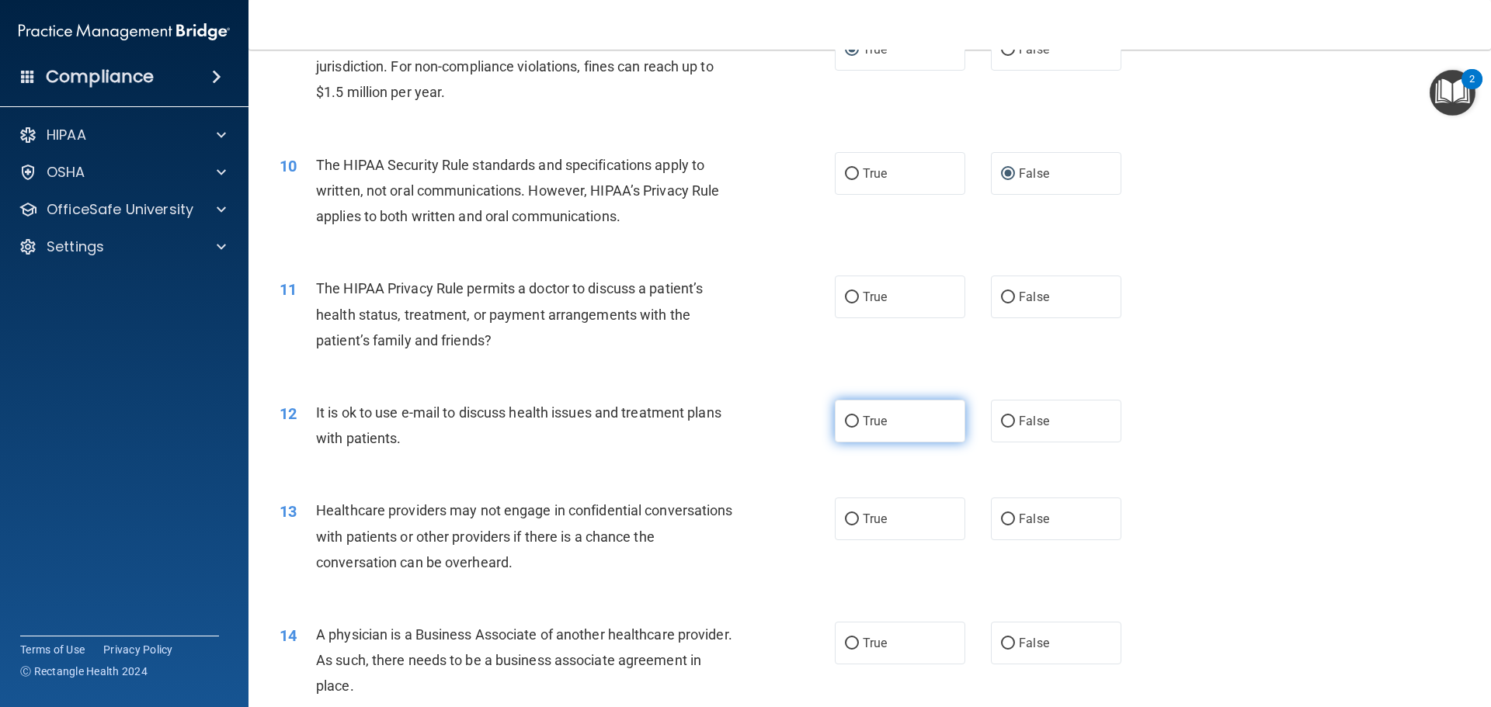
click at [848, 419] on input "True" at bounding box center [852, 422] width 14 height 12
radio input "true"
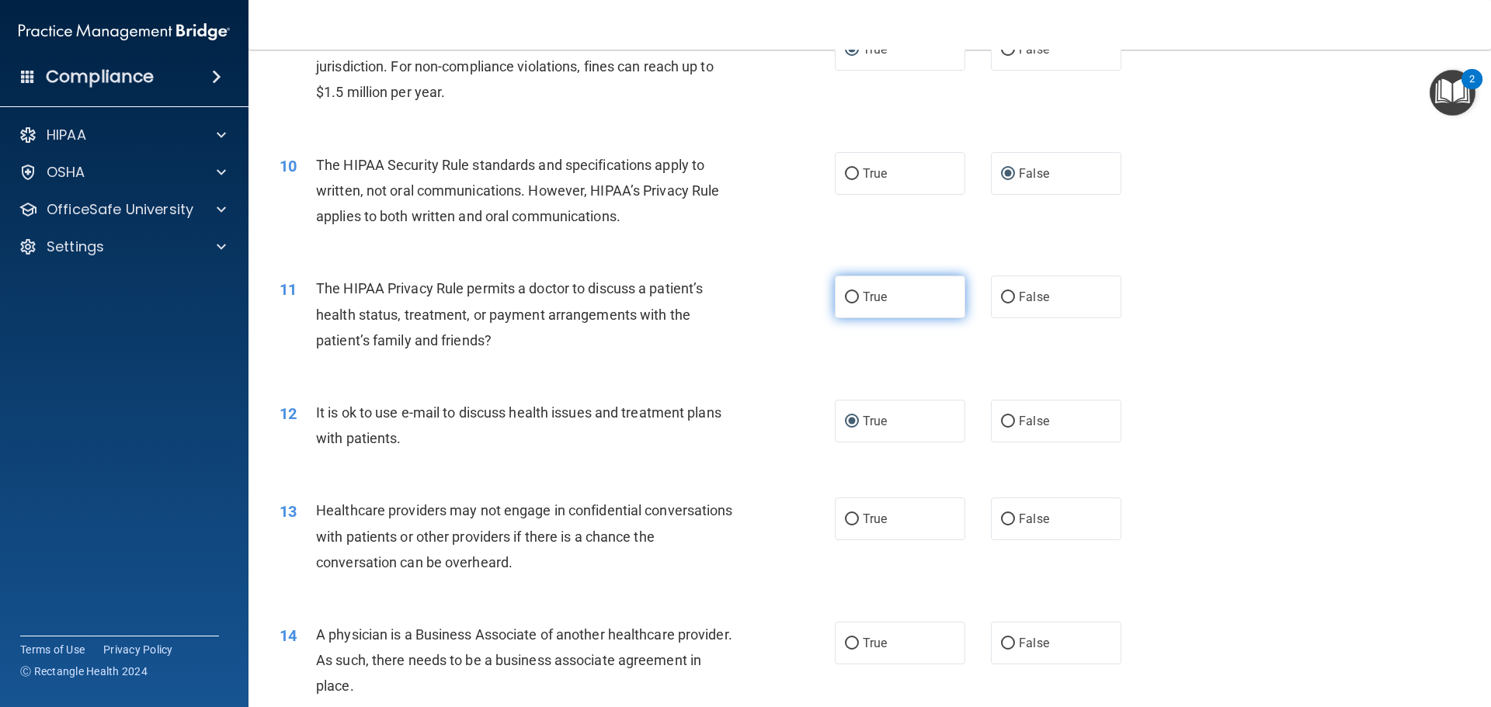
click at [845, 295] on input "True" at bounding box center [852, 298] width 14 height 12
radio input "true"
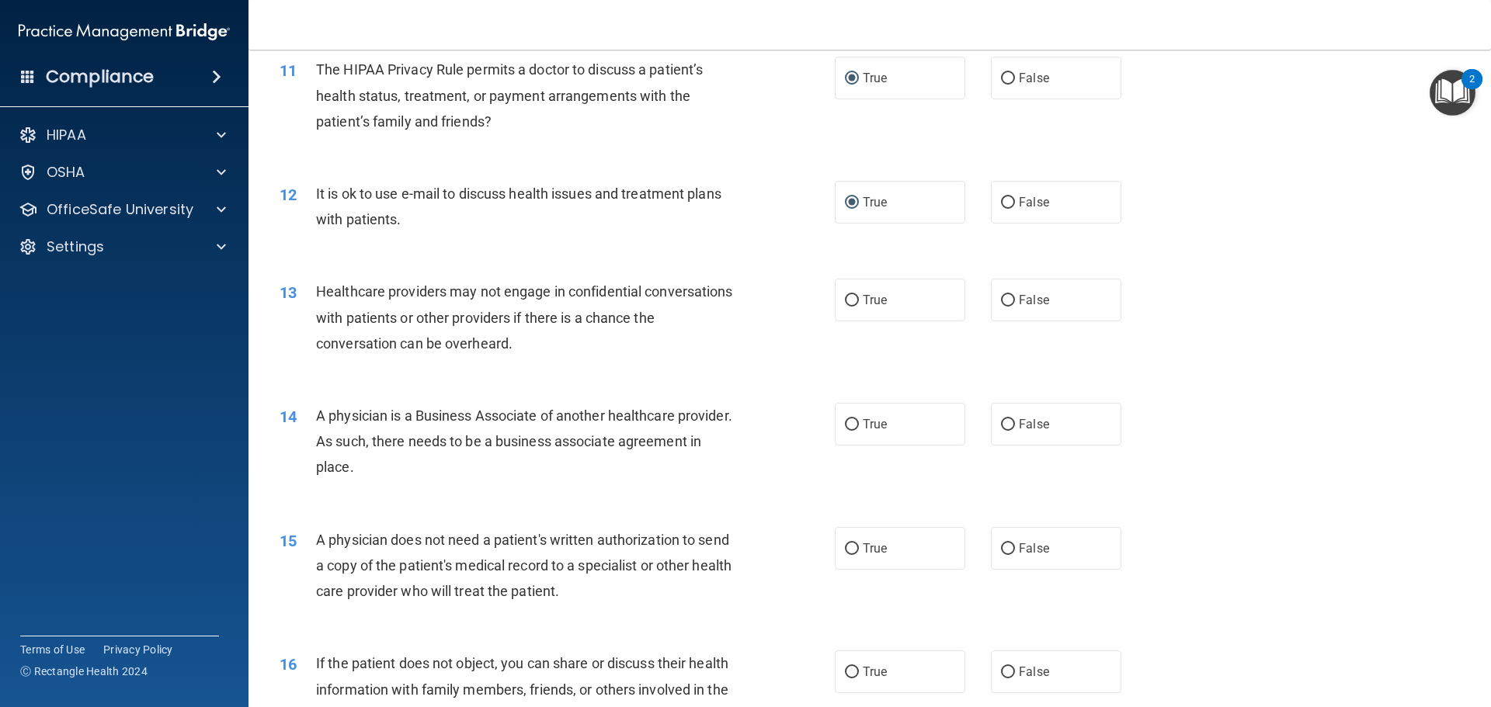
scroll to position [1242, 0]
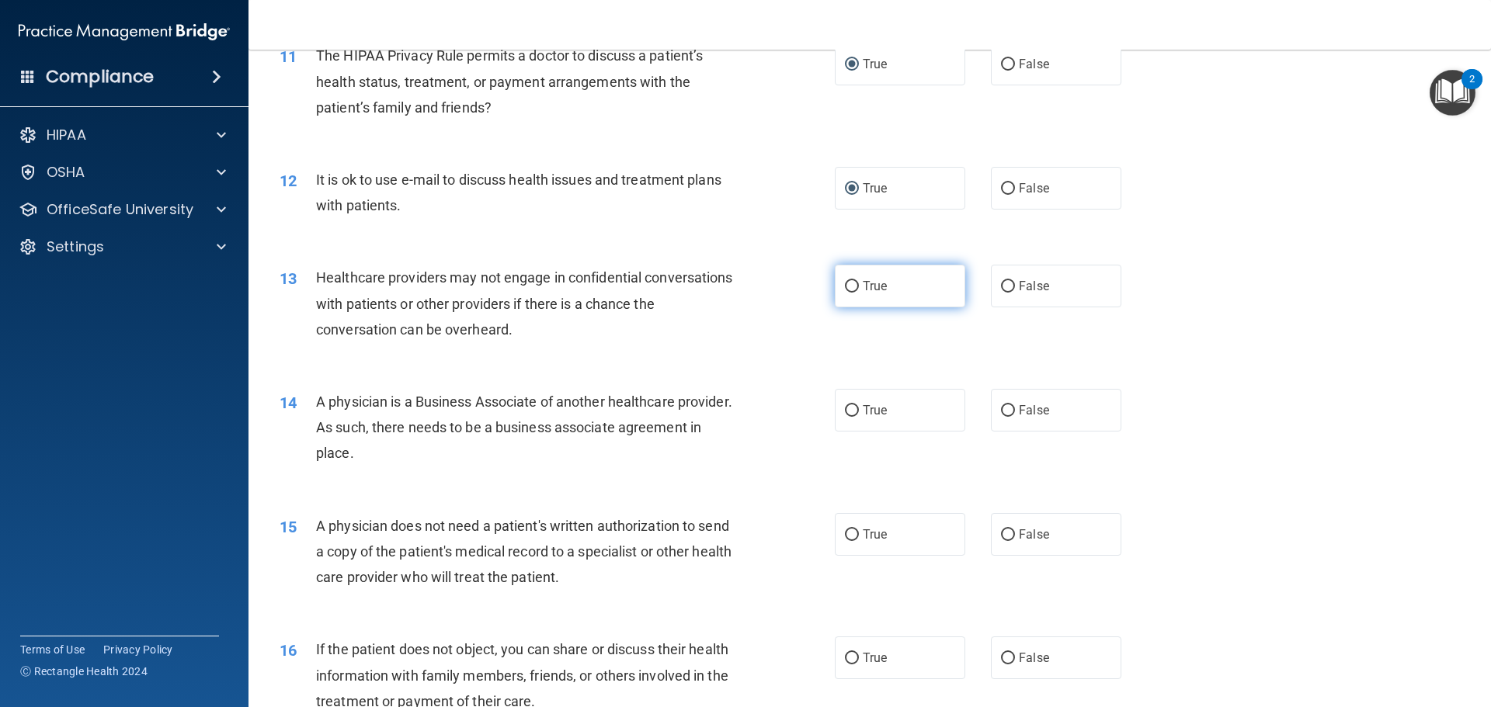
click at [849, 281] on input "True" at bounding box center [852, 287] width 14 height 12
radio input "true"
click at [849, 412] on input "True" at bounding box center [852, 411] width 14 height 12
radio input "true"
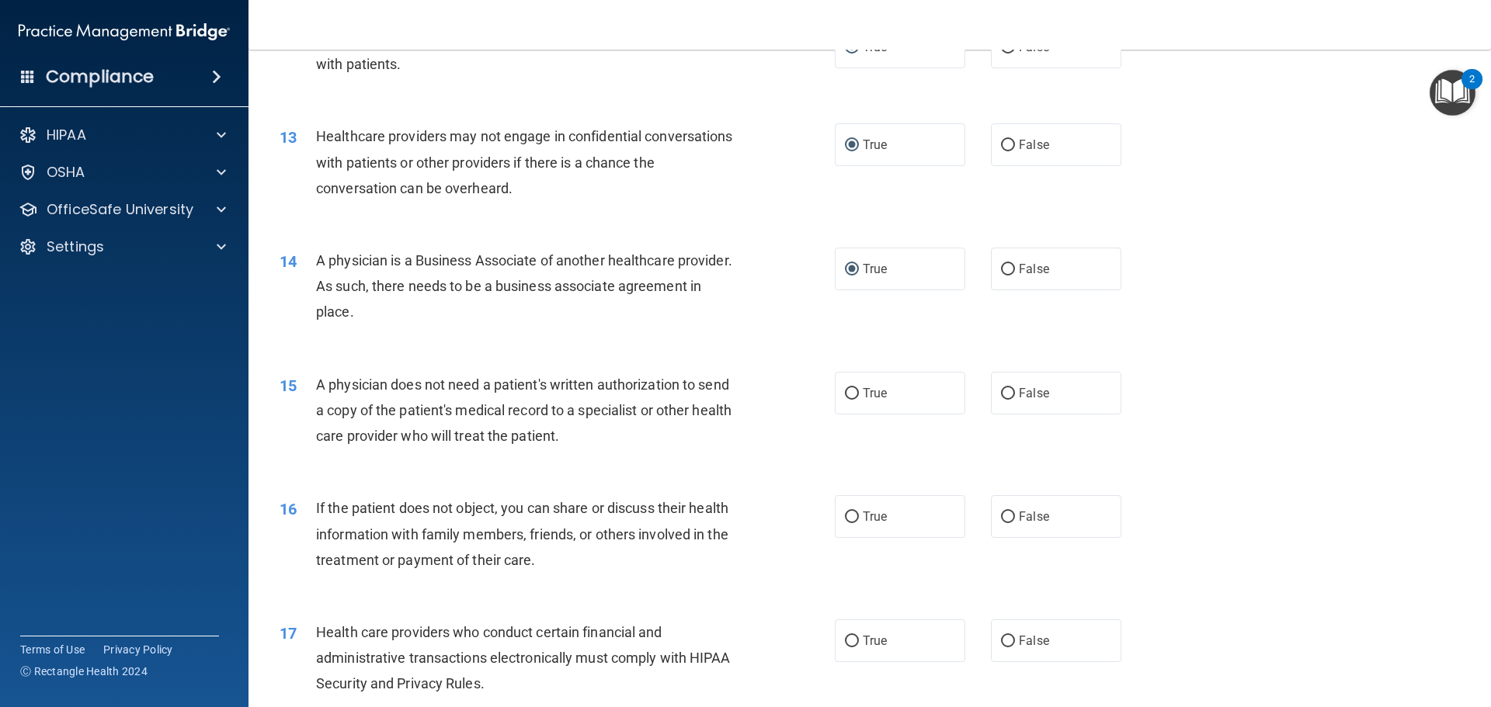
scroll to position [1398, 0]
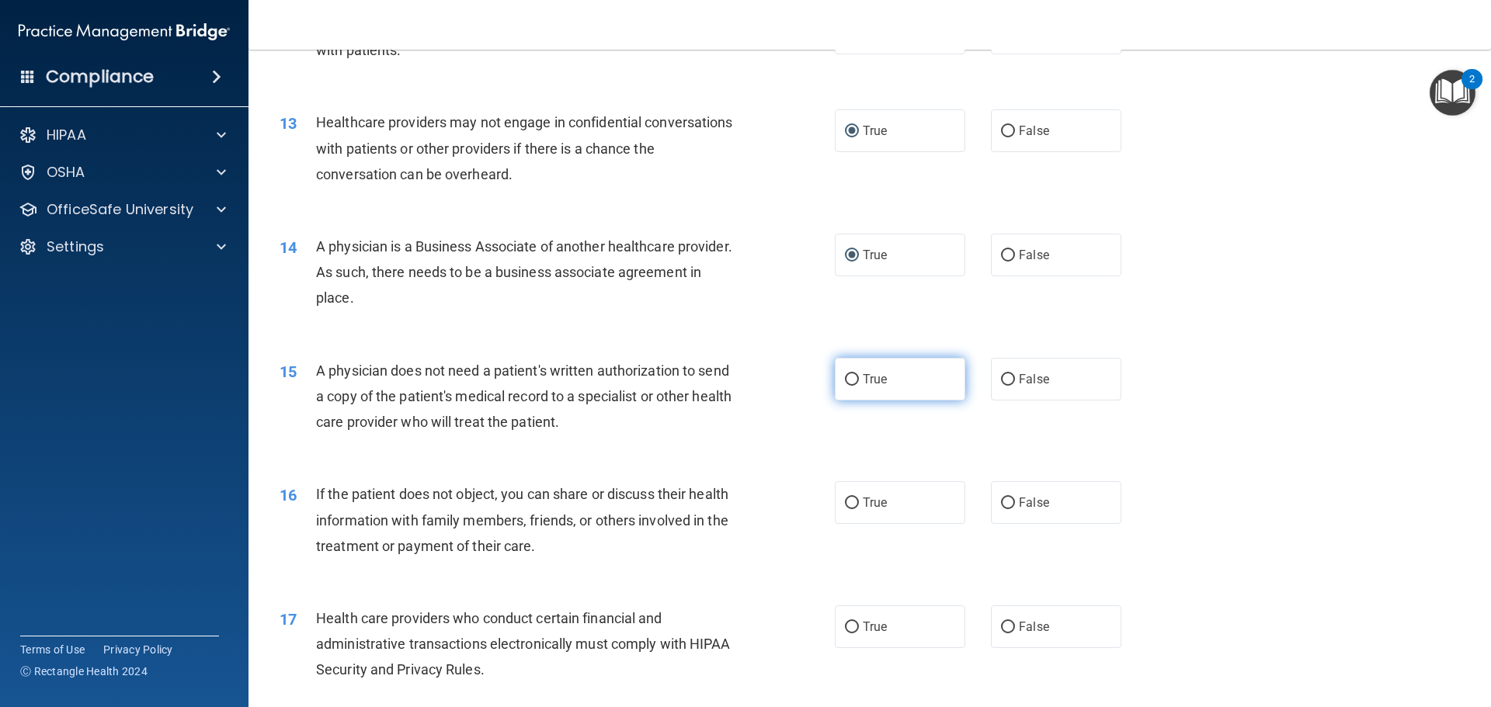
click at [849, 375] on input "True" at bounding box center [852, 380] width 14 height 12
radio input "true"
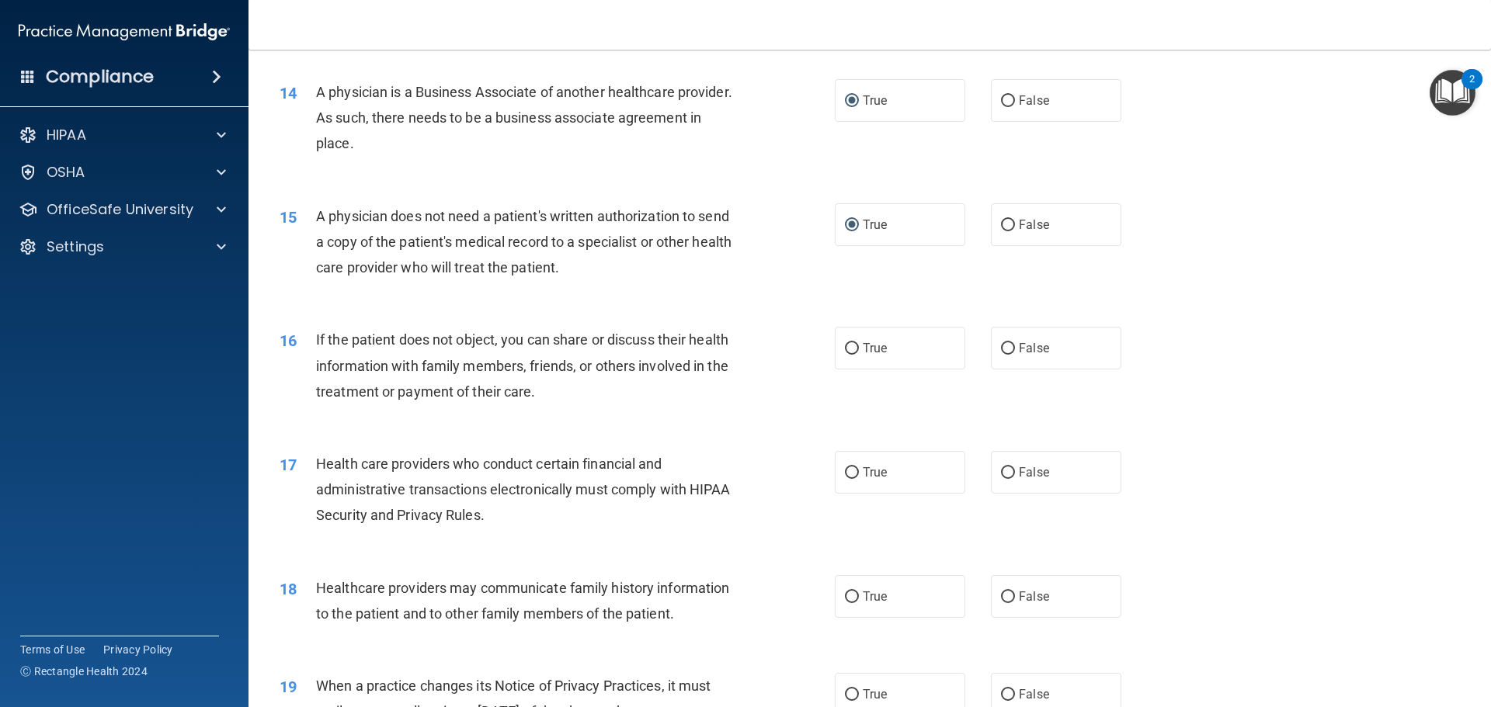
scroll to position [1553, 0]
click at [1001, 346] on input "False" at bounding box center [1008, 348] width 14 height 12
radio input "true"
click at [845, 471] on input "True" at bounding box center [852, 473] width 14 height 12
radio input "true"
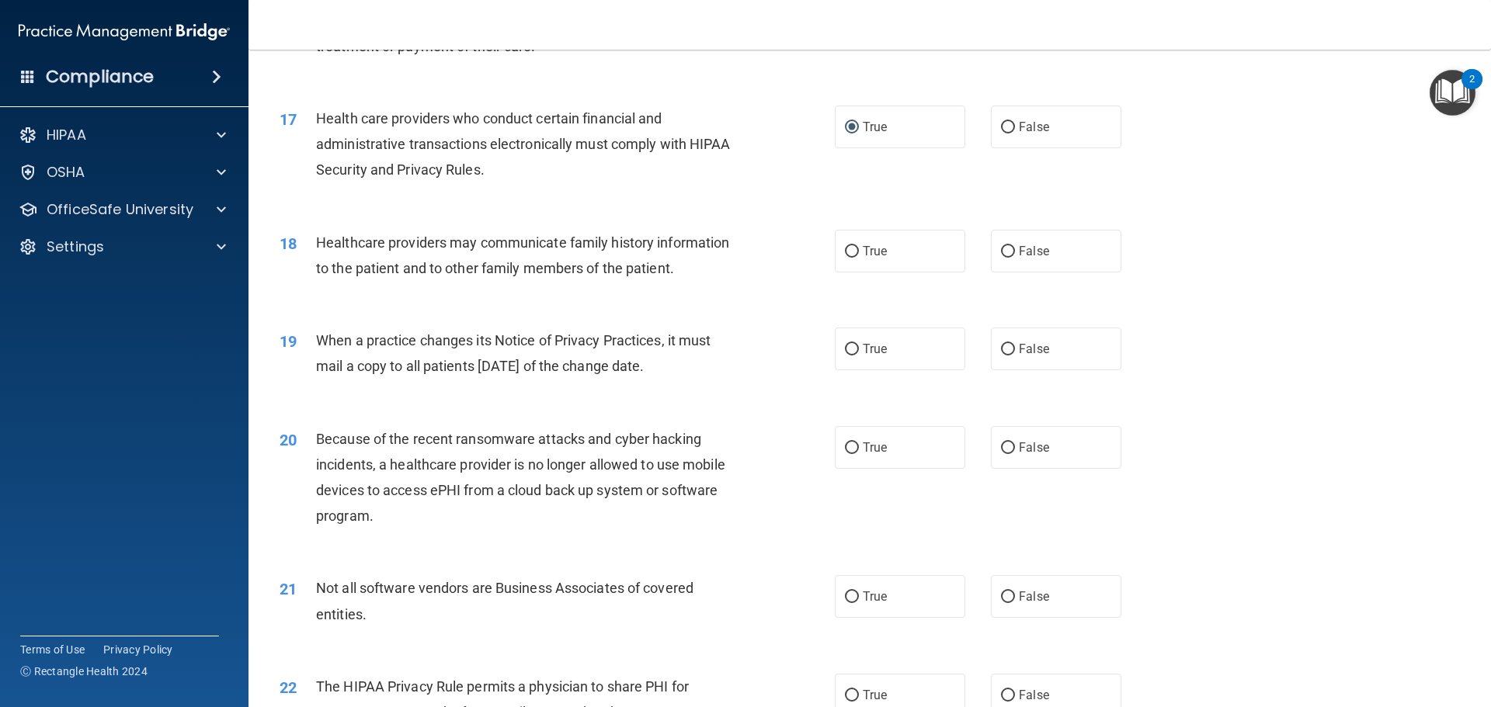
scroll to position [1941, 0]
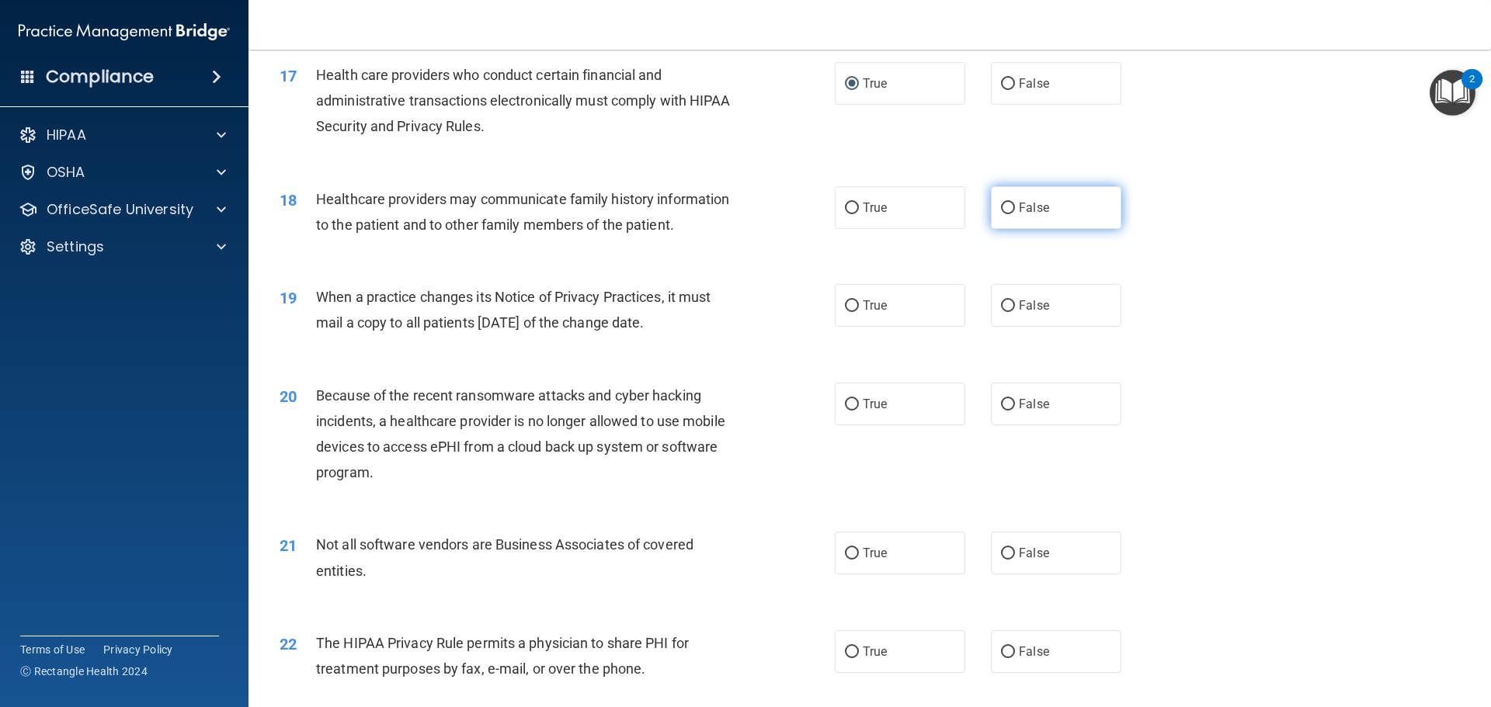
click at [1004, 208] on input "False" at bounding box center [1008, 209] width 14 height 12
radio input "true"
click at [1001, 302] on input "False" at bounding box center [1008, 307] width 14 height 12
radio input "true"
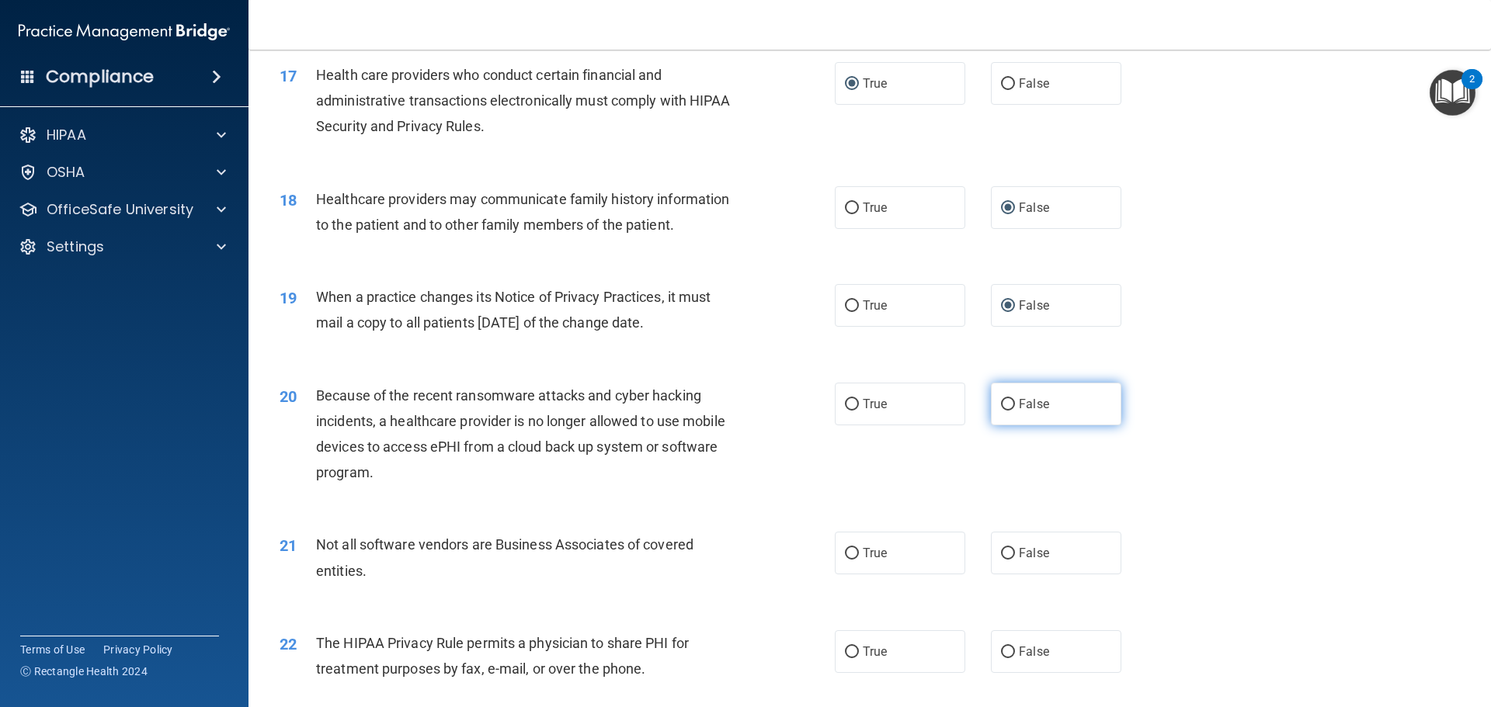
click at [1009, 400] on label "False" at bounding box center [1056, 404] width 130 height 43
click at [1009, 400] on input "False" at bounding box center [1008, 405] width 14 height 12
radio input "true"
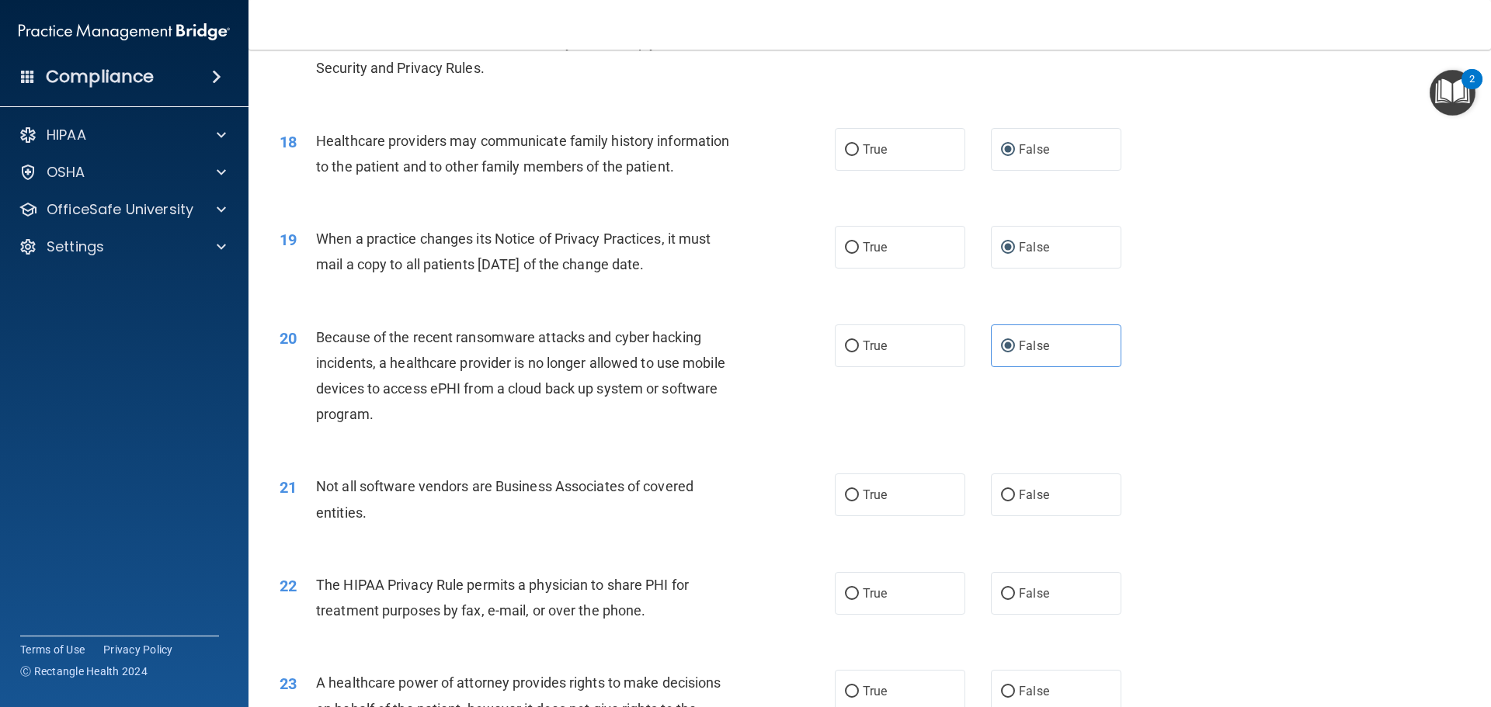
scroll to position [2097, 0]
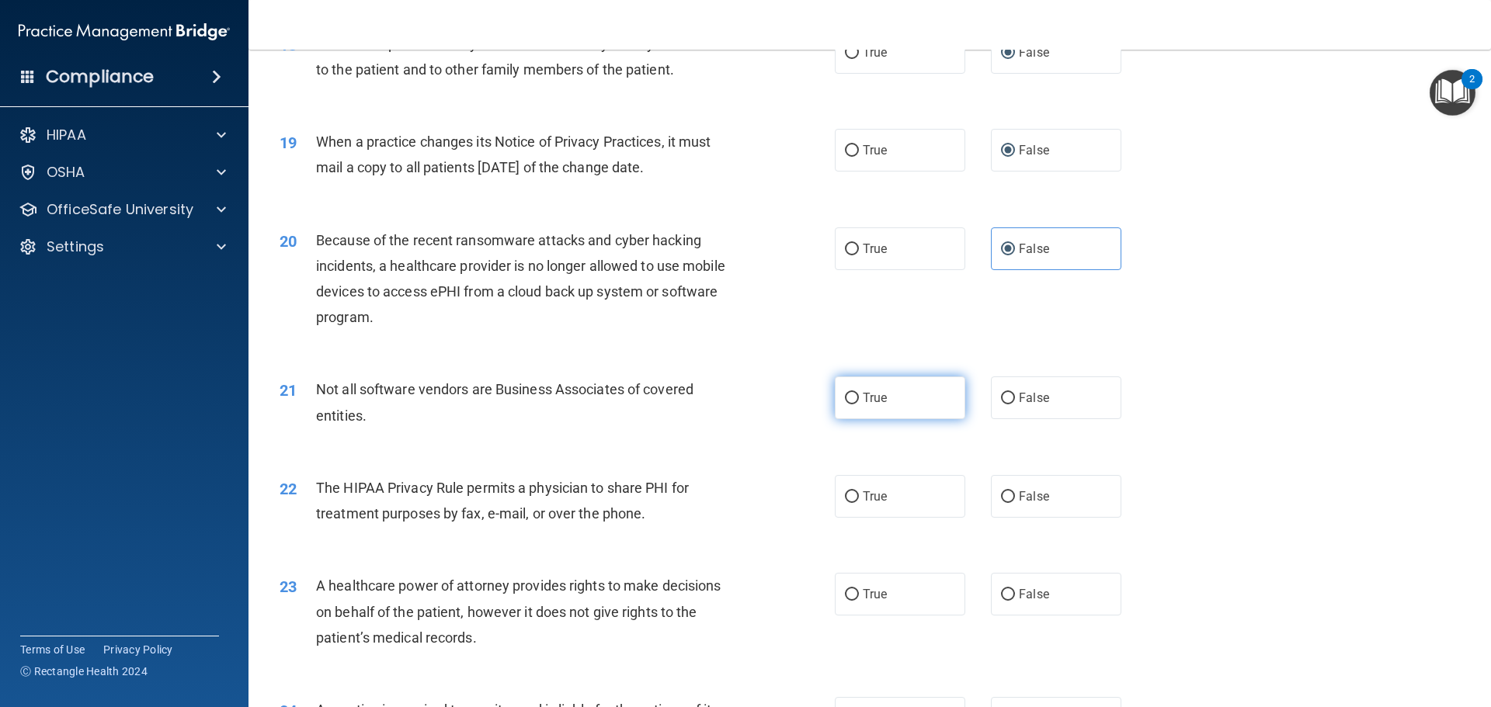
click at [850, 398] on input "True" at bounding box center [852, 399] width 14 height 12
radio input "true"
click at [854, 498] on label "True" at bounding box center [900, 496] width 130 height 43
click at [854, 498] on input "True" at bounding box center [852, 498] width 14 height 12
radio input "true"
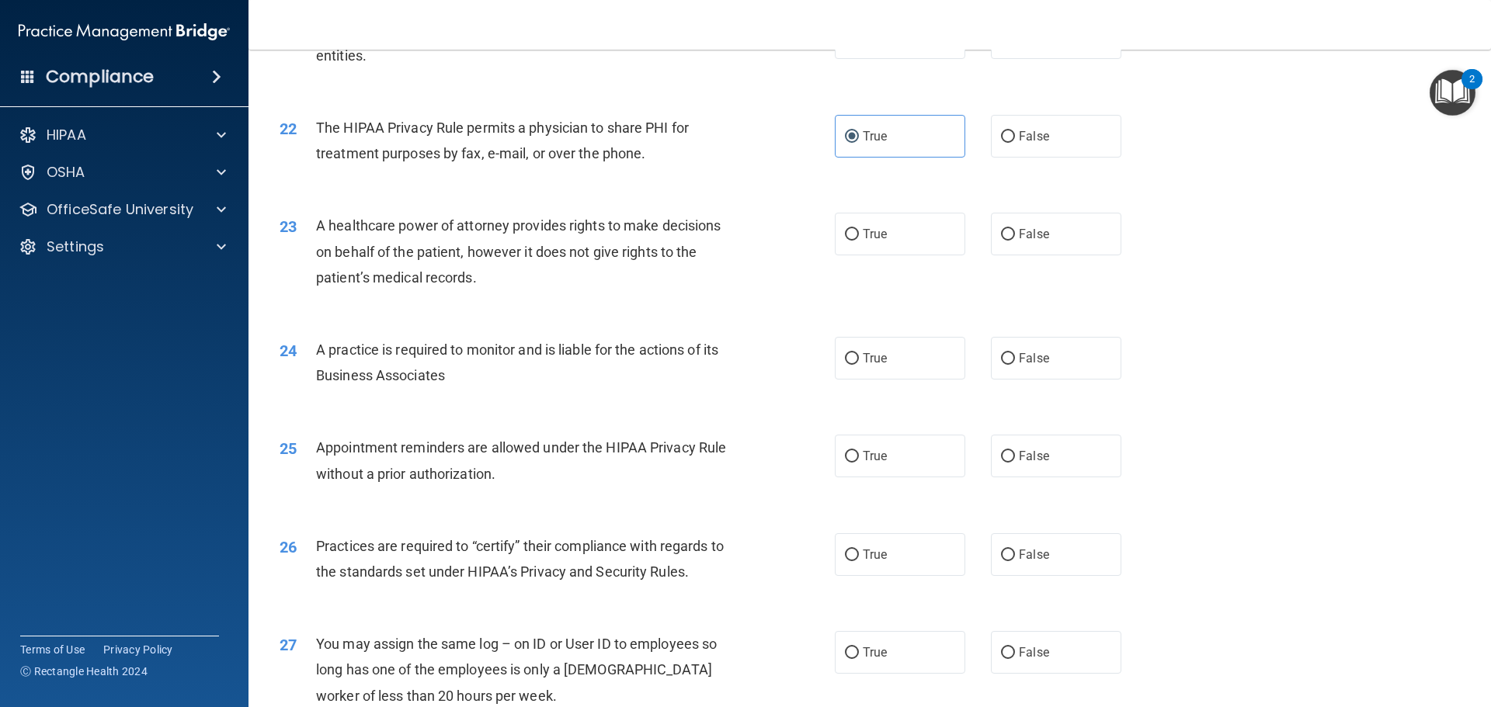
scroll to position [2485, 0]
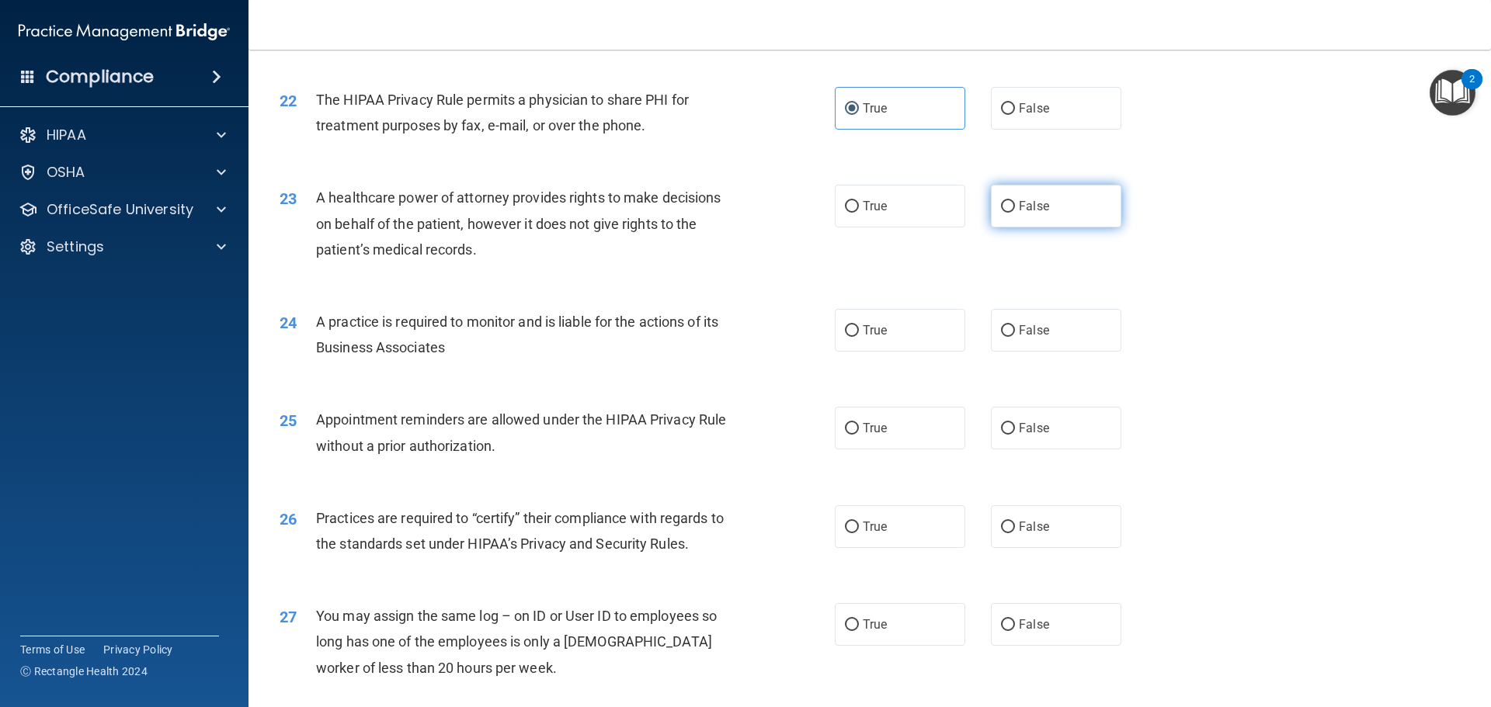
click at [1003, 204] on input "False" at bounding box center [1008, 207] width 14 height 12
radio input "true"
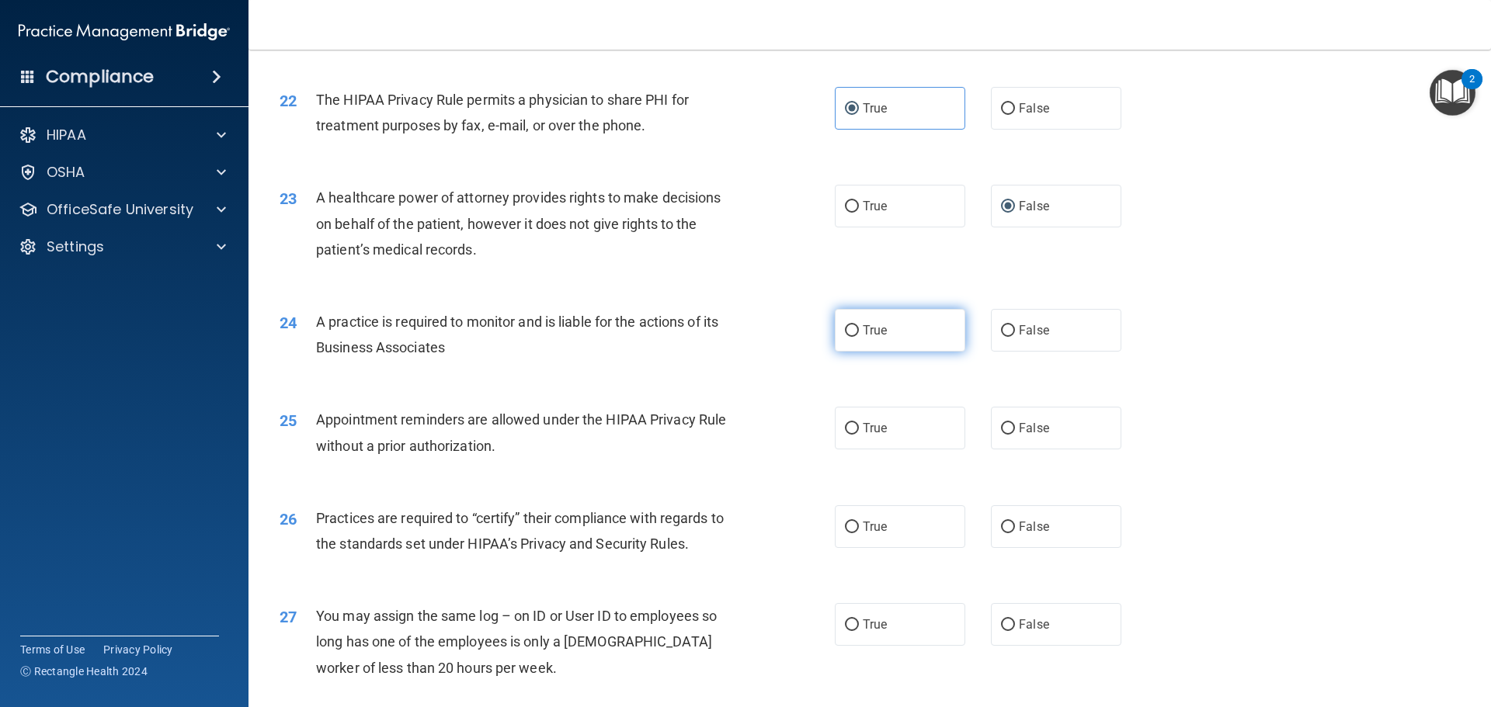
click at [845, 331] on input "True" at bounding box center [852, 331] width 14 height 12
radio input "true"
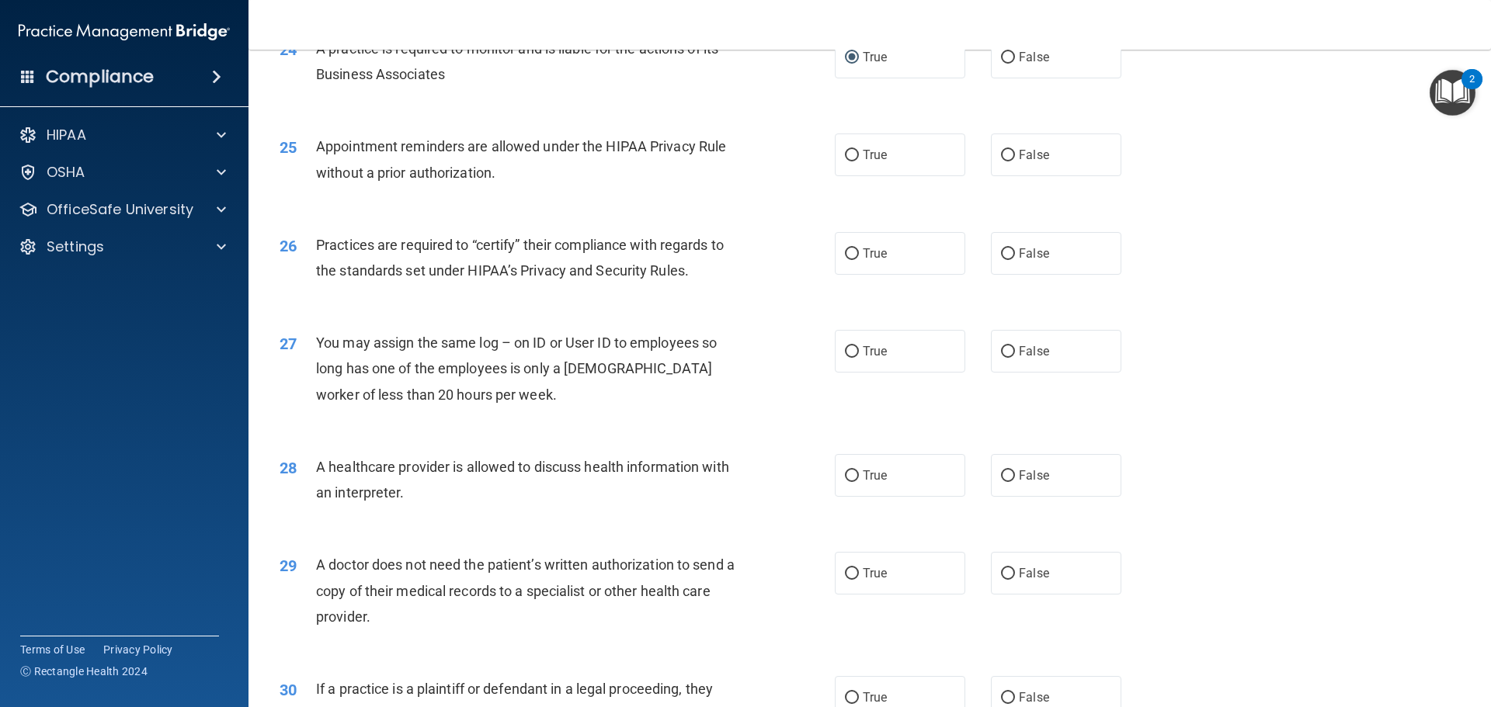
scroll to position [2796, 0]
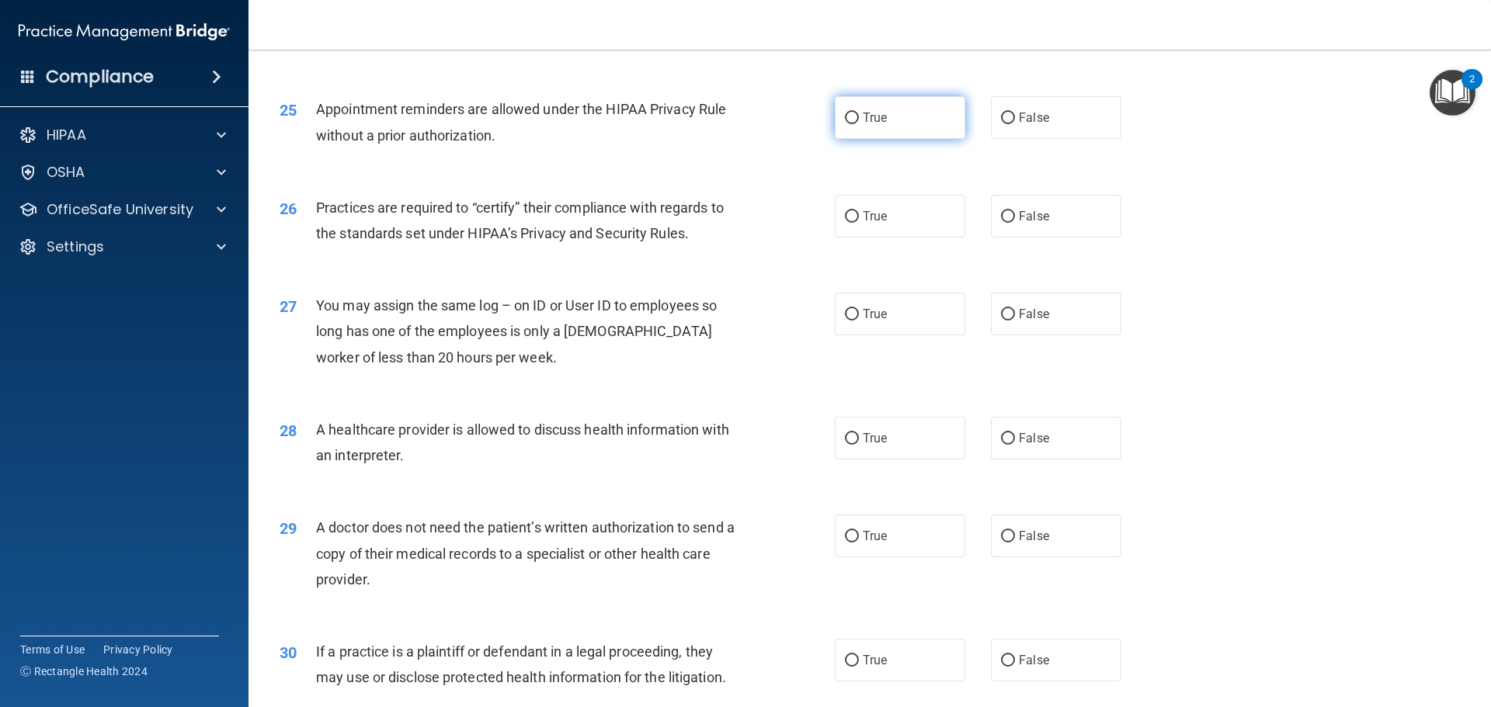
click at [845, 120] on input "True" at bounding box center [852, 119] width 14 height 12
radio input "true"
click at [853, 216] on input "True" at bounding box center [852, 217] width 14 height 12
radio input "true"
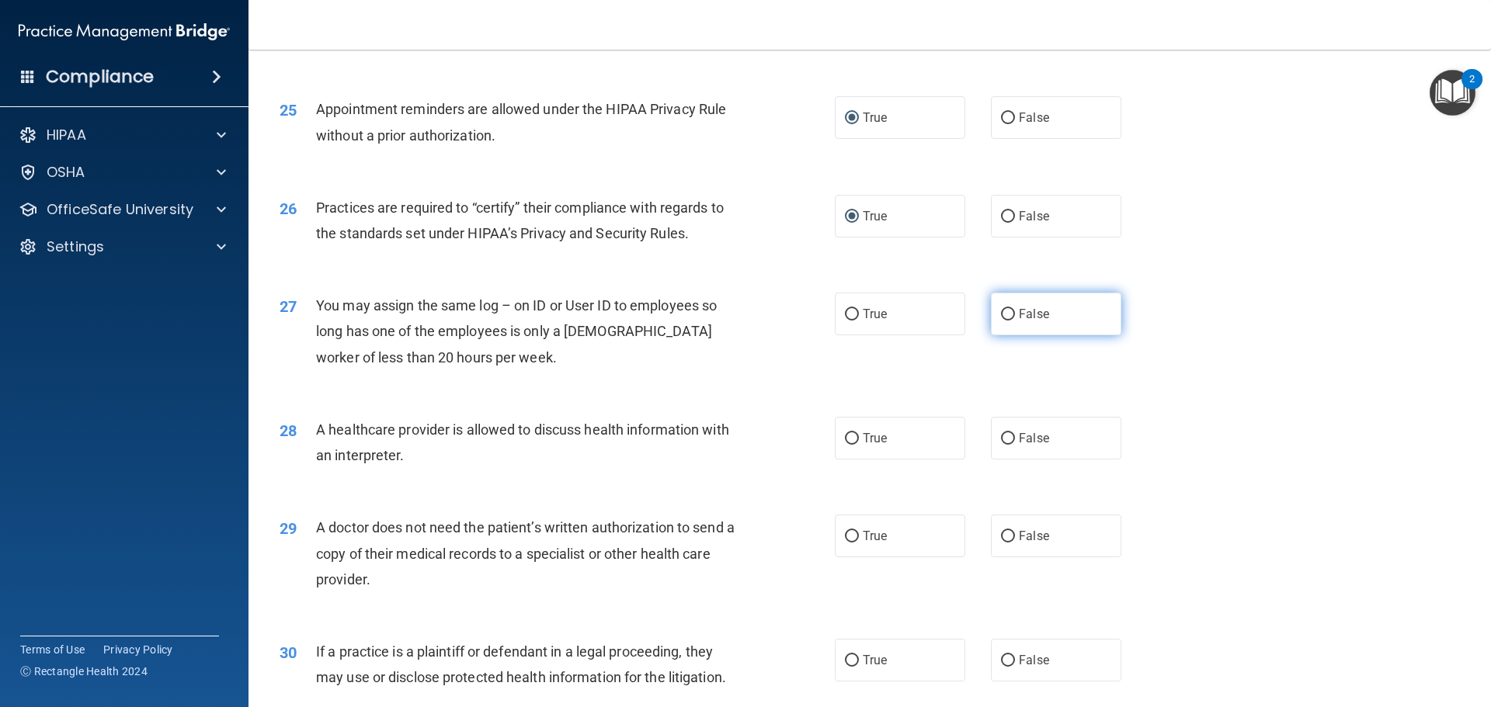
click at [1003, 313] on input "False" at bounding box center [1008, 315] width 14 height 12
radio input "true"
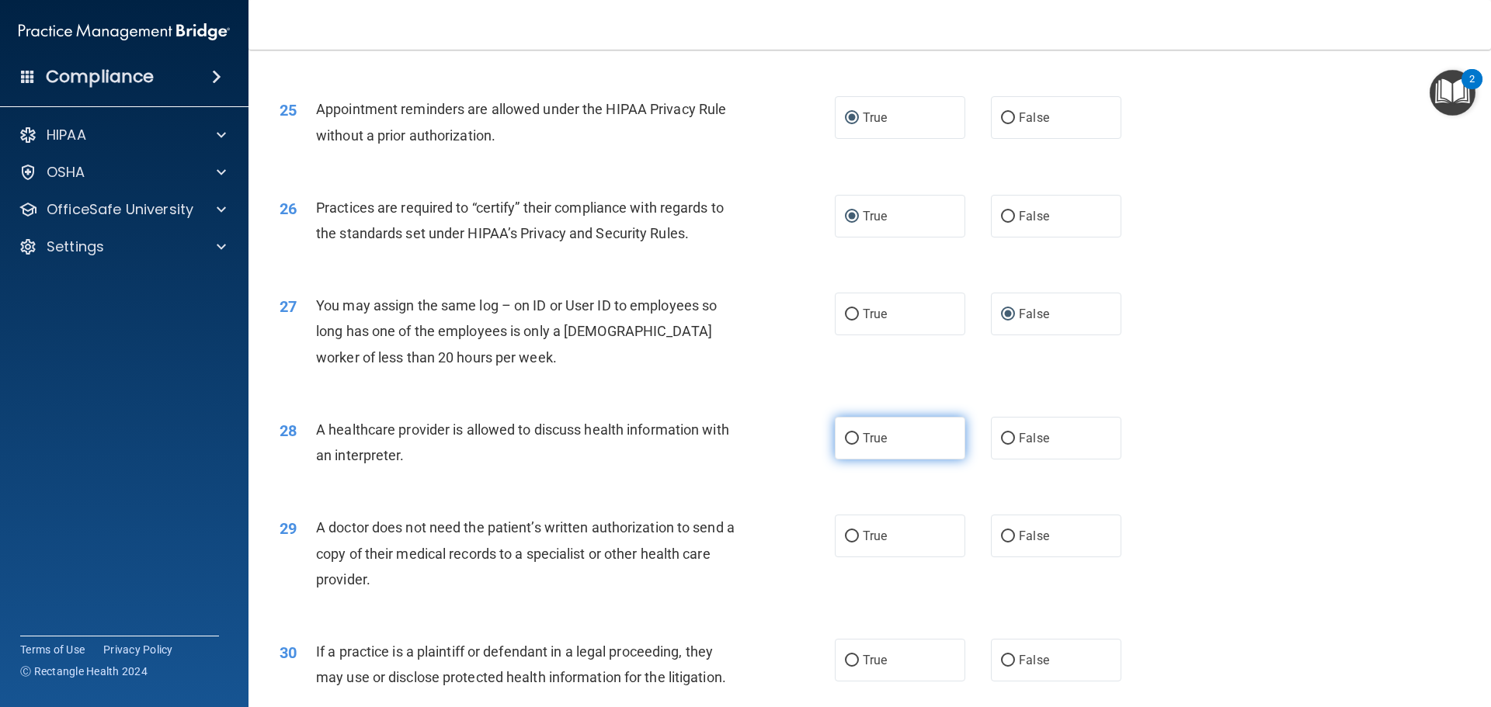
click at [845, 433] on input "True" at bounding box center [852, 439] width 14 height 12
radio input "true"
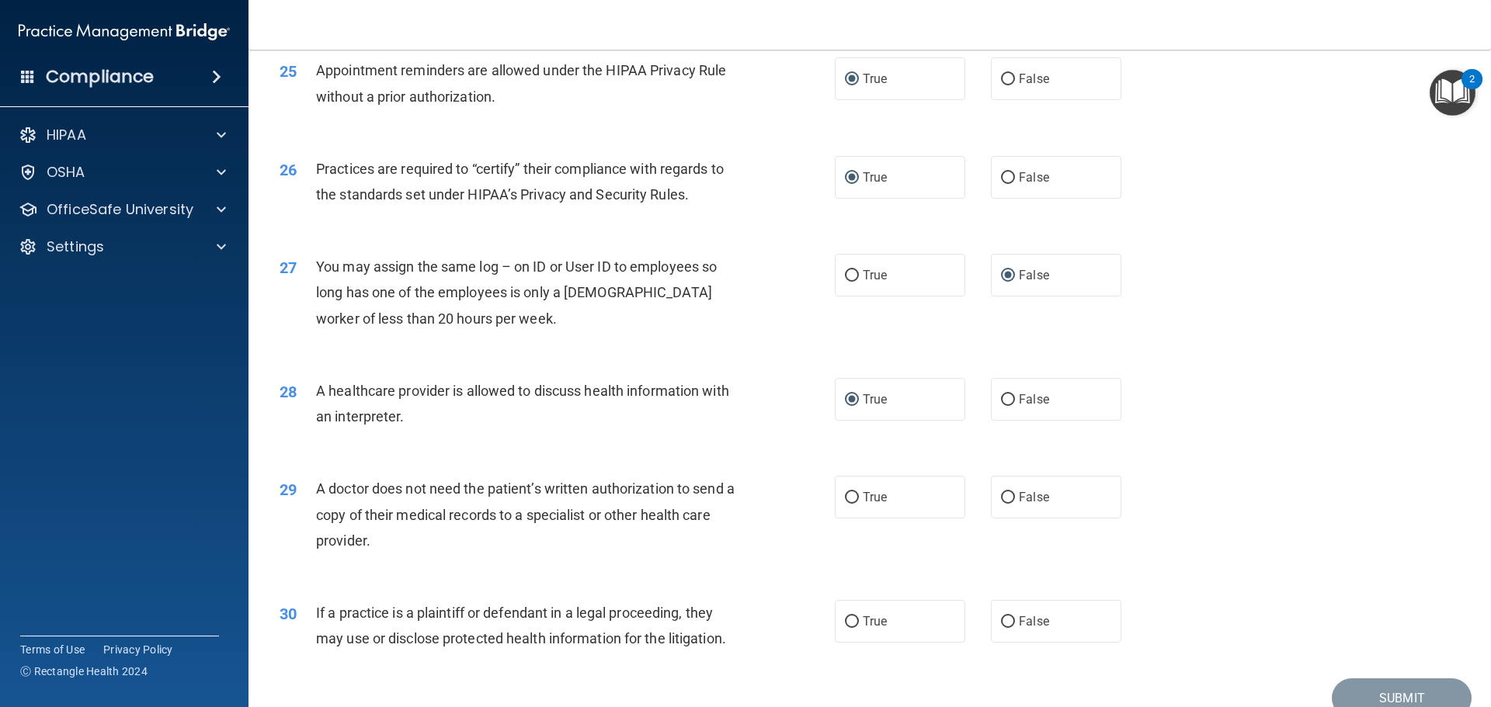
scroll to position [2907, 0]
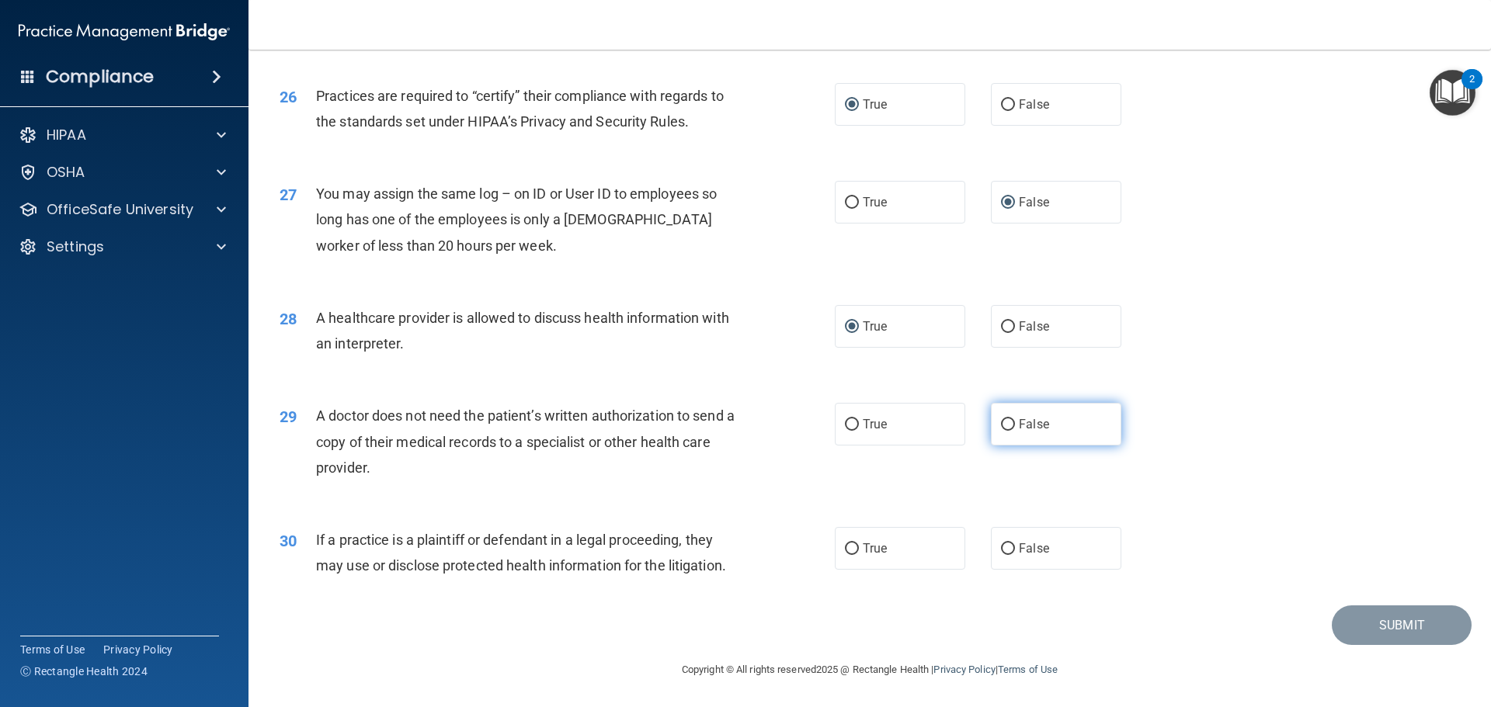
click at [1005, 422] on input "False" at bounding box center [1008, 425] width 14 height 12
radio input "true"
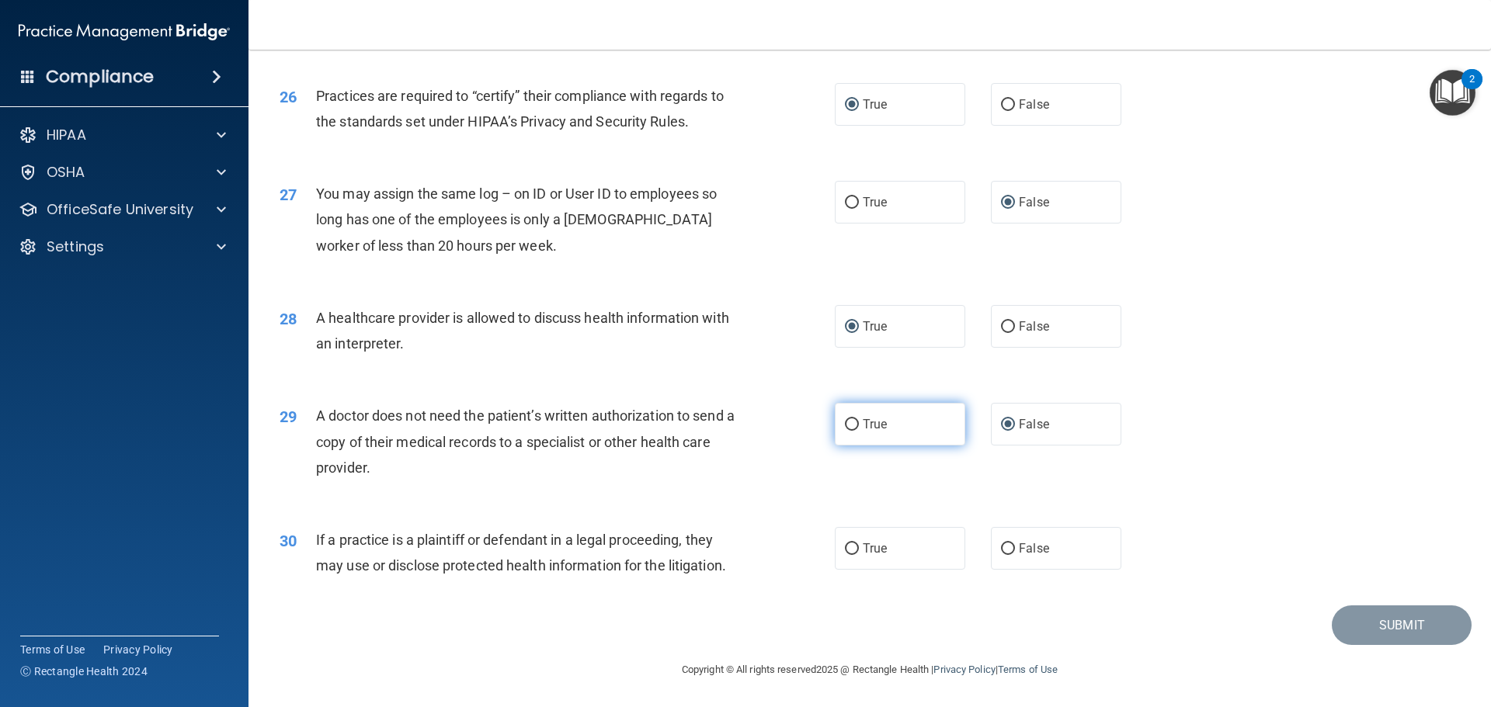
click at [845, 422] on input "True" at bounding box center [852, 425] width 14 height 12
radio input "true"
radio input "false"
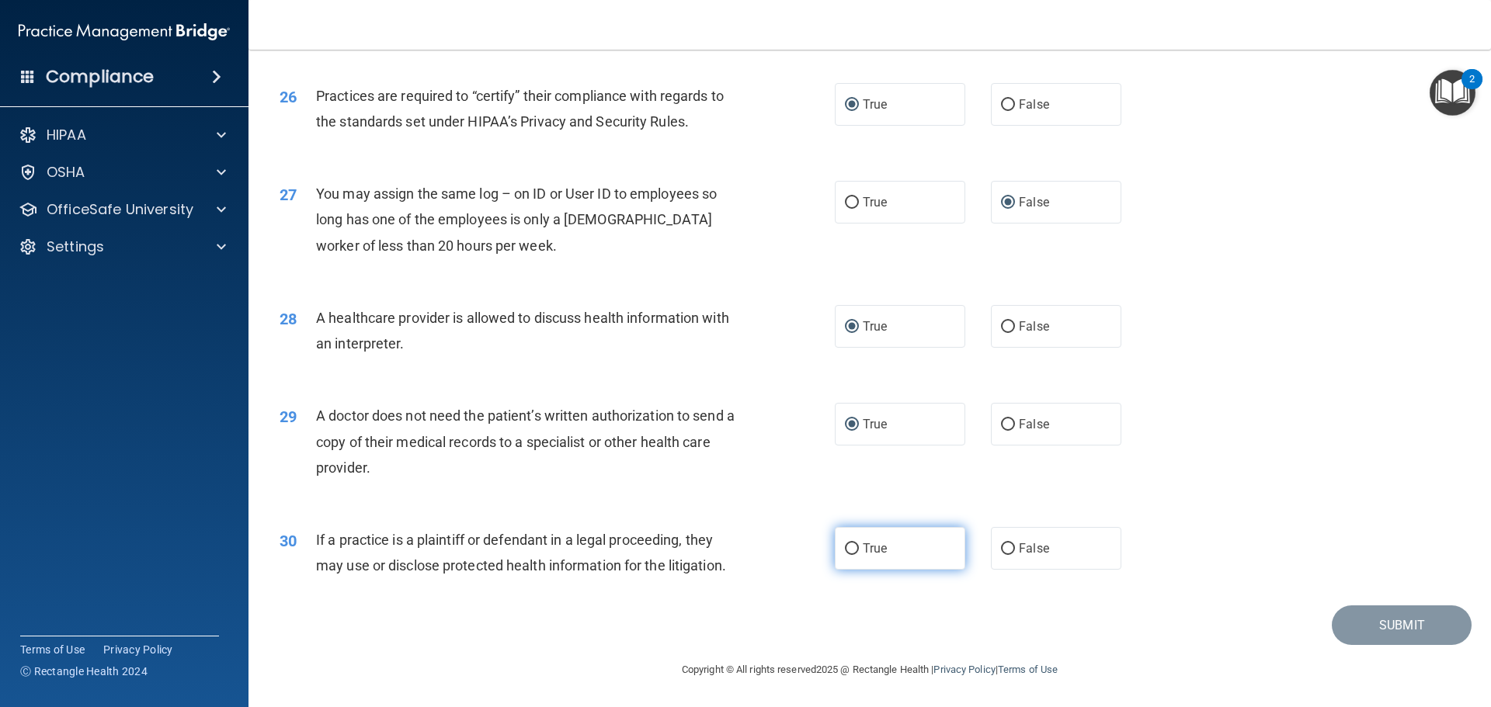
click at [850, 547] on input "True" at bounding box center [852, 550] width 14 height 12
radio input "true"
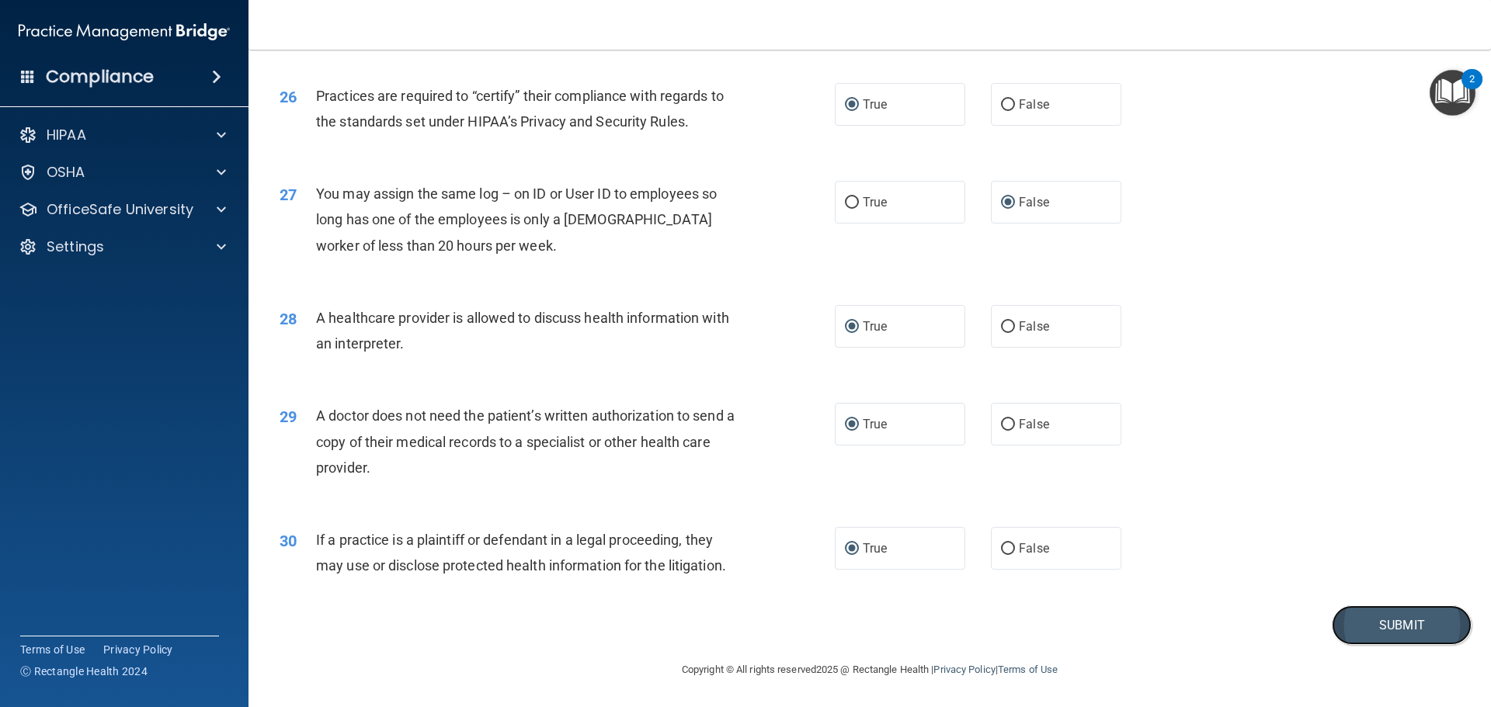
click at [1406, 630] on button "Submit" at bounding box center [1402, 626] width 140 height 40
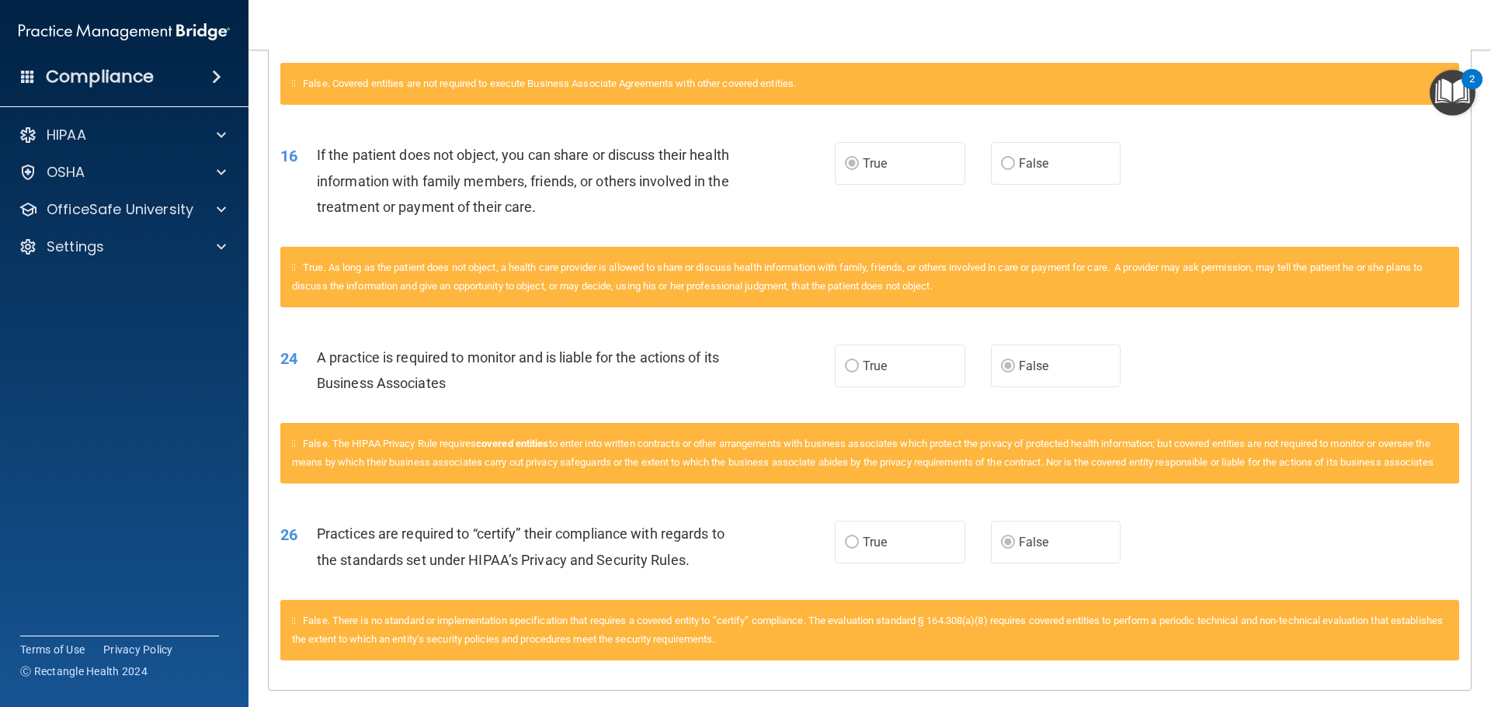
scroll to position [1941, 0]
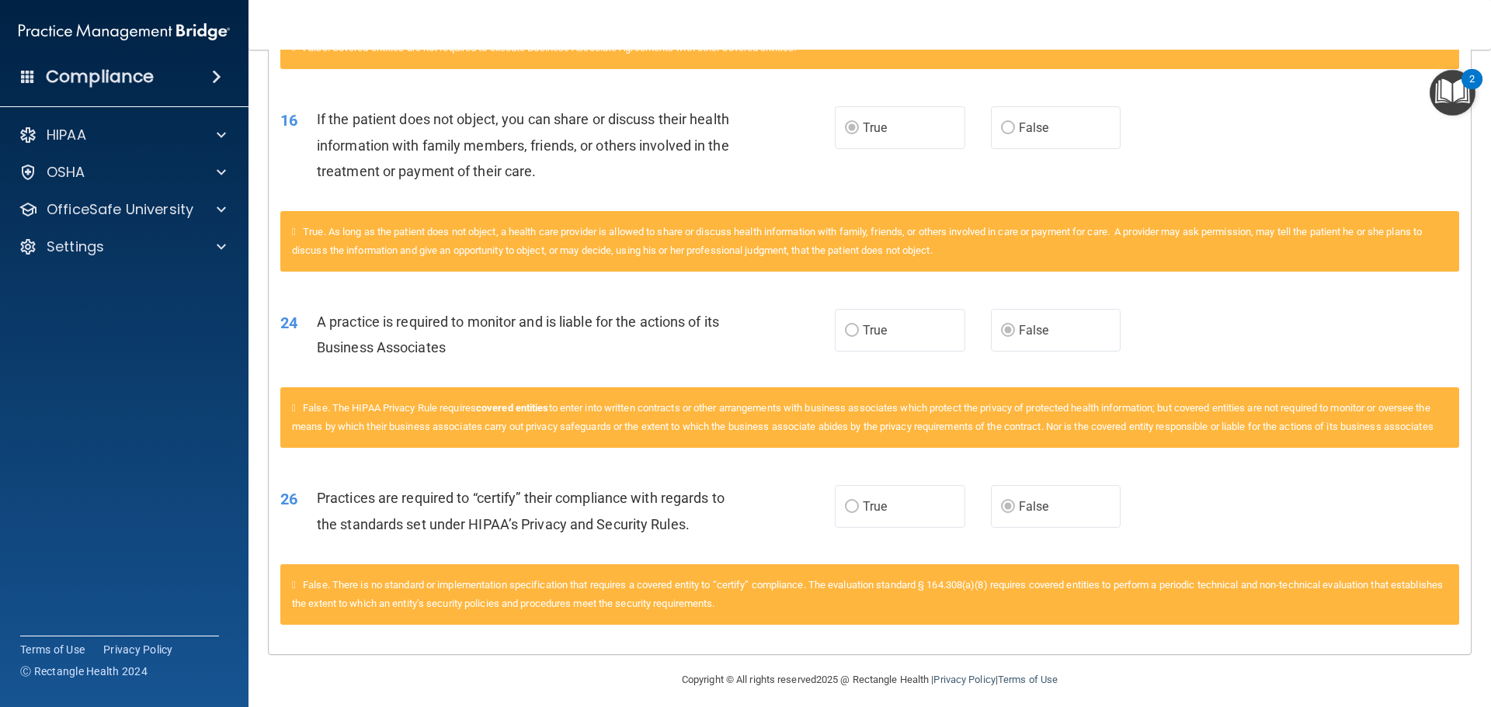
drag, startPoint x: 736, startPoint y: 583, endPoint x: 725, endPoint y: 594, distance: 15.4
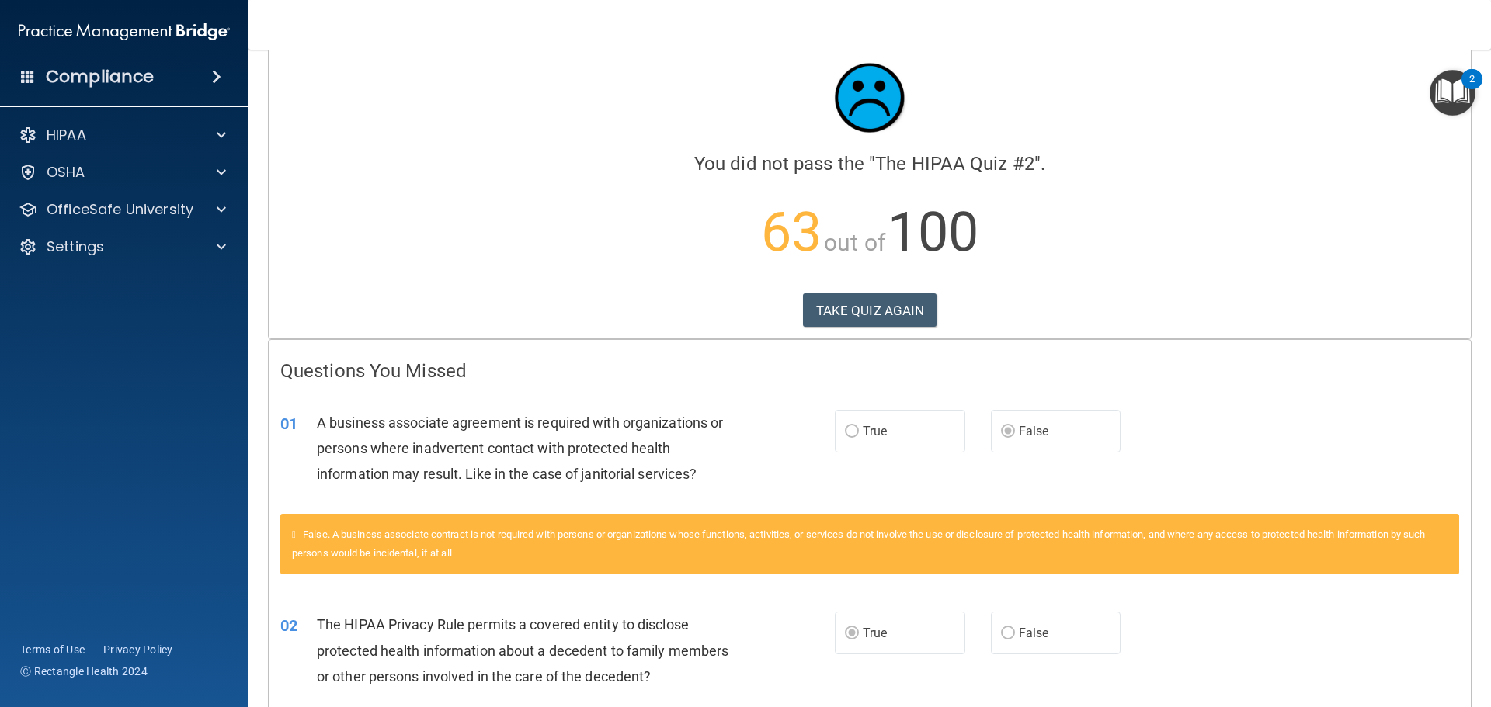
scroll to position [0, 0]
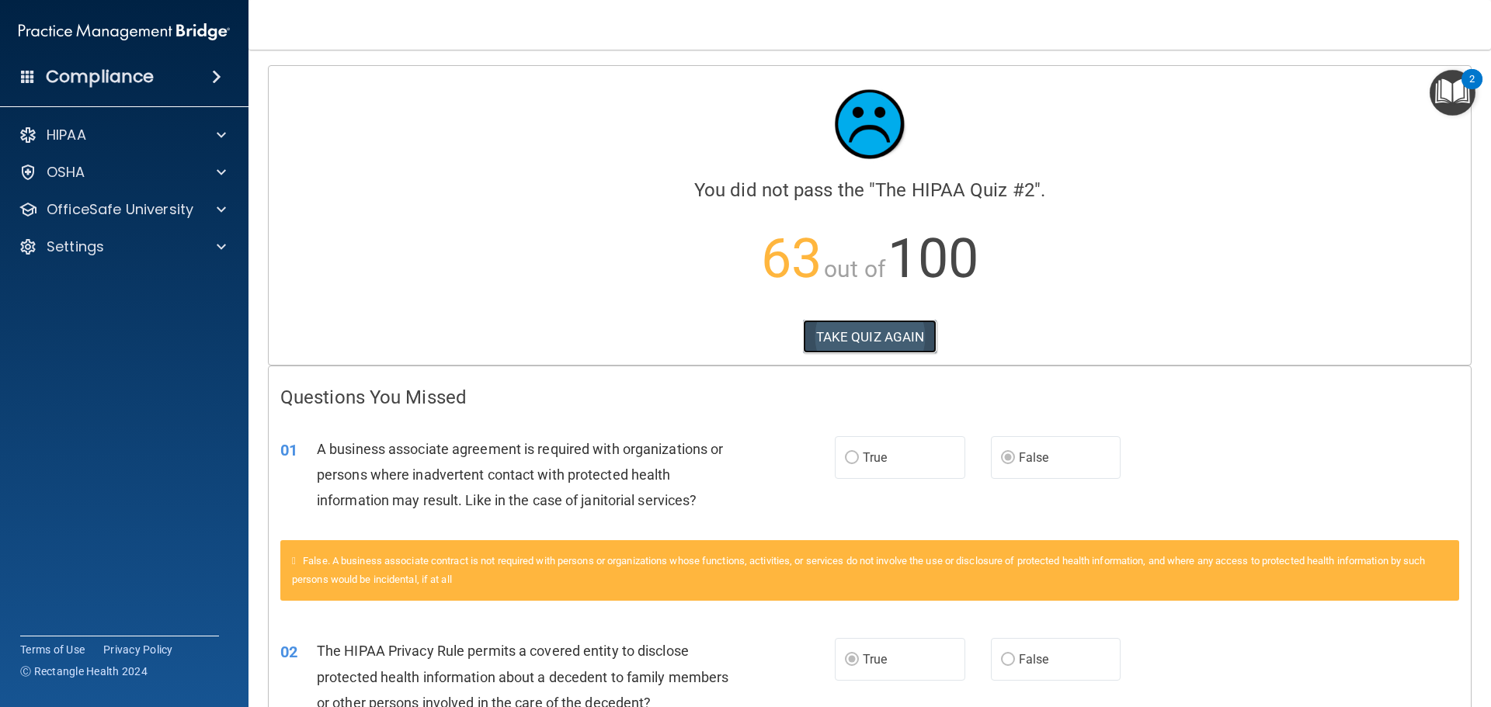
click at [852, 332] on button "TAKE QUIZ AGAIN" at bounding box center [870, 337] width 134 height 34
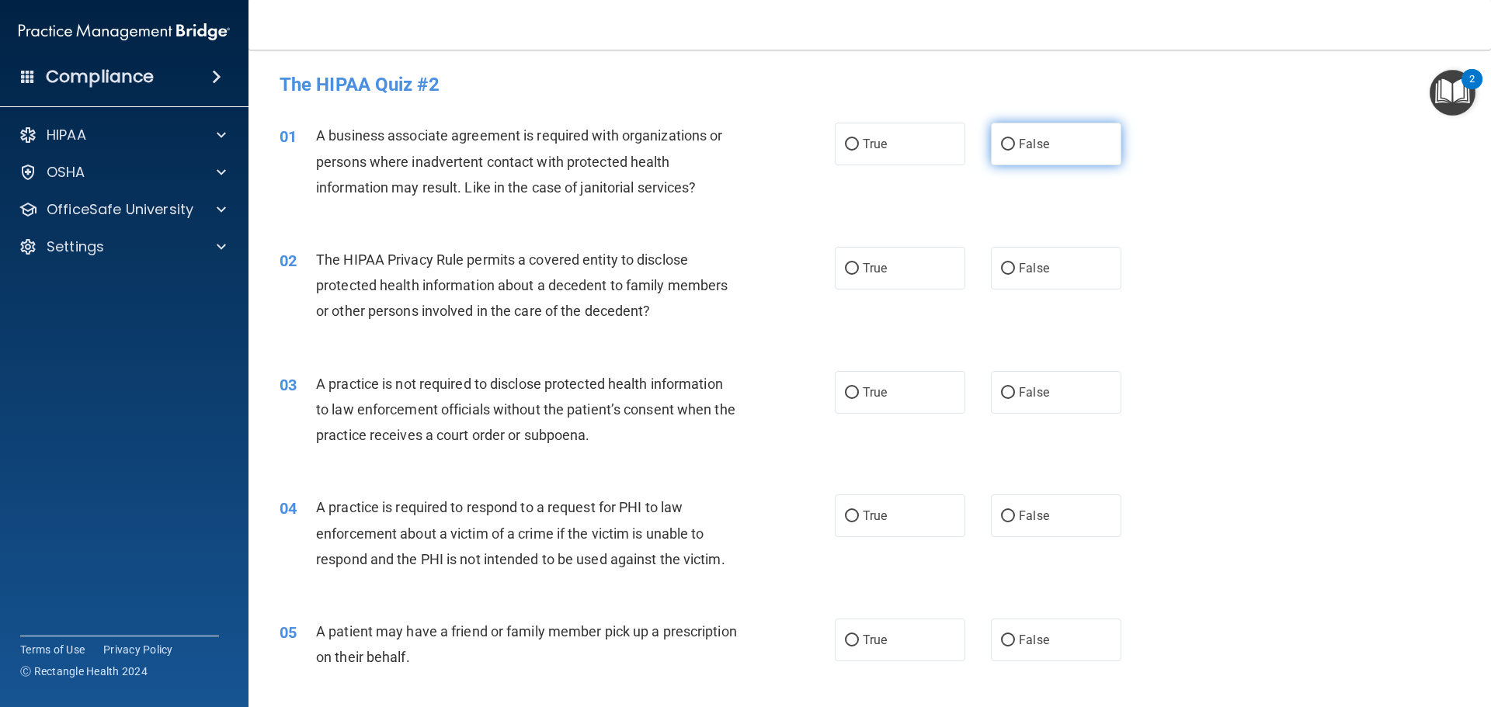
click at [1004, 140] on input "False" at bounding box center [1008, 145] width 14 height 12
radio input "true"
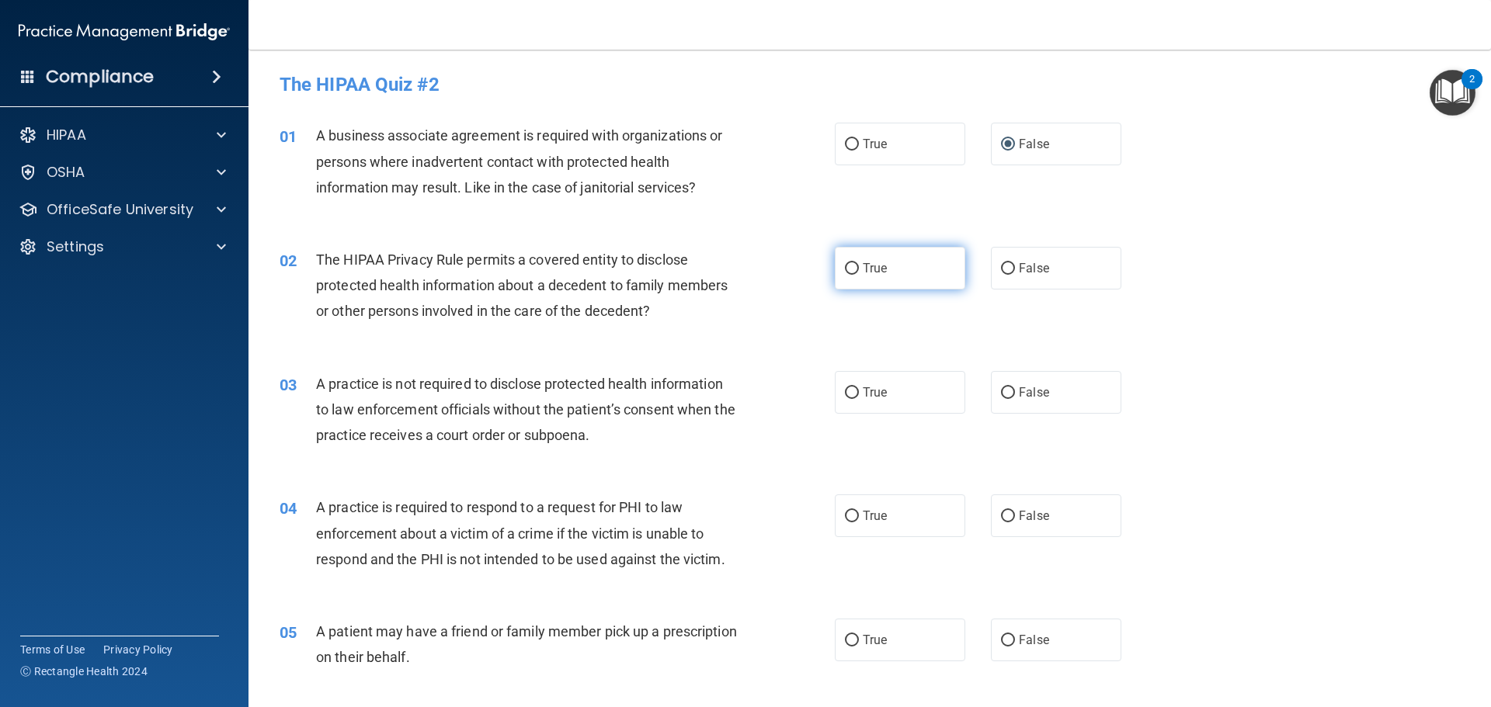
click at [845, 269] on input "True" at bounding box center [852, 269] width 14 height 12
radio input "true"
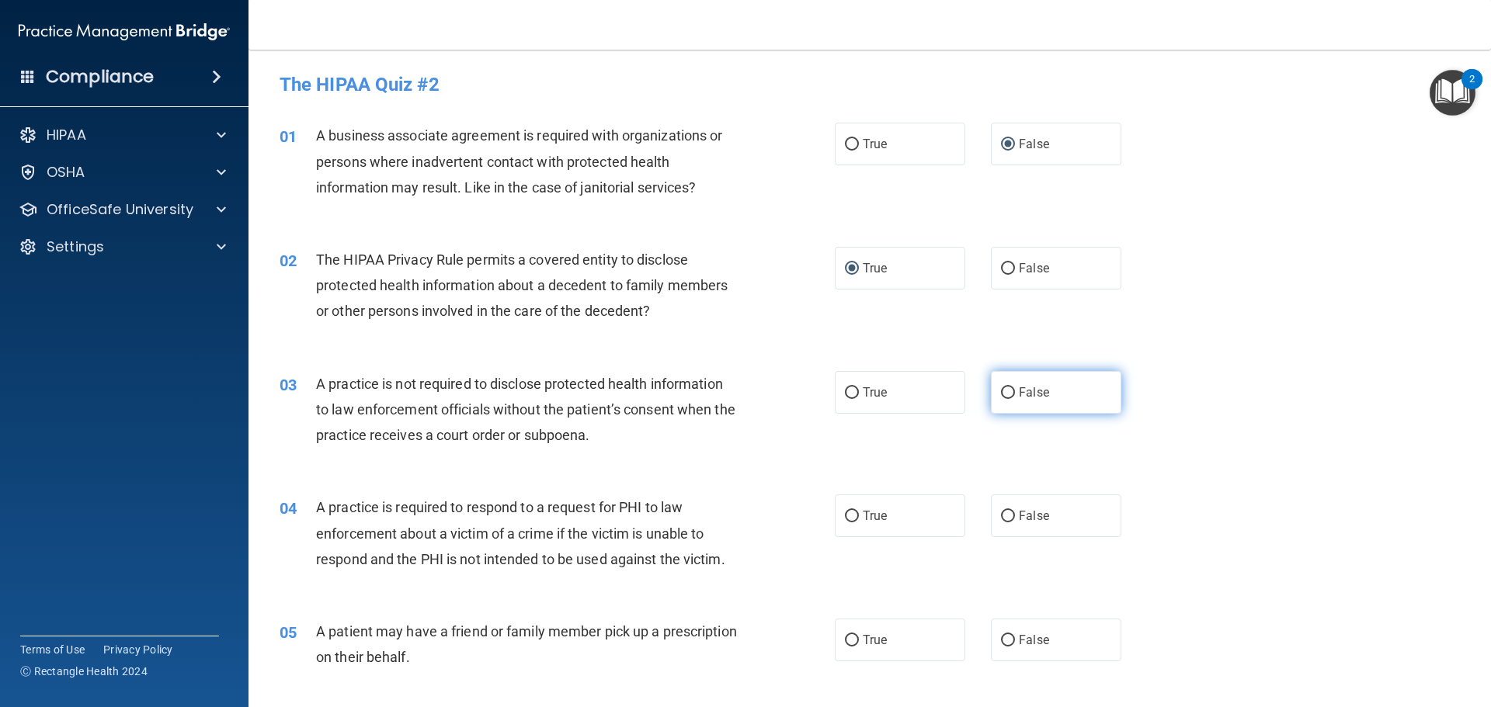
click at [1002, 387] on input "False" at bounding box center [1008, 393] width 14 height 12
radio input "true"
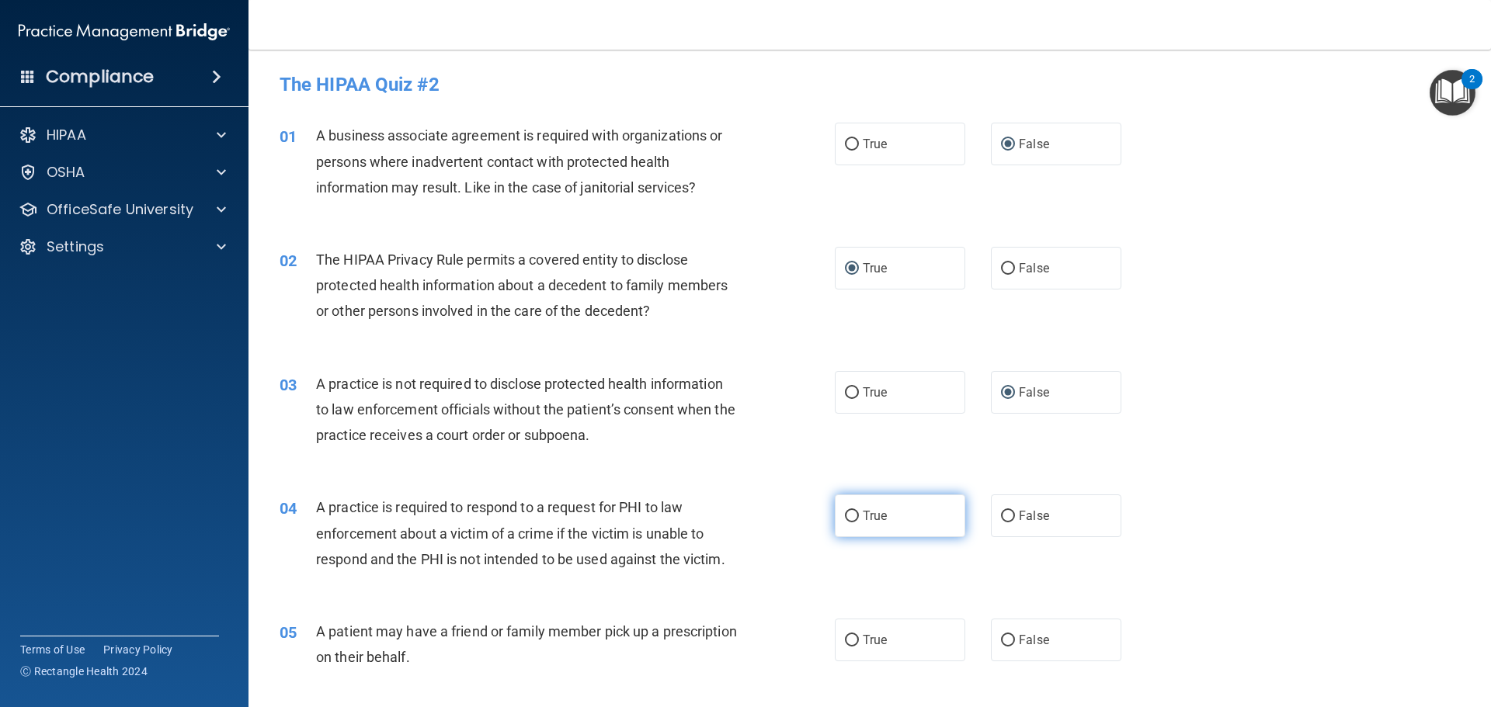
click at [848, 511] on input "True" at bounding box center [852, 517] width 14 height 12
radio input "true"
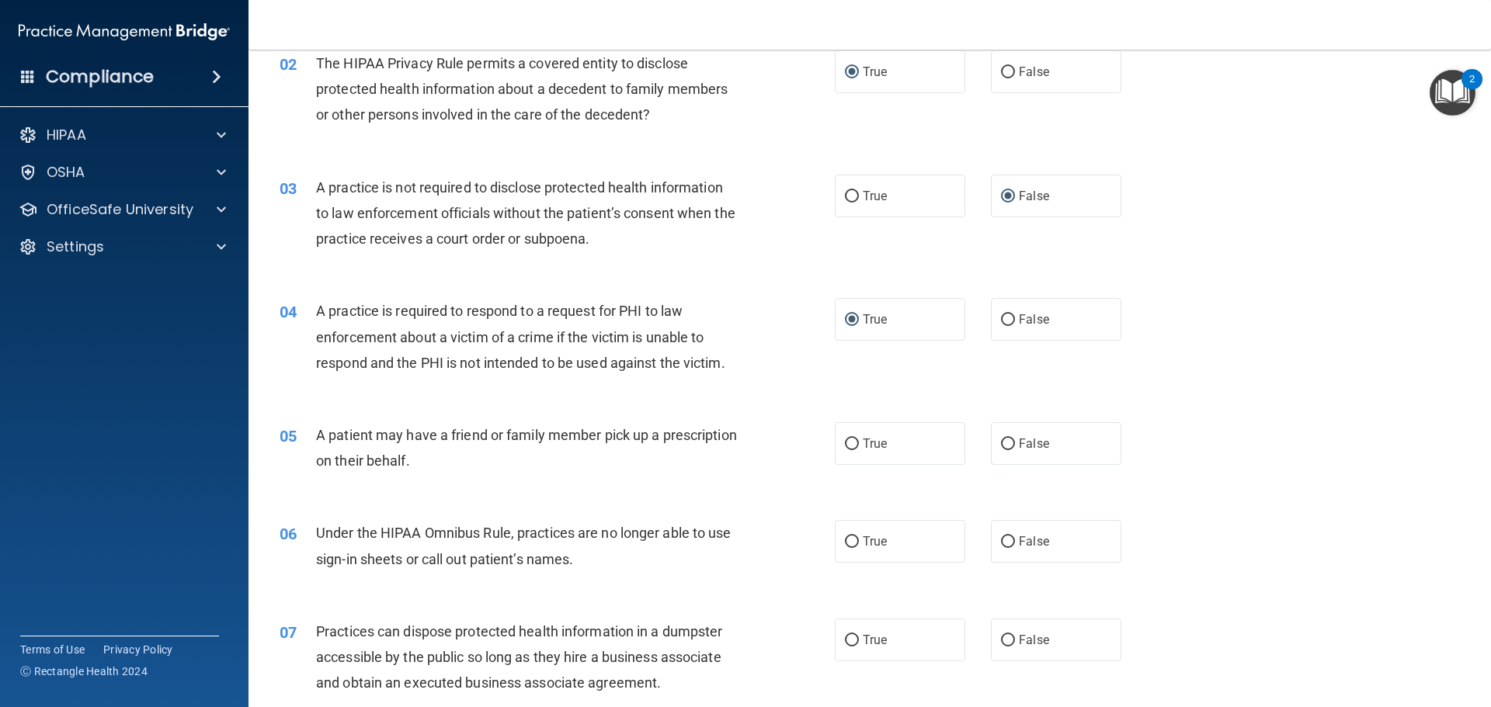
scroll to position [233, 0]
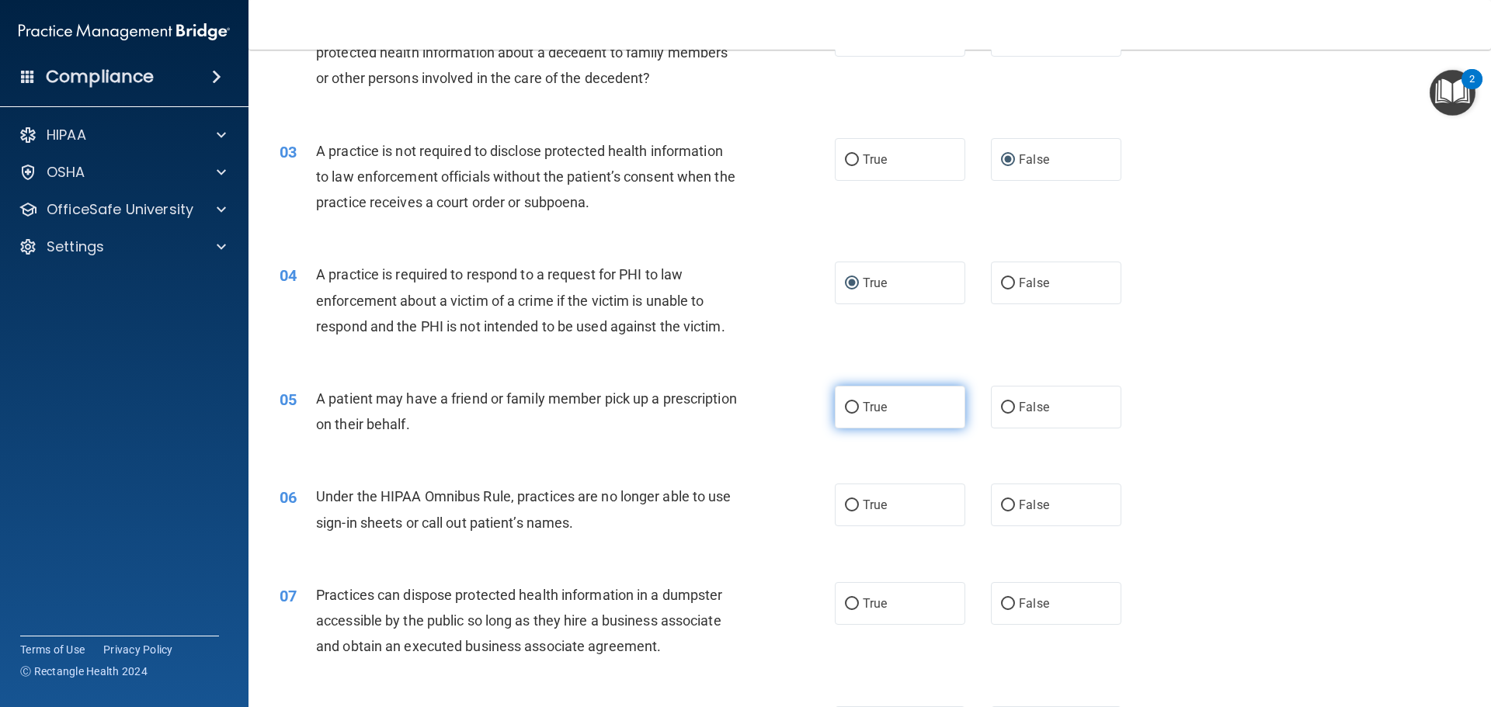
click at [851, 400] on label "True" at bounding box center [900, 407] width 130 height 43
click at [851, 402] on input "True" at bounding box center [852, 408] width 14 height 12
radio input "true"
click at [1005, 506] on input "False" at bounding box center [1008, 506] width 14 height 12
radio input "true"
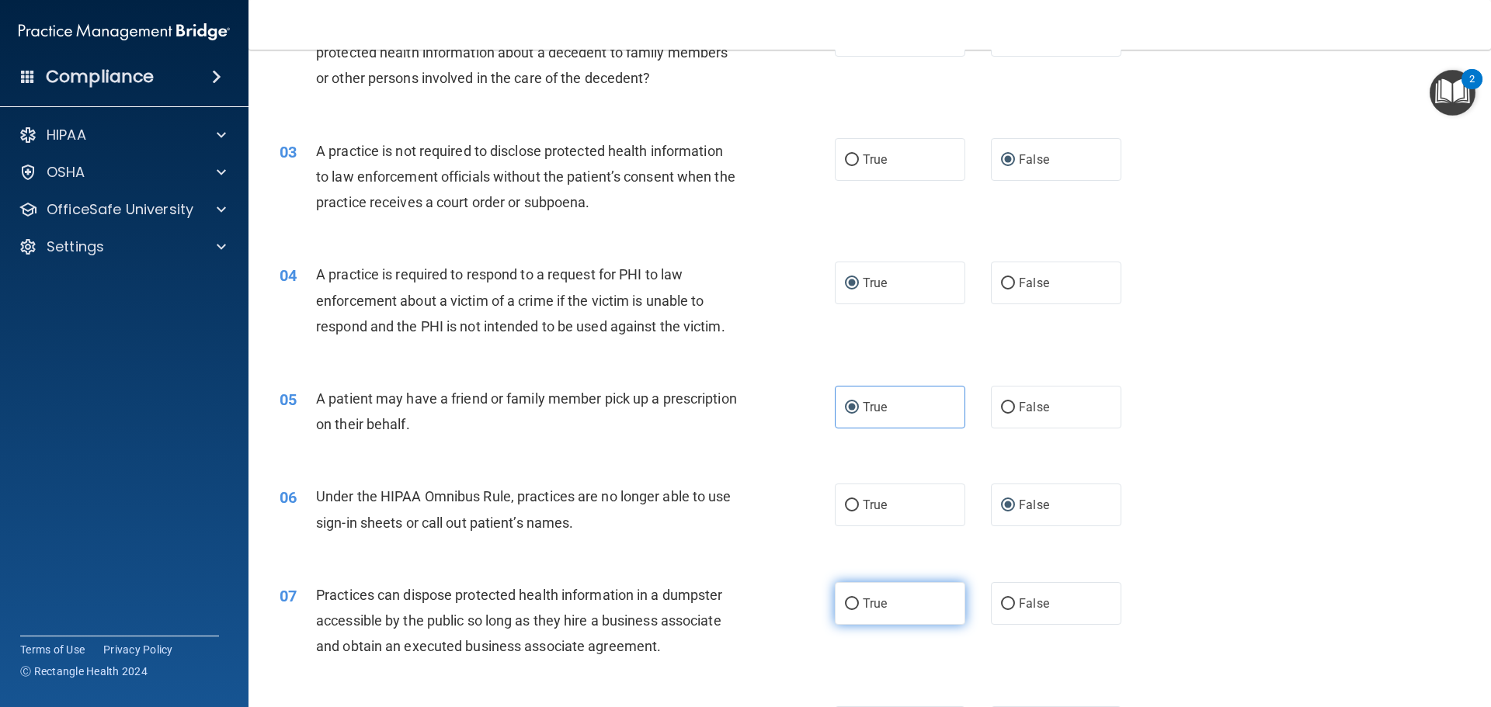
click at [847, 601] on input "True" at bounding box center [852, 605] width 14 height 12
radio input "true"
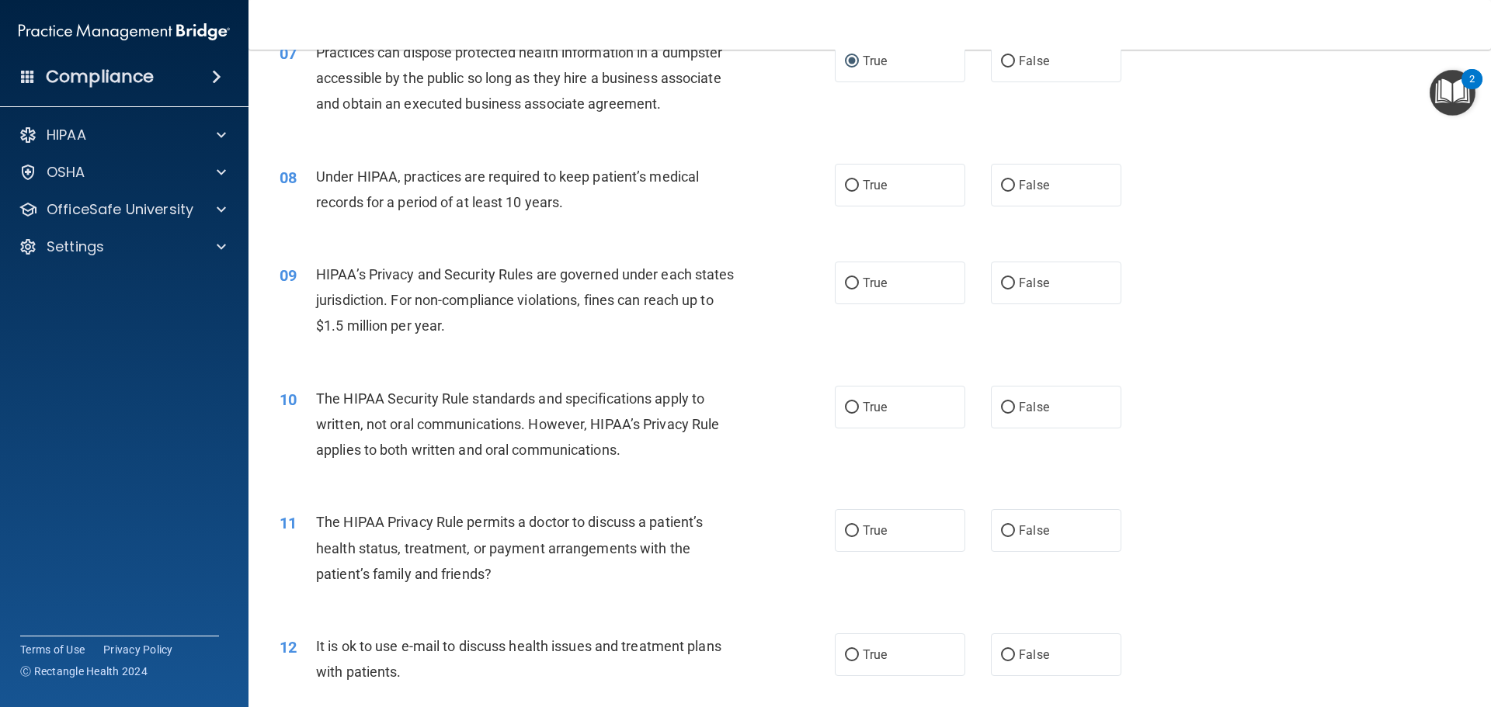
scroll to position [777, 0]
click at [1001, 182] on input "False" at bounding box center [1008, 185] width 14 height 12
radio input "true"
click at [846, 280] on input "True" at bounding box center [852, 283] width 14 height 12
radio input "true"
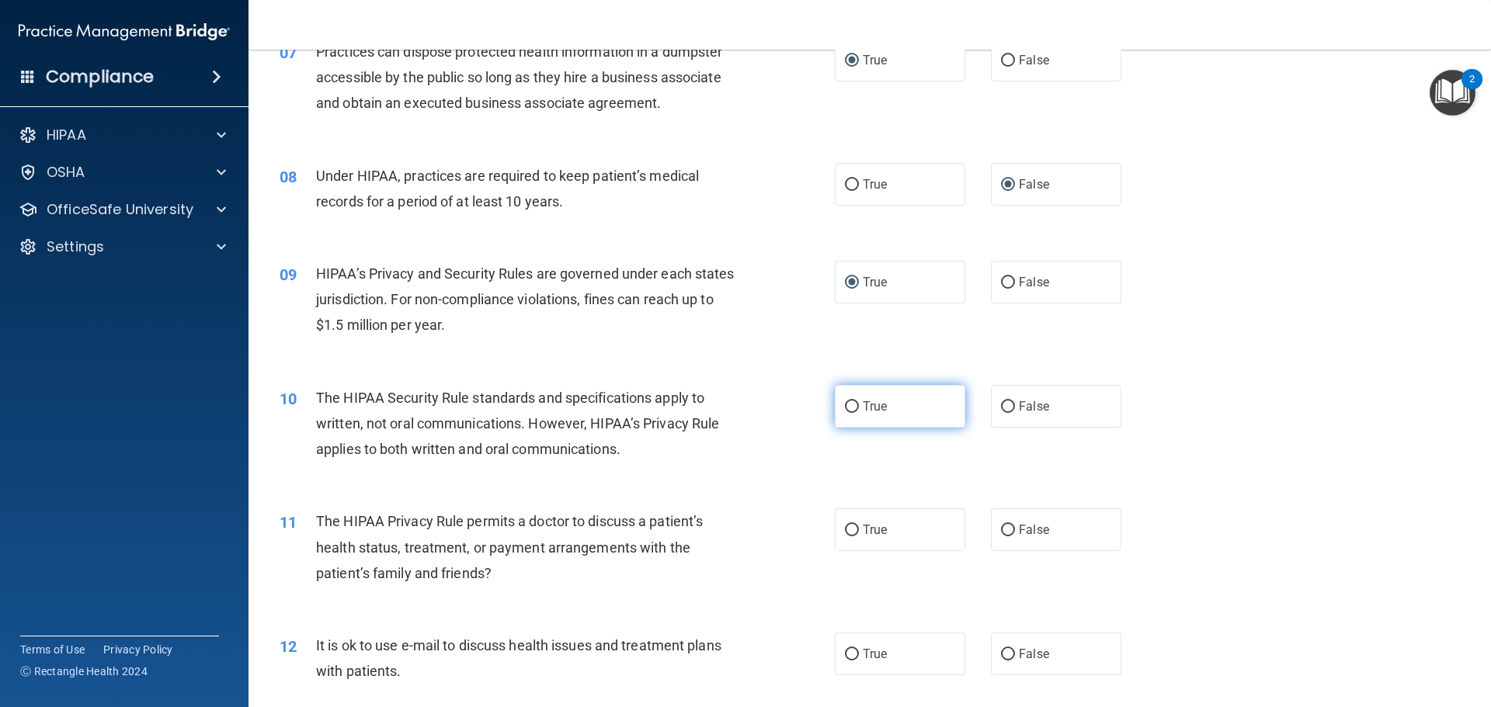
click at [848, 405] on input "True" at bounding box center [852, 407] width 14 height 12
radio input "true"
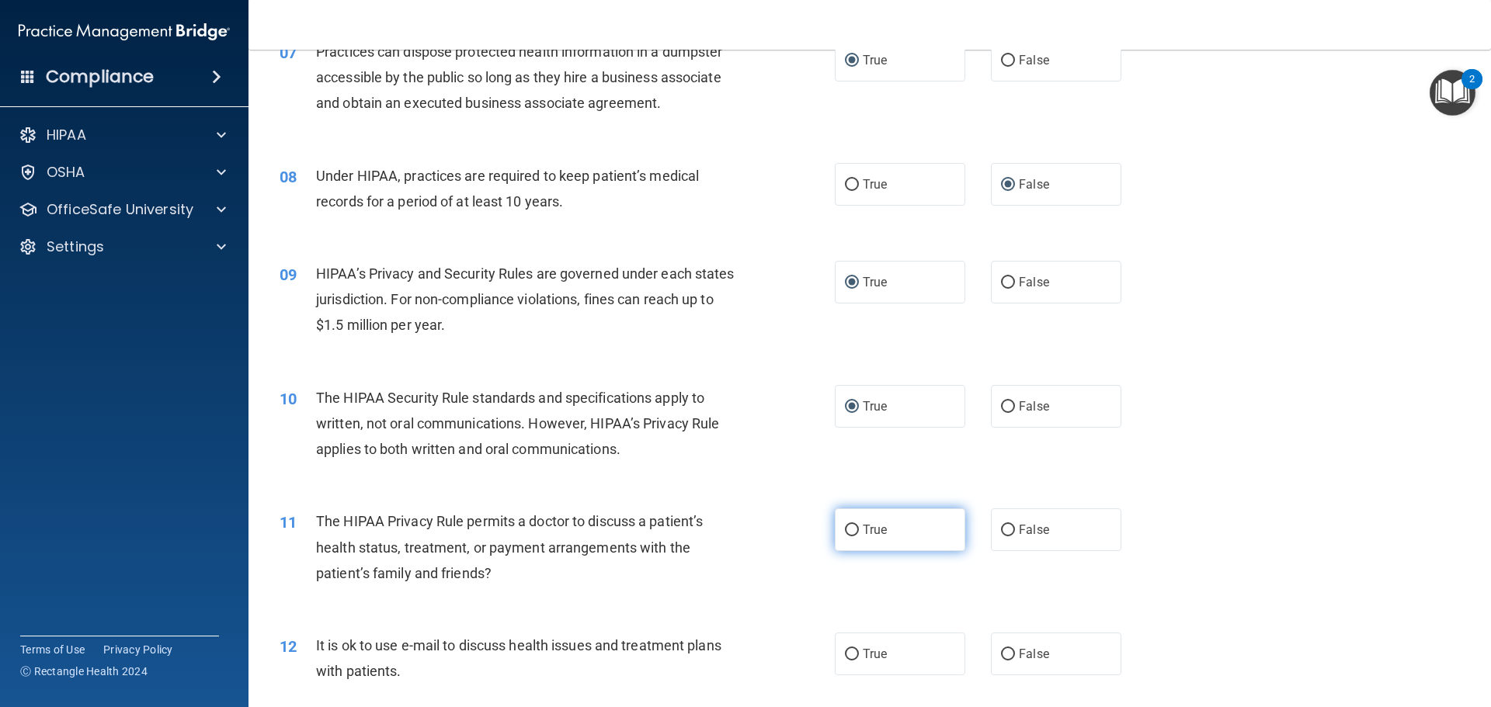
click at [847, 533] on input "True" at bounding box center [852, 531] width 14 height 12
radio input "true"
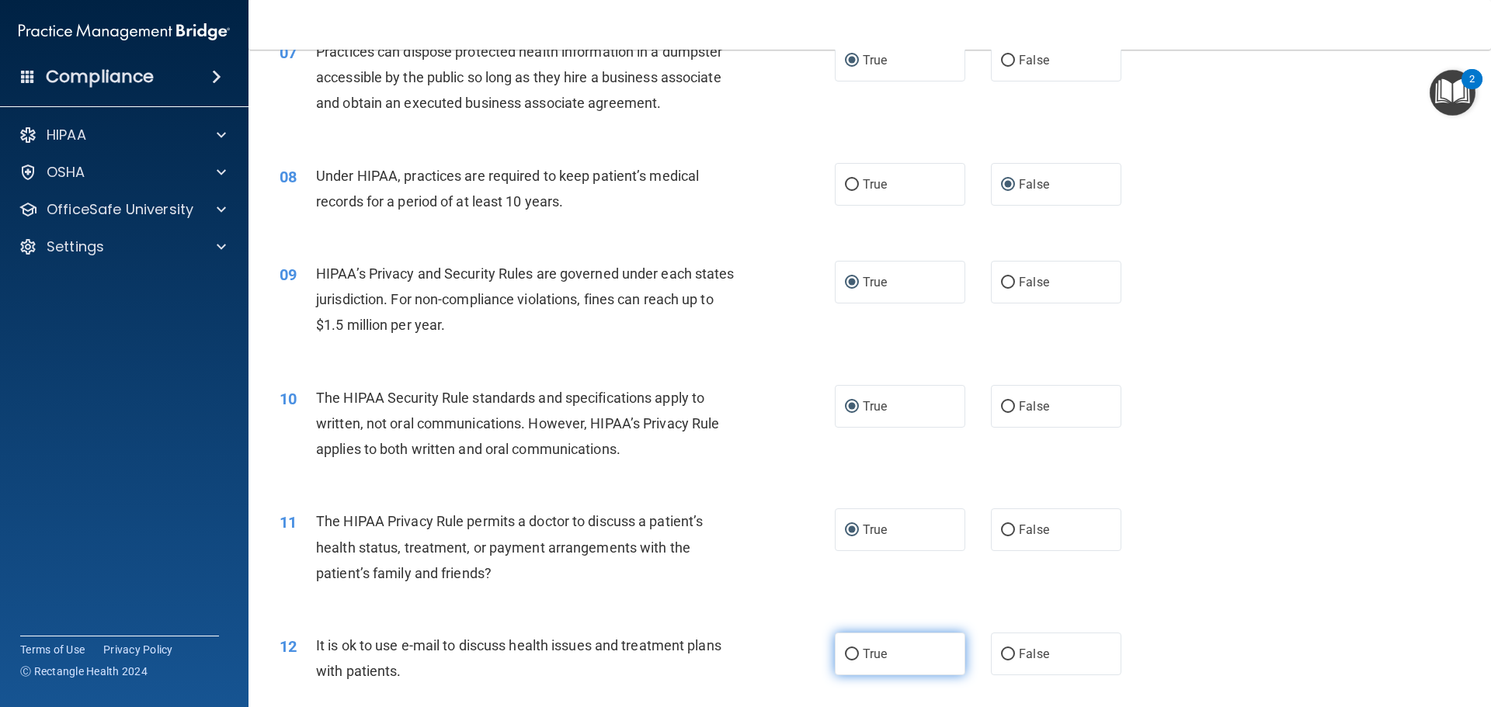
click at [846, 651] on input "True" at bounding box center [852, 655] width 14 height 12
radio input "true"
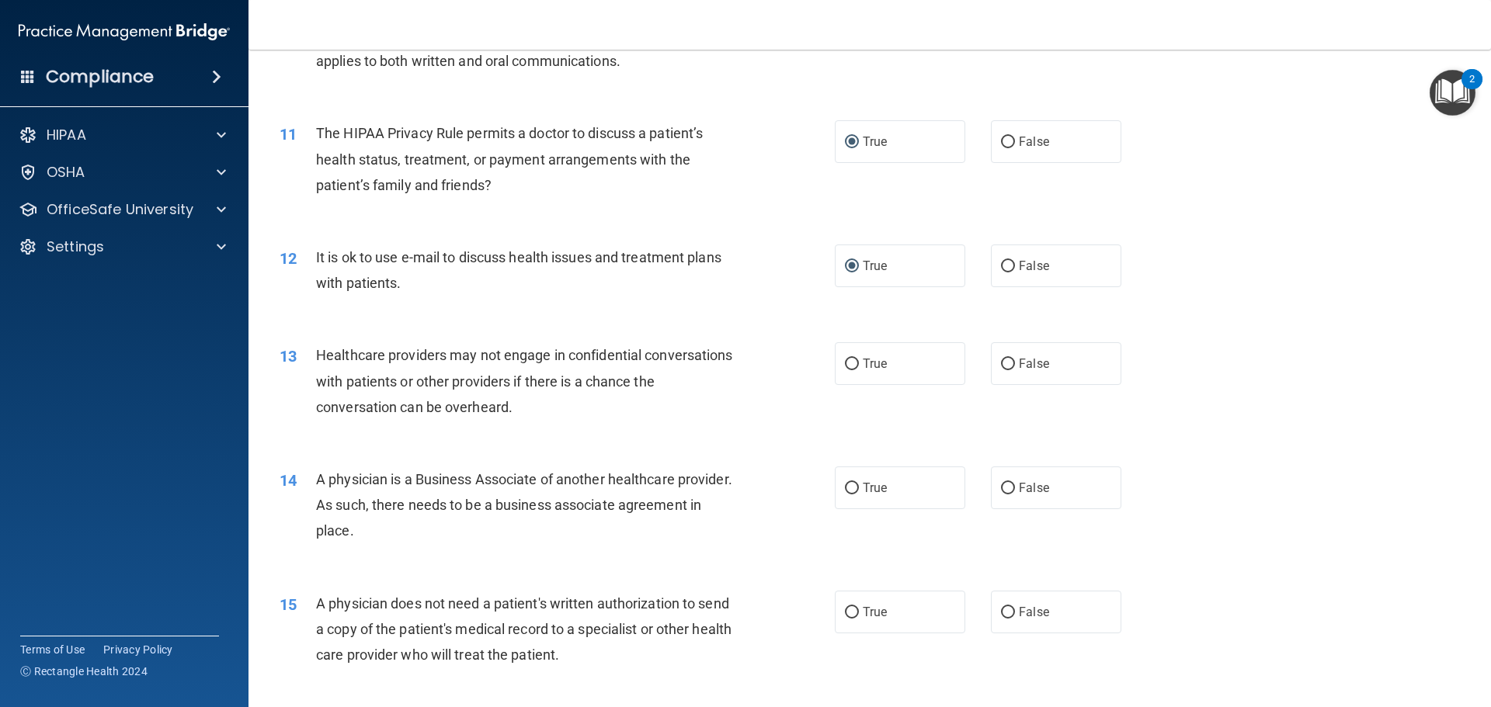
scroll to position [1320, 0]
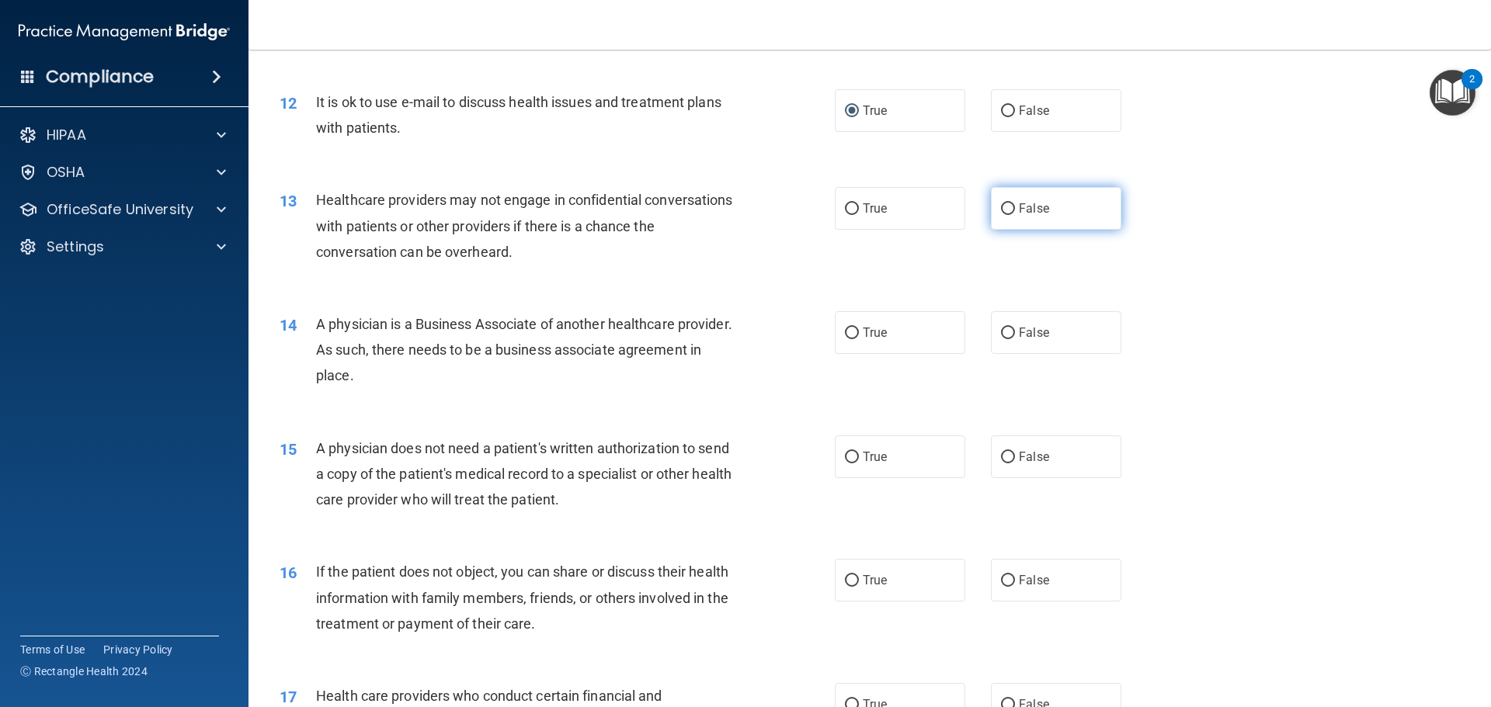
click at [1006, 203] on input "False" at bounding box center [1008, 209] width 14 height 12
radio input "true"
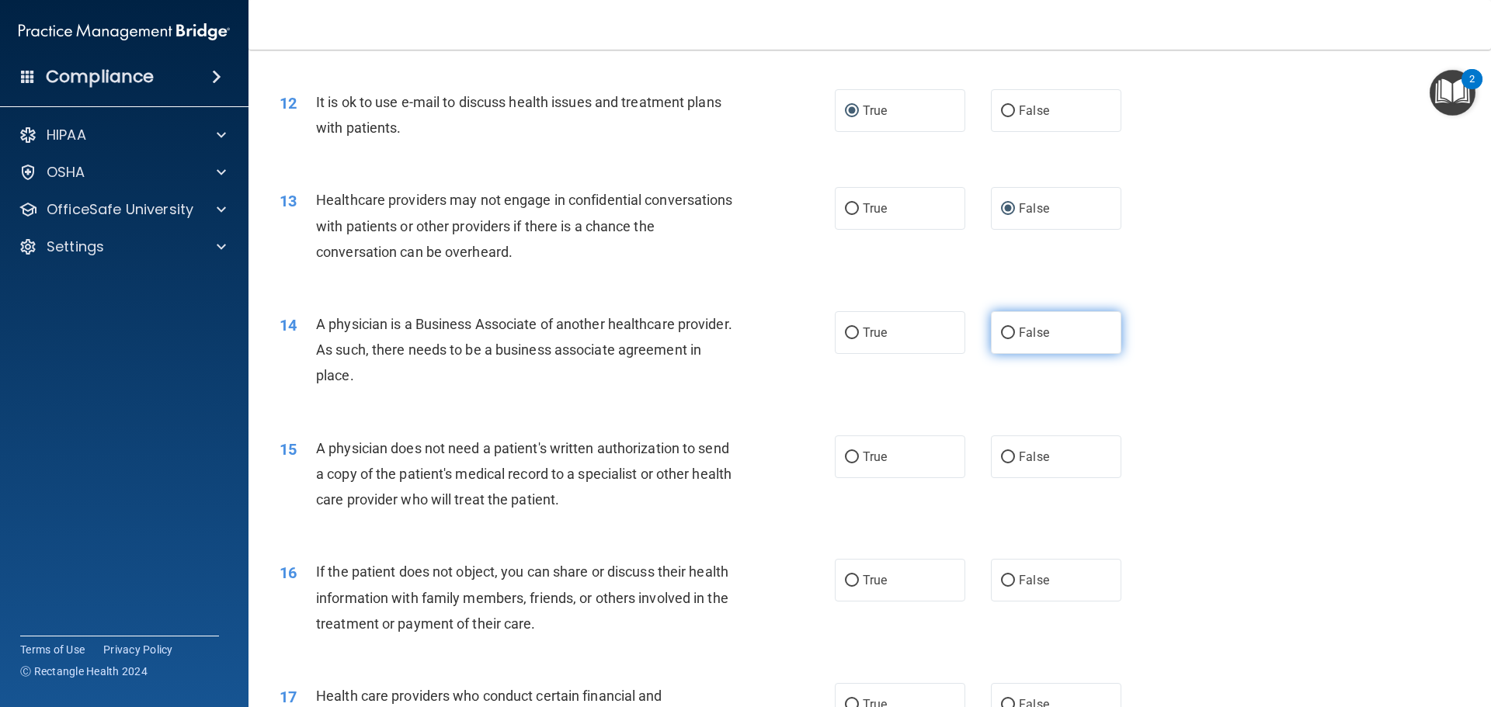
click at [1002, 335] on input "False" at bounding box center [1008, 334] width 14 height 12
radio input "true"
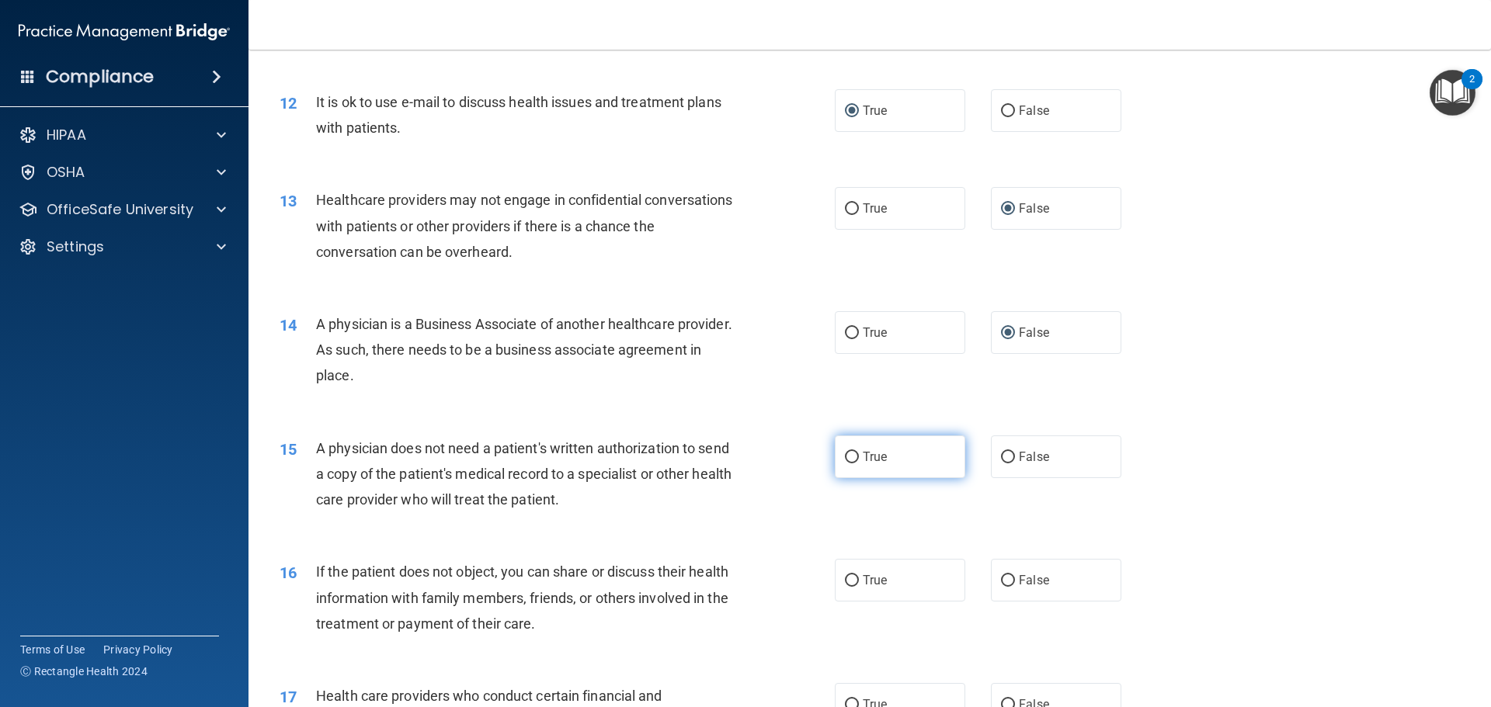
click at [850, 457] on input "True" at bounding box center [852, 458] width 14 height 12
radio input "true"
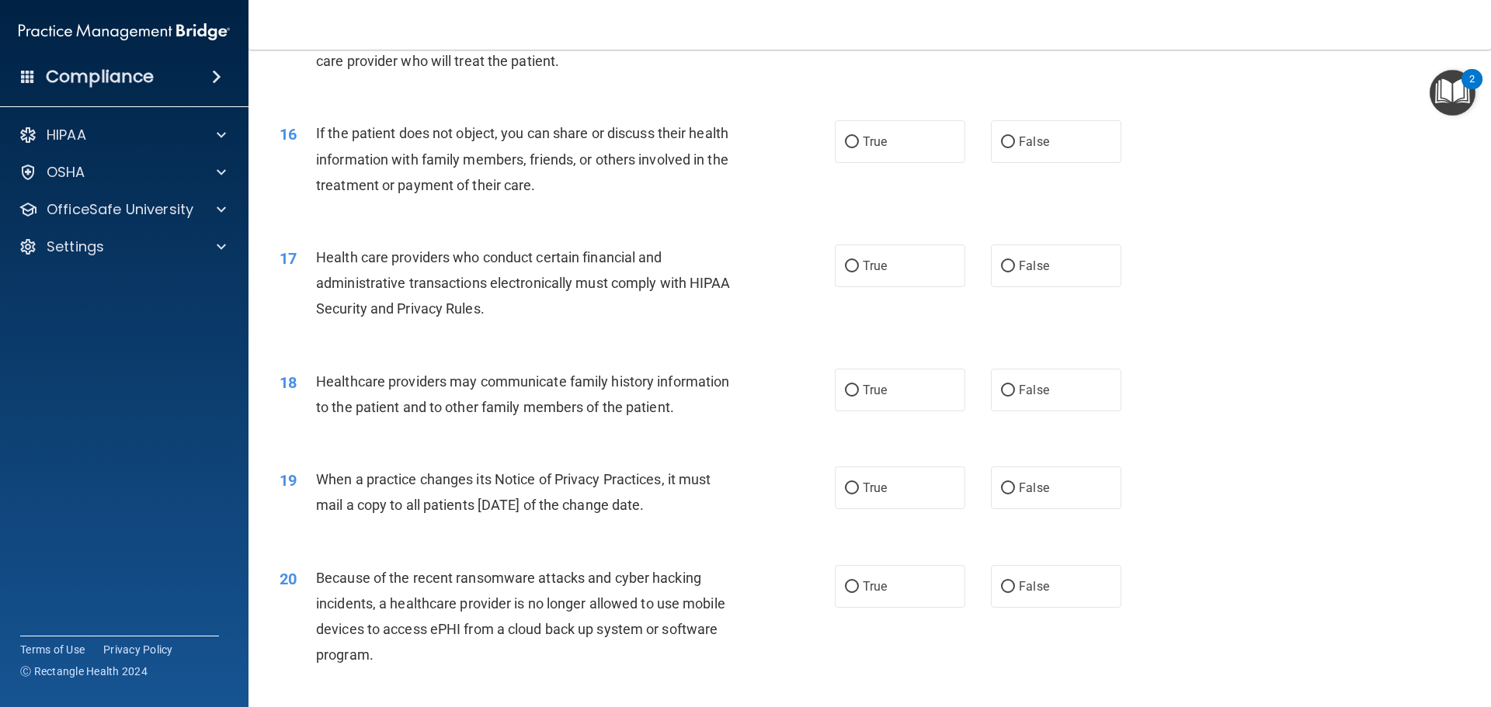
scroll to position [1786, 0]
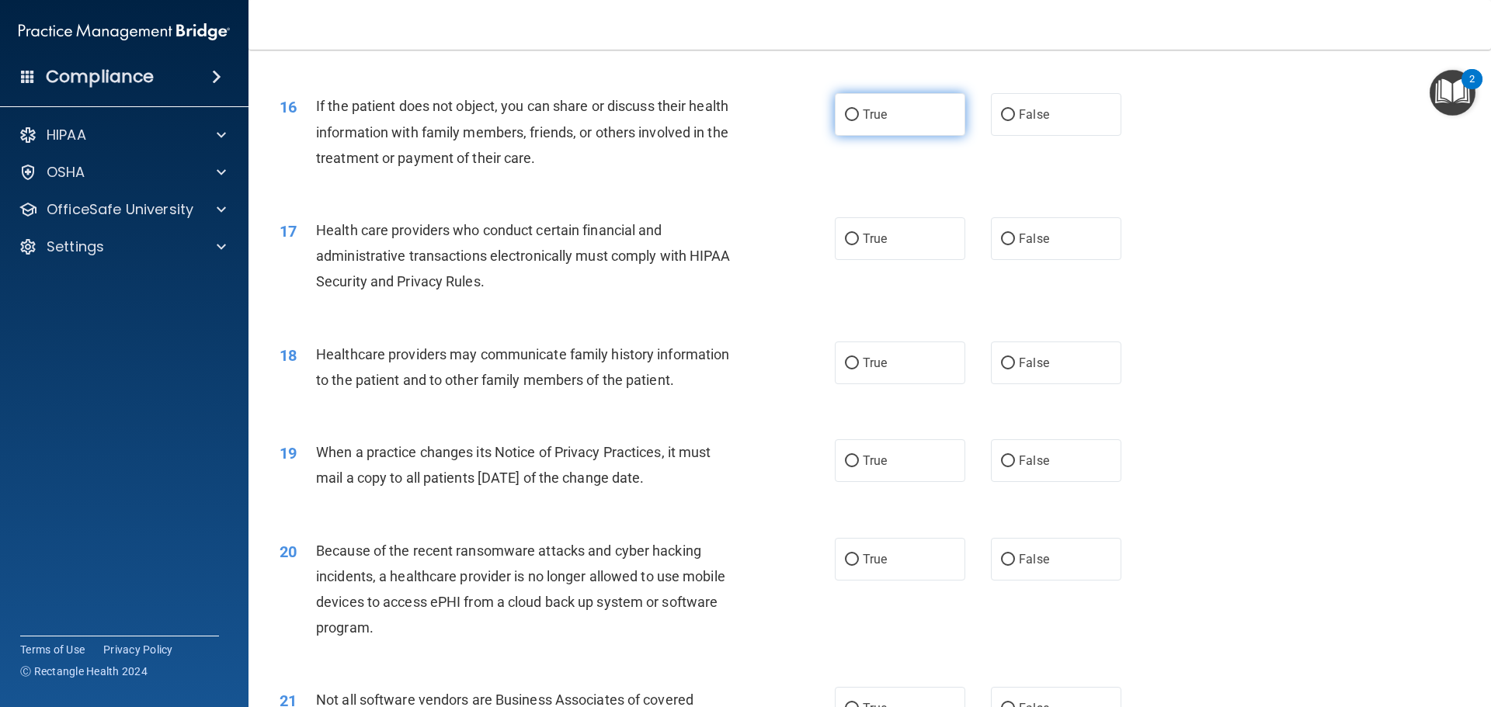
click at [850, 110] on input "True" at bounding box center [852, 115] width 14 height 12
radio input "true"
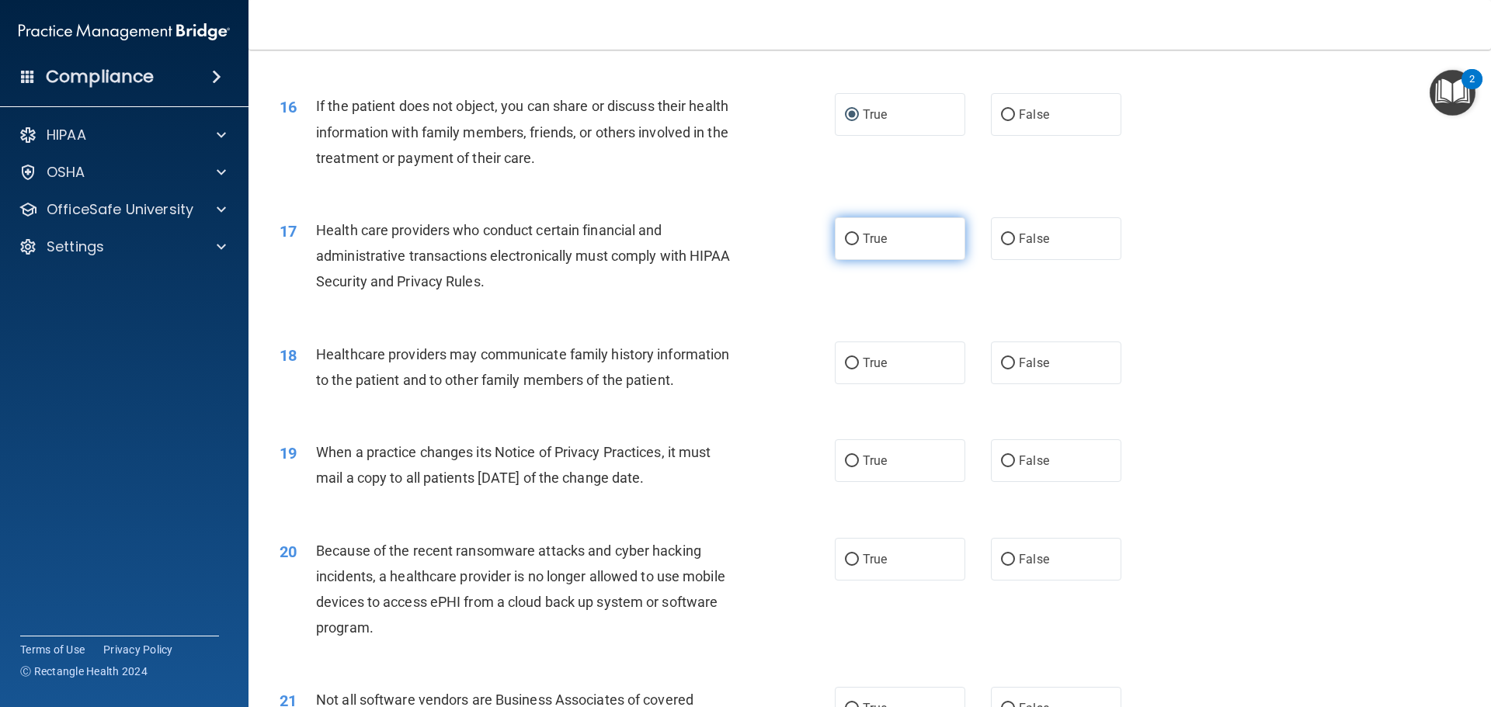
click at [849, 238] on input "True" at bounding box center [852, 240] width 14 height 12
radio input "true"
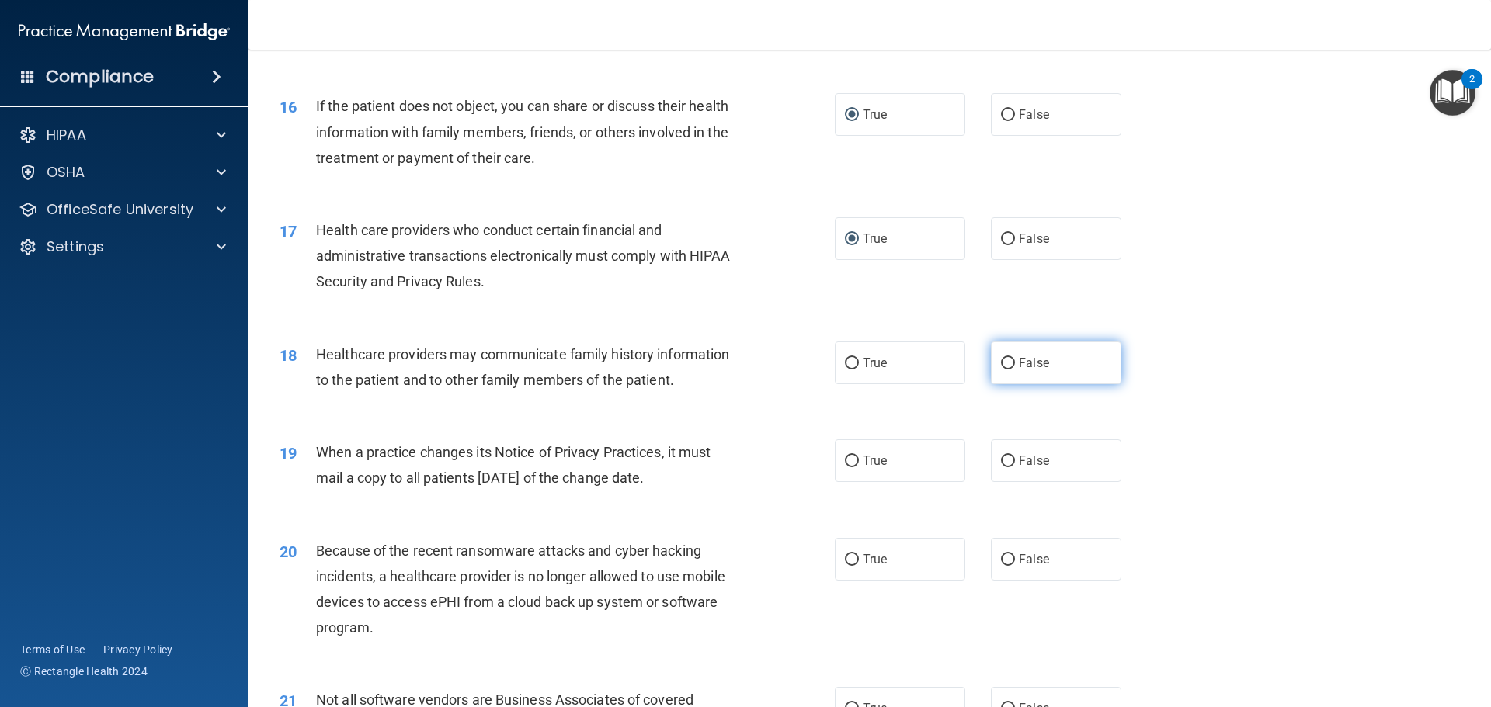
click at [1003, 359] on input "False" at bounding box center [1008, 364] width 14 height 12
radio input "true"
click at [1001, 460] on input "False" at bounding box center [1008, 462] width 14 height 12
radio input "true"
click at [1004, 554] on input "False" at bounding box center [1008, 560] width 14 height 12
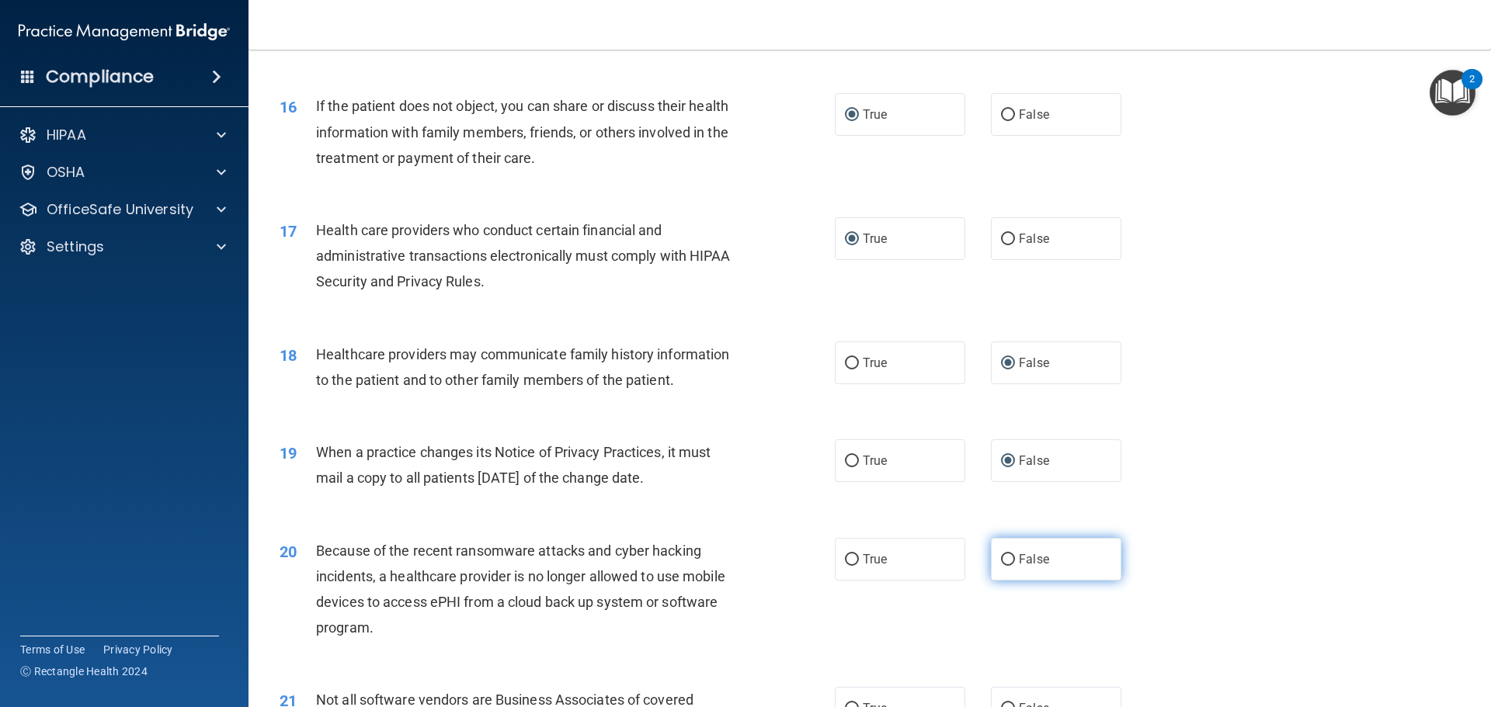
radio input "true"
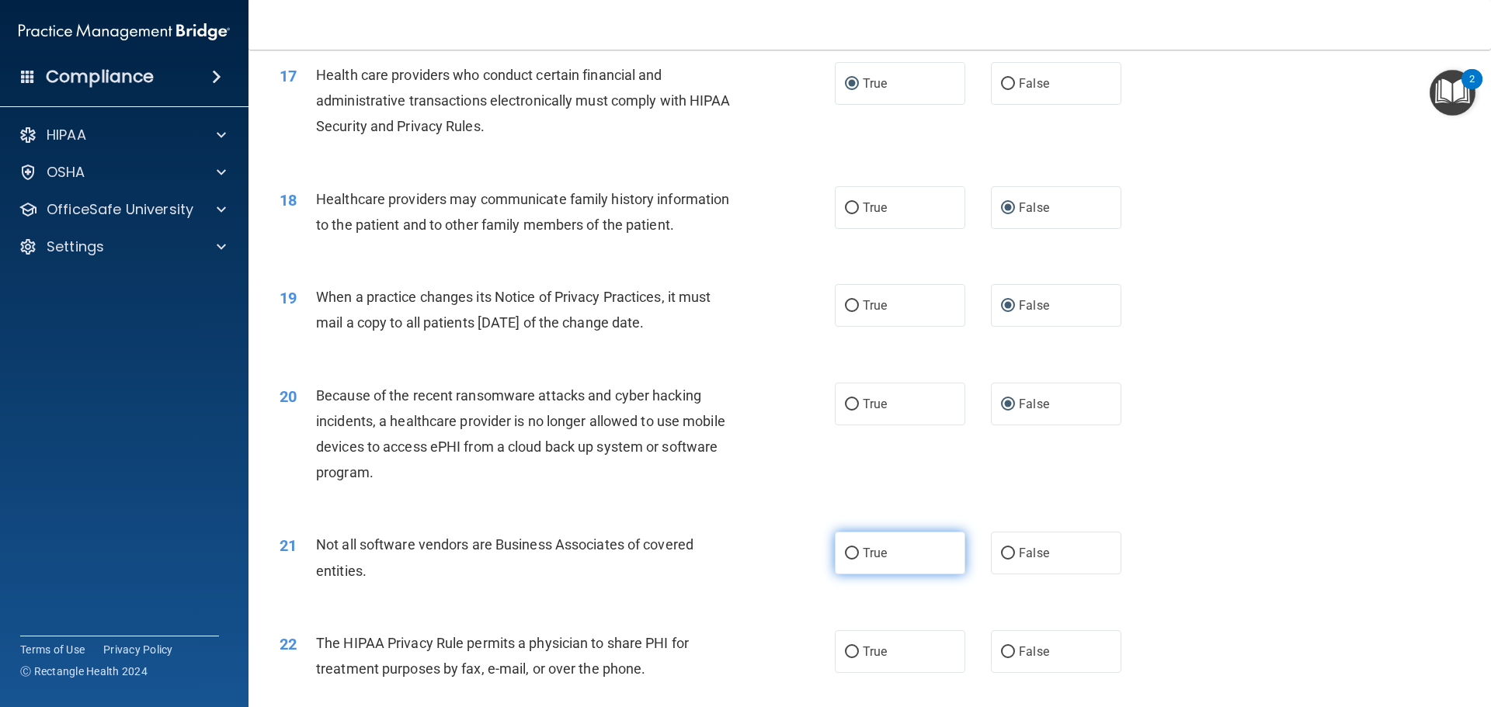
click at [845, 552] on input "True" at bounding box center [852, 554] width 14 height 12
radio input "true"
click at [845, 648] on input "True" at bounding box center [852, 653] width 14 height 12
radio input "true"
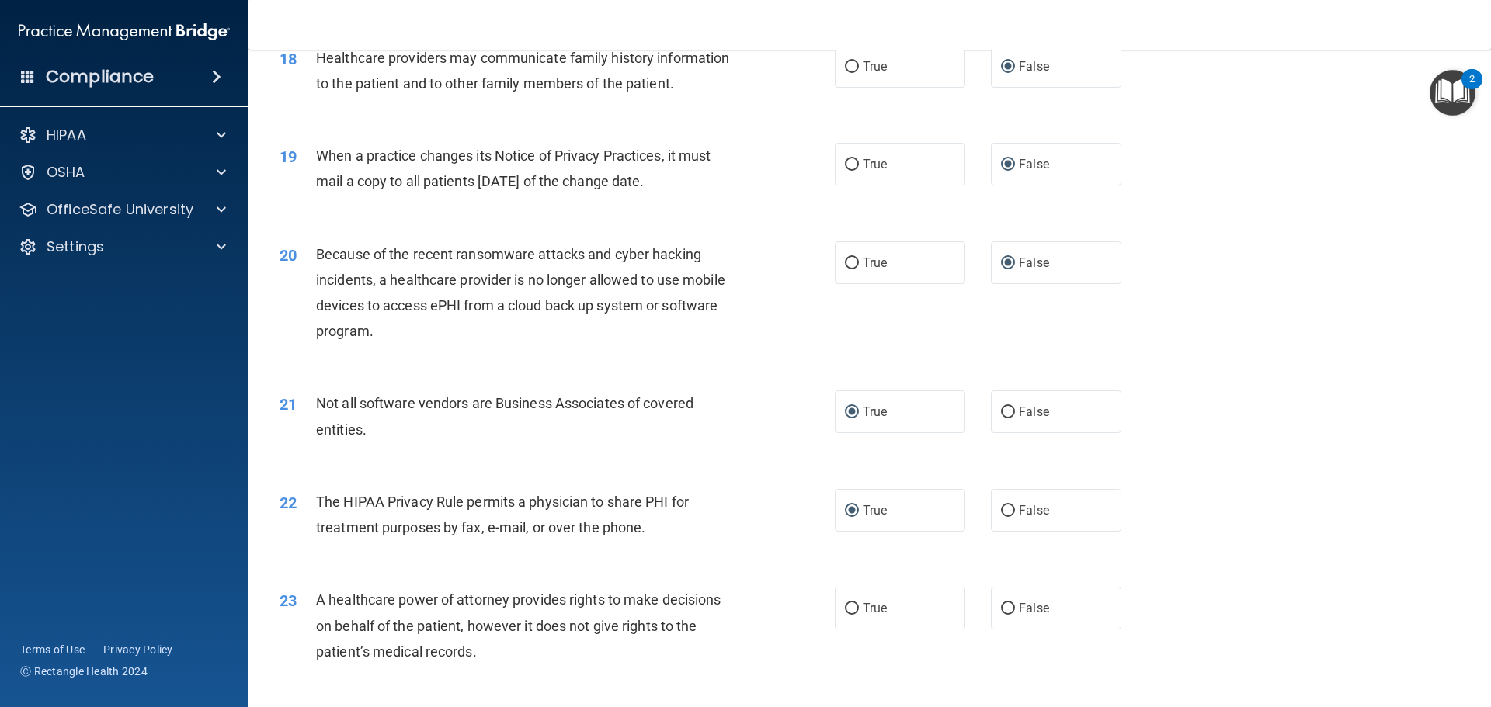
scroll to position [2097, 0]
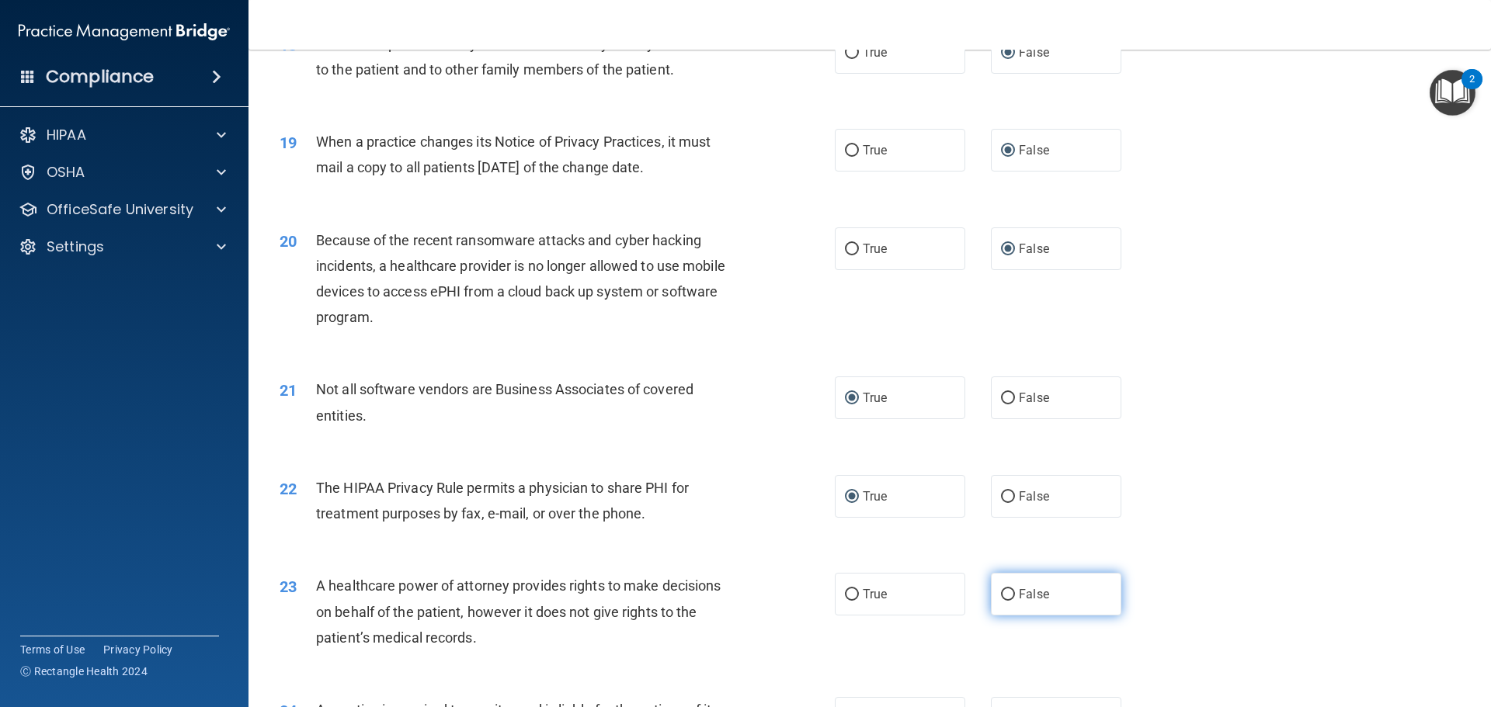
click at [1001, 593] on input "False" at bounding box center [1008, 595] width 14 height 12
radio input "true"
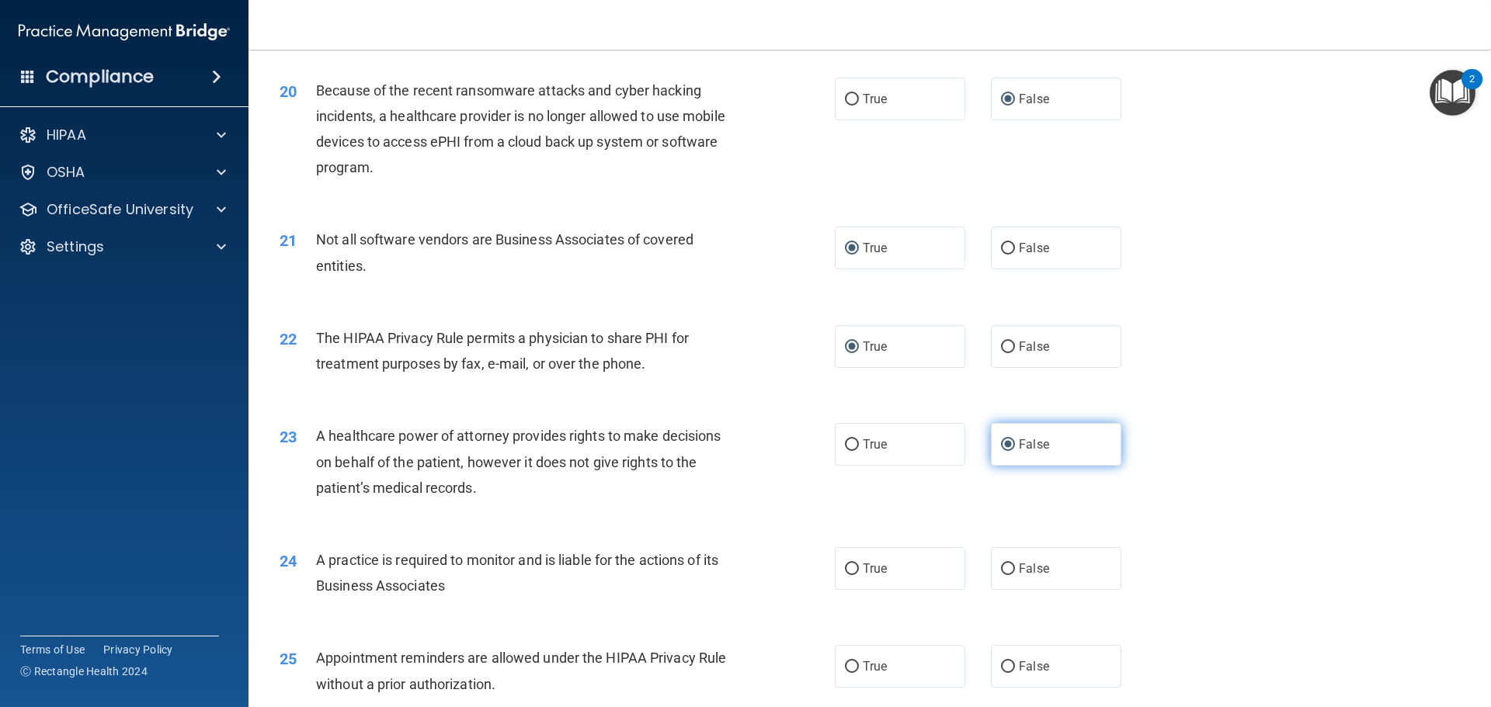
scroll to position [2252, 0]
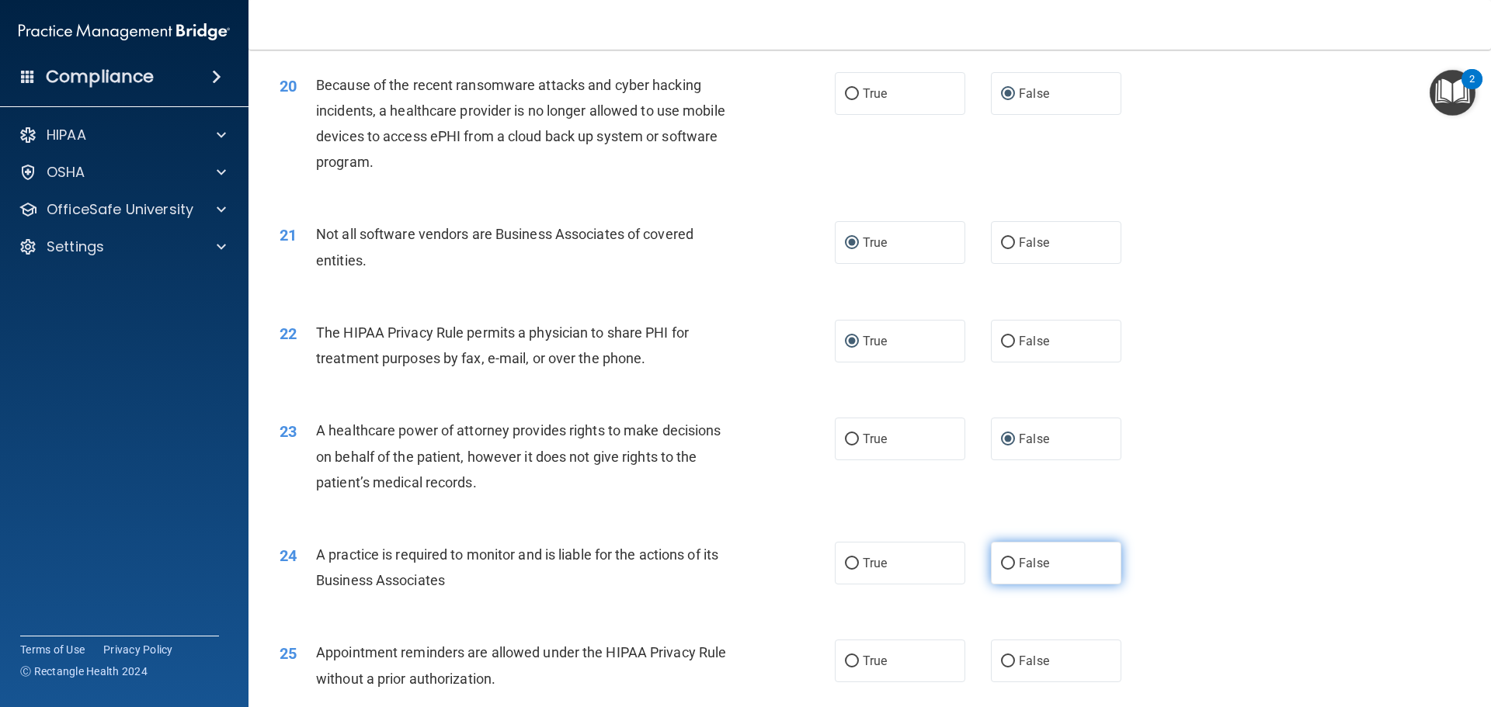
click at [1001, 564] on input "False" at bounding box center [1008, 564] width 14 height 12
radio input "true"
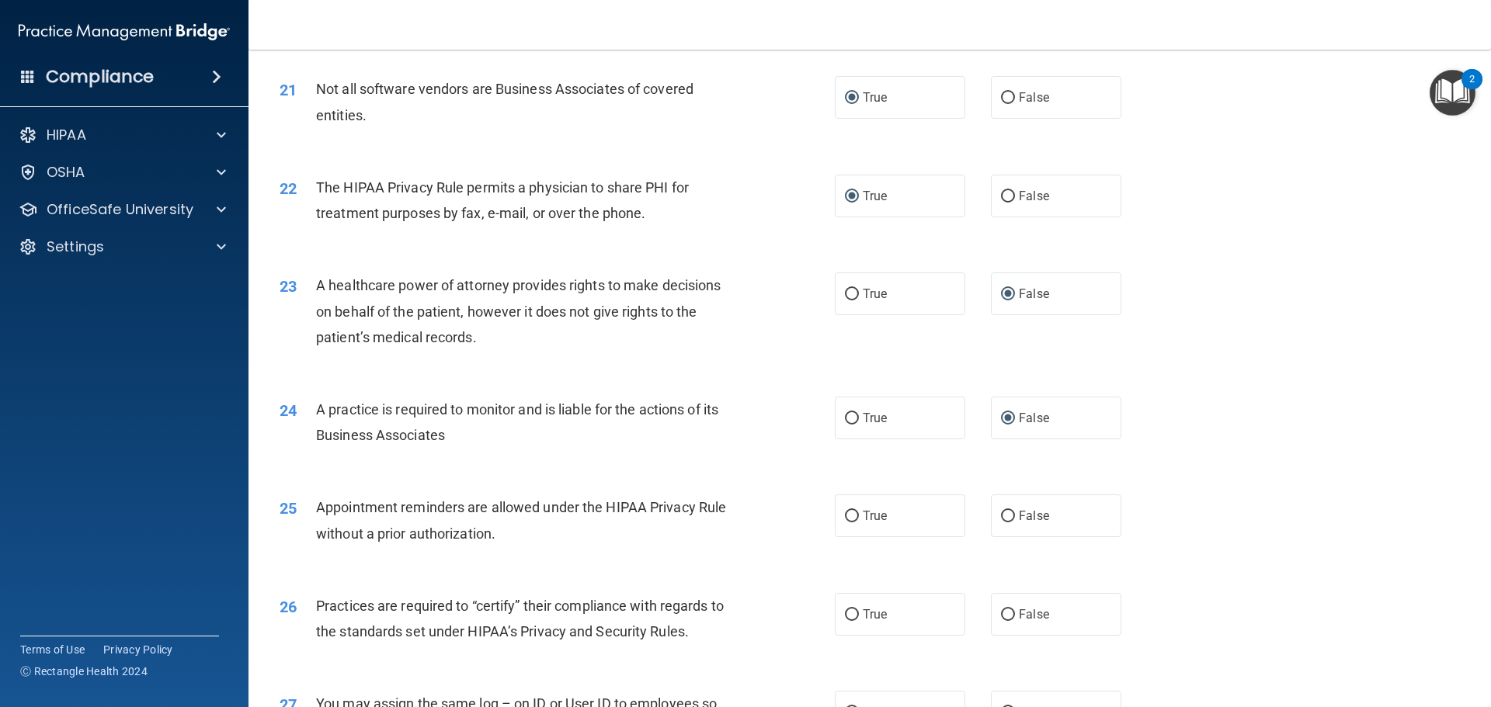
scroll to position [2407, 0]
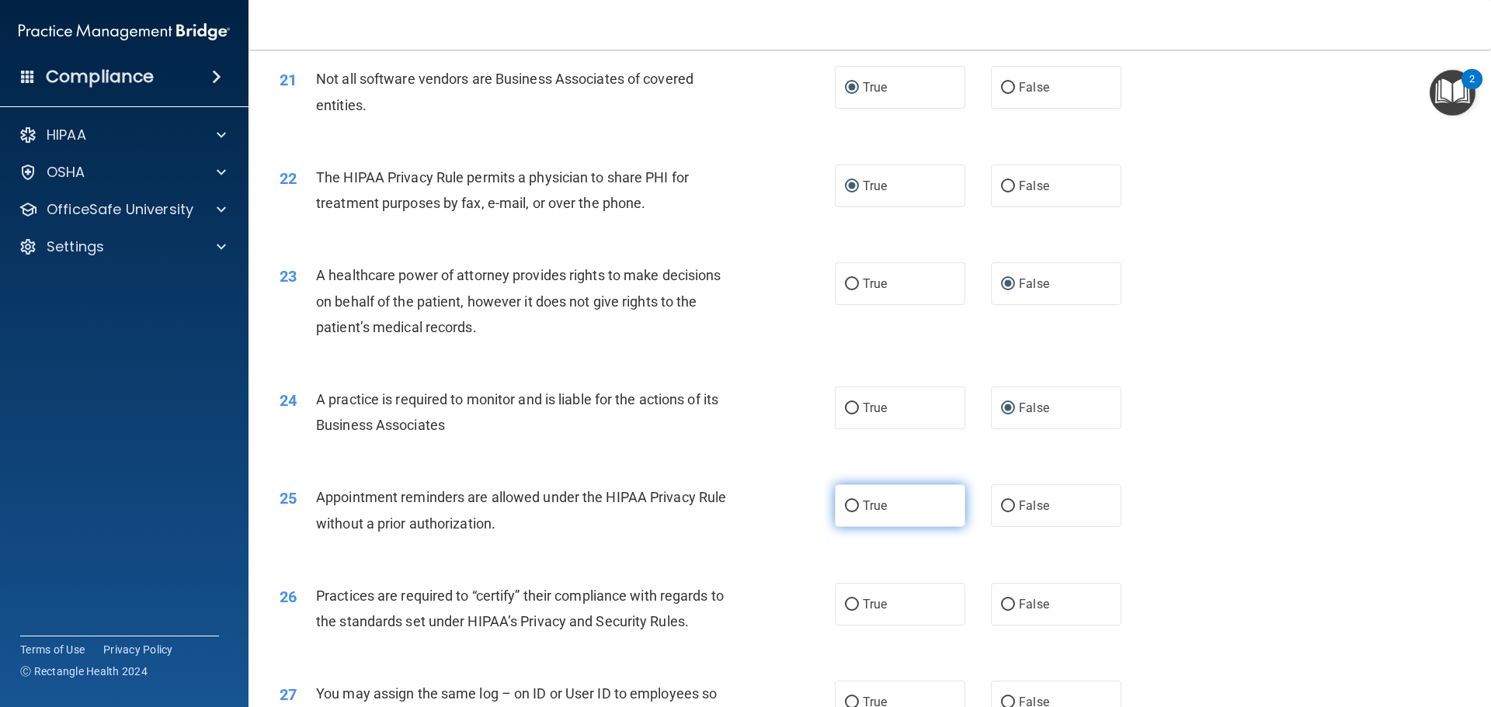
click at [847, 511] on input "True" at bounding box center [852, 507] width 14 height 12
radio input "true"
click at [1003, 608] on input "False" at bounding box center [1008, 605] width 14 height 12
radio input "true"
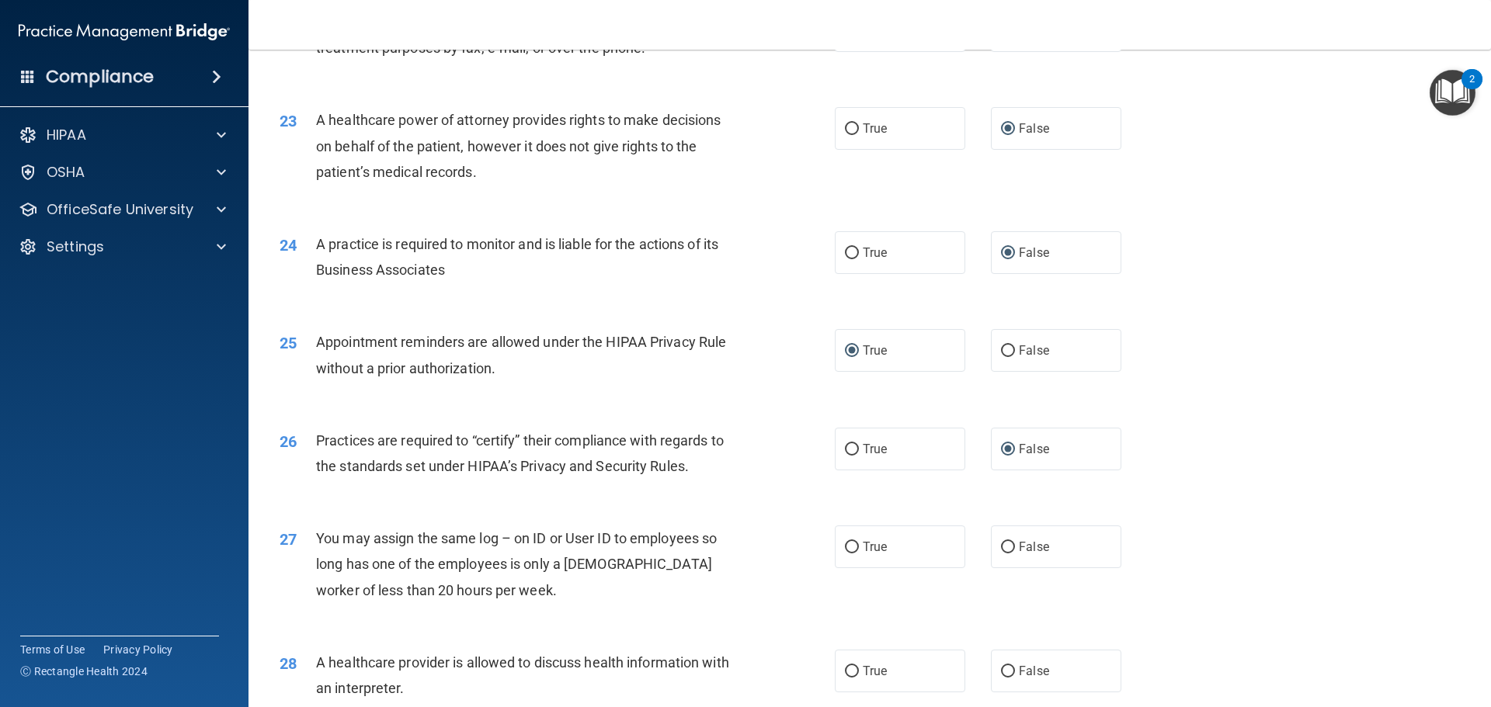
scroll to position [2640, 0]
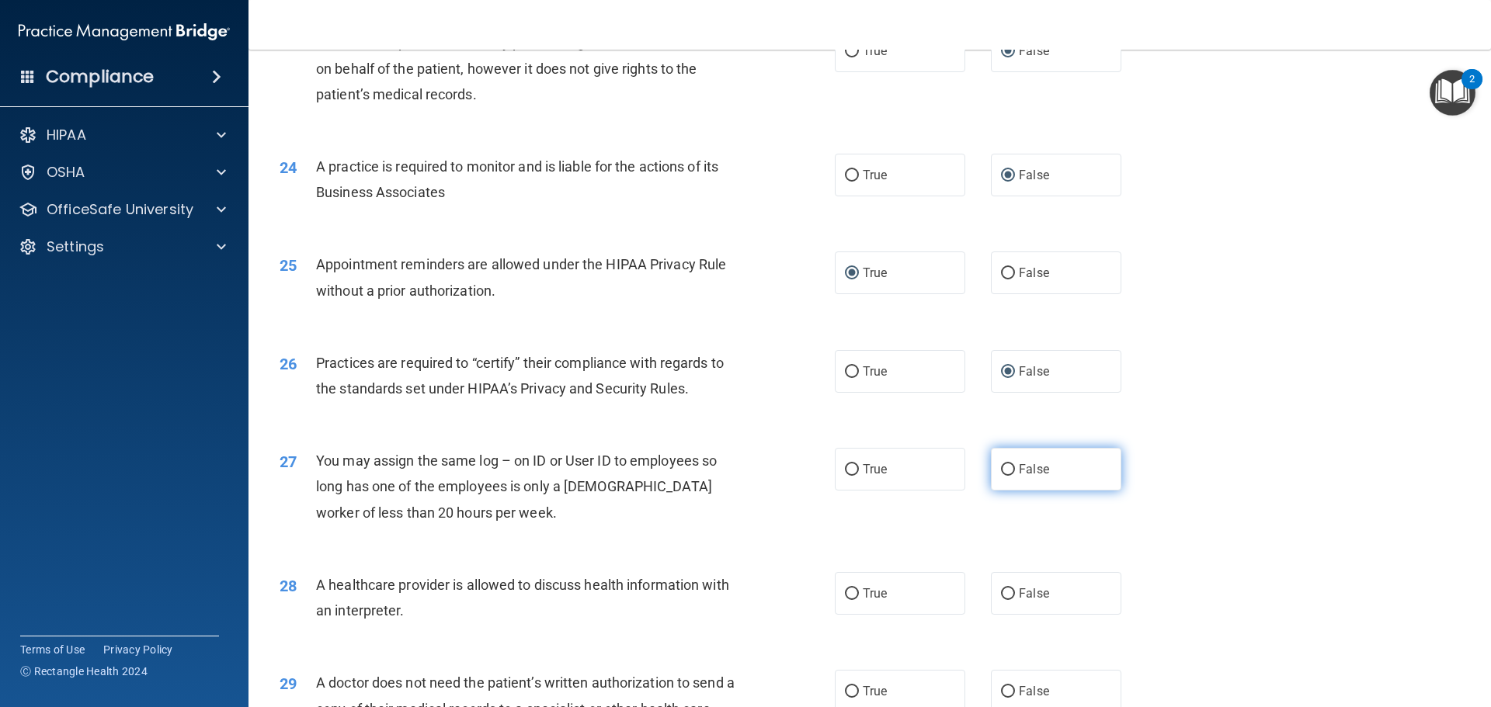
click at [1005, 466] on input "False" at bounding box center [1008, 470] width 14 height 12
radio input "true"
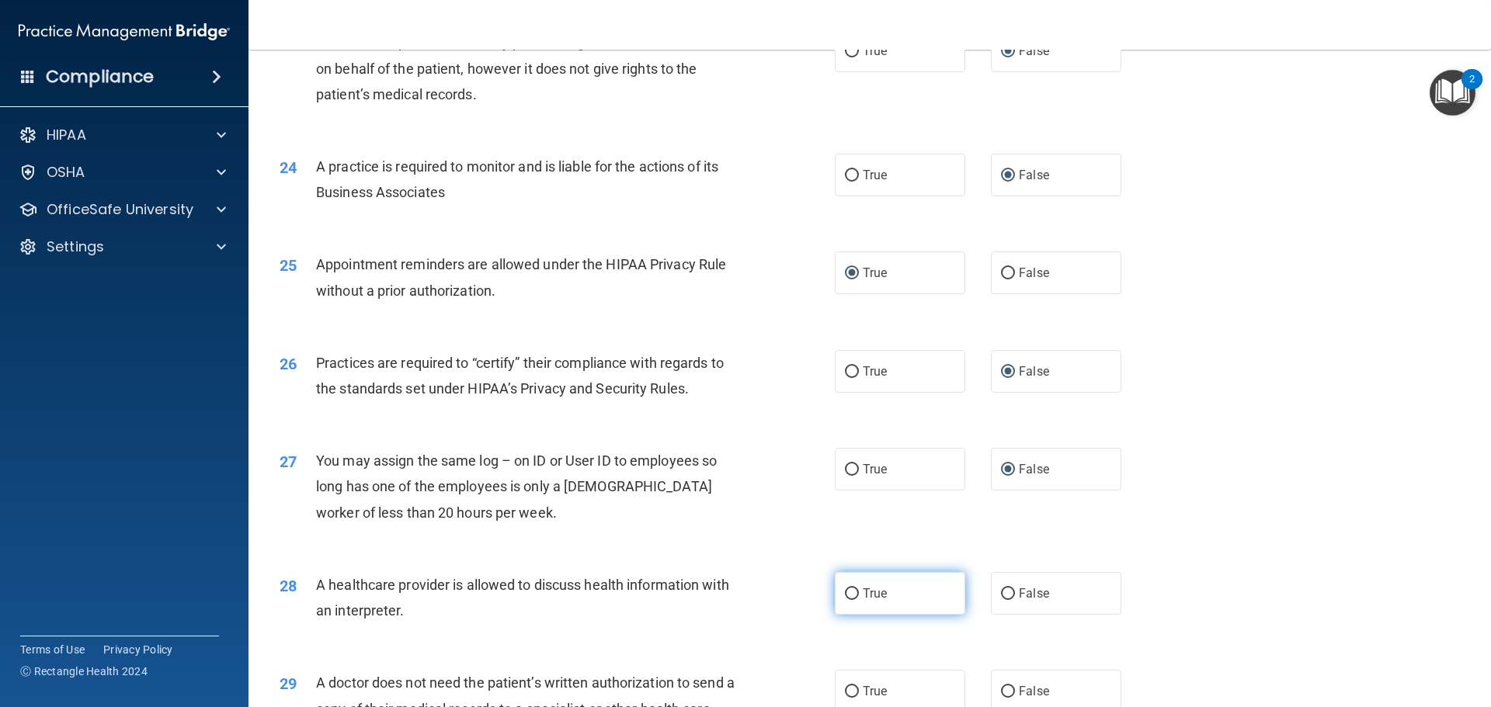
click at [846, 596] on input "True" at bounding box center [852, 595] width 14 height 12
radio input "true"
click at [850, 686] on input "True" at bounding box center [852, 692] width 14 height 12
radio input "true"
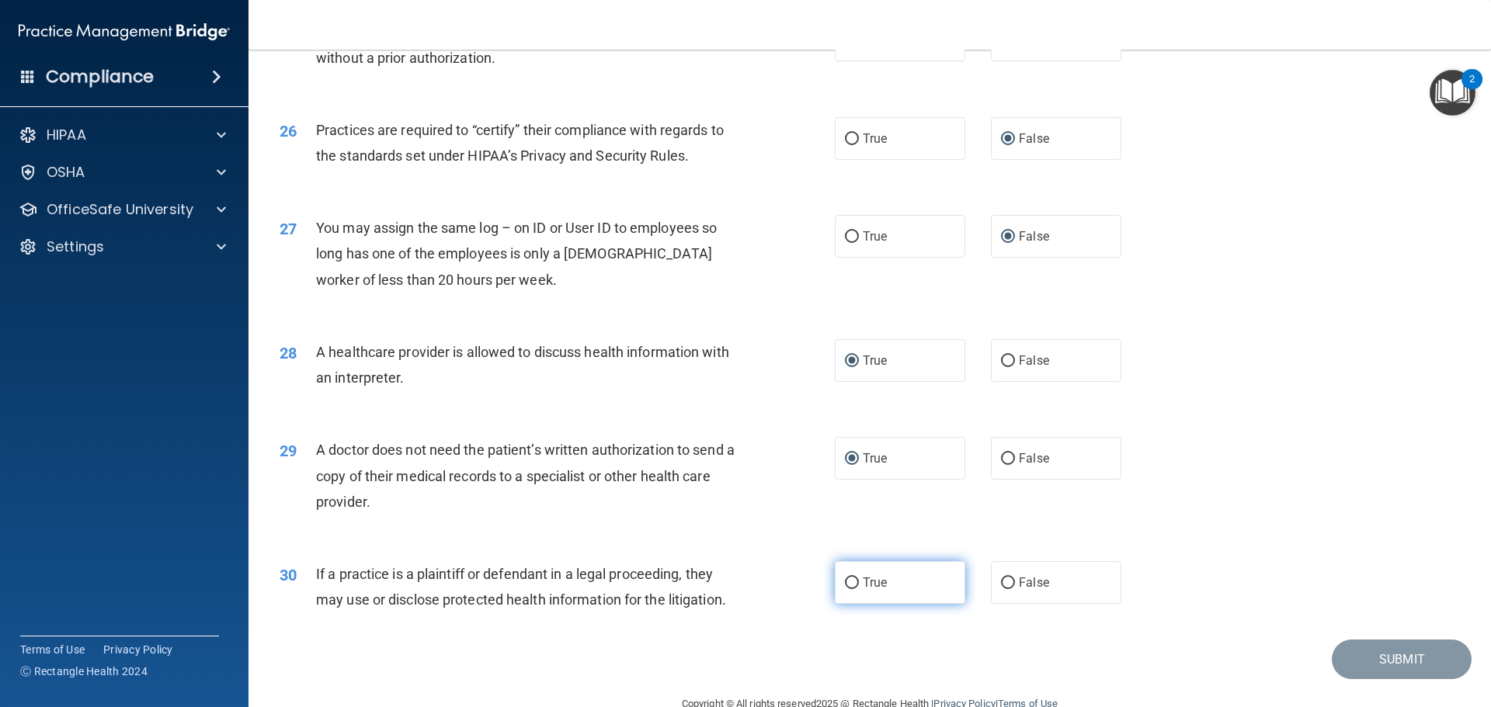
click at [852, 584] on input "True" at bounding box center [852, 584] width 14 height 12
radio input "true"
click at [1406, 660] on button "Submit" at bounding box center [1402, 660] width 140 height 40
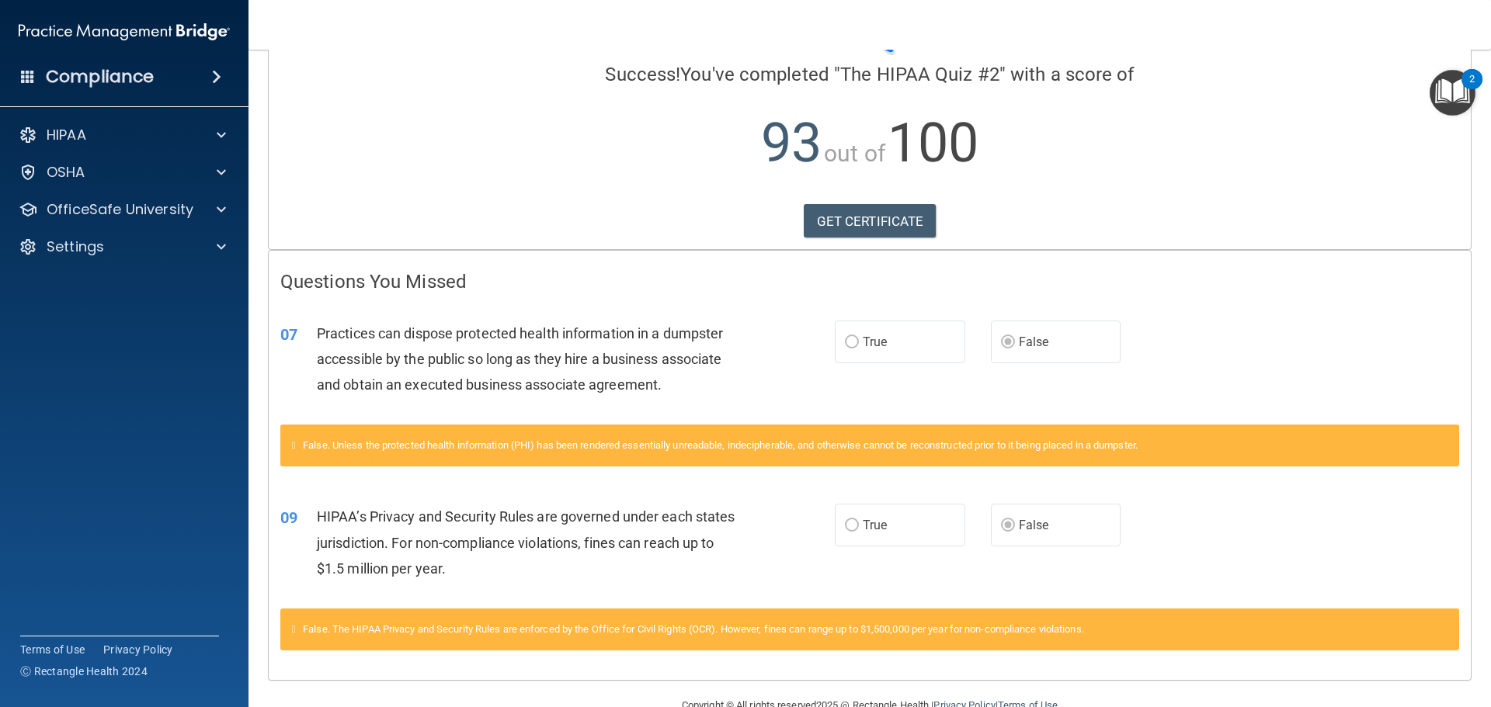
scroll to position [151, 0]
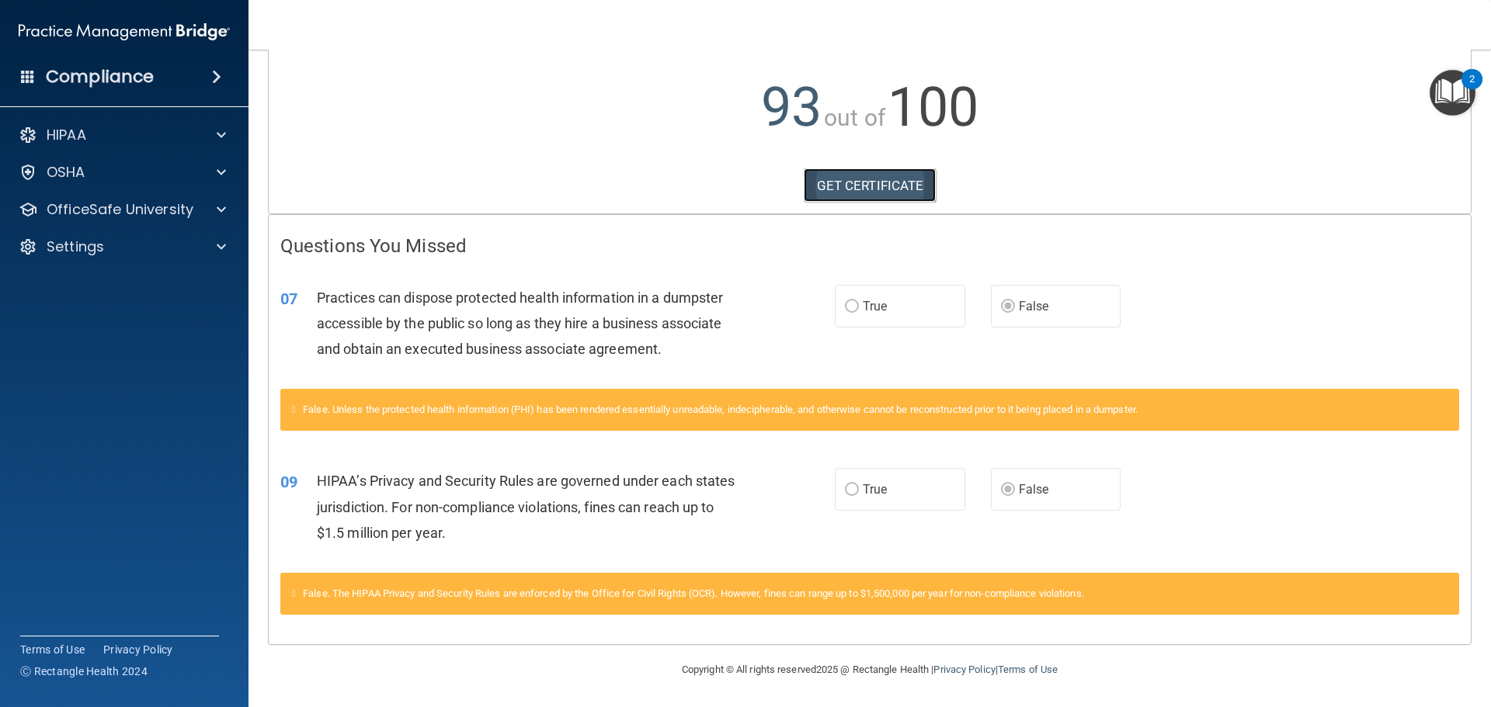
click at [864, 181] on link "GET CERTIFICATE" at bounding box center [870, 186] width 133 height 34
click at [114, 210] on p "OfficeSafe University" at bounding box center [120, 209] width 147 height 19
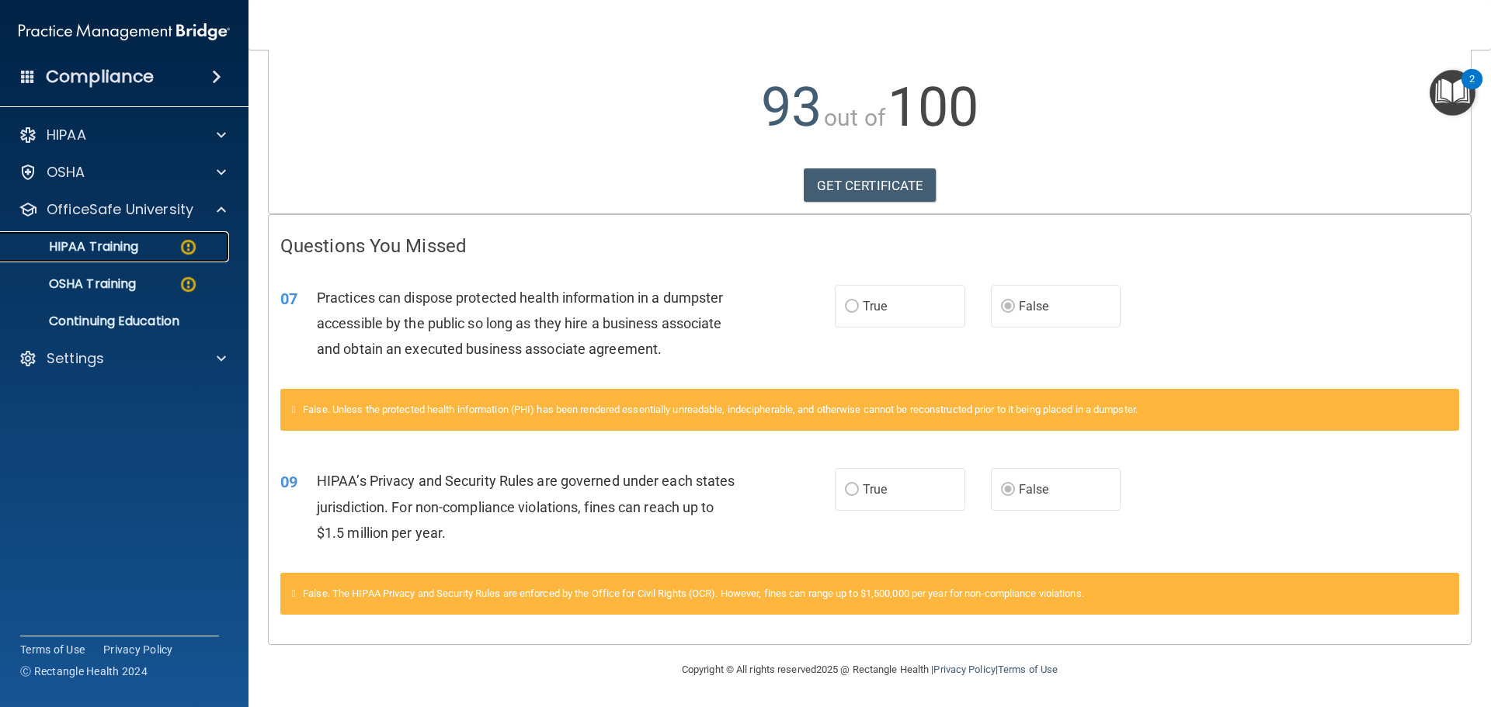
click at [123, 245] on p "HIPAA Training" at bounding box center [74, 247] width 128 height 16
